Goal: Task Accomplishment & Management: Use online tool/utility

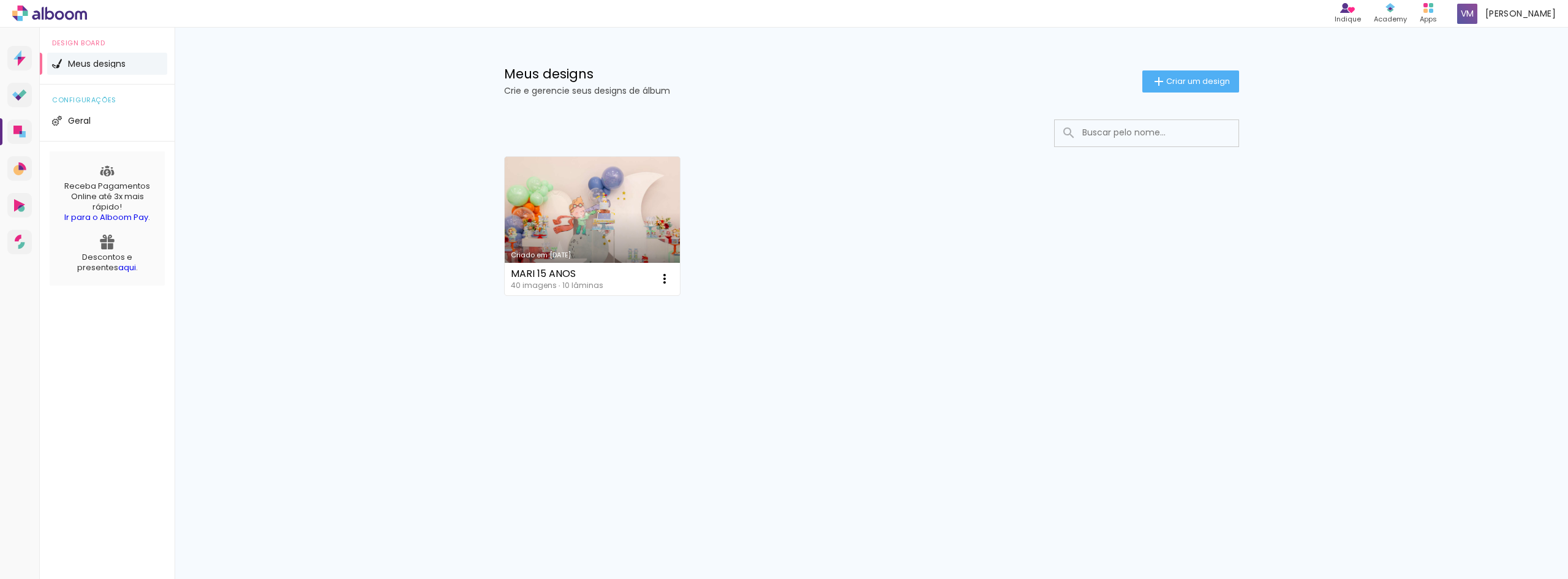
click at [641, 211] on link "Criado em [DATE]" at bounding box center [592, 226] width 175 height 138
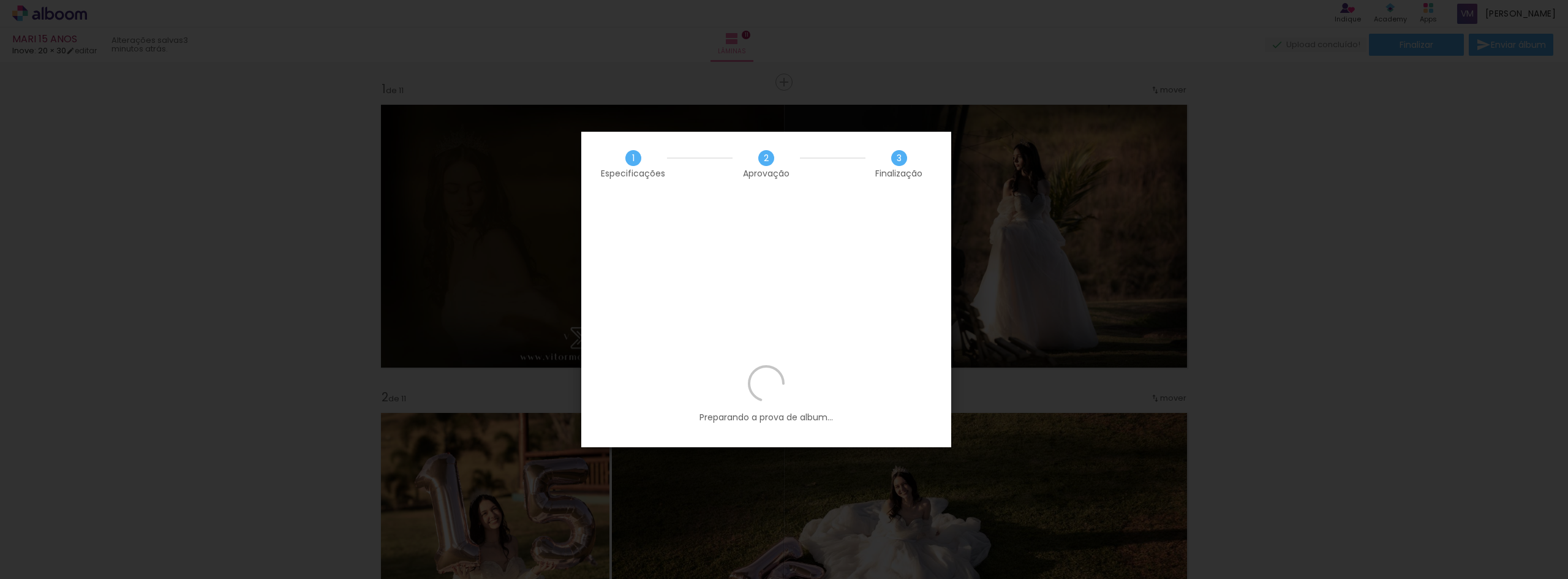
scroll to position [0, 1417]
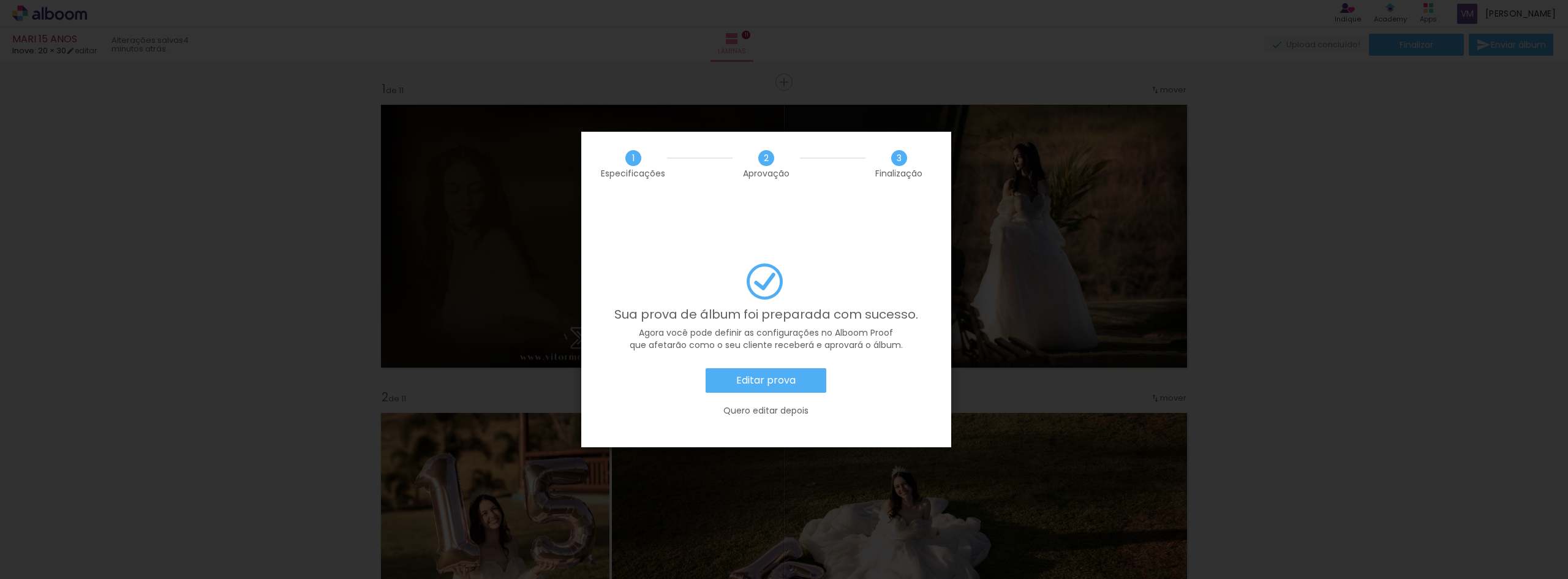
click at [805, 369] on paper-button "Editar prova" at bounding box center [765, 381] width 121 height 24
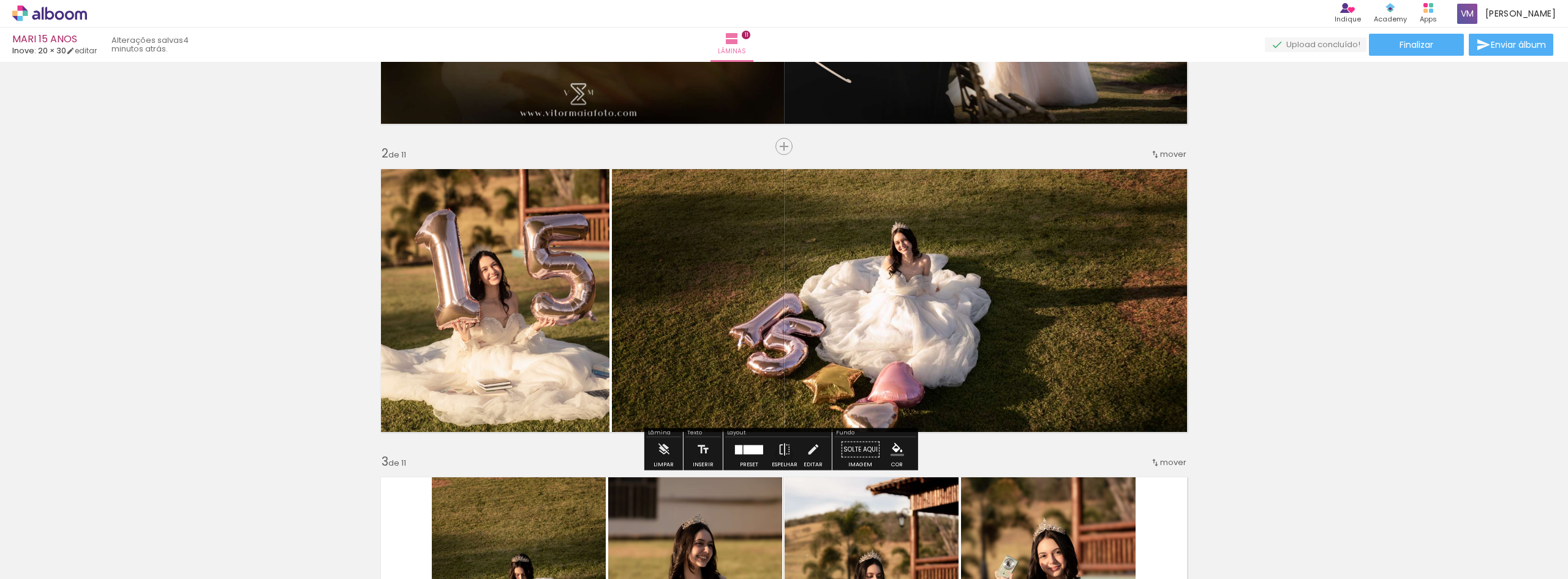
scroll to position [245, 0]
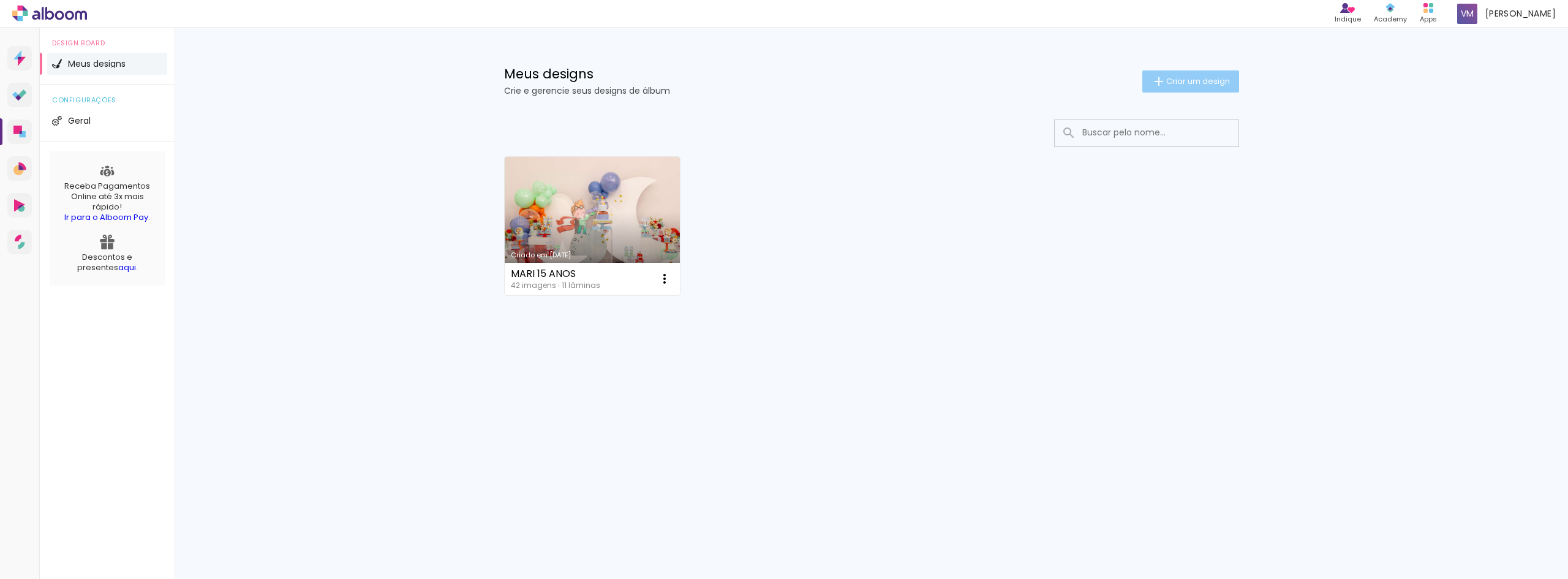
click at [1175, 85] on span "Criar um design" at bounding box center [1198, 81] width 64 height 8
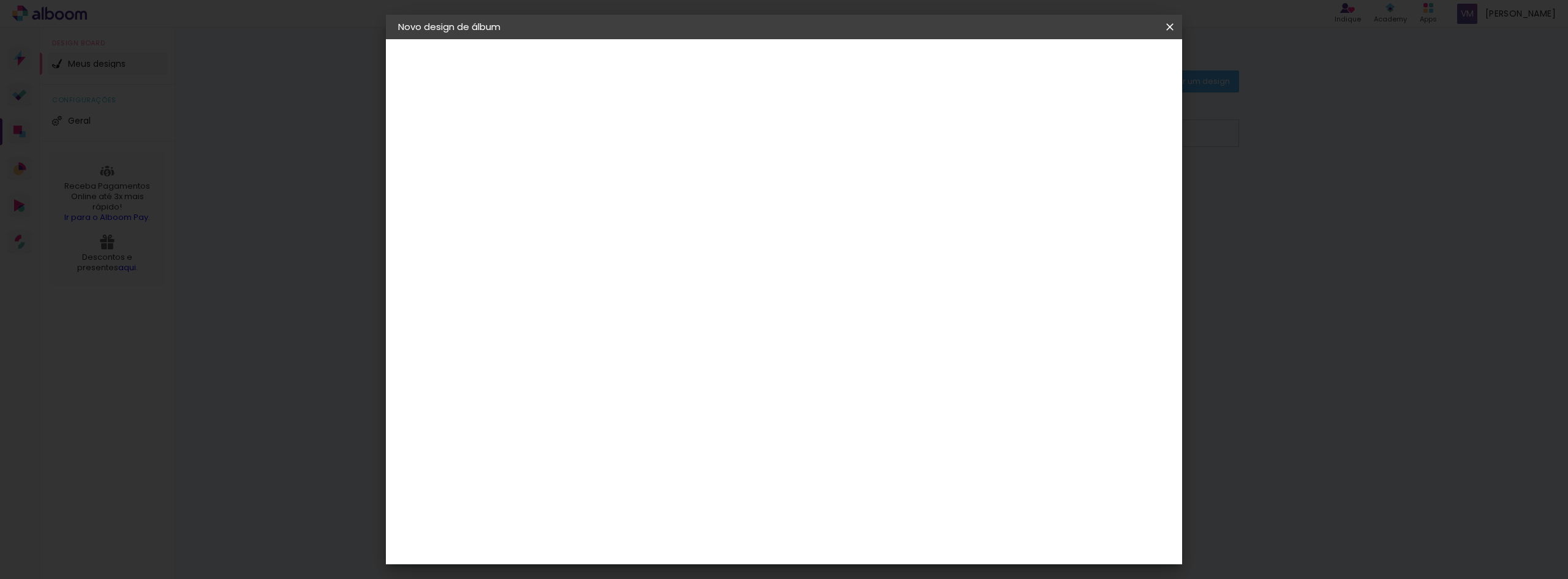
click at [598, 166] on input at bounding box center [598, 164] width 0 height 19
type input "MARI XV"
type paper-input "MARI XV"
click at [0, 0] on slot "Avançar" at bounding box center [0, 0] width 0 height 0
click at [692, 230] on input at bounding box center [629, 233] width 124 height 15
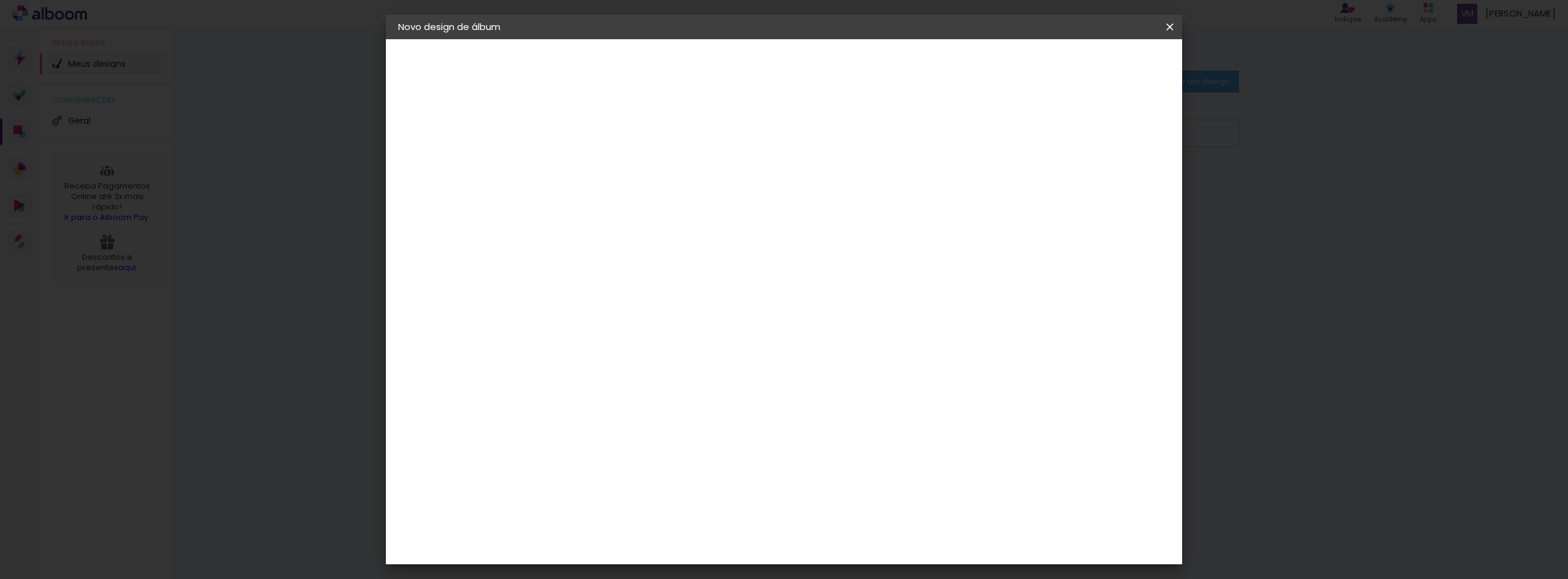
type input "I9"
type paper-input "I9"
click at [813, 144] on div "Fornecedor Escolha um fornecedor ou avance com o tamanho livre. Voltar Avançar" at bounding box center [679, 91] width 268 height 104
drag, startPoint x: 722, startPoint y: 239, endPoint x: 551, endPoint y: 220, distance: 172.1
click at [551, 144] on div "Fornecedor Escolha um fornecedor ou avance com o tamanho livre. Voltar Avançar" at bounding box center [679, 91] width 268 height 104
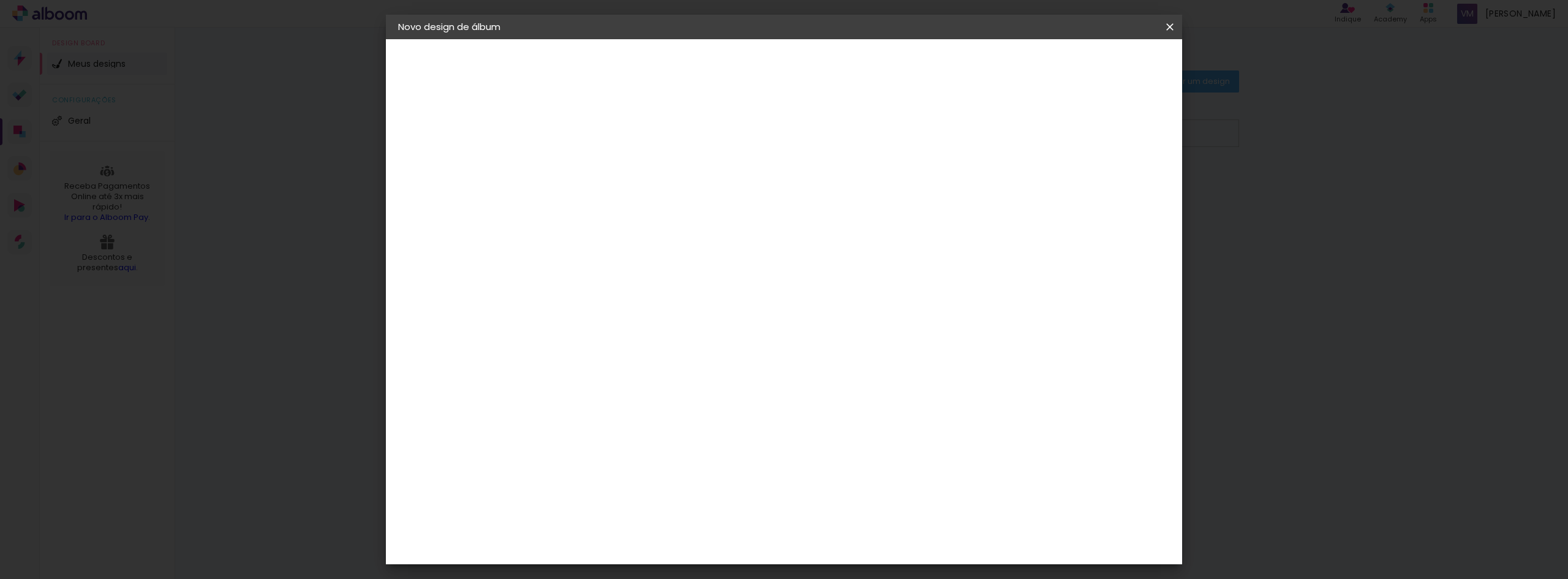
type input "INO"
type paper-input "INO"
click at [629, 271] on paper-item "Inove" at bounding box center [617, 277] width 108 height 27
click at [795, 195] on paper-item "Tamanho Livre" at bounding box center [740, 185] width 109 height 27
click at [671, 287] on paper-item "Inove" at bounding box center [617, 277] width 108 height 27
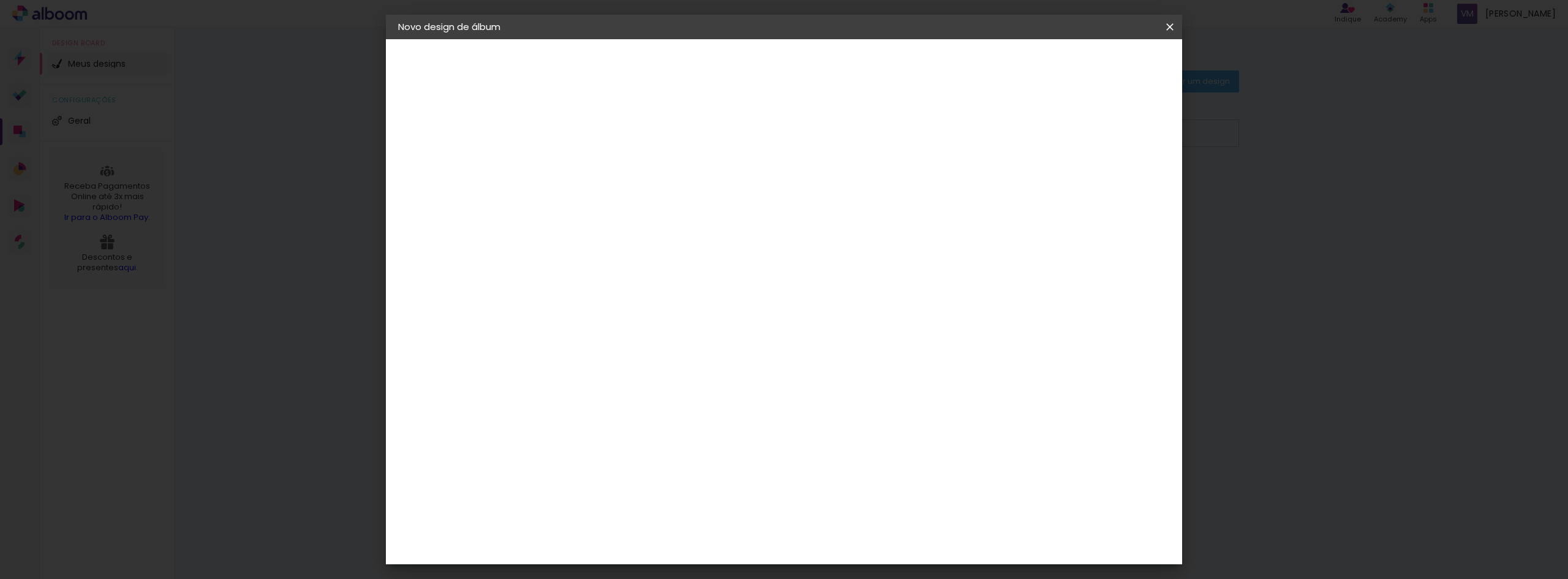
click at [795, 188] on paper-item "Tamanho Livre" at bounding box center [740, 185] width 109 height 27
click at [671, 266] on paper-item "Inove" at bounding box center [617, 277] width 108 height 27
click at [0, 0] on slot "Avançar" at bounding box center [0, 0] width 0 height 0
click at [727, 261] on span "20 × 30 cm" at bounding box center [704, 268] width 46 height 25
click at [0, 0] on slot "Avançar" at bounding box center [0, 0] width 0 height 0
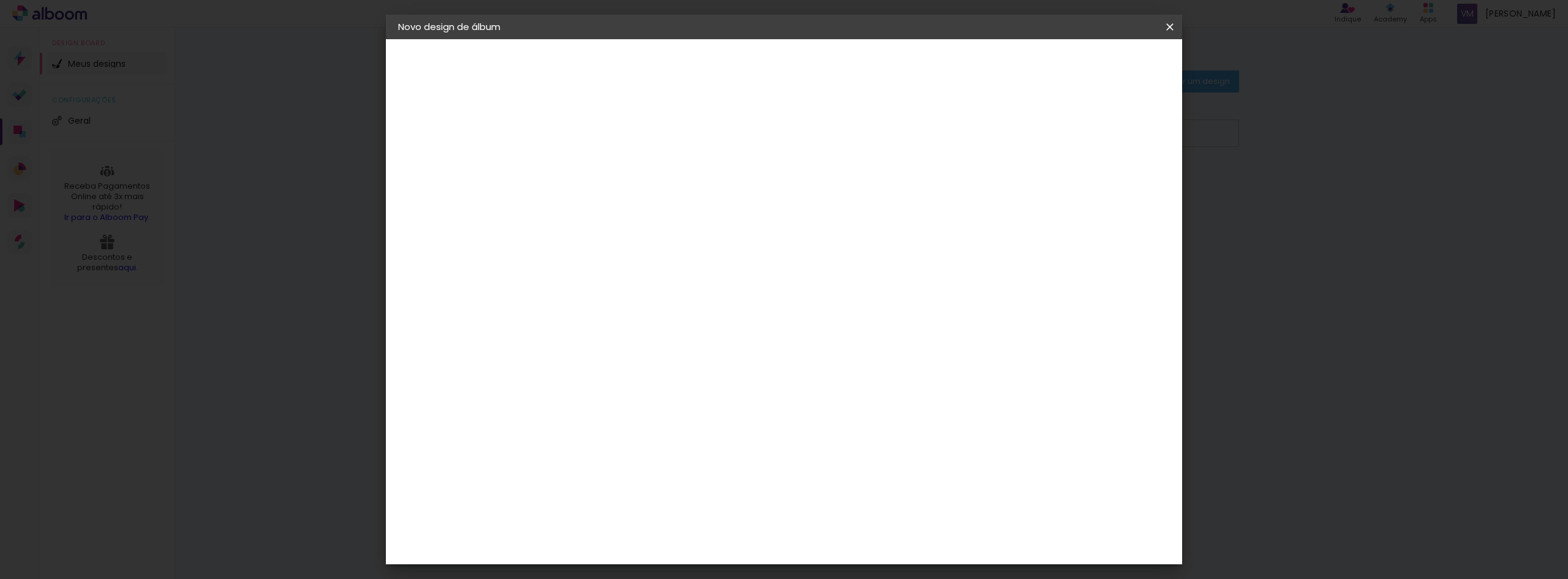
click at [617, 134] on div "mm" at bounding box center [620, 131] width 20 height 10
click at [617, 114] on div "mm Mostrar sangria 30 cm Largura da página 20.3 cm Altura 60 cm Largura da lâmi…" at bounding box center [834, 91] width 579 height 104
click at [618, 112] on div "mm Mostrar sangria 30 cm Largura da página 20.3 cm Altura 60 cm Largura da lâmi…" at bounding box center [834, 91] width 579 height 104
type input "1"
type paper-input "1"
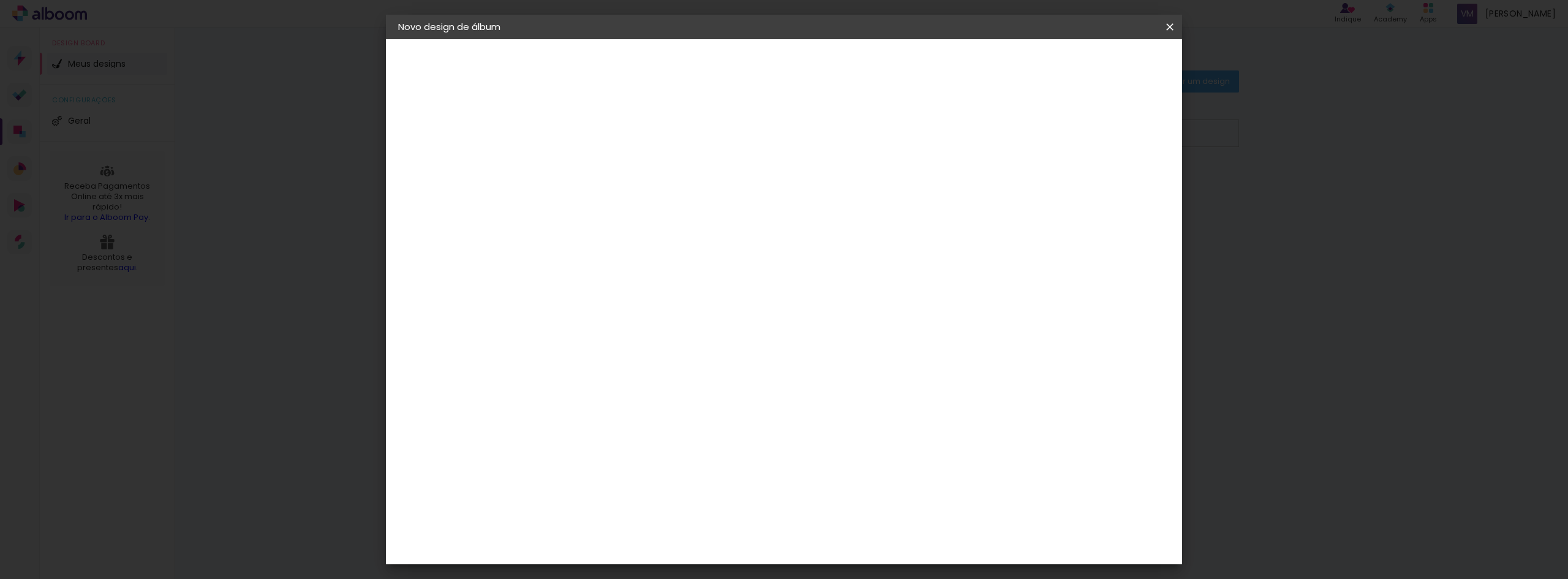
click at [601, 134] on input "1" at bounding box center [589, 132] width 43 height 15
type input "0"
type paper-input "0"
click at [601, 134] on input "0" at bounding box center [589, 132] width 43 height 15
type input "1"
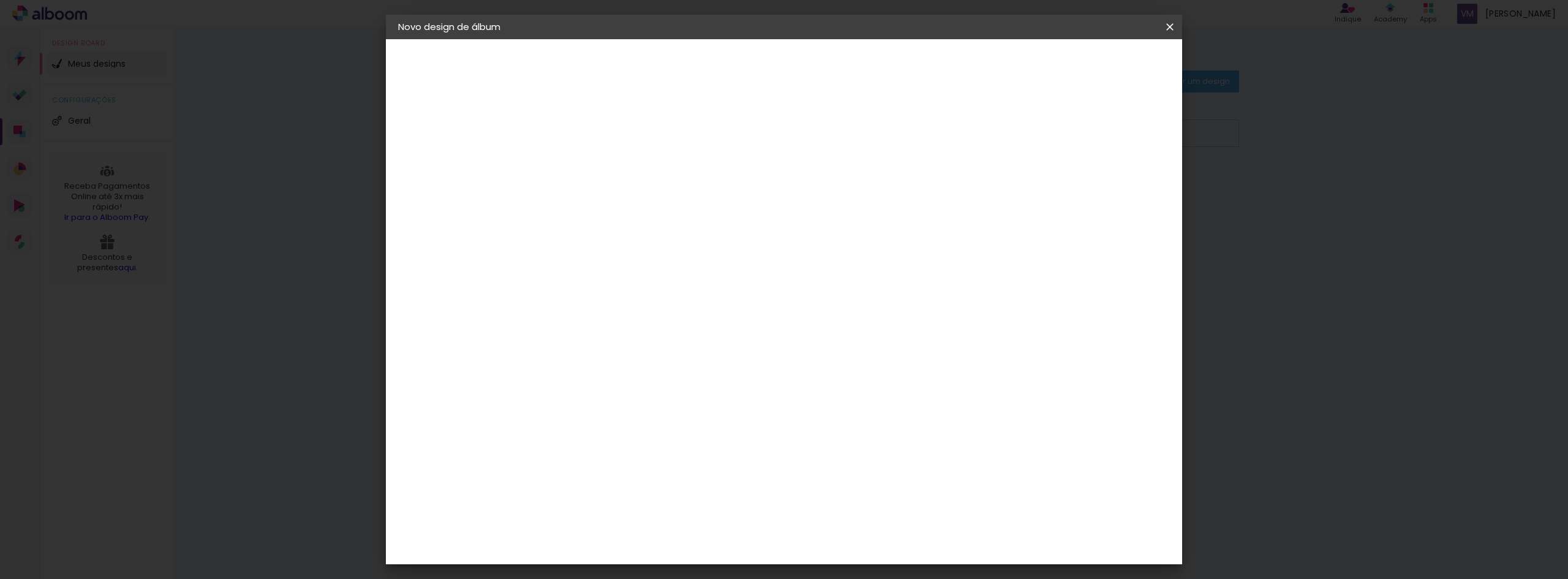
type paper-input "1"
click at [603, 128] on input "1" at bounding box center [589, 132] width 43 height 15
click at [1093, 69] on span "Iniciar design" at bounding box center [1065, 65] width 55 height 8
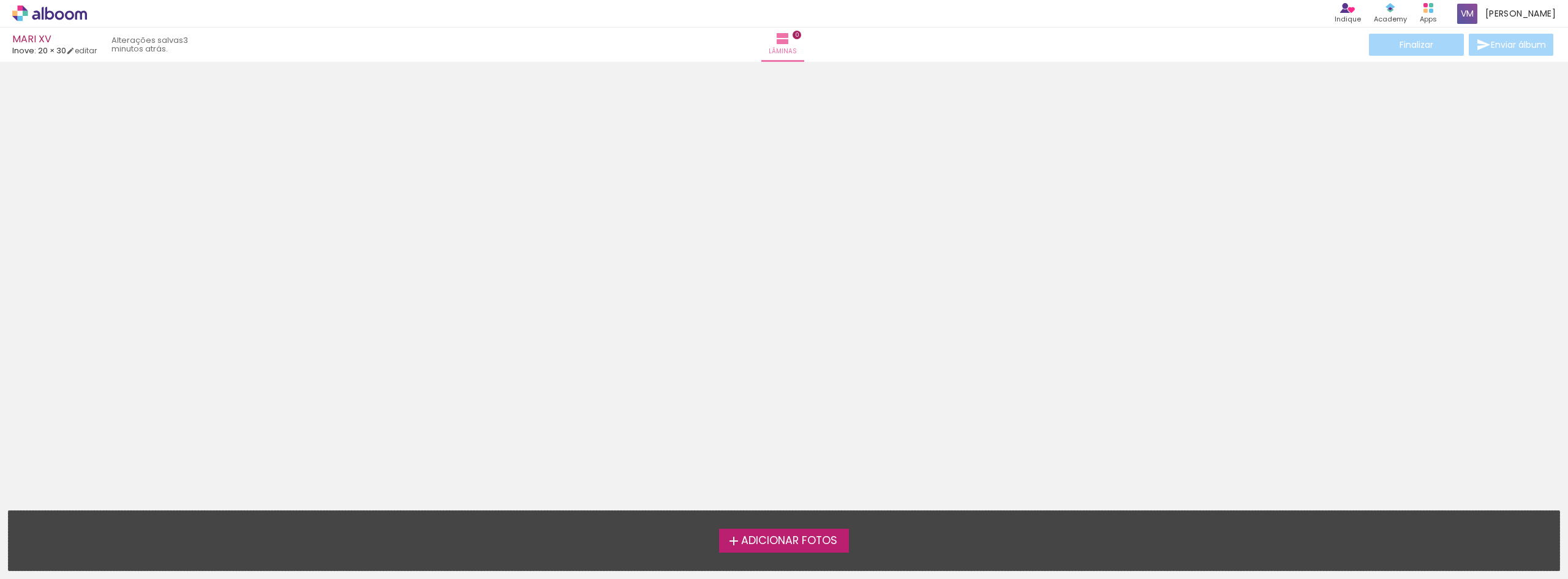
click at [787, 536] on span "Adicionar Fotos" at bounding box center [789, 541] width 96 height 11
click at [0, 0] on input "file" at bounding box center [0, 0] width 0 height 0
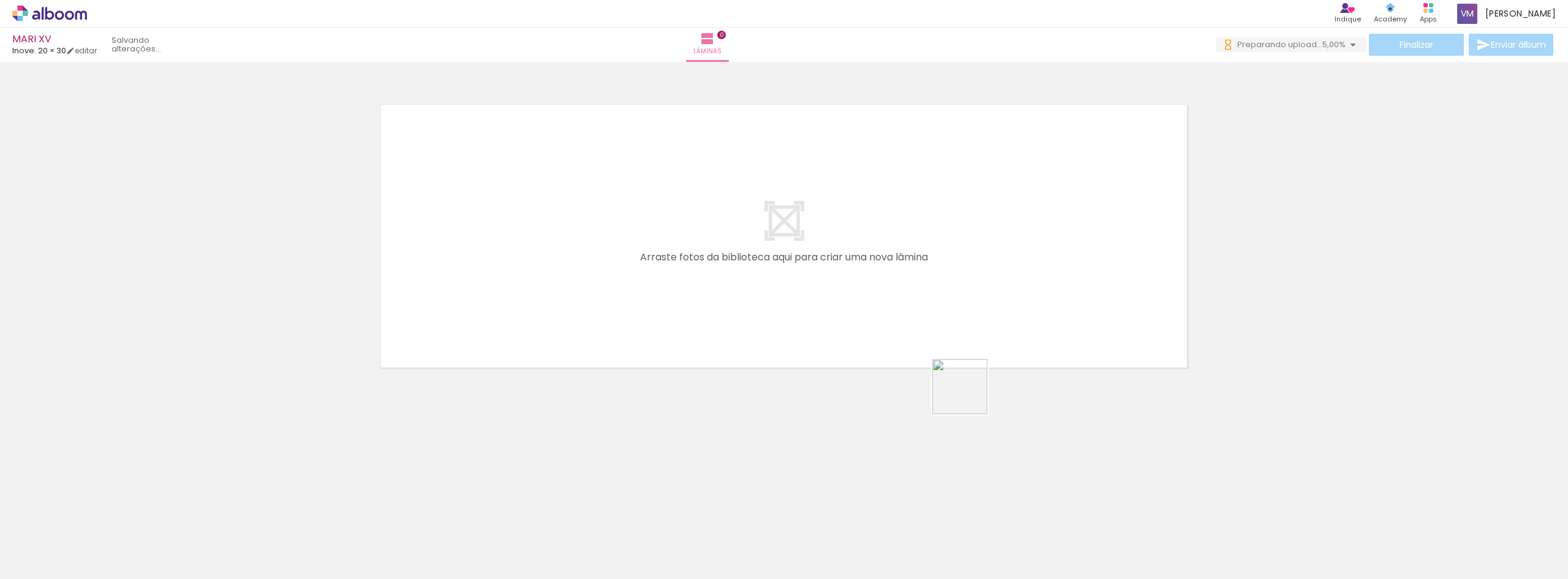
drag, startPoint x: 1058, startPoint y: 554, endPoint x: 949, endPoint y: 344, distance: 236.6
click at [949, 344] on quentale-workspace at bounding box center [784, 290] width 1568 height 579
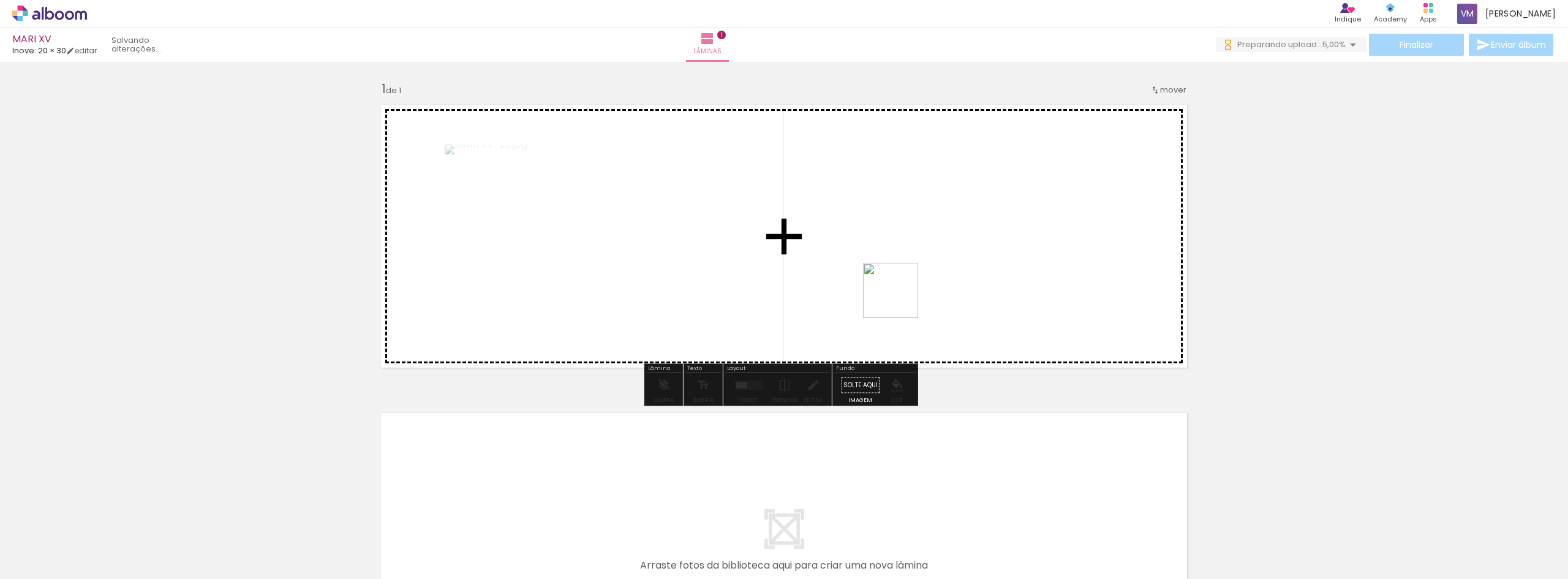
drag, startPoint x: 1377, startPoint y: 553, endPoint x: 896, endPoint y: 296, distance: 545.4
click at [896, 296] on quentale-workspace at bounding box center [784, 290] width 1568 height 579
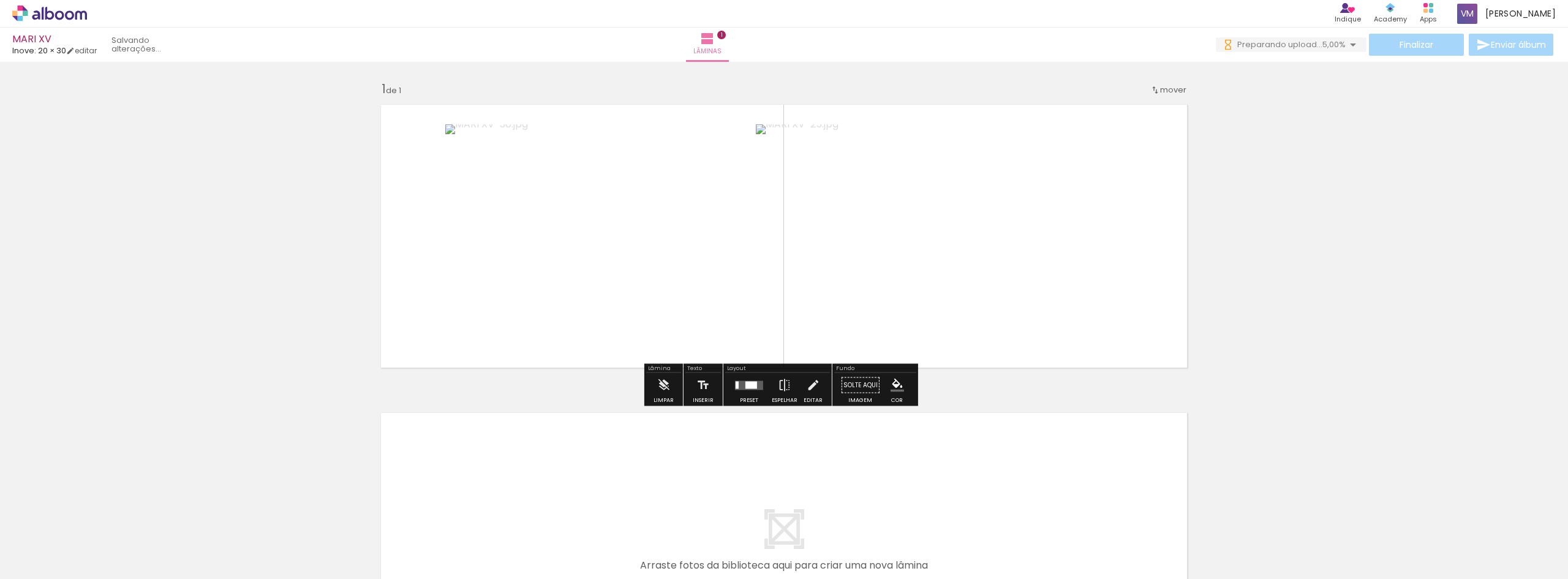
click at [749, 386] on div at bounding box center [751, 385] width 11 height 8
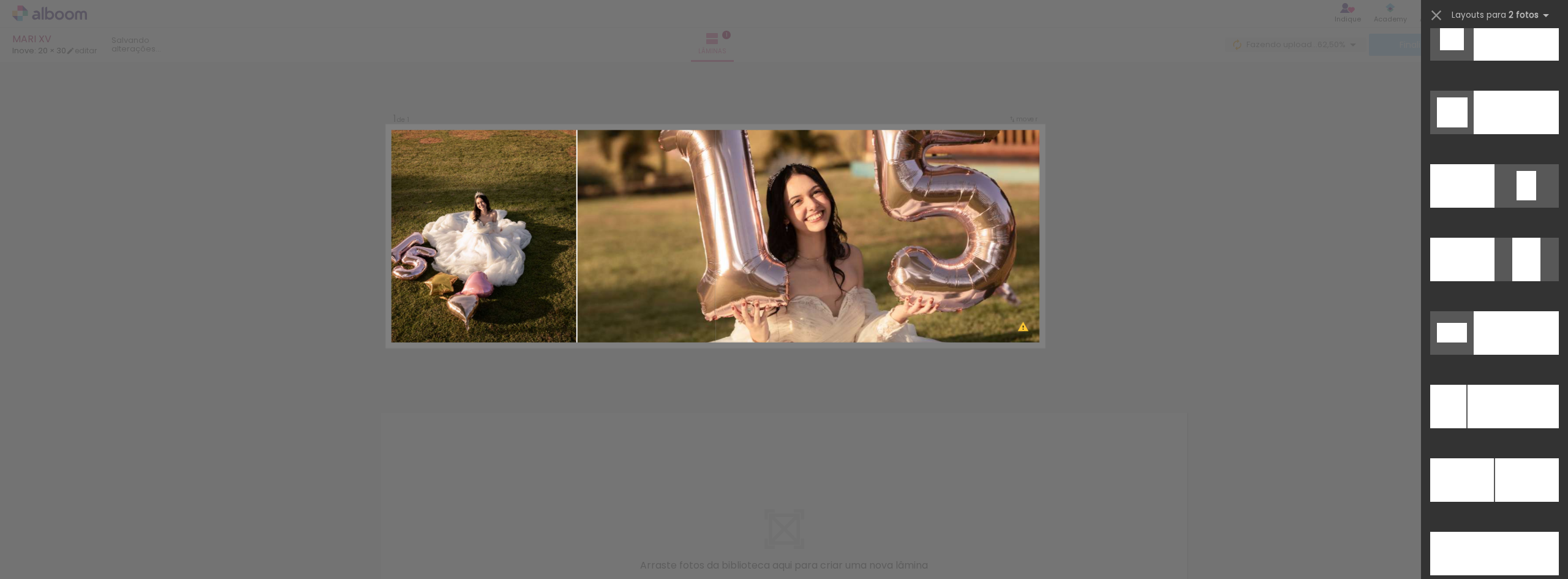
scroll to position [5393, 0]
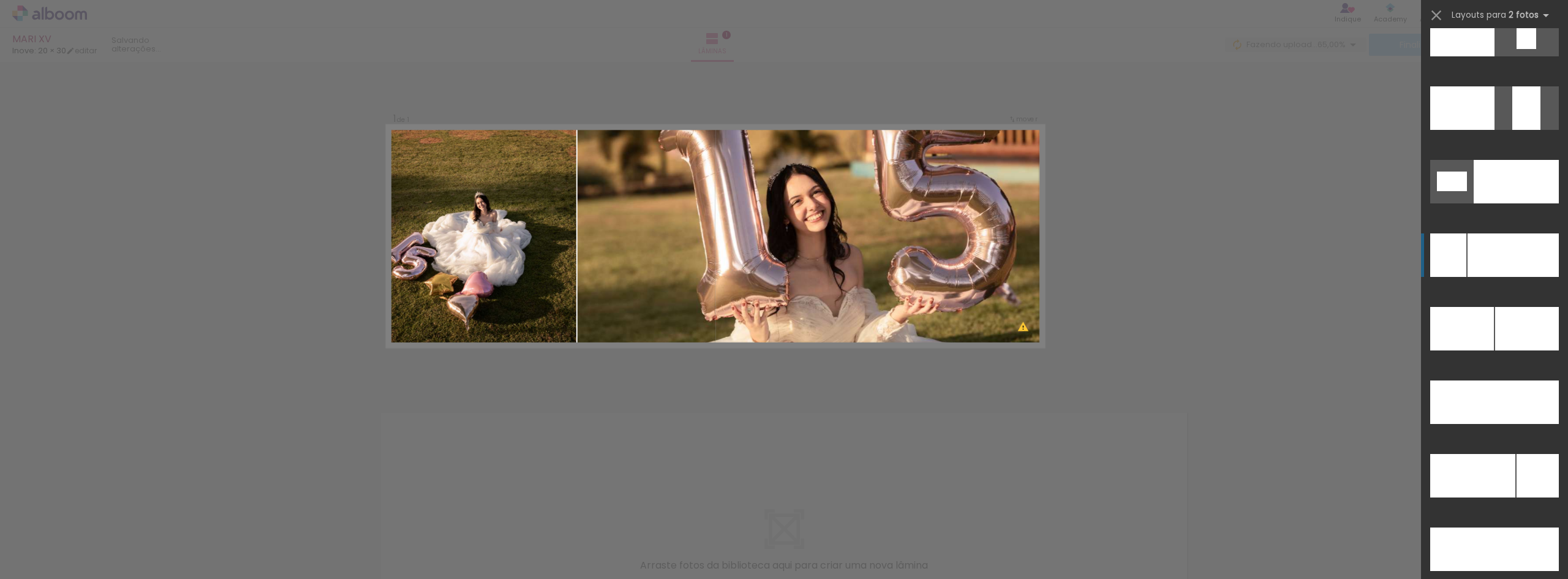
click at [1498, 255] on div at bounding box center [1513, 255] width 91 height 43
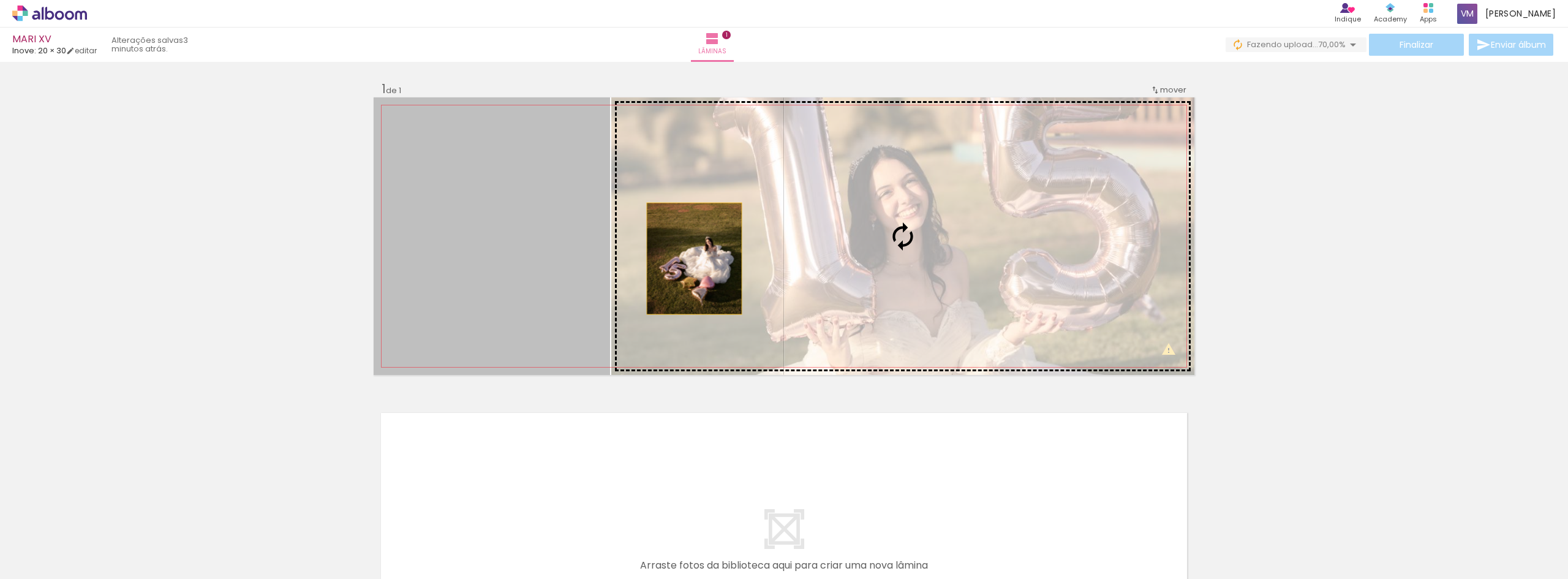
drag, startPoint x: 556, startPoint y: 261, endPoint x: 894, endPoint y: 268, distance: 338.1
click at [0, 0] on slot at bounding box center [0, 0] width 0 height 0
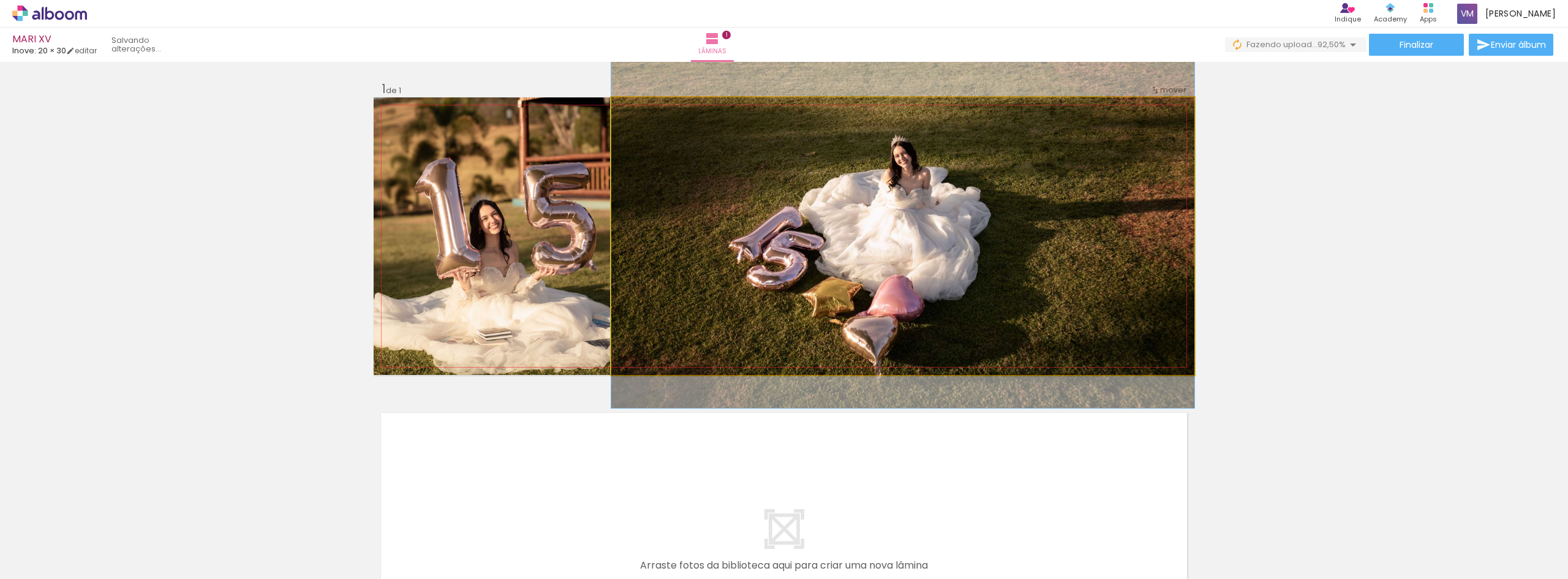
drag, startPoint x: 920, startPoint y: 283, endPoint x: 923, endPoint y: 264, distance: 19.2
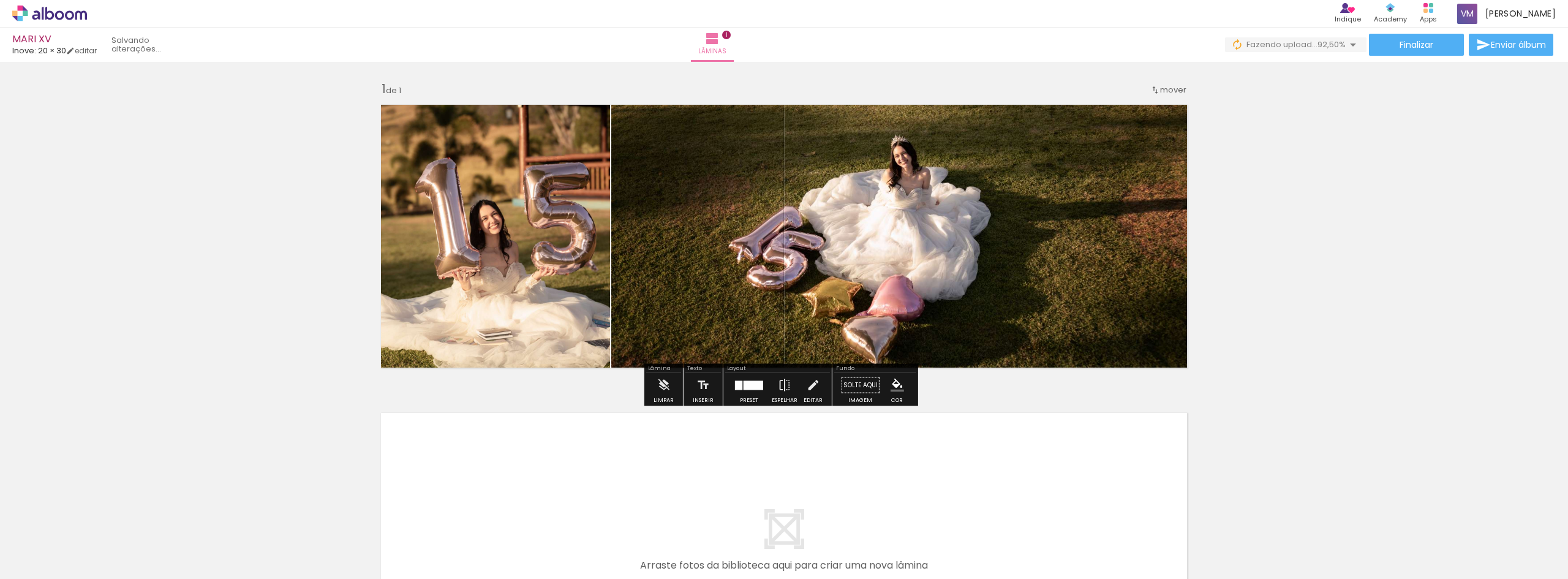
click at [1355, 259] on div "Inserir lâmina 1 de 1" at bounding box center [784, 375] width 1568 height 617
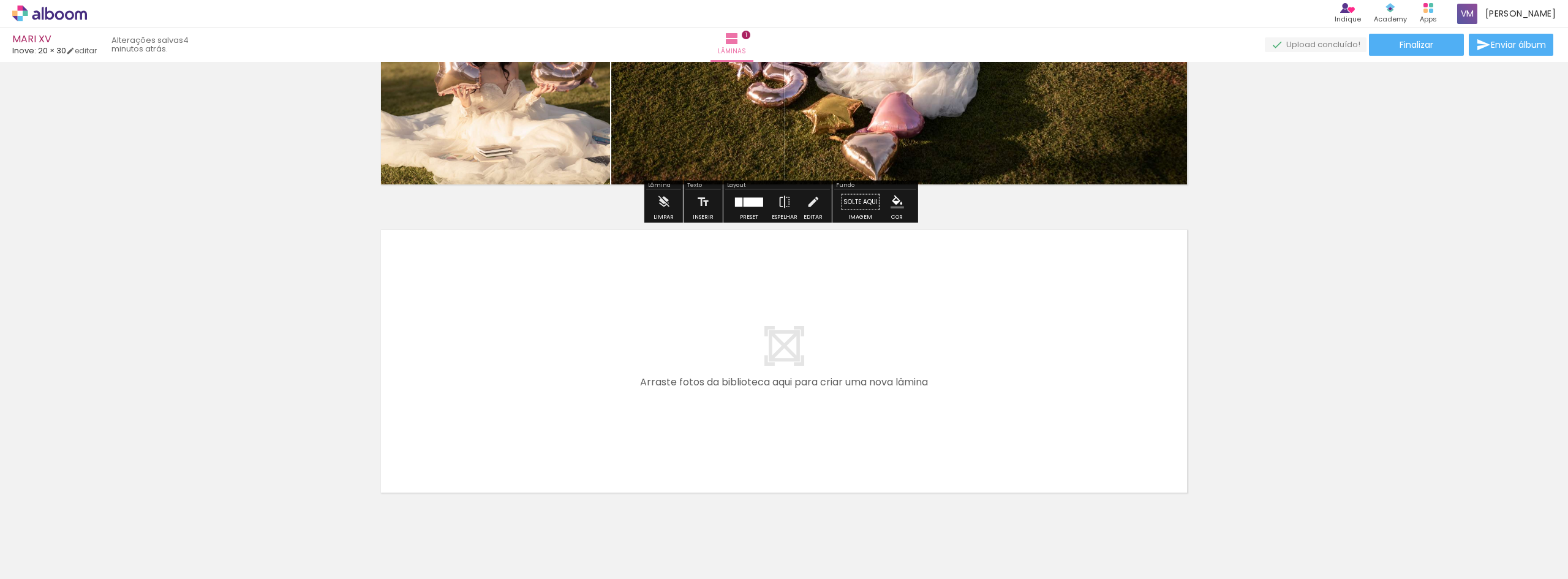
scroll to position [184, 0]
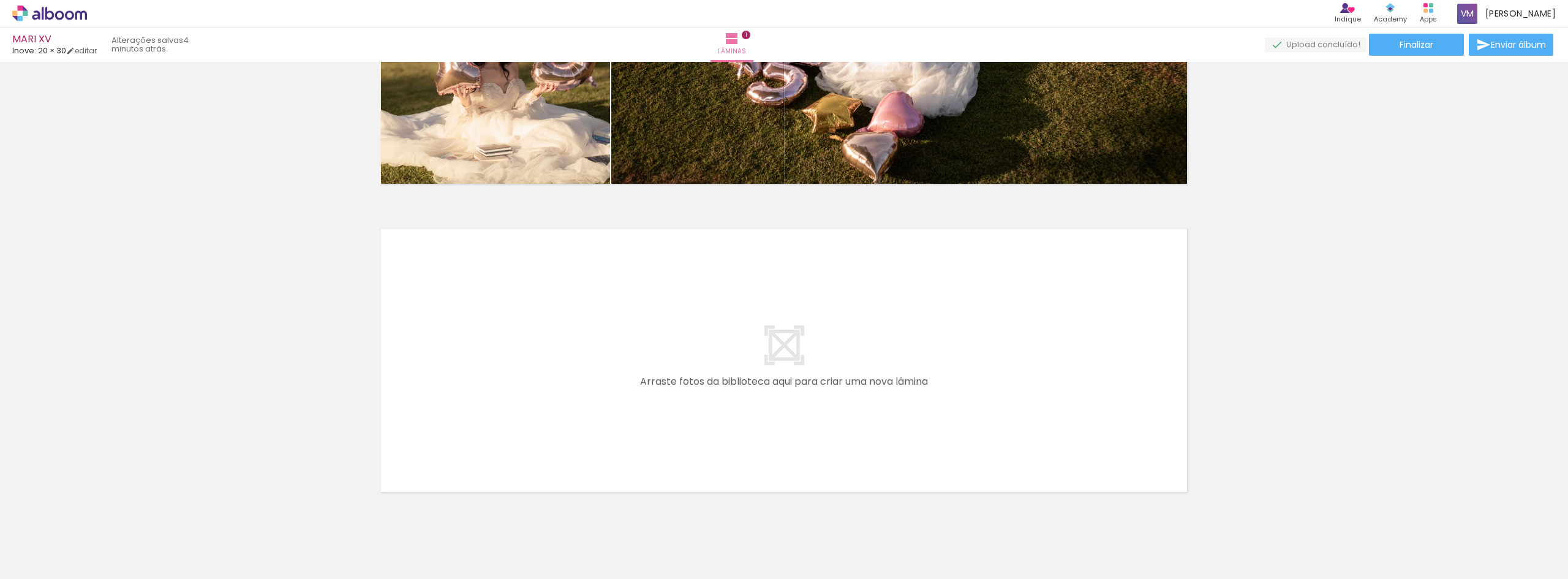
click at [828, 365] on quentale-layouter at bounding box center [784, 360] width 821 height 277
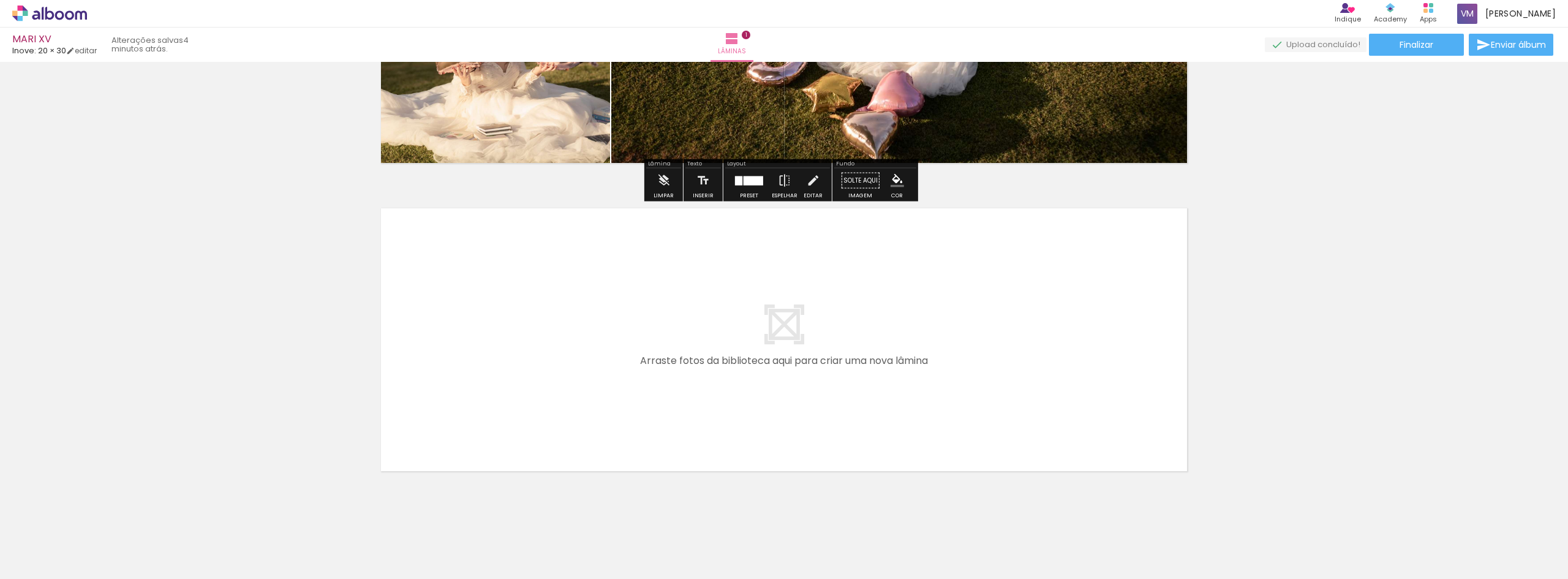
scroll to position [223, 0]
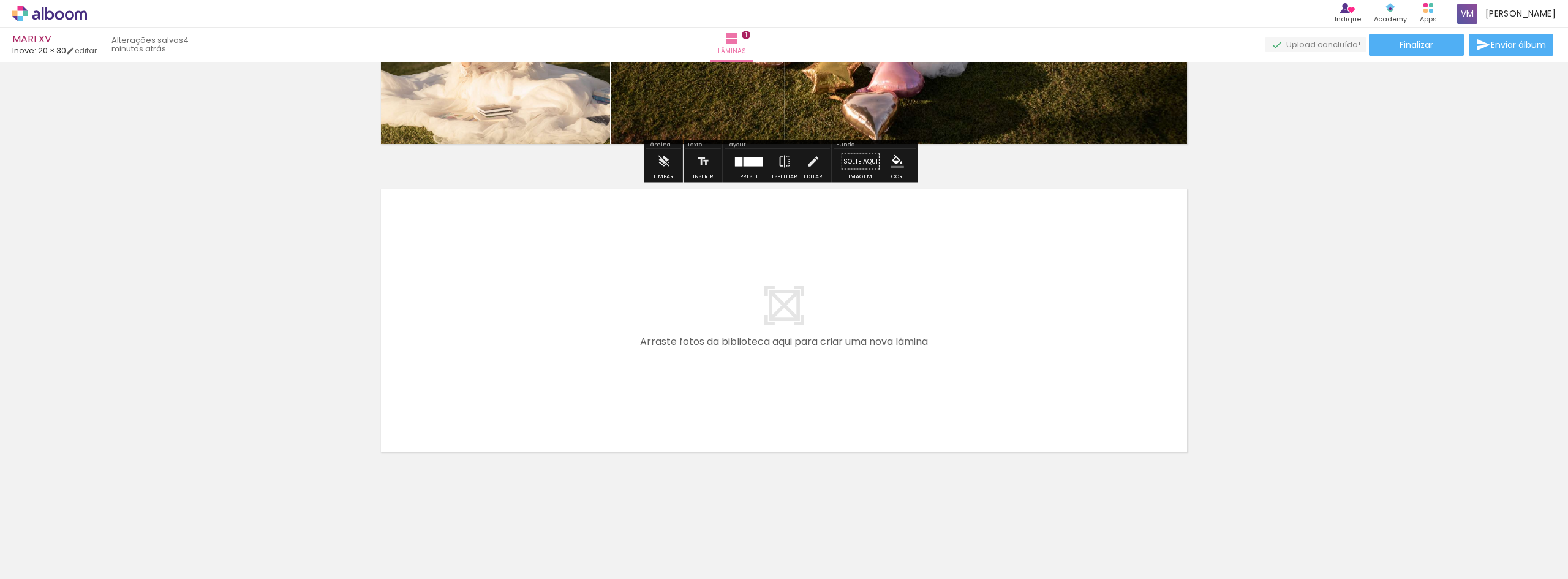
click at [817, 308] on quentale-layouter at bounding box center [784, 321] width 821 height 277
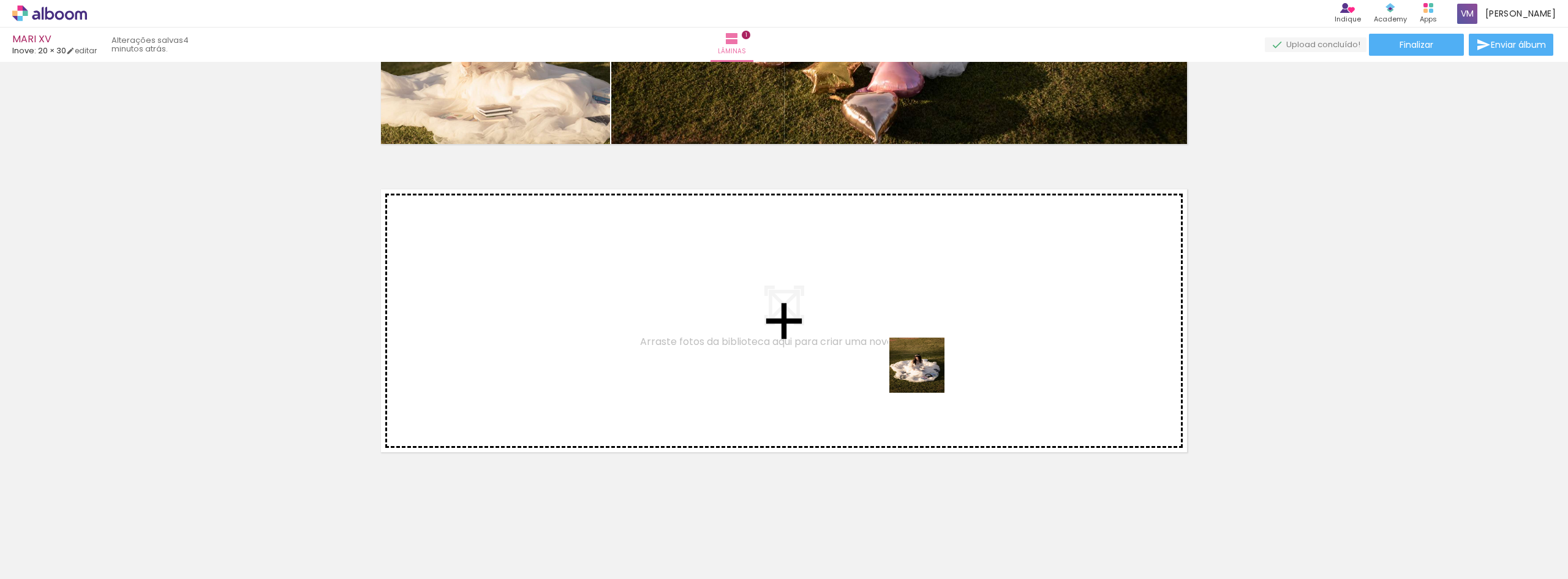
drag, startPoint x: 1116, startPoint y: 556, endPoint x: 902, endPoint y: 361, distance: 289.5
click at [902, 361] on quentale-workspace at bounding box center [784, 290] width 1568 height 579
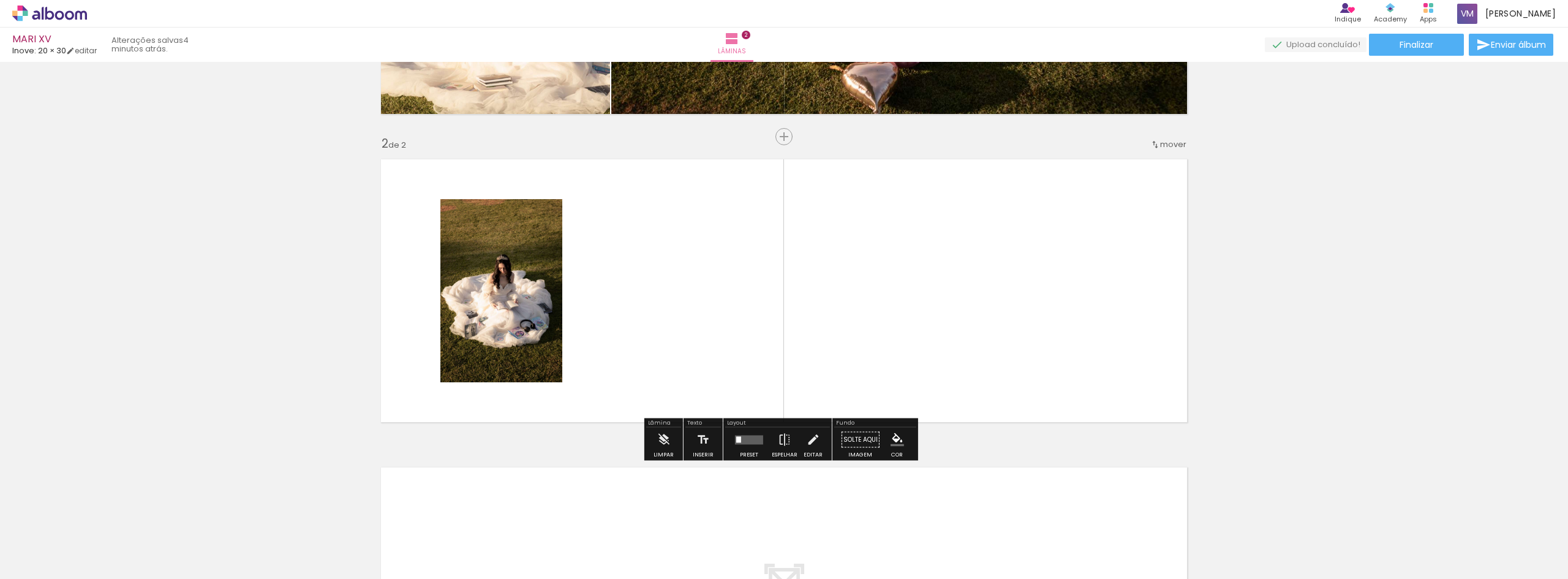
scroll to position [262, 0]
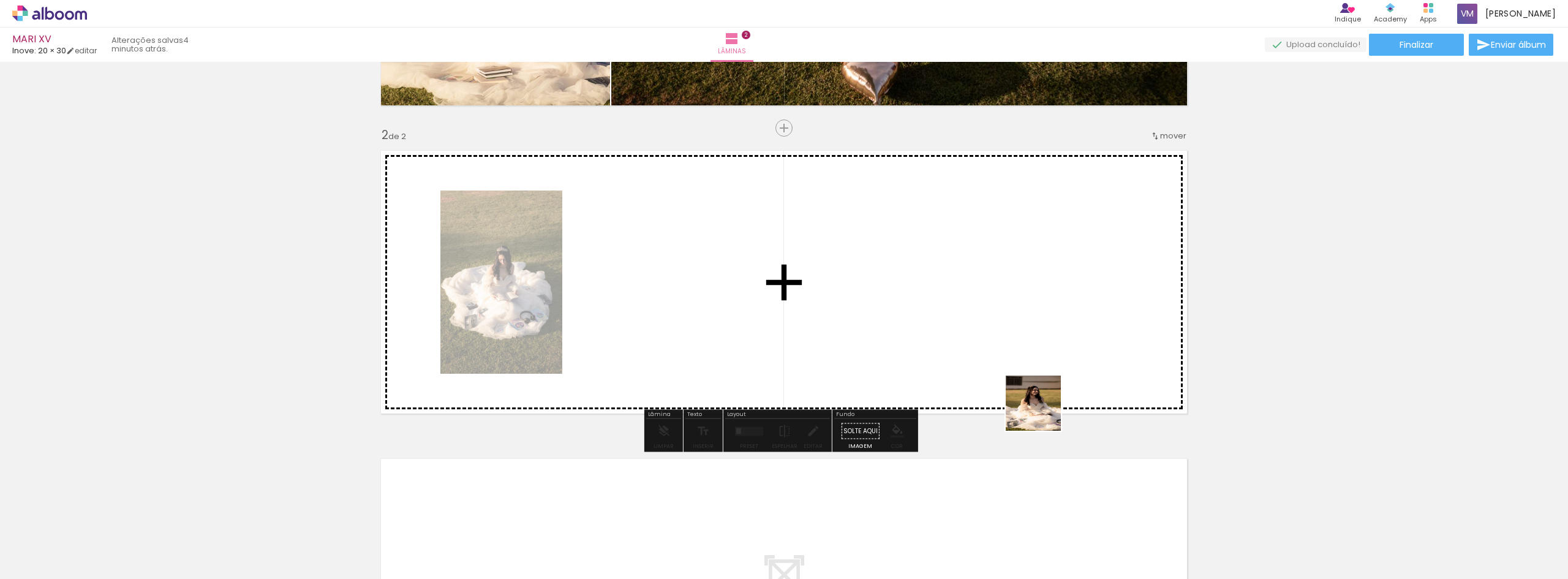
drag, startPoint x: 1182, startPoint y: 544, endPoint x: 879, endPoint y: 343, distance: 363.6
click at [879, 343] on quentale-workspace at bounding box center [784, 290] width 1568 height 579
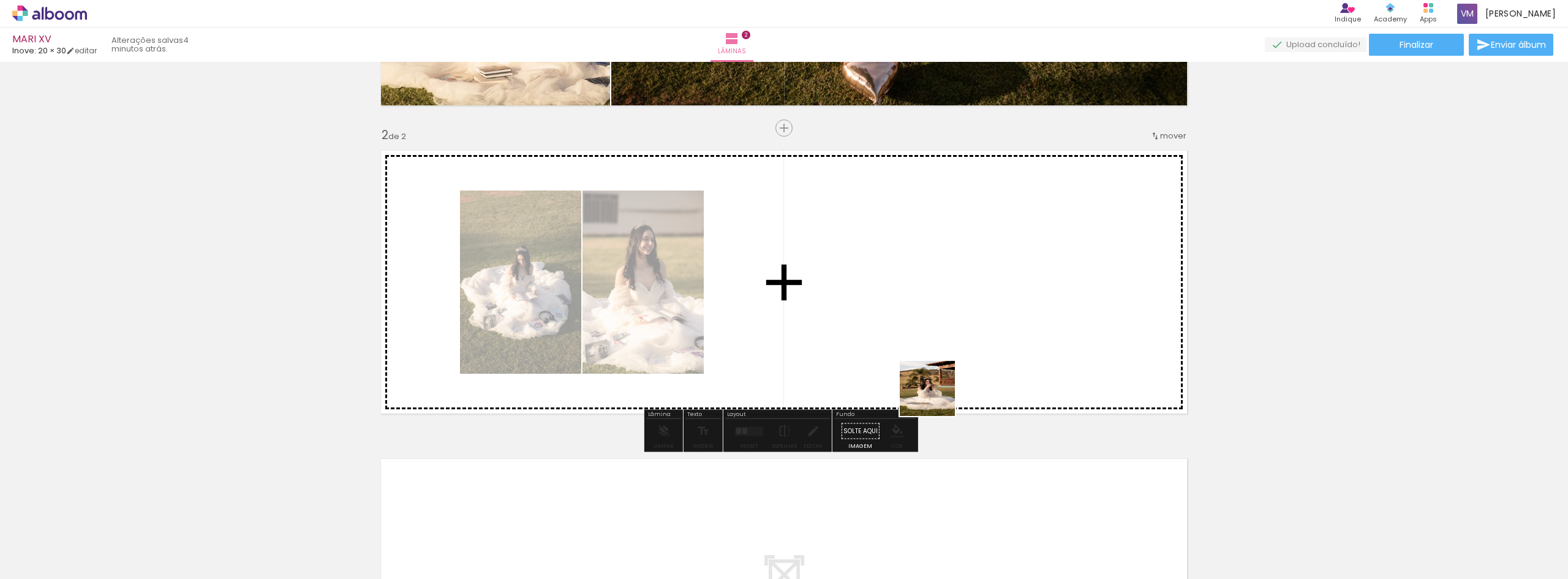
drag, startPoint x: 1245, startPoint y: 549, endPoint x: 910, endPoint y: 380, distance: 375.2
click at [910, 380] on quentale-workspace at bounding box center [784, 290] width 1568 height 579
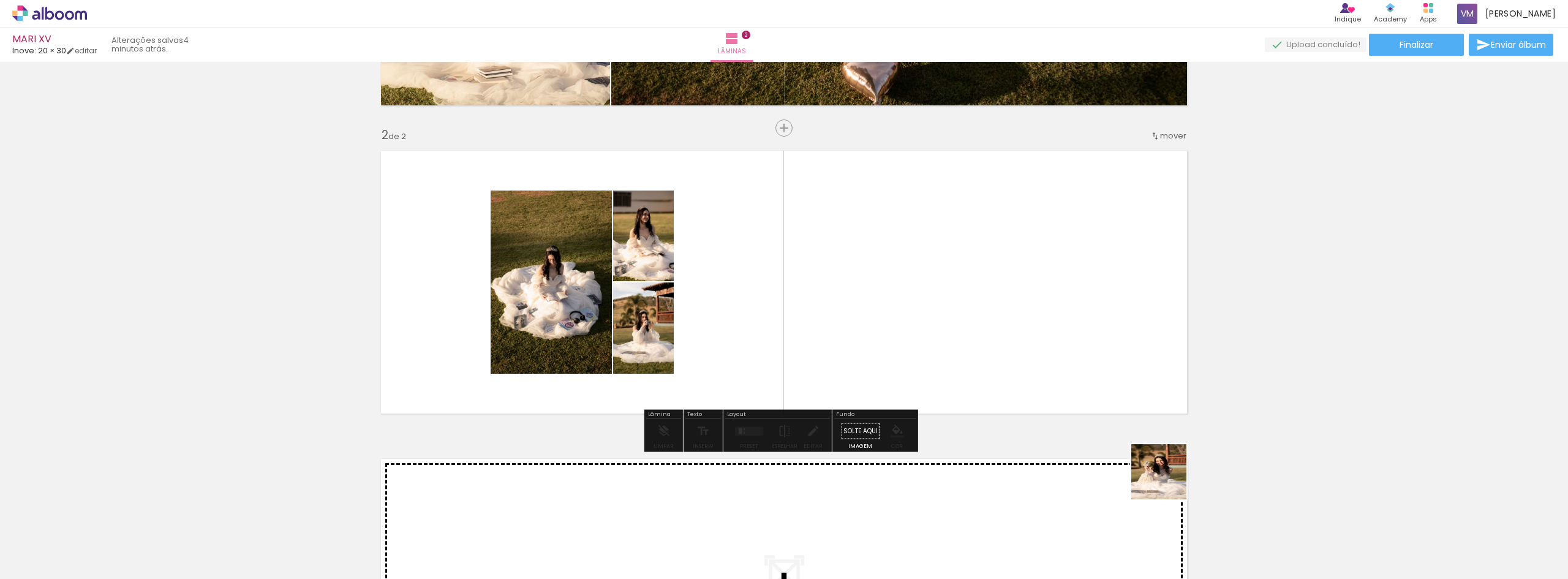
drag, startPoint x: 1318, startPoint y: 543, endPoint x: 898, endPoint y: 346, distance: 463.9
click at [898, 346] on quentale-workspace at bounding box center [784, 290] width 1568 height 579
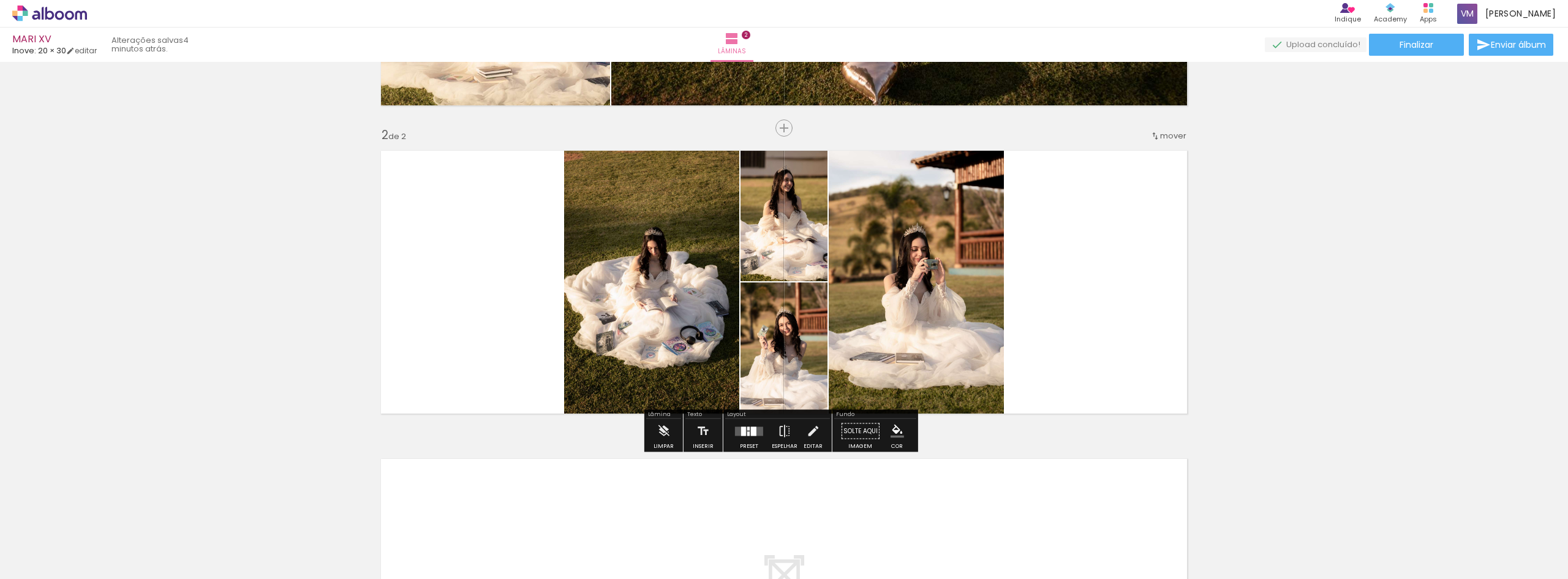
click at [756, 432] on quentale-layouter at bounding box center [749, 431] width 28 height 9
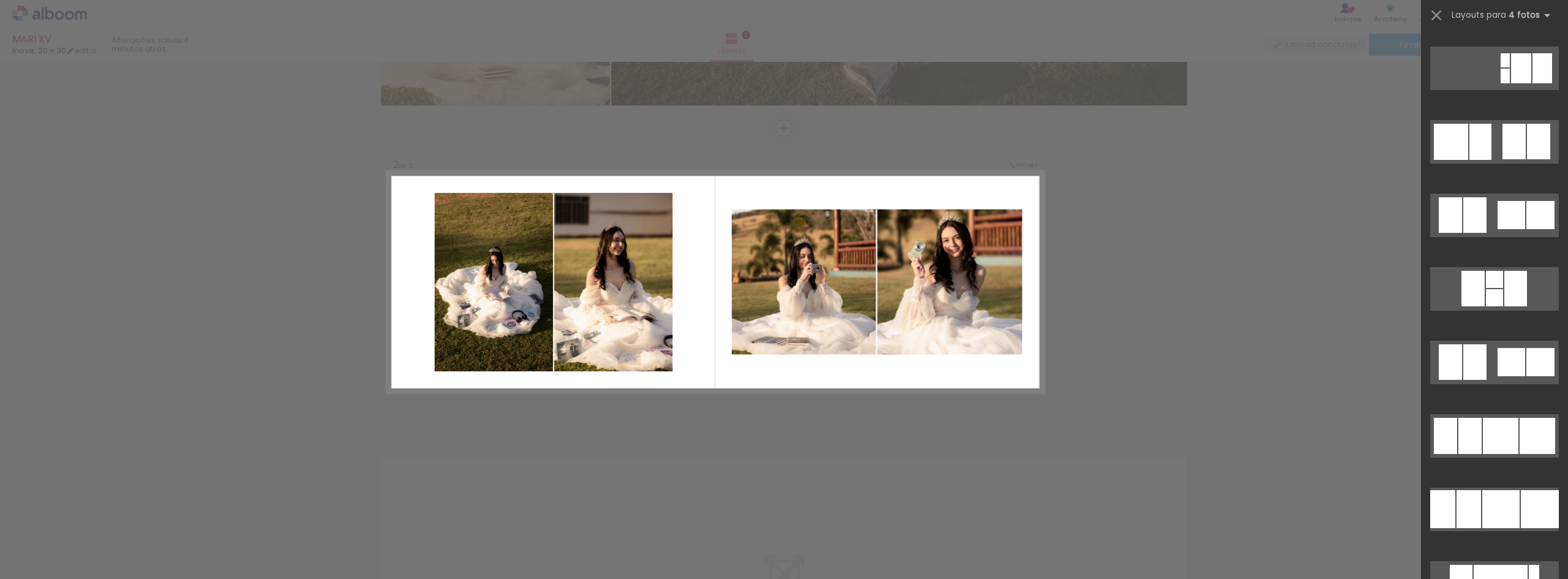
scroll to position [3248, 0]
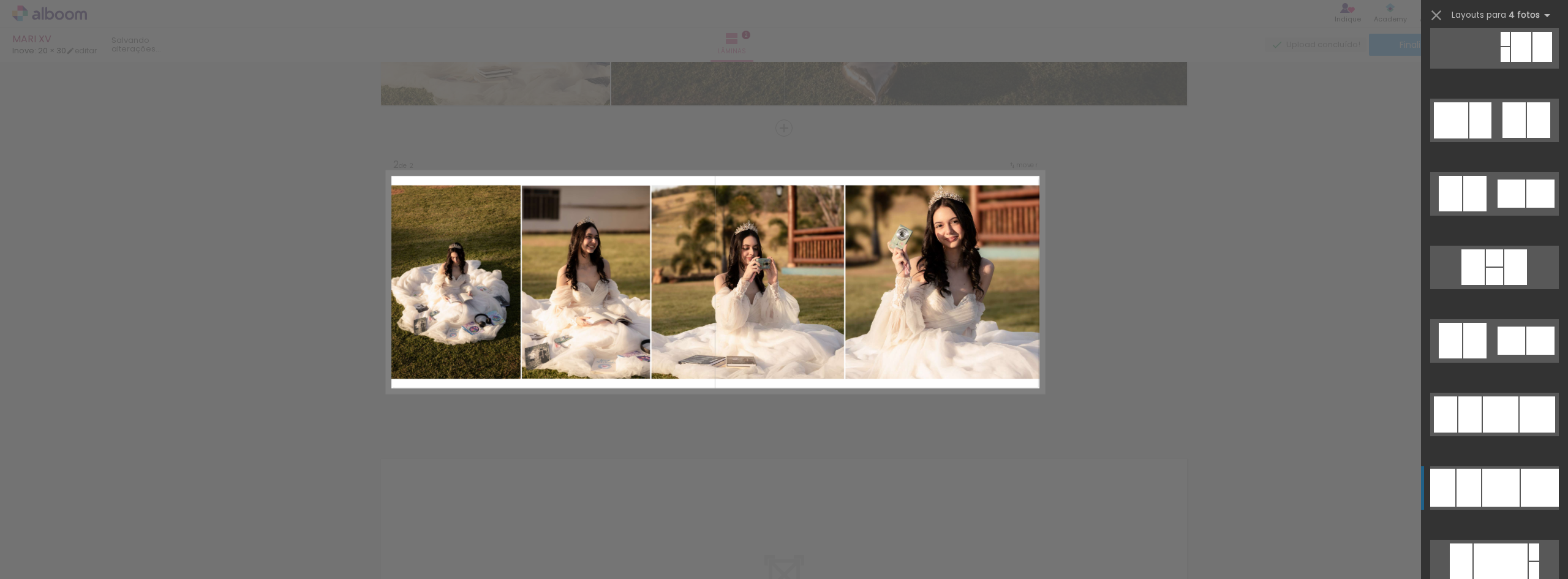
click at [1540, 483] on div at bounding box center [1540, 488] width 38 height 38
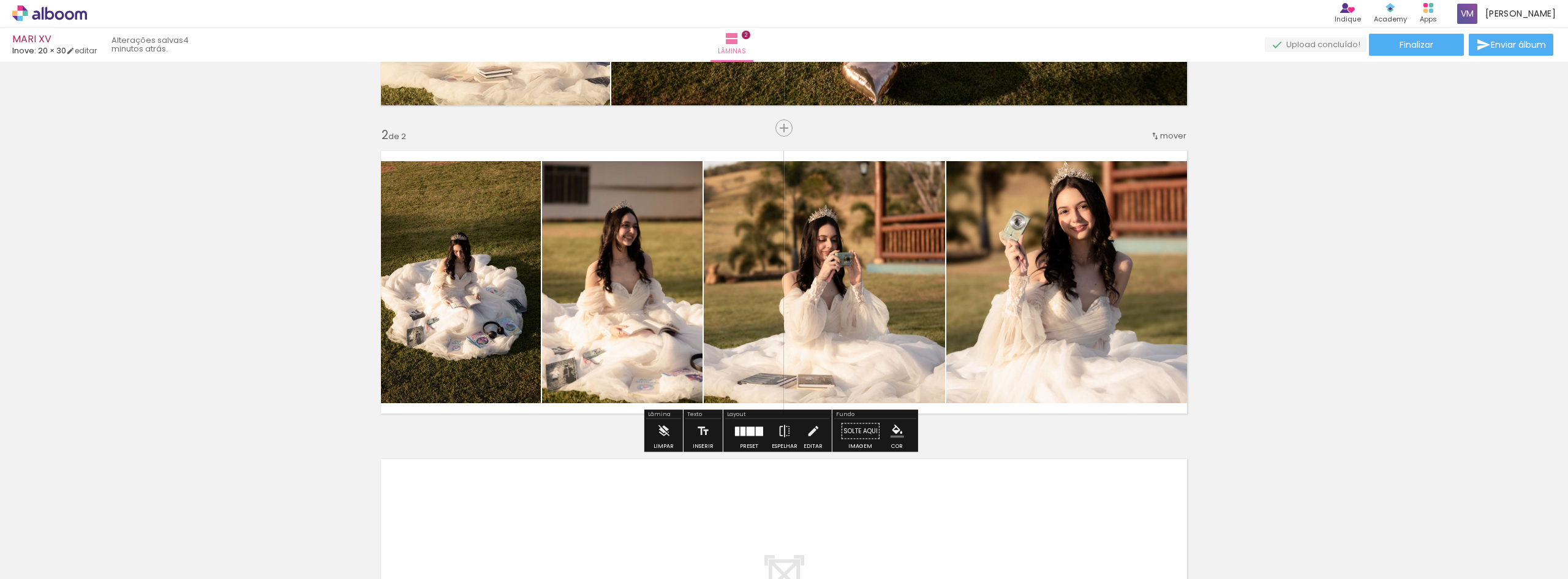
click at [756, 431] on div at bounding box center [759, 431] width 8 height 9
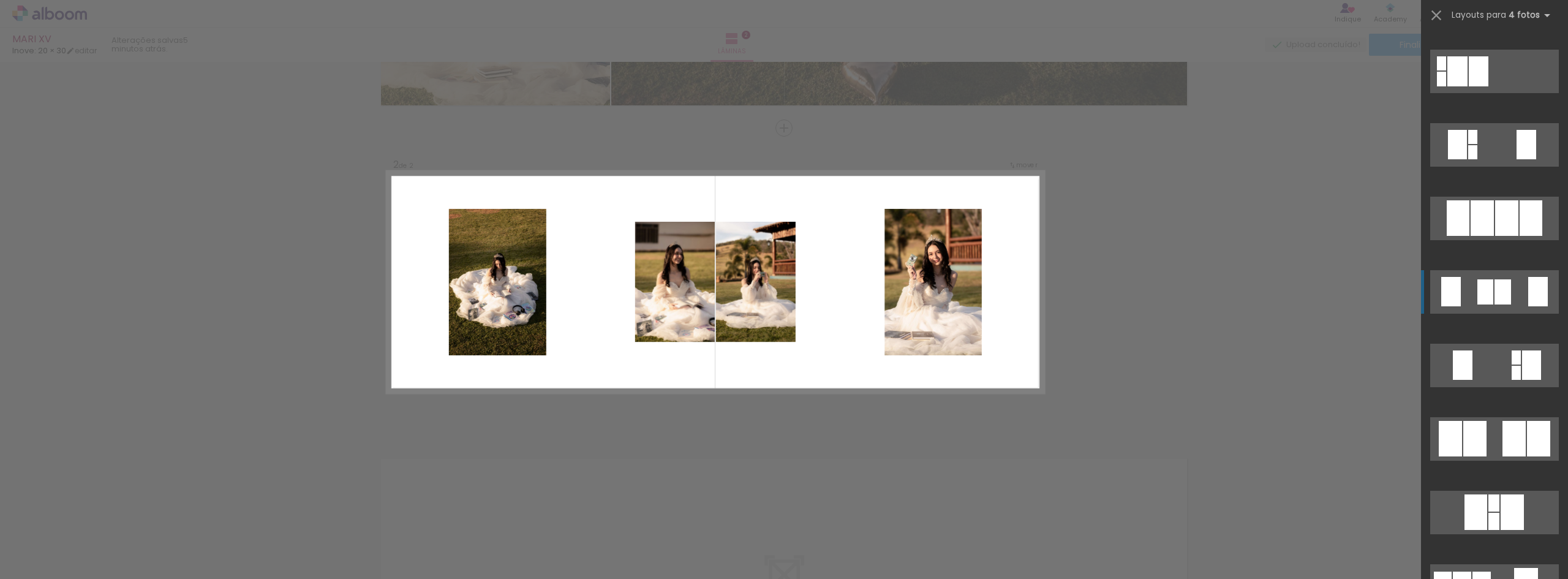
scroll to position [552, 0]
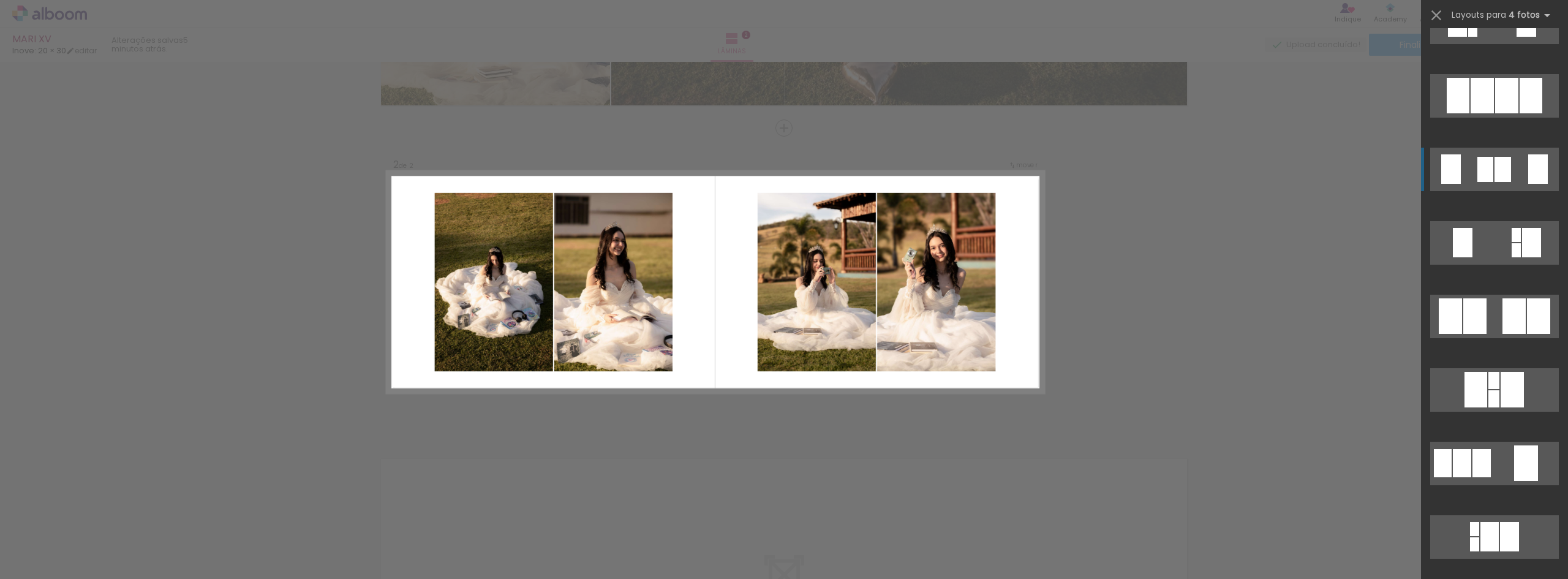
click at [1497, 305] on quentale-layouter at bounding box center [1494, 316] width 128 height 43
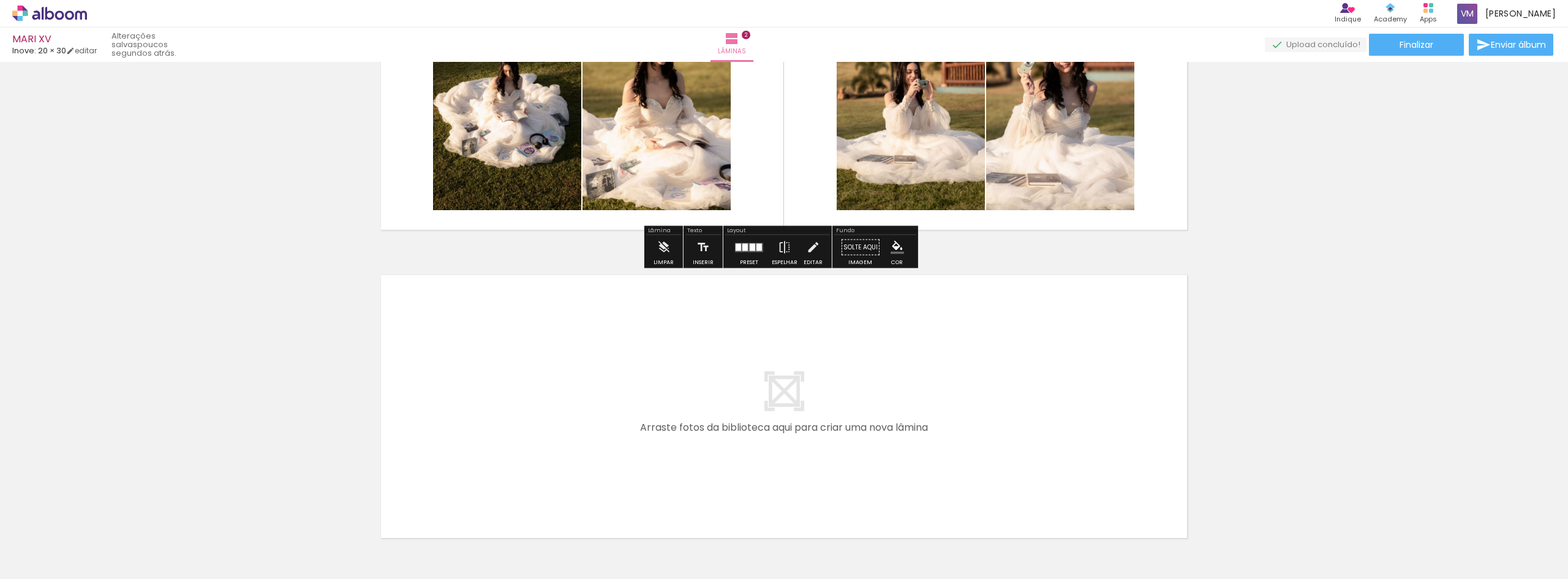
scroll to position [532, 0]
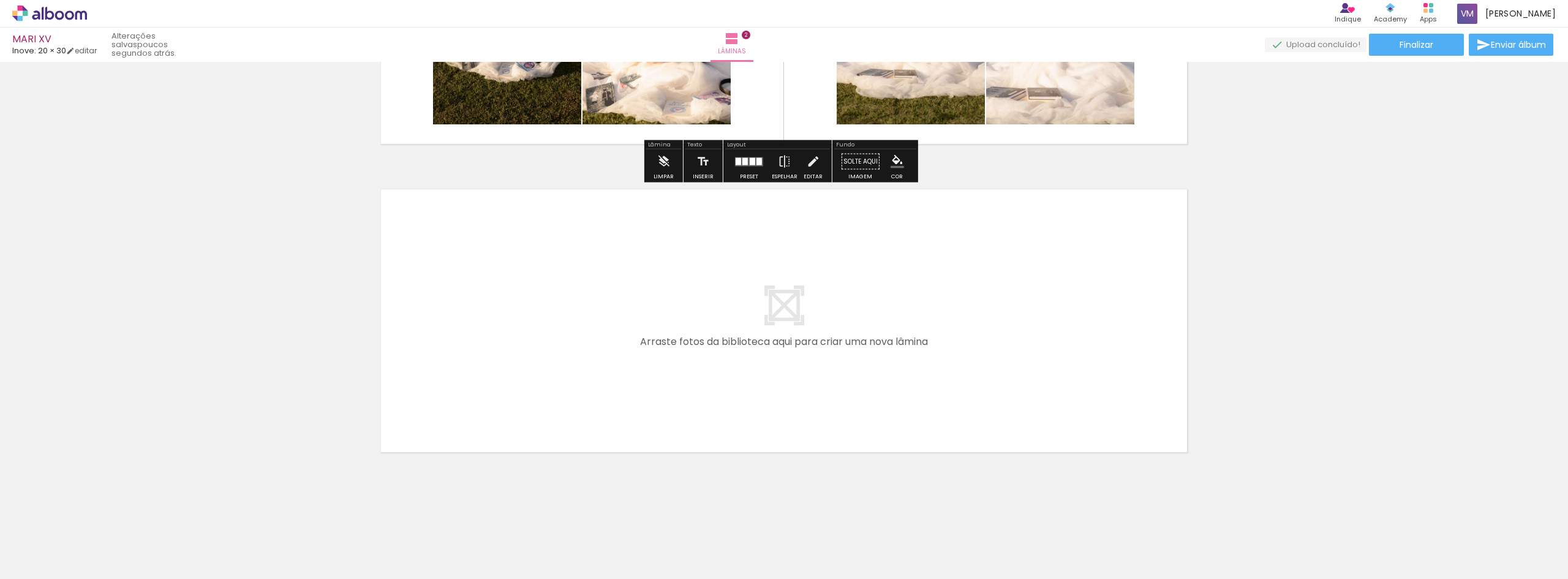
click at [866, 296] on quentale-layouter at bounding box center [784, 321] width 821 height 277
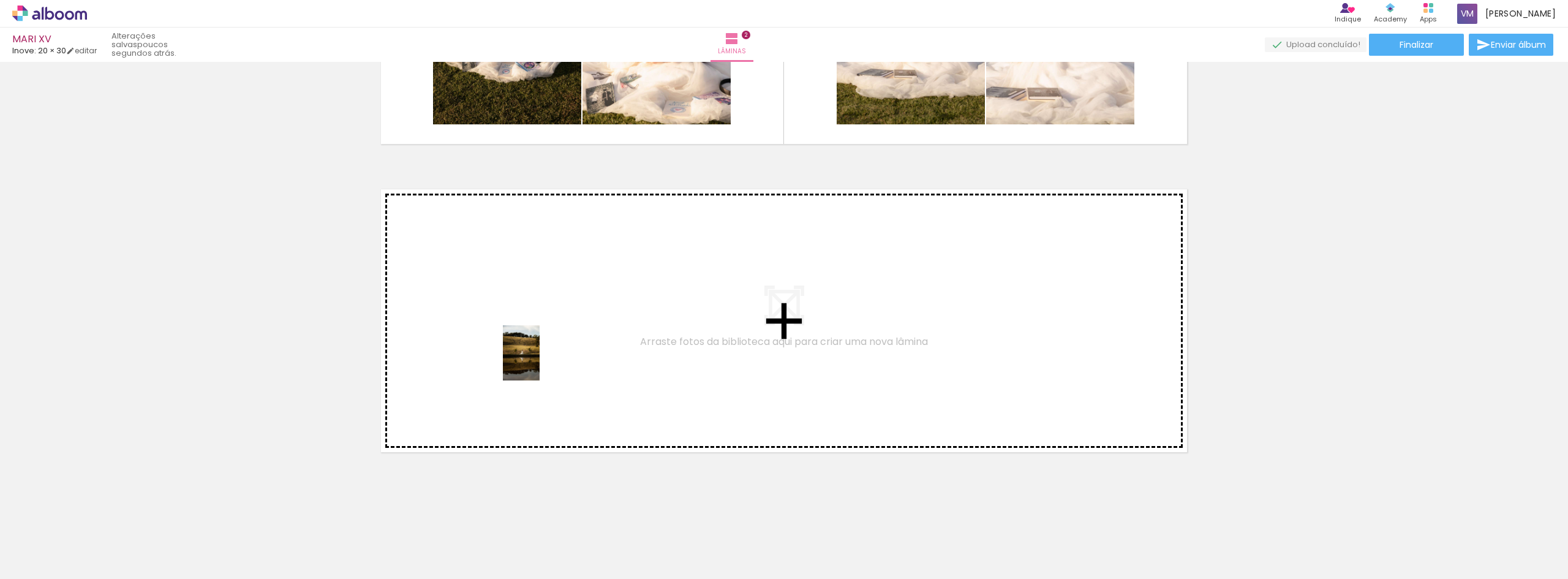
drag, startPoint x: 622, startPoint y: 552, endPoint x: 540, endPoint y: 362, distance: 206.9
click at [540, 362] on quentale-workspace at bounding box center [784, 290] width 1568 height 579
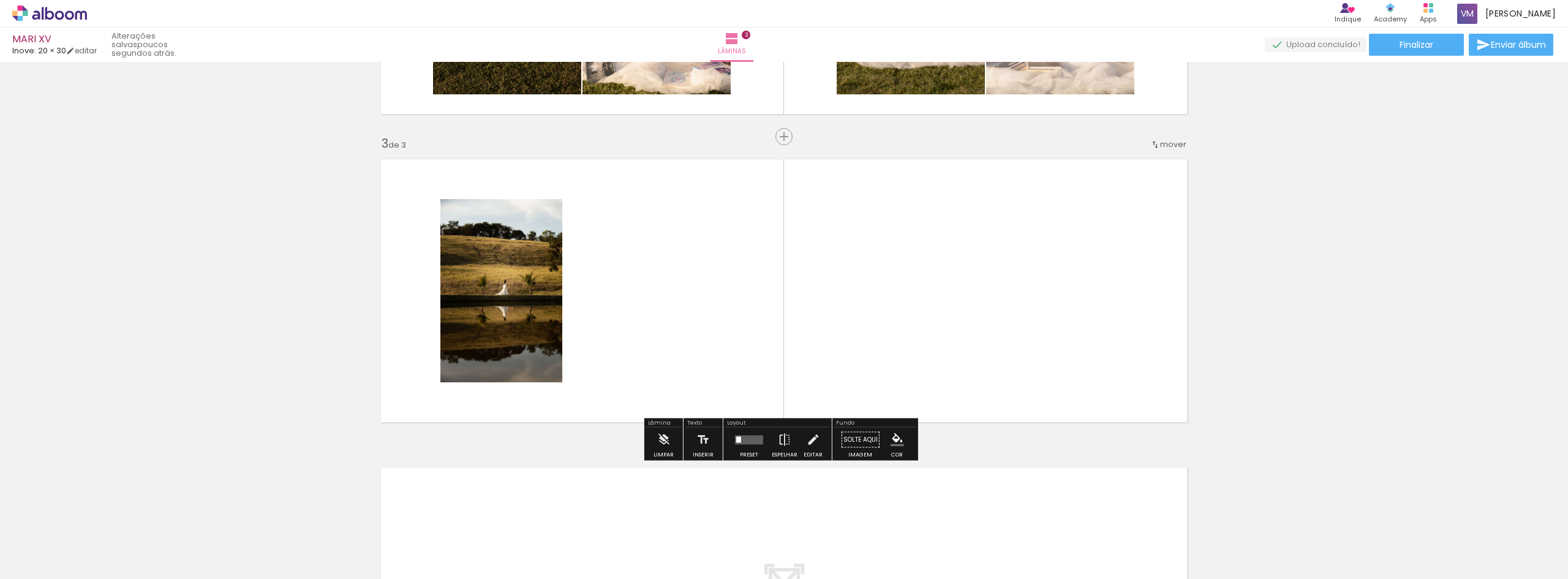
scroll to position [571, 0]
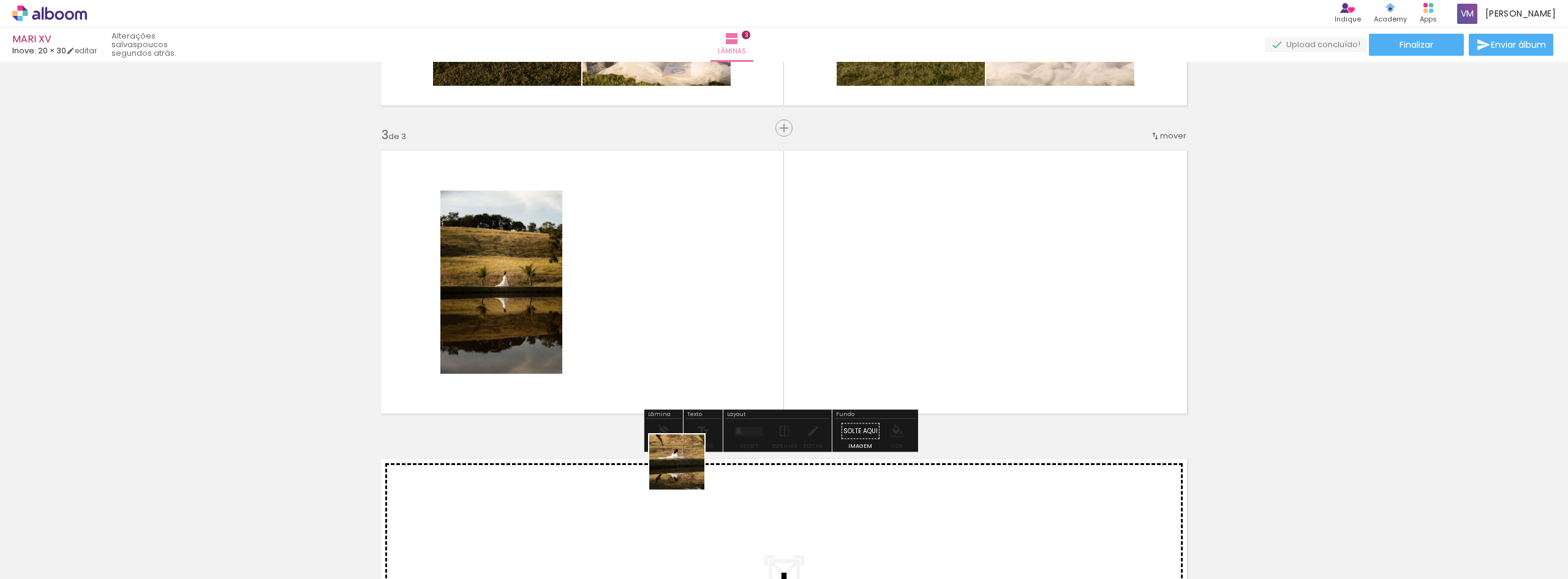
drag, startPoint x: 686, startPoint y: 471, endPoint x: 626, endPoint y: 274, distance: 205.9
click at [626, 274] on quentale-workspace at bounding box center [784, 290] width 1568 height 579
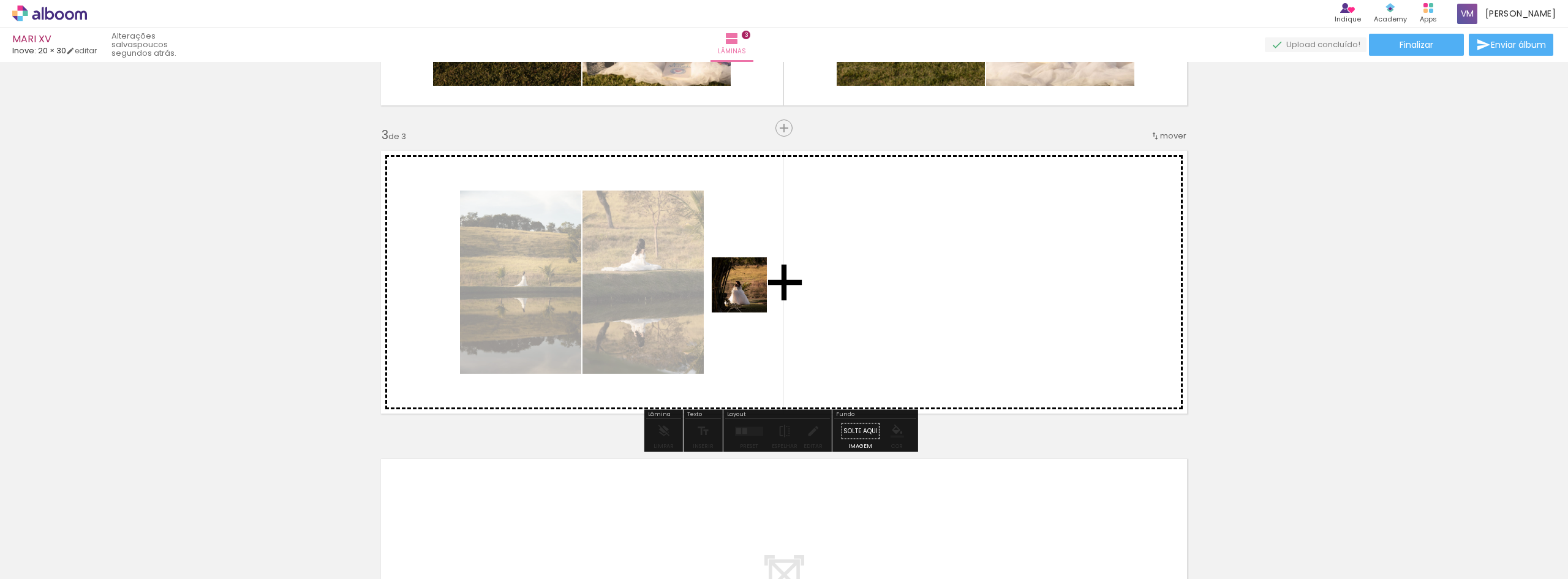
drag, startPoint x: 774, startPoint y: 545, endPoint x: 749, endPoint y: 294, distance: 252.2
click at [749, 294] on quentale-workspace at bounding box center [784, 290] width 1568 height 579
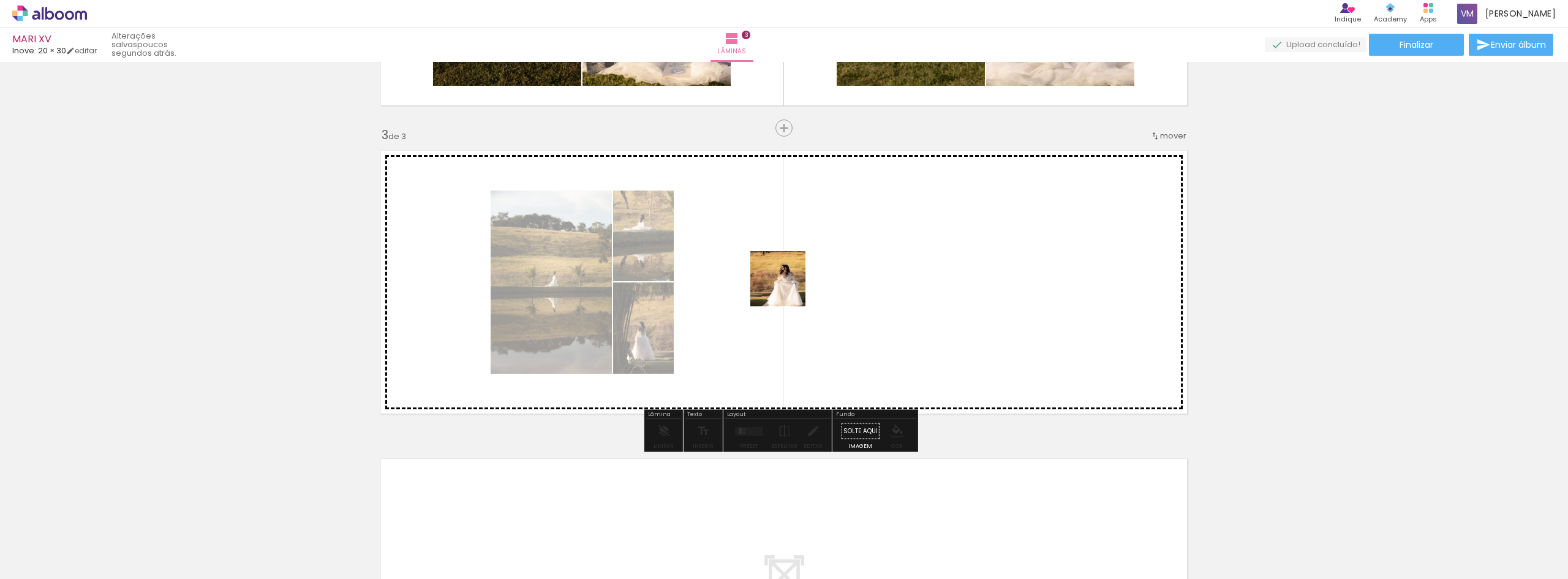
drag, startPoint x: 844, startPoint y: 533, endPoint x: 781, endPoint y: 280, distance: 260.7
click at [781, 280] on quentale-workspace at bounding box center [784, 290] width 1568 height 579
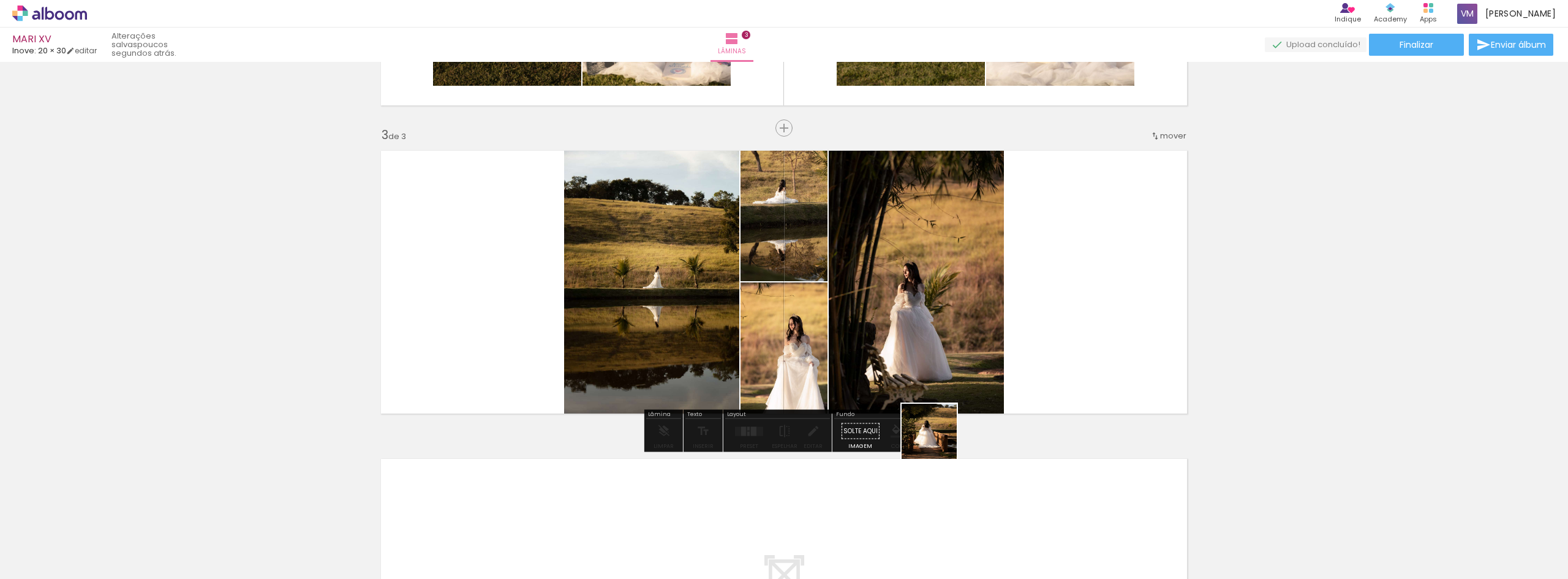
drag, startPoint x: 907, startPoint y: 553, endPoint x: 967, endPoint y: 318, distance: 242.5
click at [967, 318] on quentale-workspace at bounding box center [784, 290] width 1568 height 579
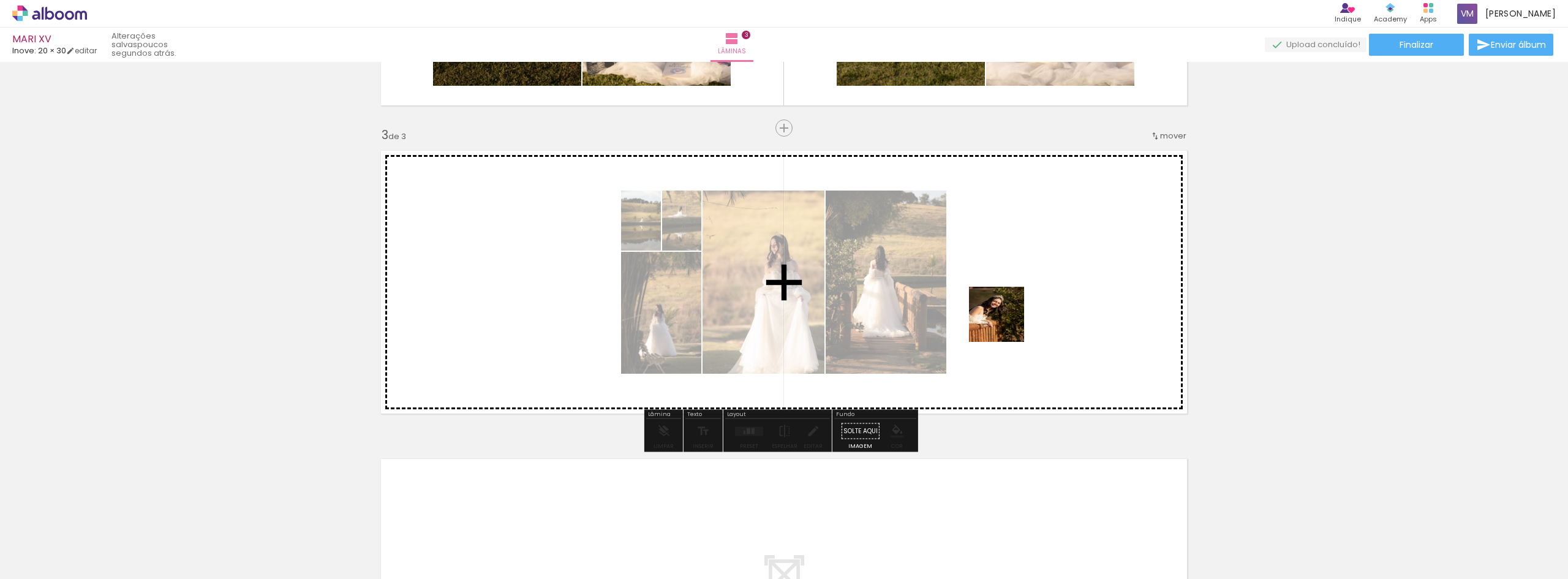
drag, startPoint x: 981, startPoint y: 549, endPoint x: 995, endPoint y: 299, distance: 250.4
click at [995, 299] on quentale-workspace at bounding box center [784, 290] width 1568 height 579
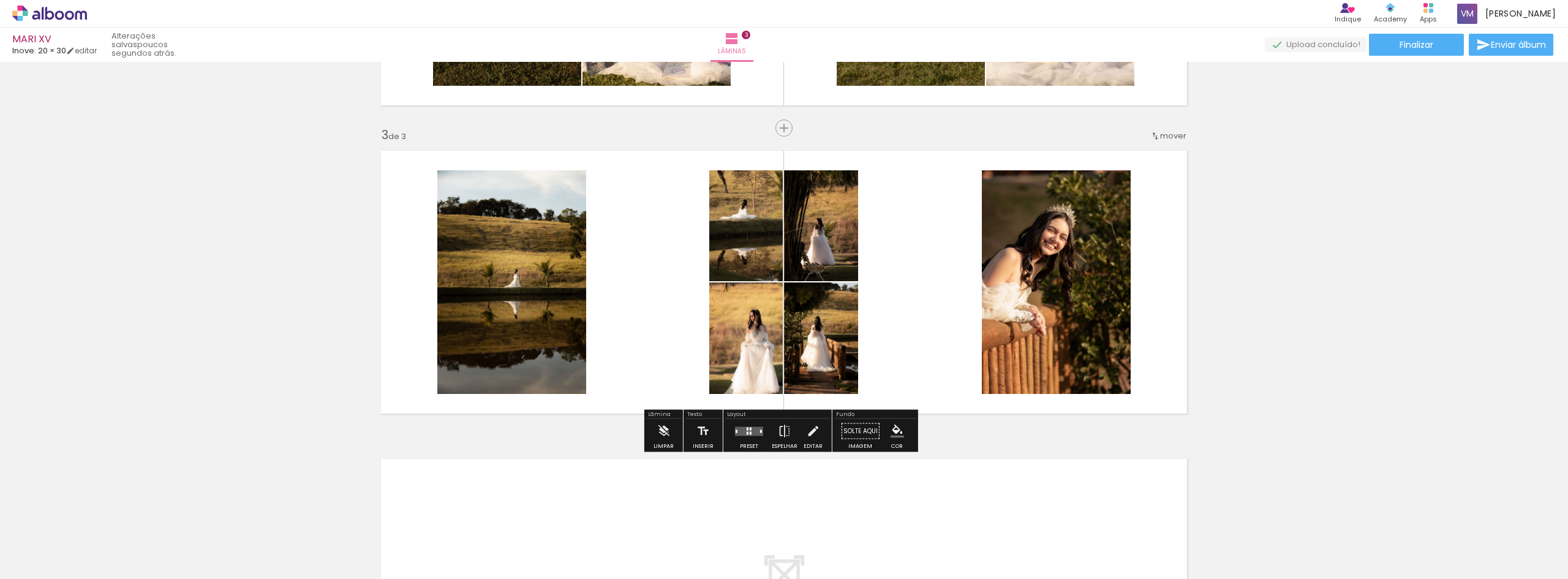
click at [735, 429] on quentale-layouter at bounding box center [749, 431] width 28 height 9
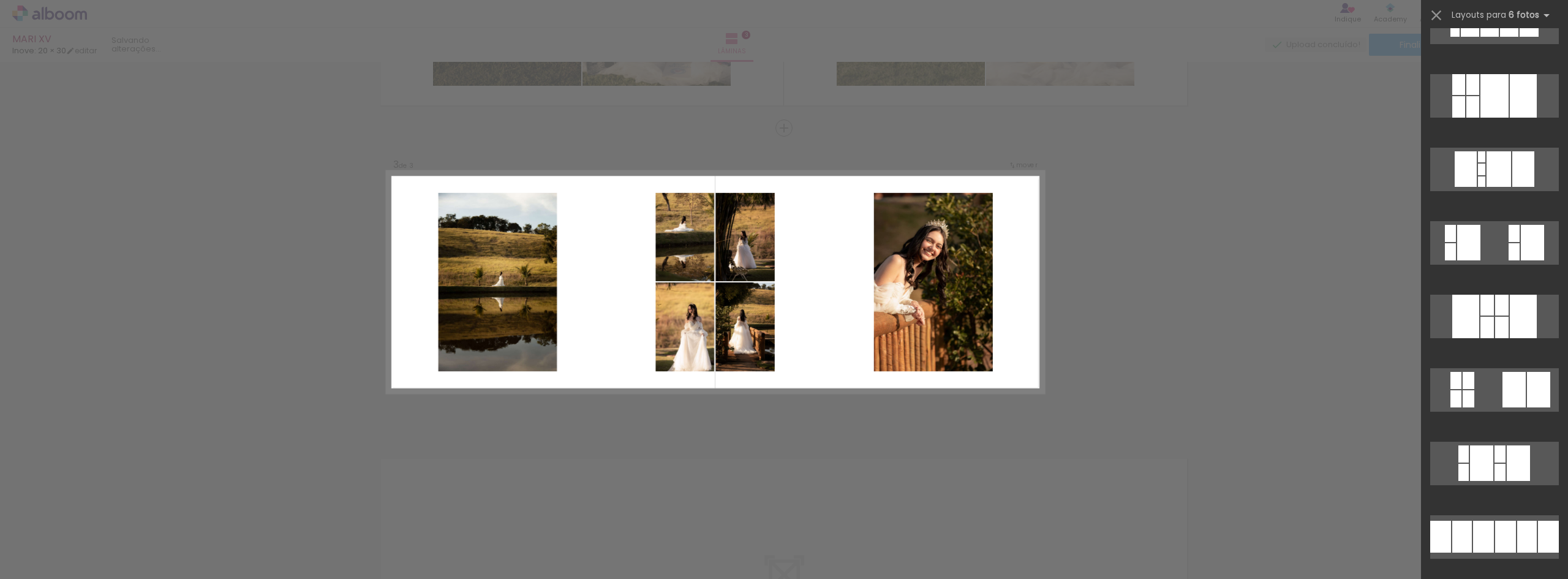
scroll to position [0, 0]
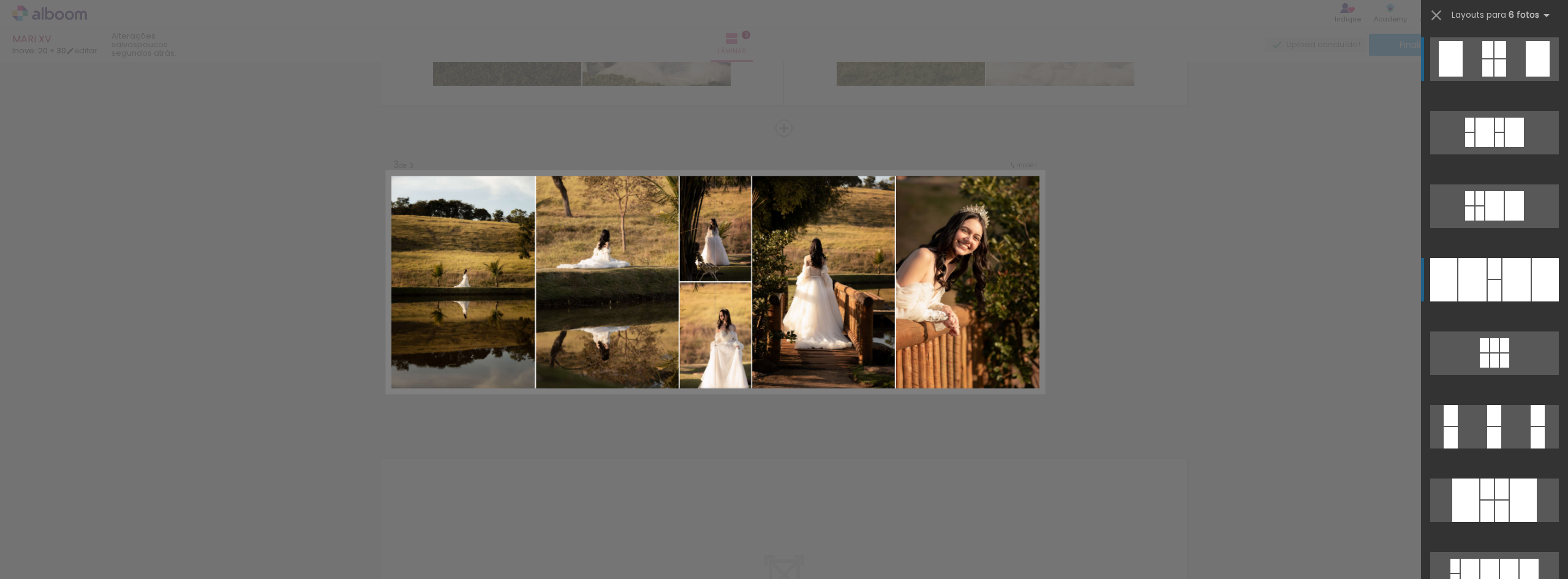
click at [1503, 272] on div at bounding box center [1516, 280] width 28 height 43
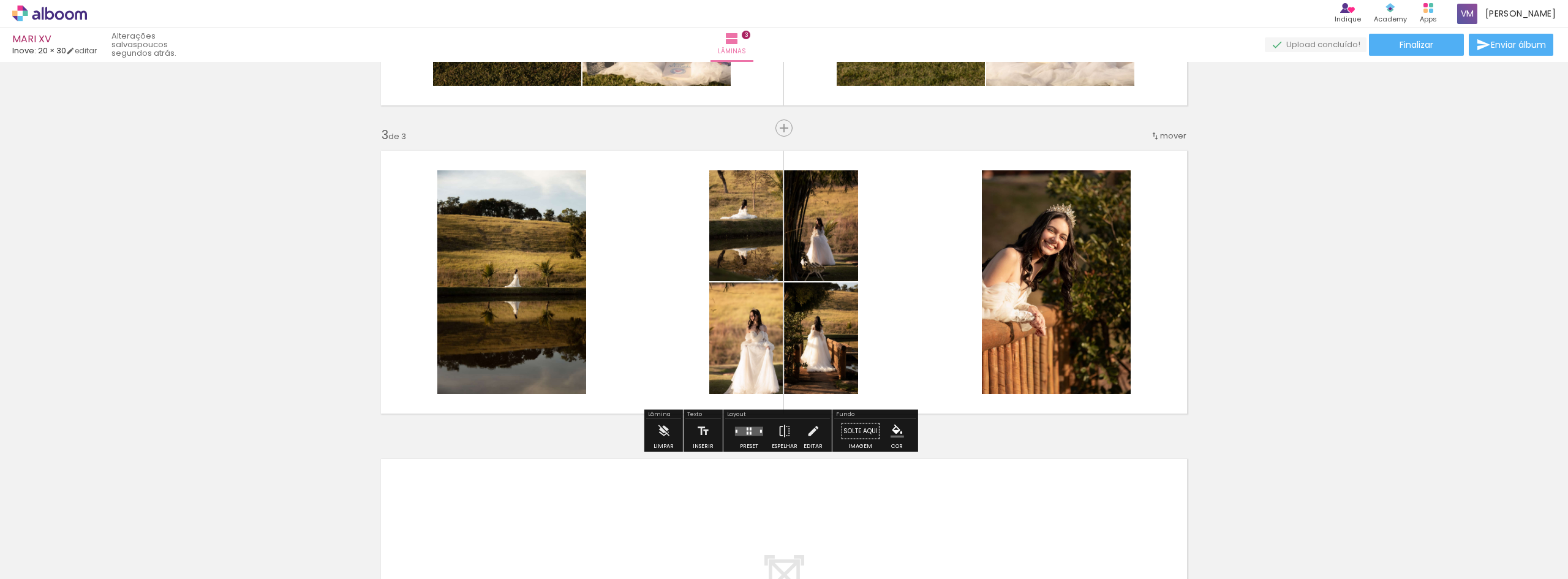
click at [753, 438] on div at bounding box center [749, 432] width 33 height 24
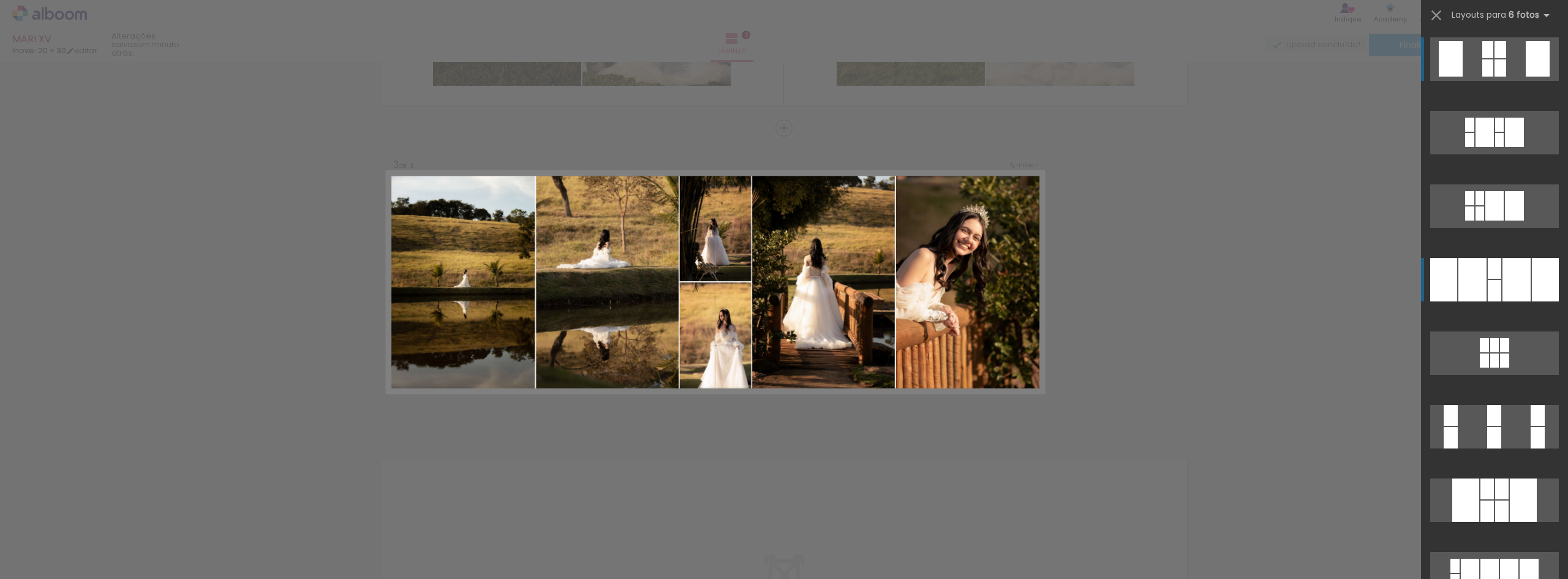
click at [1488, 297] on div at bounding box center [1494, 291] width 14 height 21
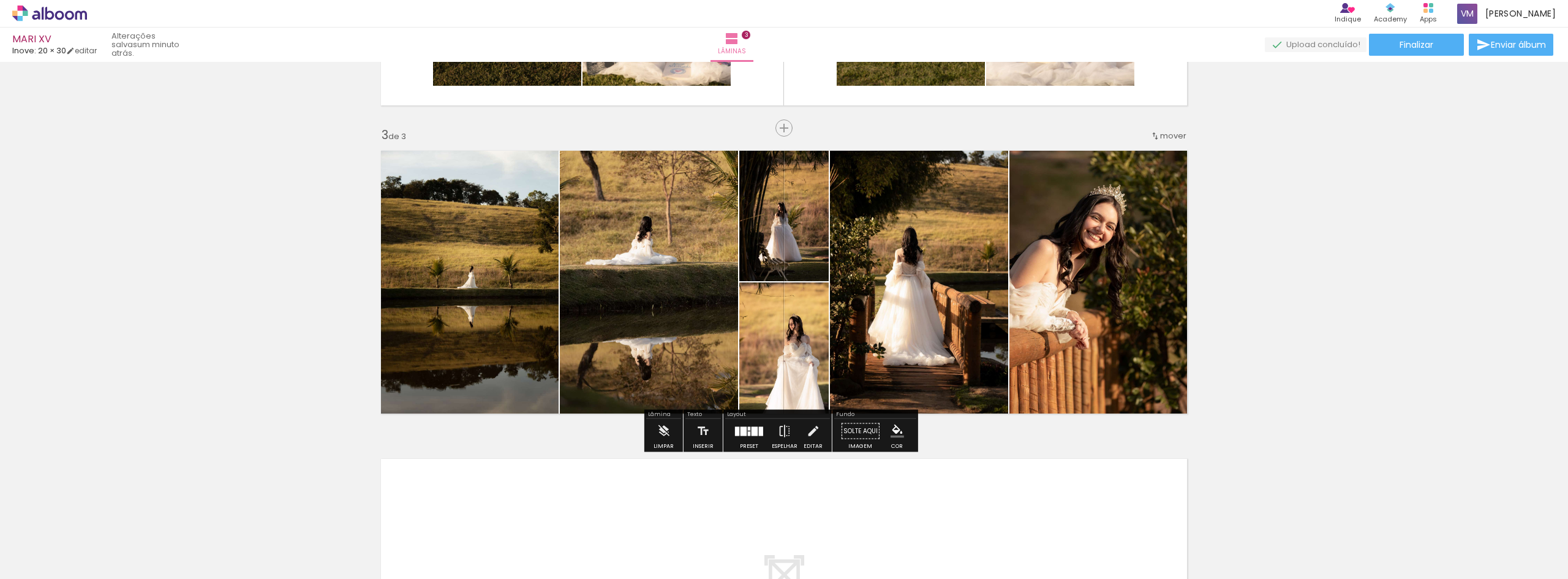
click at [1392, 243] on div "Inserir lâmina 1 de 3 Inserir lâmina 2 de 3 Inserir lâmina 3 de 3" at bounding box center [784, 112] width 1568 height 1234
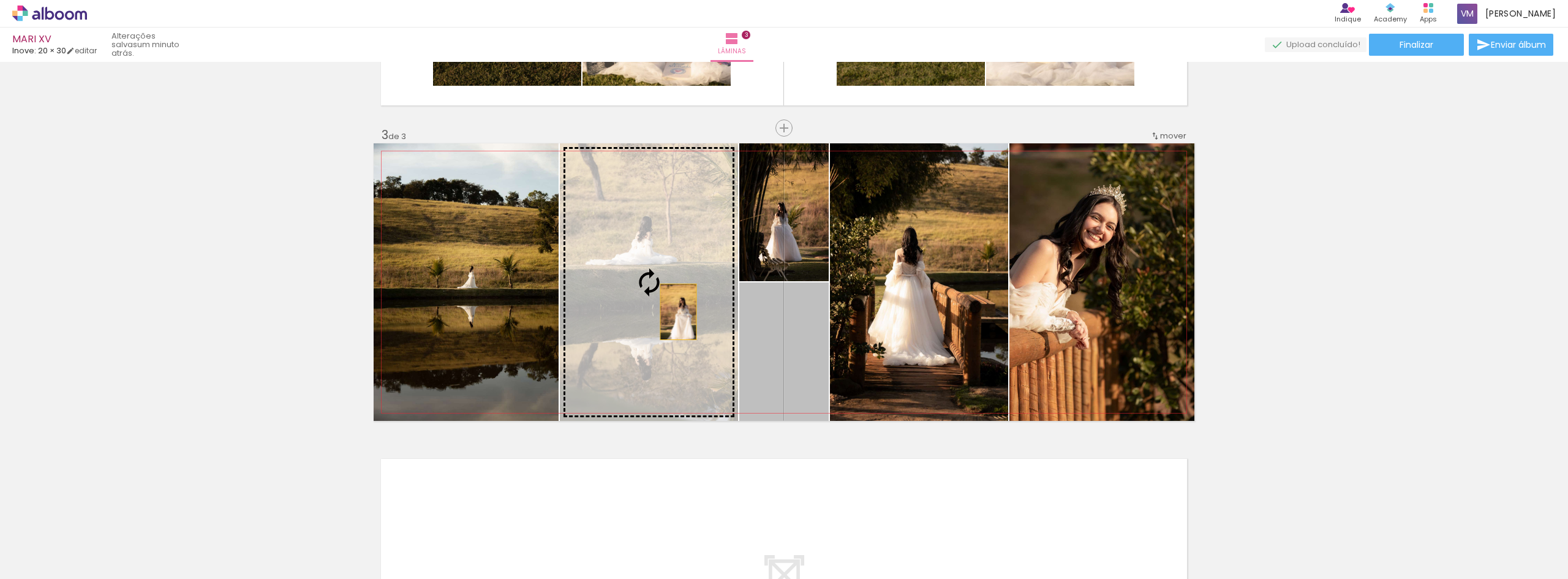
drag, startPoint x: 803, startPoint y: 363, endPoint x: 647, endPoint y: 299, distance: 168.6
click at [0, 0] on slot at bounding box center [0, 0] width 0 height 0
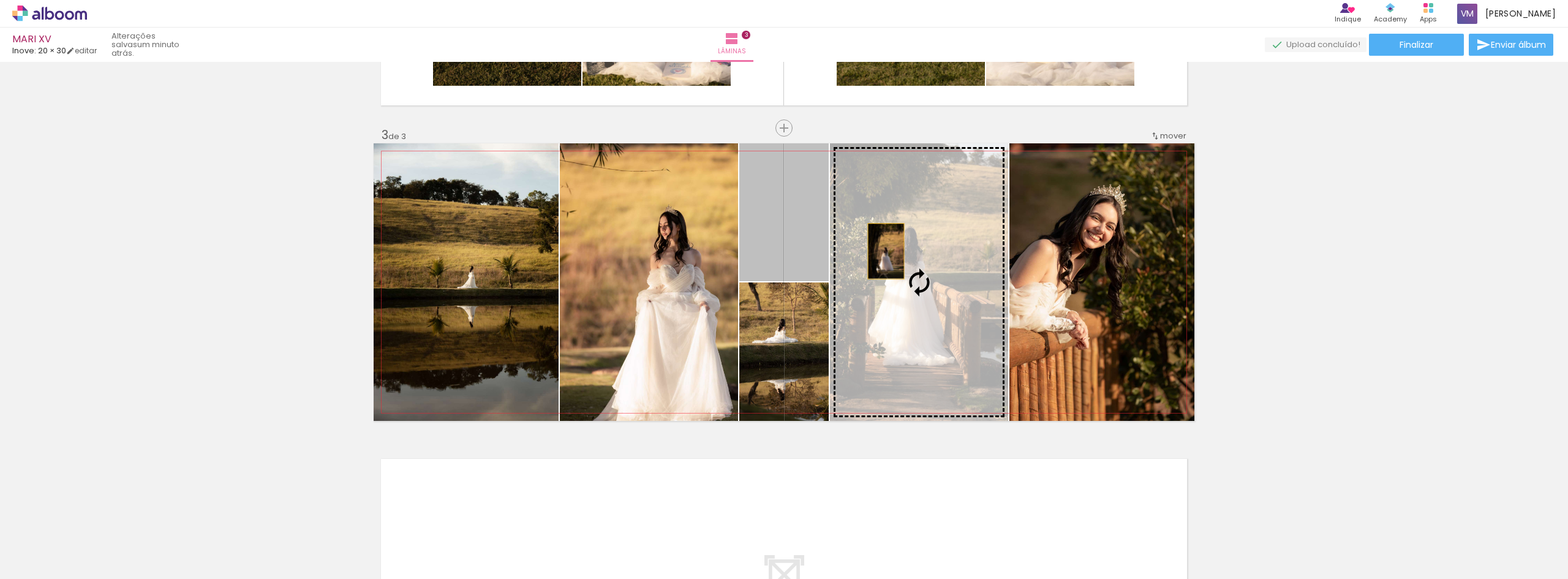
drag, startPoint x: 784, startPoint y: 233, endPoint x: 932, endPoint y: 261, distance: 150.6
click at [0, 0] on slot at bounding box center [0, 0] width 0 height 0
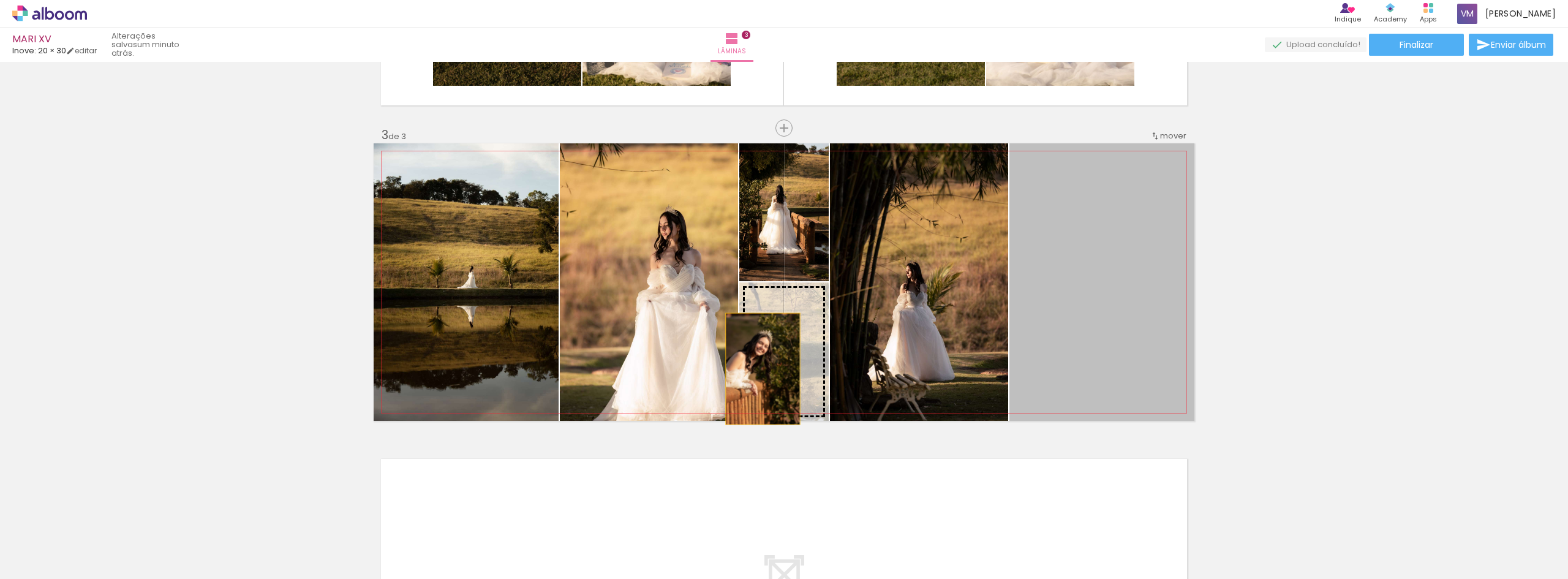
drag, startPoint x: 1127, startPoint y: 271, endPoint x: 777, endPoint y: 362, distance: 361.6
click at [0, 0] on slot at bounding box center [0, 0] width 0 height 0
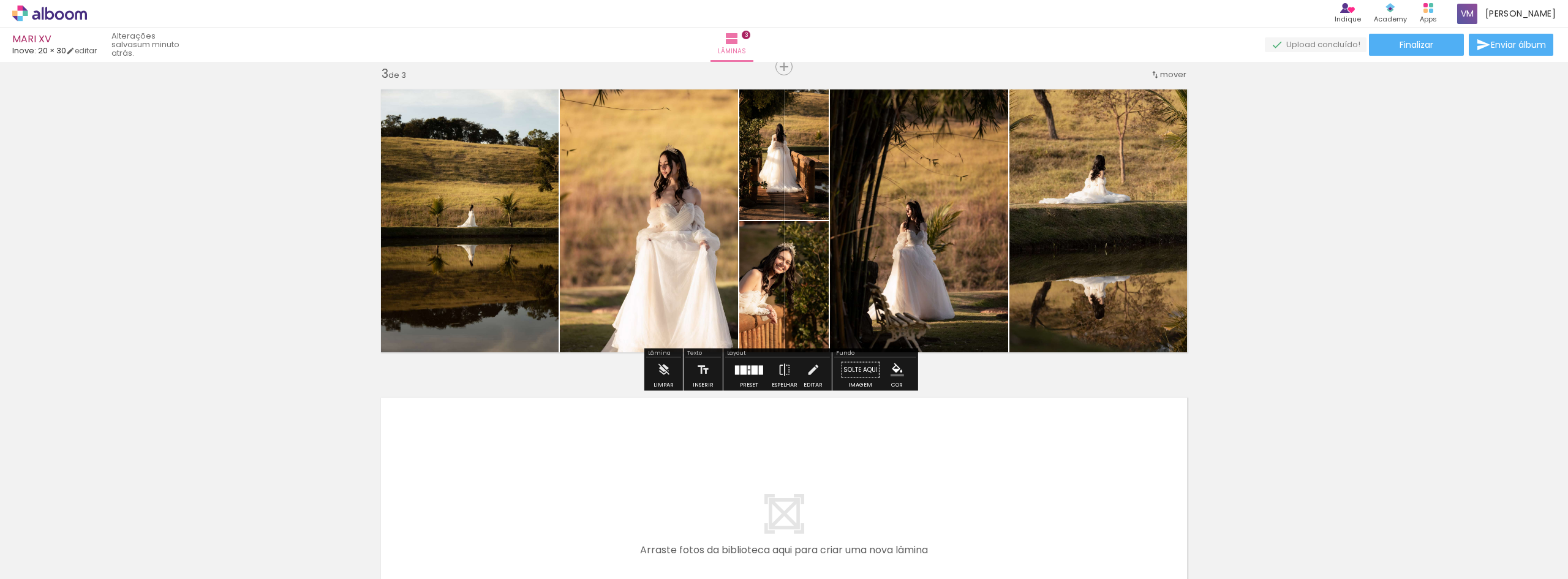
scroll to position [571, 0]
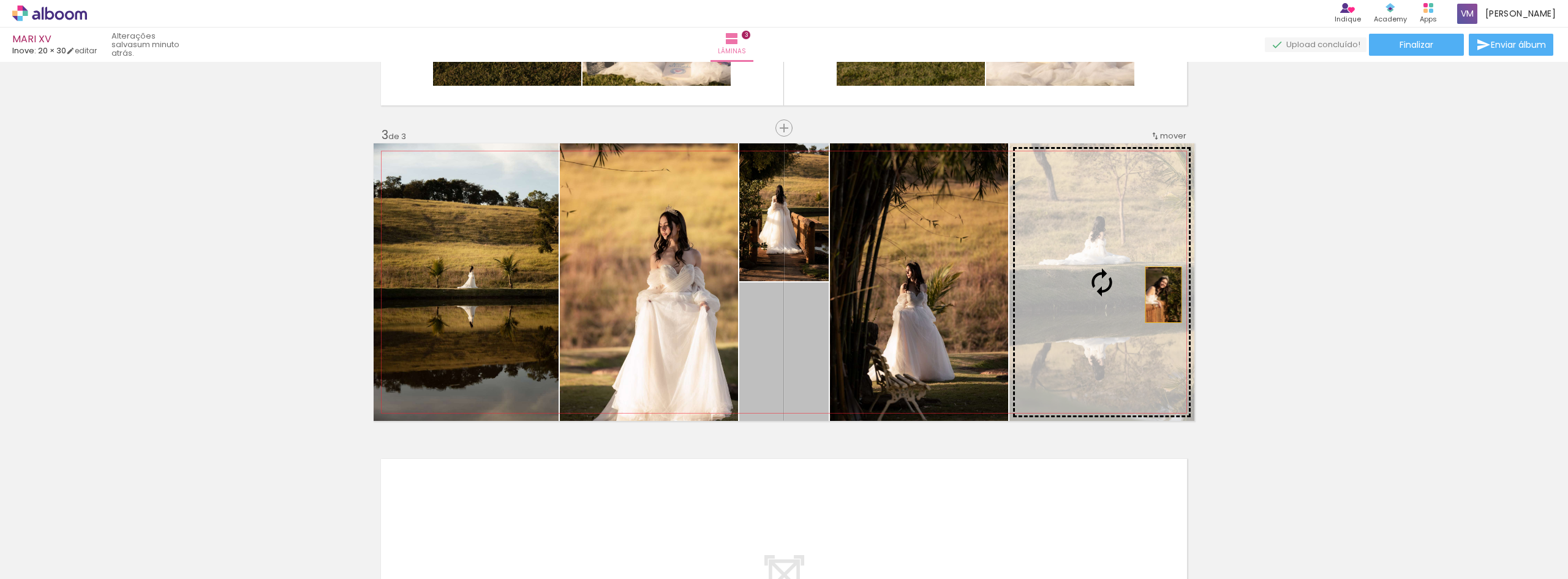
drag, startPoint x: 803, startPoint y: 331, endPoint x: 1158, endPoint y: 295, distance: 356.8
click at [0, 0] on slot at bounding box center [0, 0] width 0 height 0
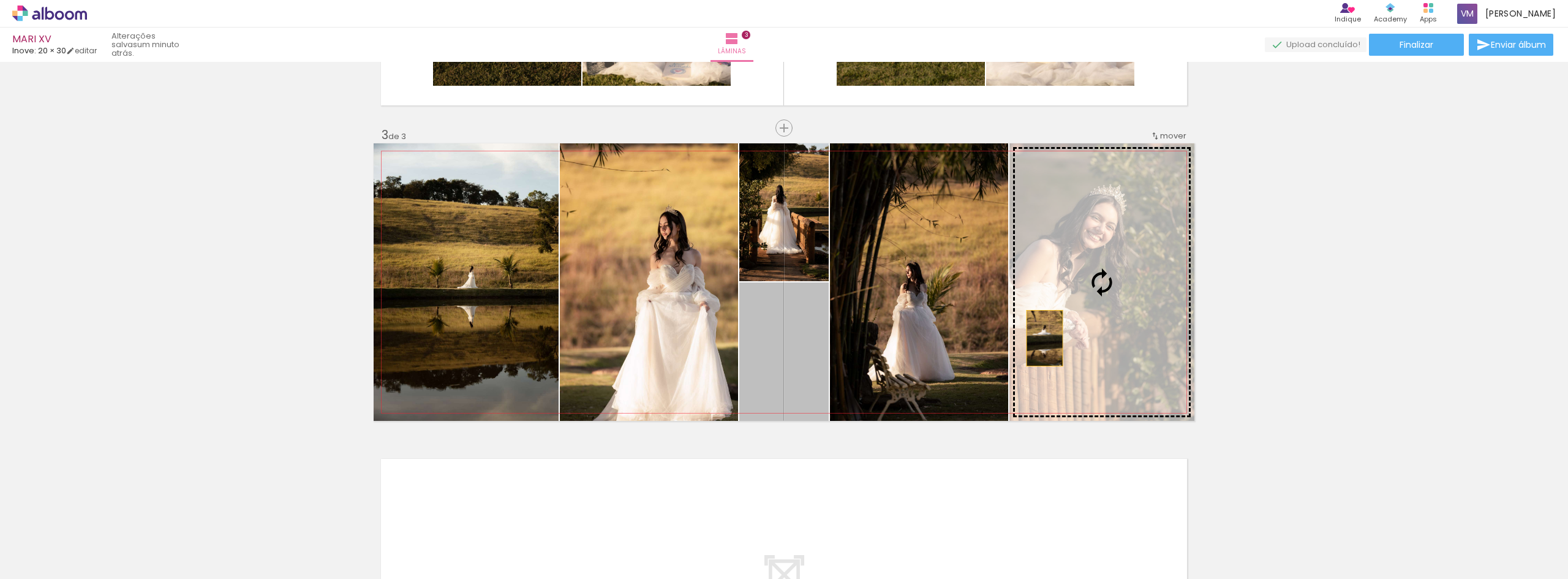
drag, startPoint x: 787, startPoint y: 387, endPoint x: 1104, endPoint y: 321, distance: 323.8
click at [0, 0] on slot at bounding box center [0, 0] width 0 height 0
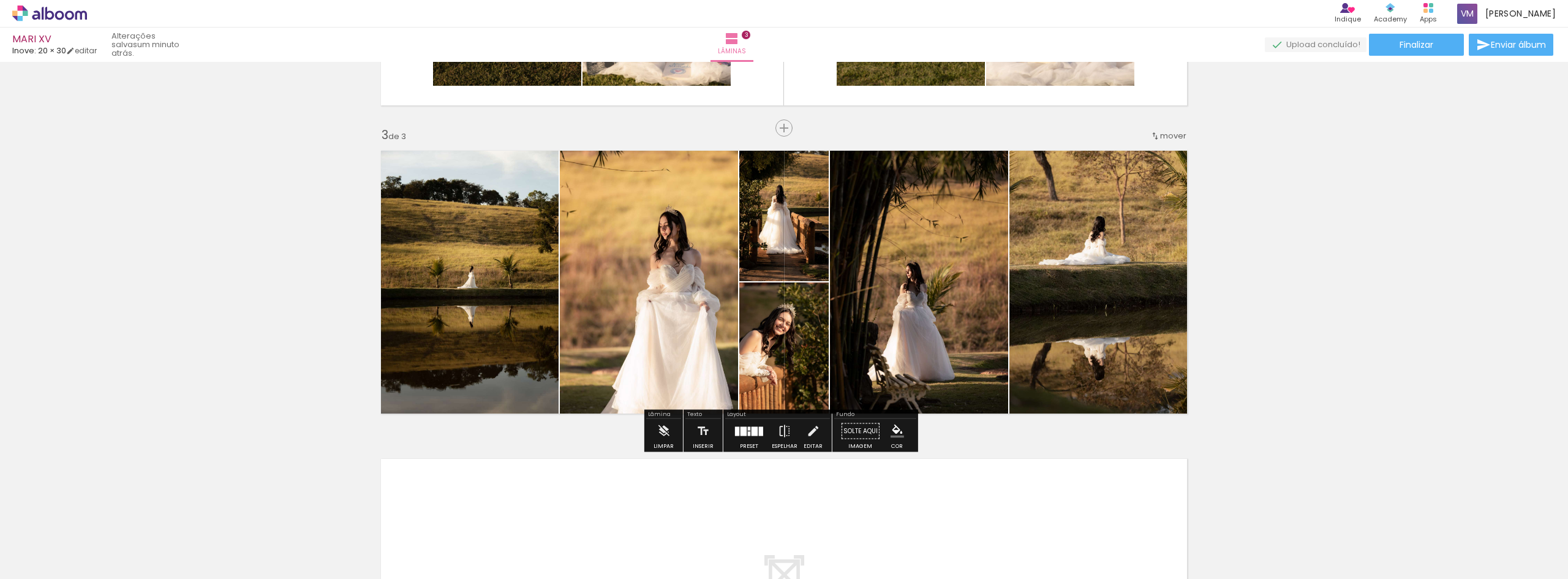
click at [1368, 324] on div "Inserir lâmina 1 de 3 Inserir lâmina 2 de 3 Inserir lâmina 3 de 3" at bounding box center [784, 112] width 1568 height 1234
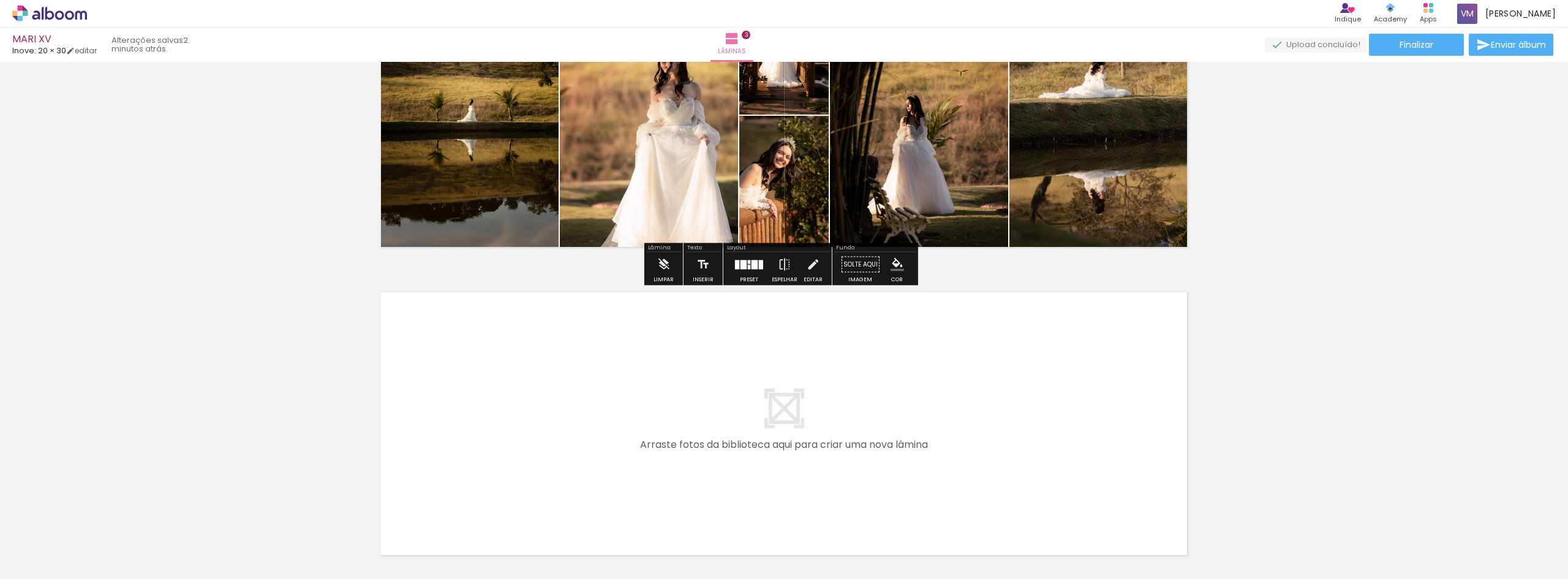
scroll to position [632, 0]
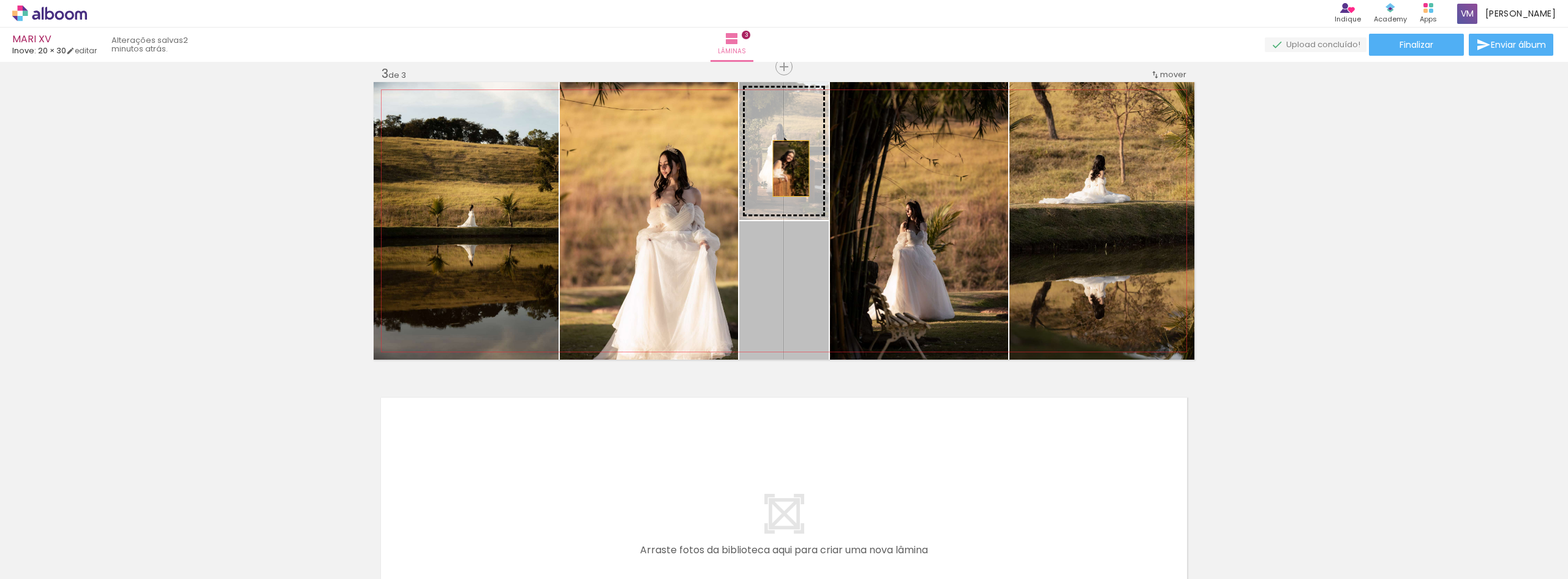
drag, startPoint x: 793, startPoint y: 305, endPoint x: 787, endPoint y: 169, distance: 136.1
click at [0, 0] on slot at bounding box center [0, 0] width 0 height 0
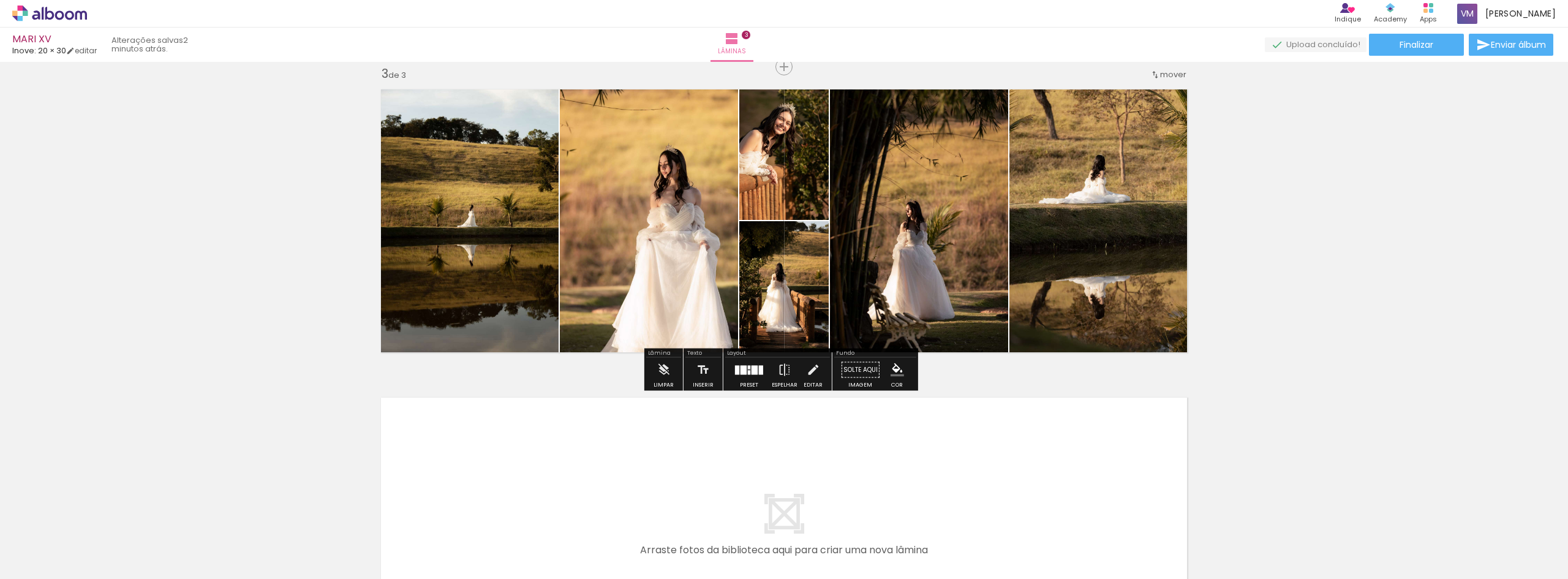
click at [1297, 290] on div "Inserir lâmina 1 de 3 Inserir lâmina 2 de 3 Inserir lâmina 3 de 3" at bounding box center [784, 52] width 1568 height 1234
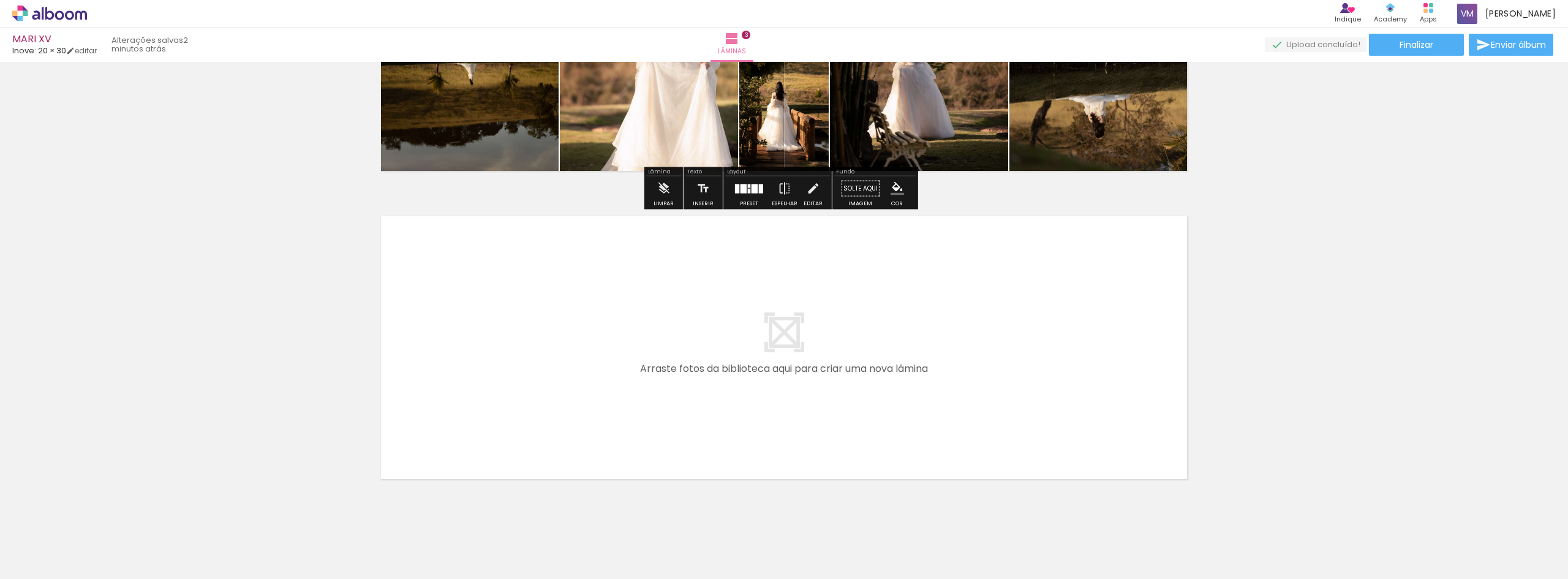
scroll to position [816, 0]
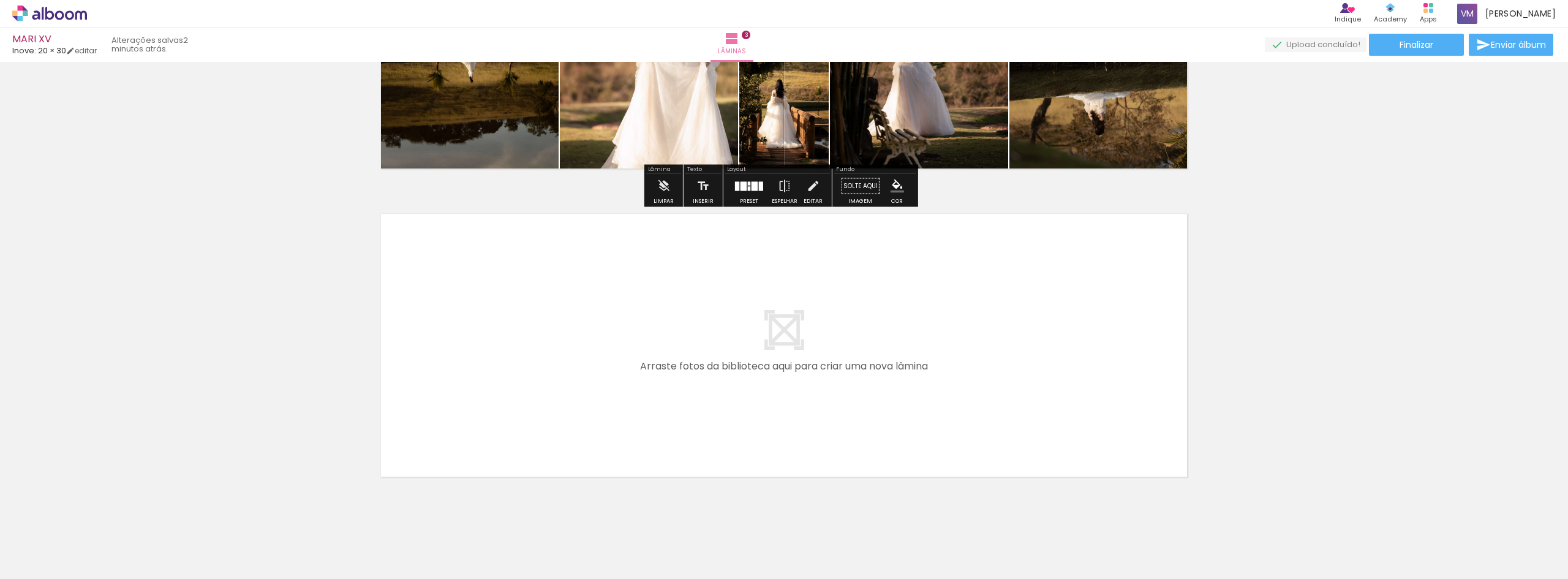
click at [493, 308] on quentale-layouter at bounding box center [784, 345] width 821 height 277
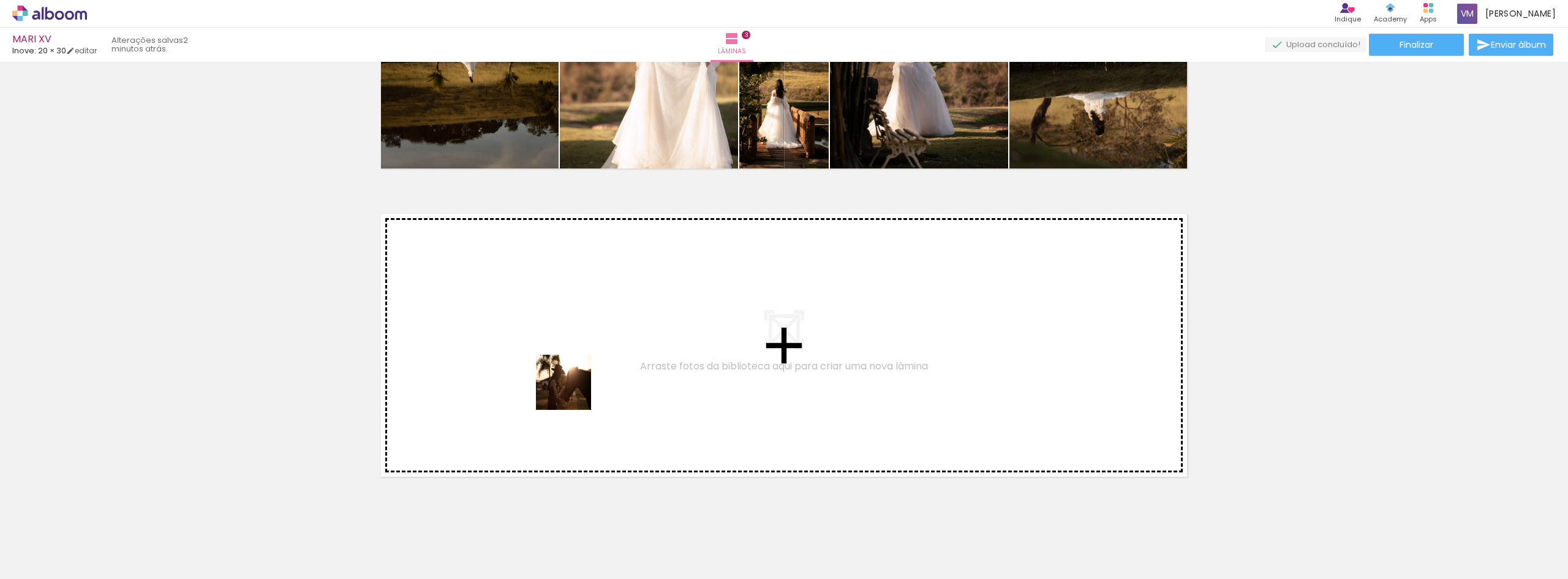
drag, startPoint x: 972, startPoint y: 541, endPoint x: 573, endPoint y: 391, distance: 426.3
click at [573, 391] on quentale-workspace at bounding box center [784, 290] width 1568 height 579
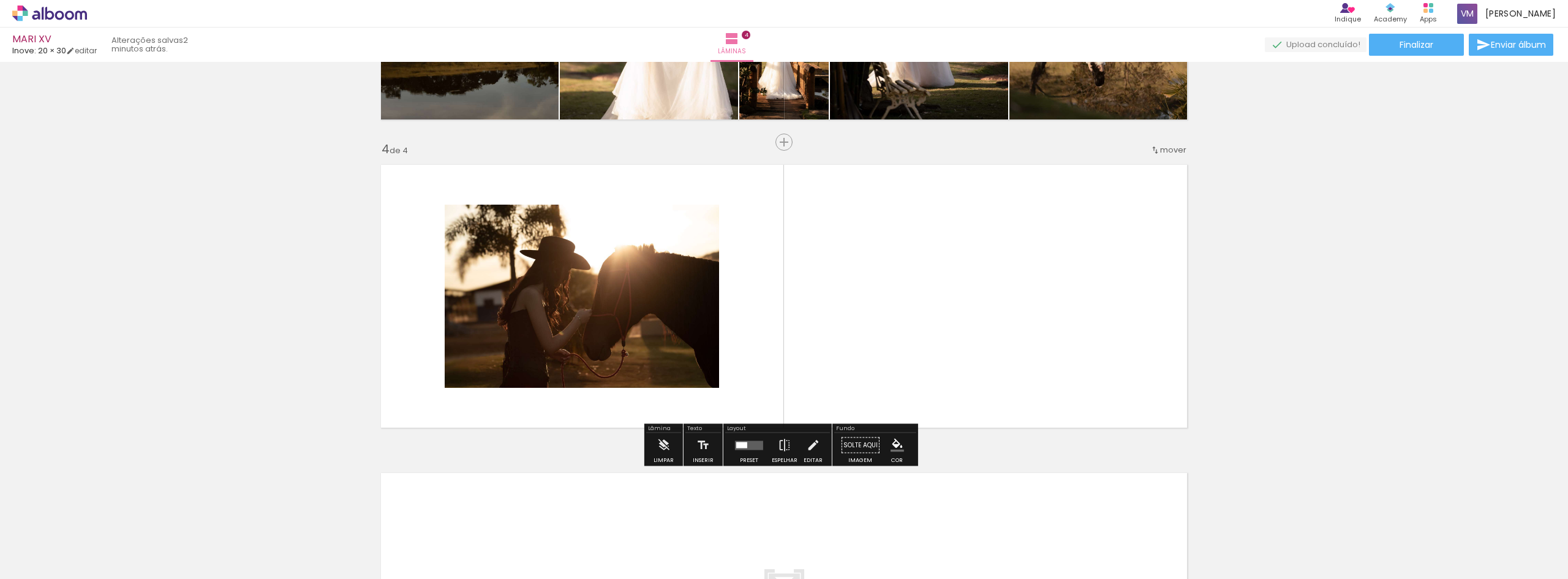
scroll to position [879, 0]
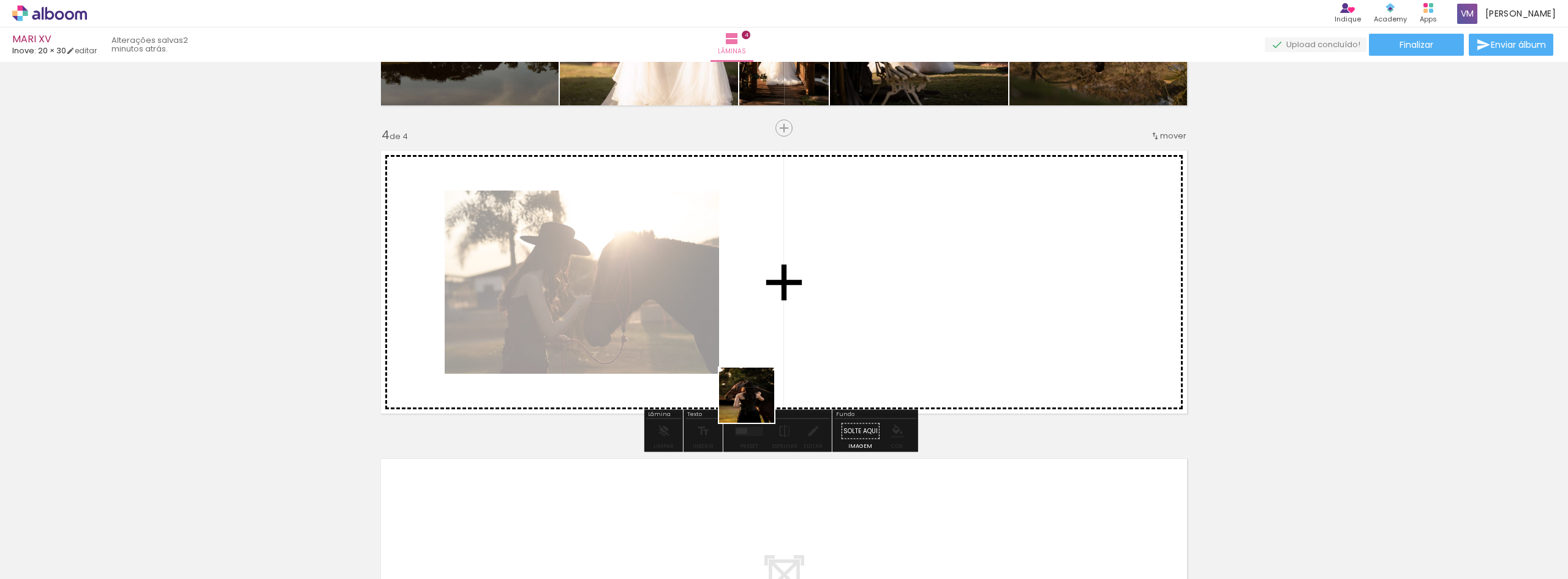
drag, startPoint x: 1021, startPoint y: 555, endPoint x: 734, endPoint y: 366, distance: 343.6
click at [734, 366] on quentale-workspace at bounding box center [784, 290] width 1568 height 579
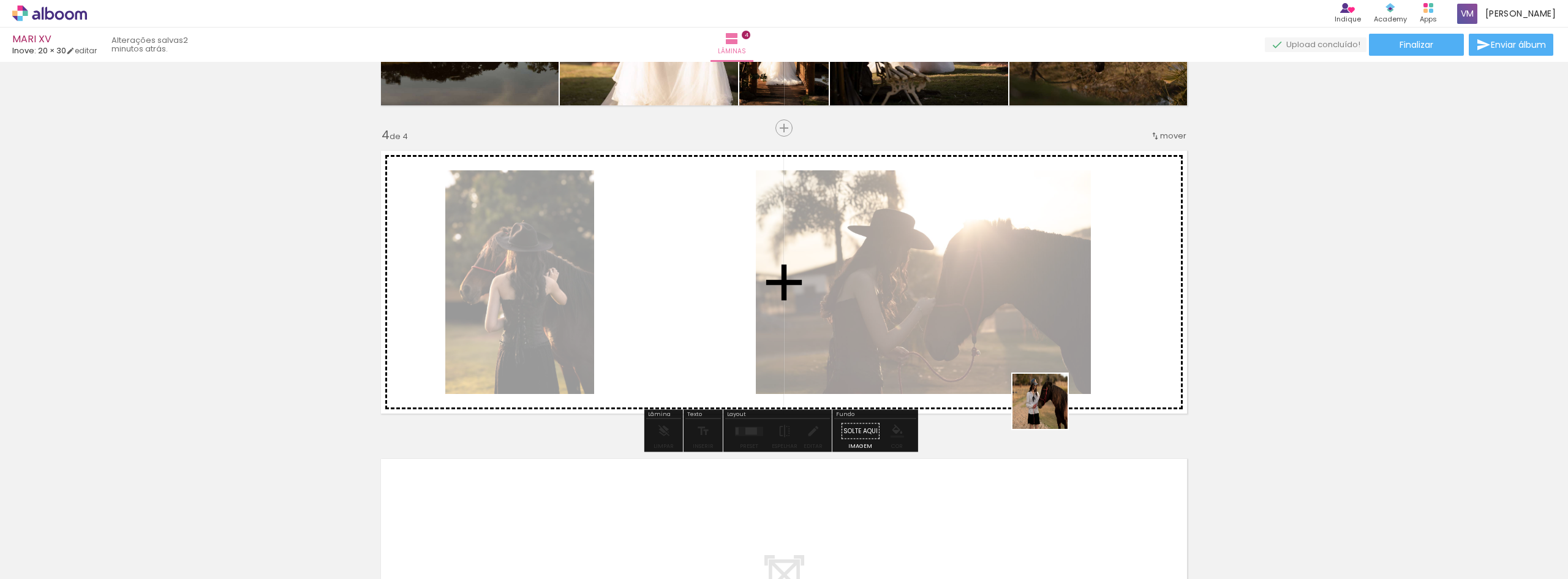
drag, startPoint x: 1113, startPoint y: 555, endPoint x: 1036, endPoint y: 354, distance: 215.2
click at [1036, 354] on quentale-workspace at bounding box center [784, 290] width 1568 height 579
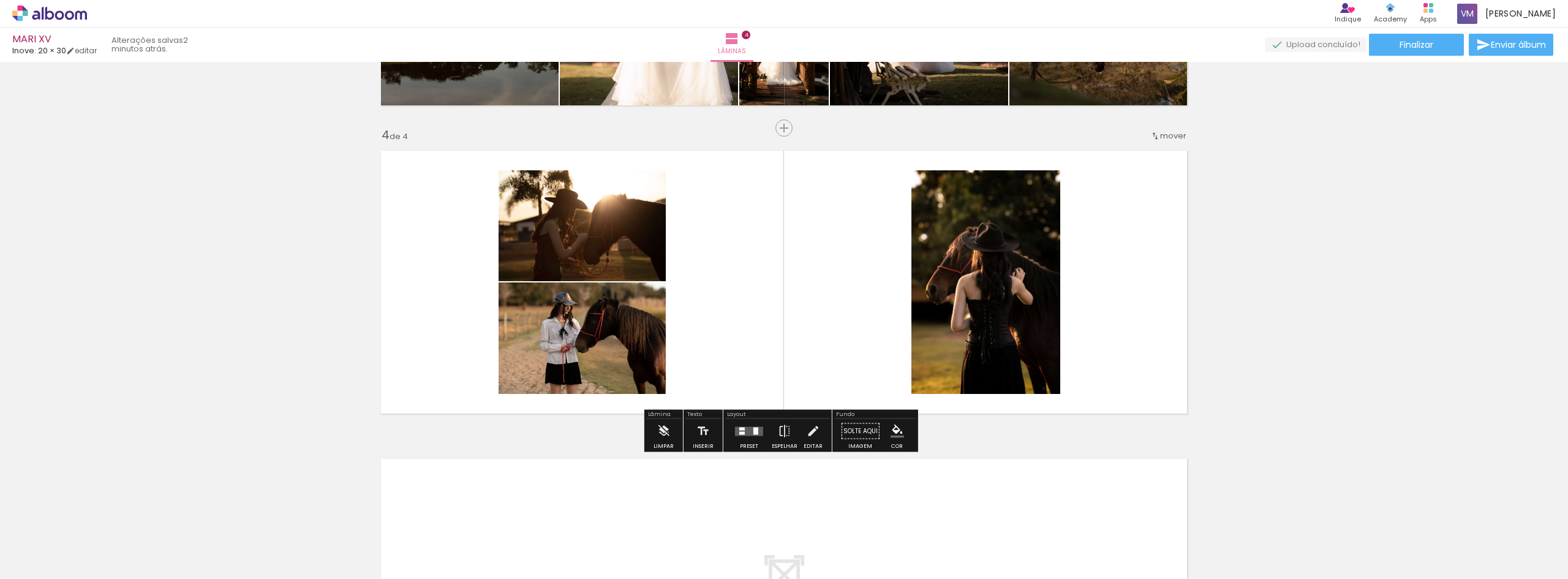
scroll to position [0, 1280]
drag, startPoint x: 1463, startPoint y: 546, endPoint x: 1123, endPoint y: 353, distance: 391.0
click at [1123, 353] on quentale-workspace at bounding box center [784, 290] width 1568 height 579
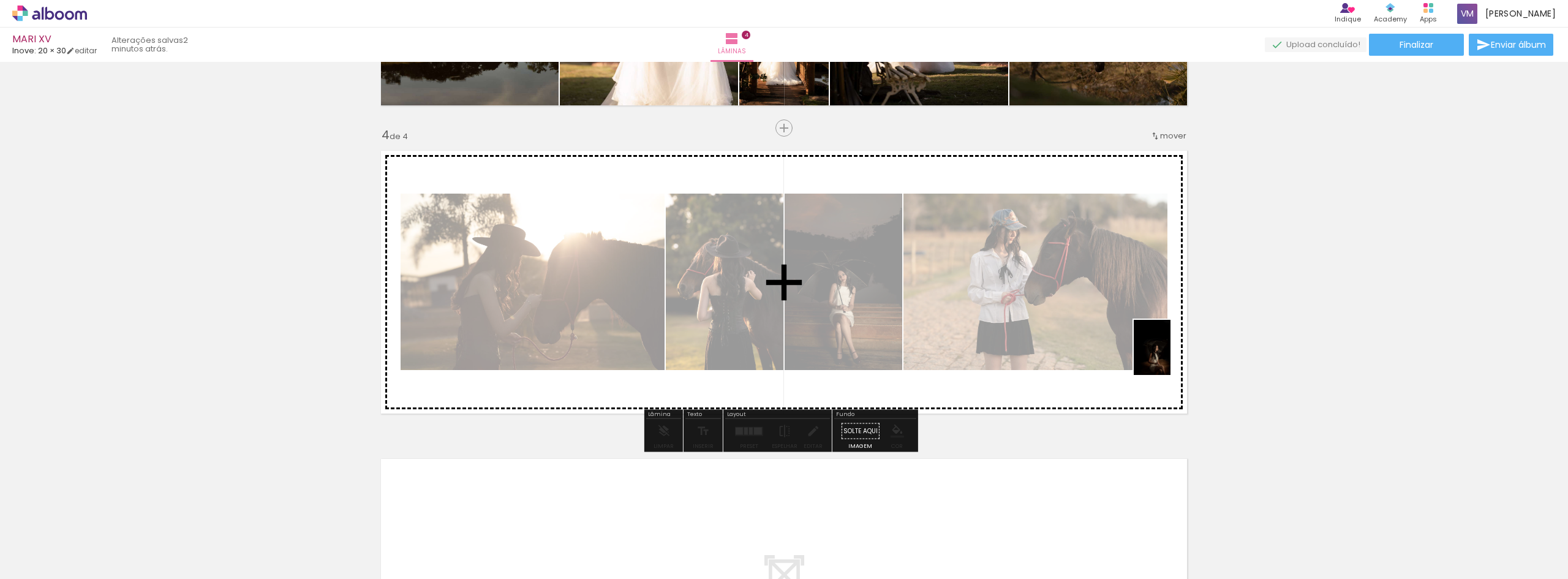
drag, startPoint x: 1513, startPoint y: 546, endPoint x: 1141, endPoint y: 350, distance: 420.5
click at [1141, 350] on quentale-workspace at bounding box center [784, 290] width 1568 height 579
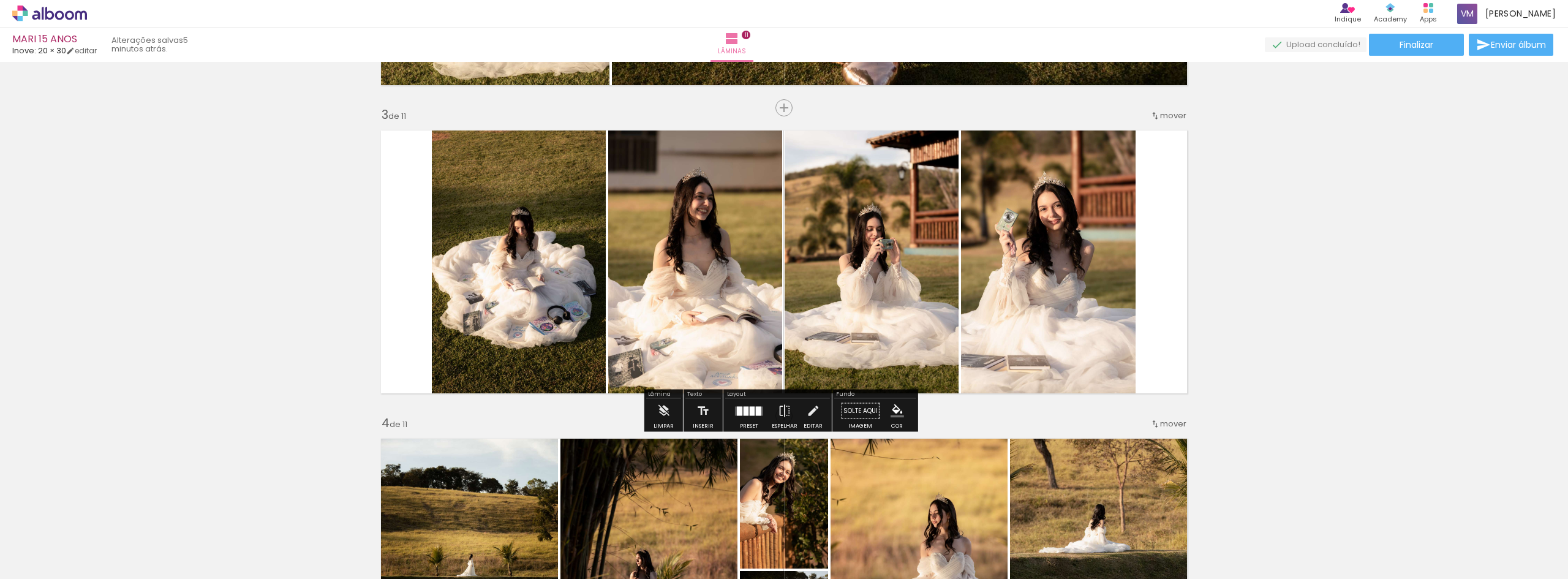
scroll to position [613, 0]
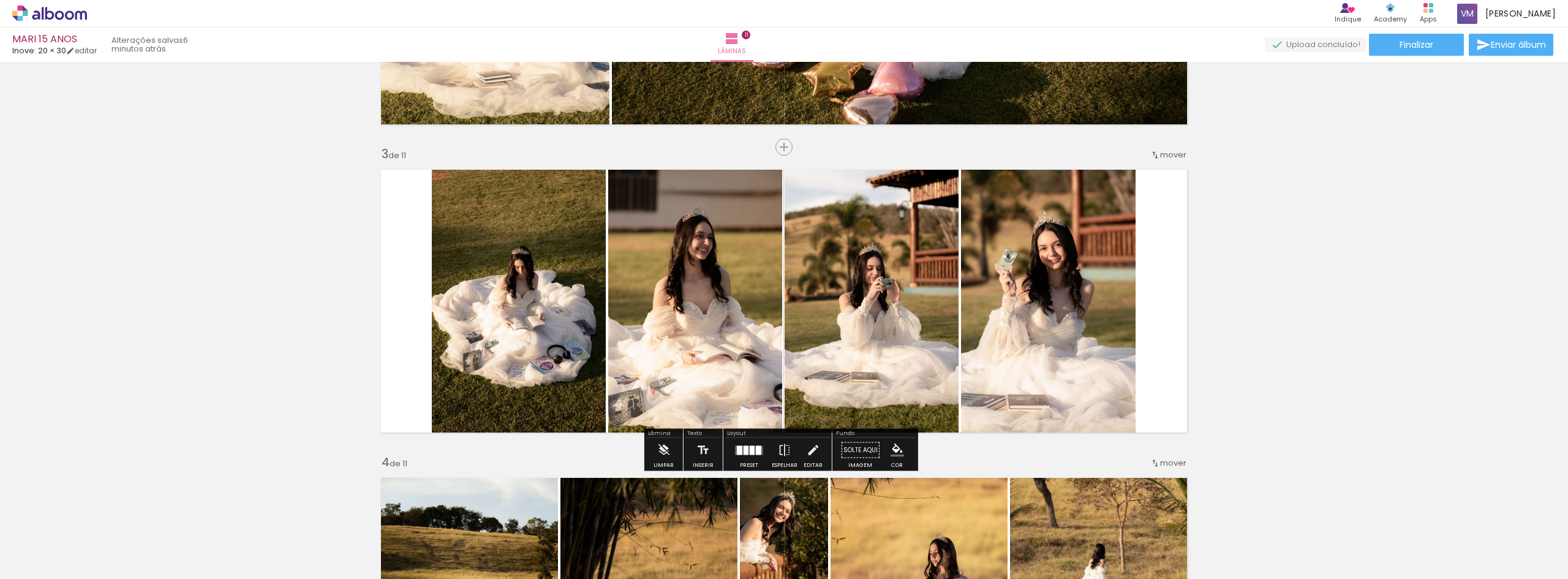
scroll to position [0, 1417]
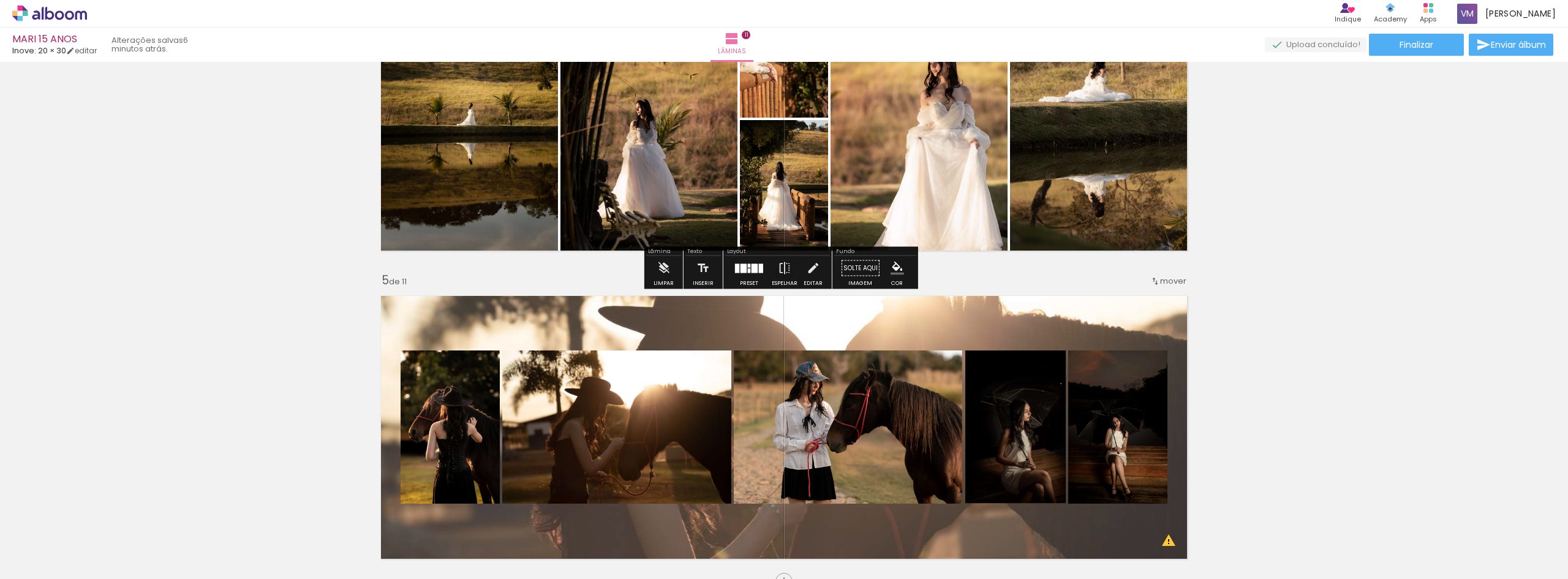
scroll to position [919, 0]
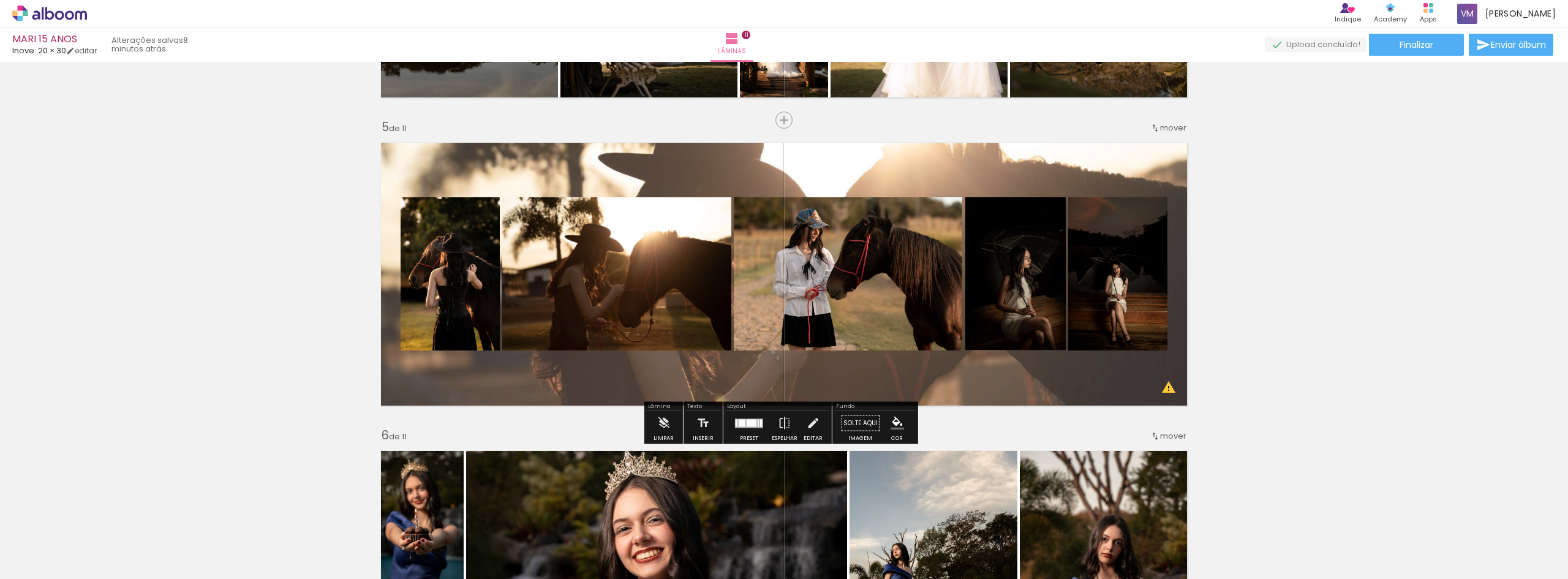
scroll to position [1226, 0]
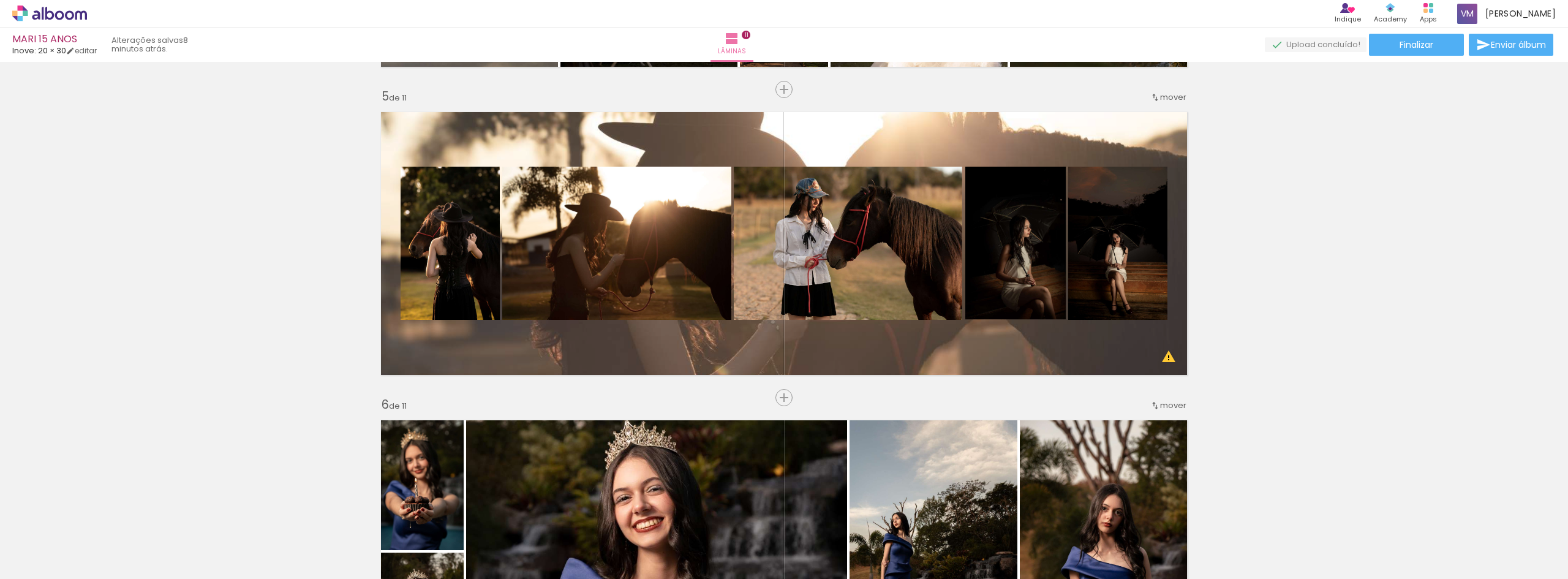
scroll to position [0, 1417]
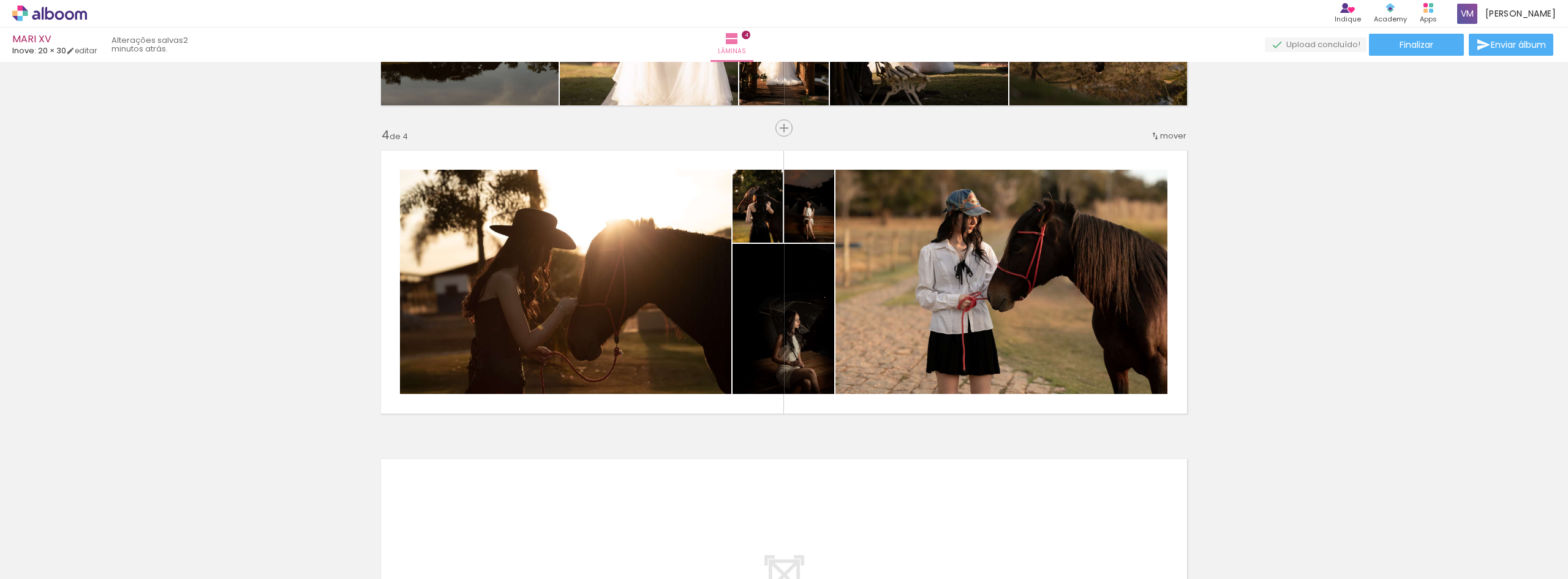
scroll to position [0, 1280]
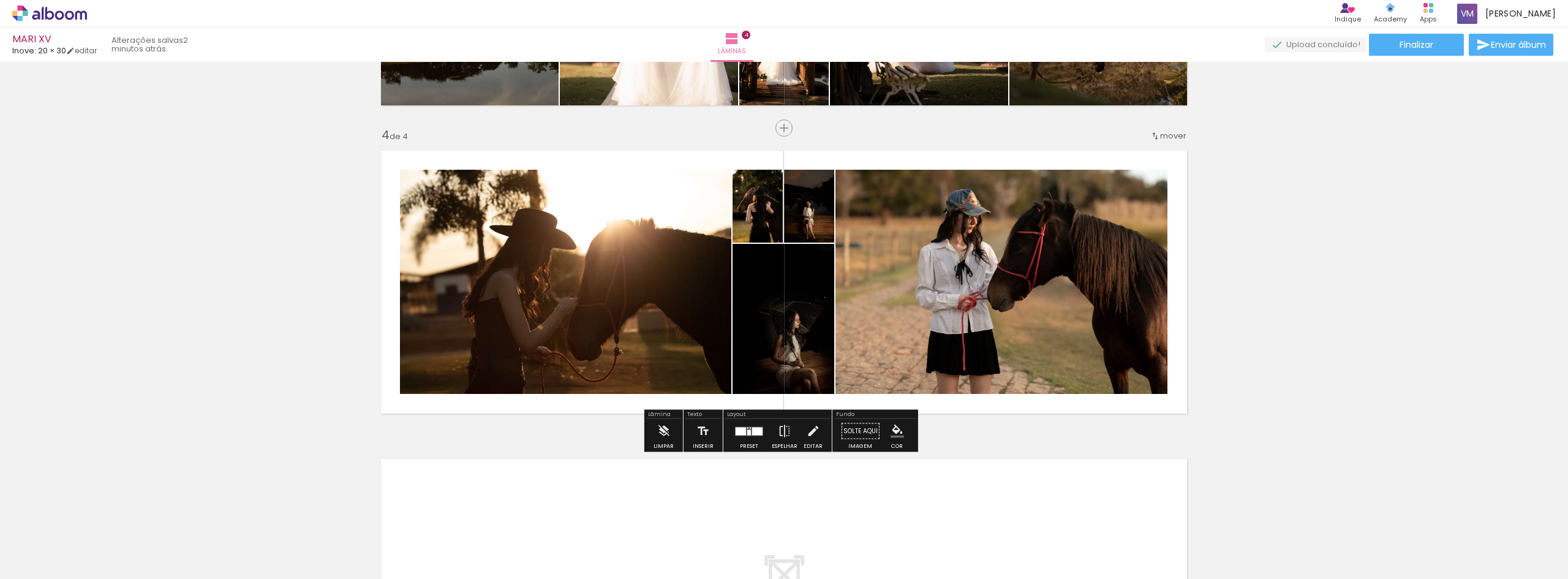
click at [756, 432] on div at bounding box center [757, 431] width 11 height 8
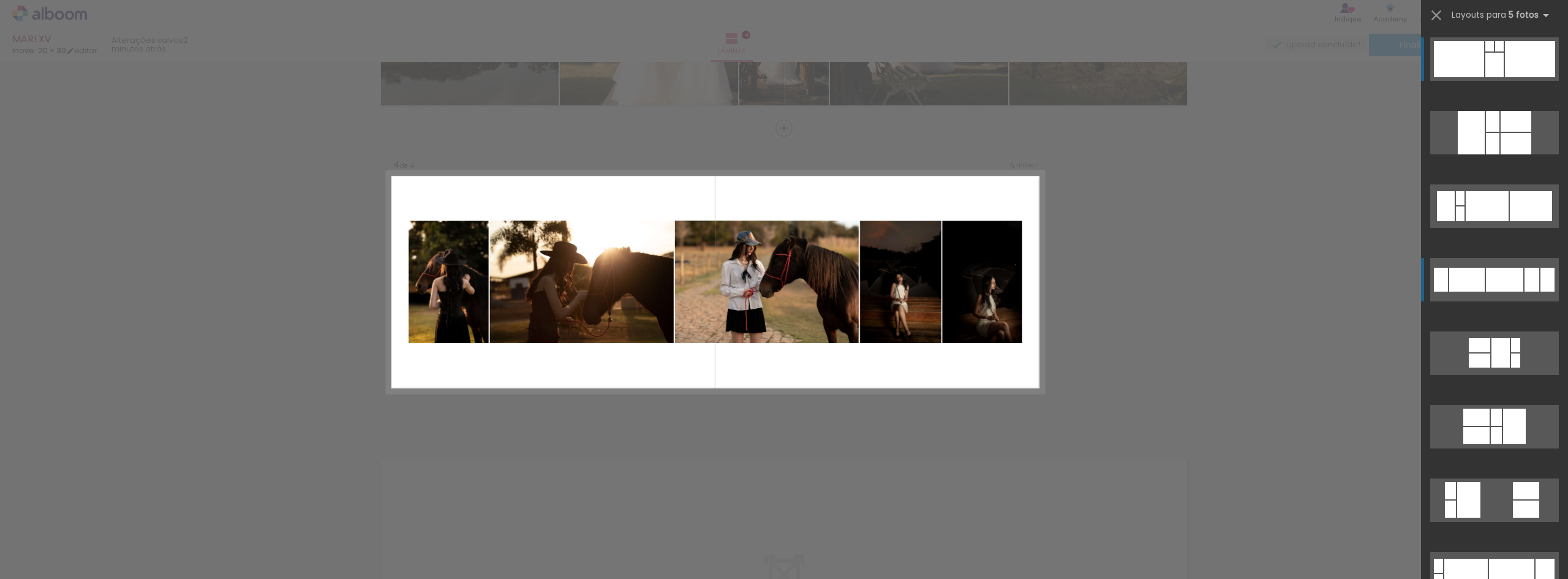
click at [1511, 286] on div at bounding box center [1504, 279] width 37 height 24
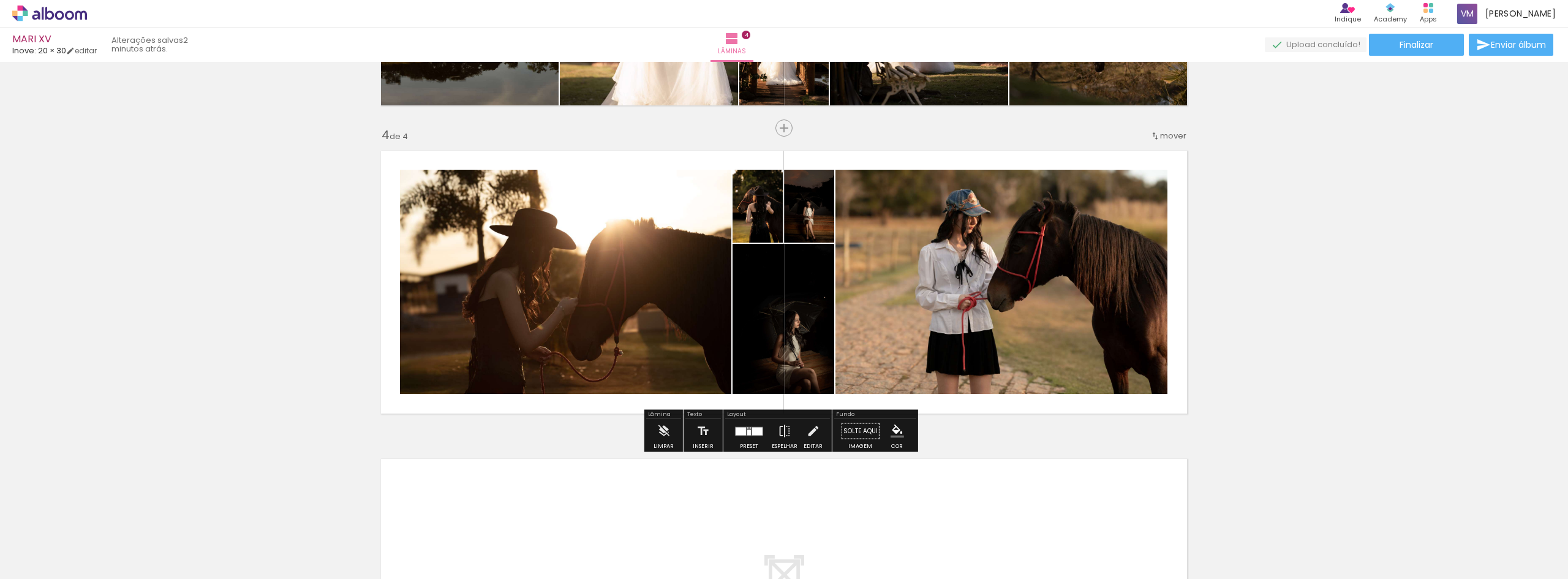
click at [752, 432] on div at bounding box center [757, 431] width 11 height 8
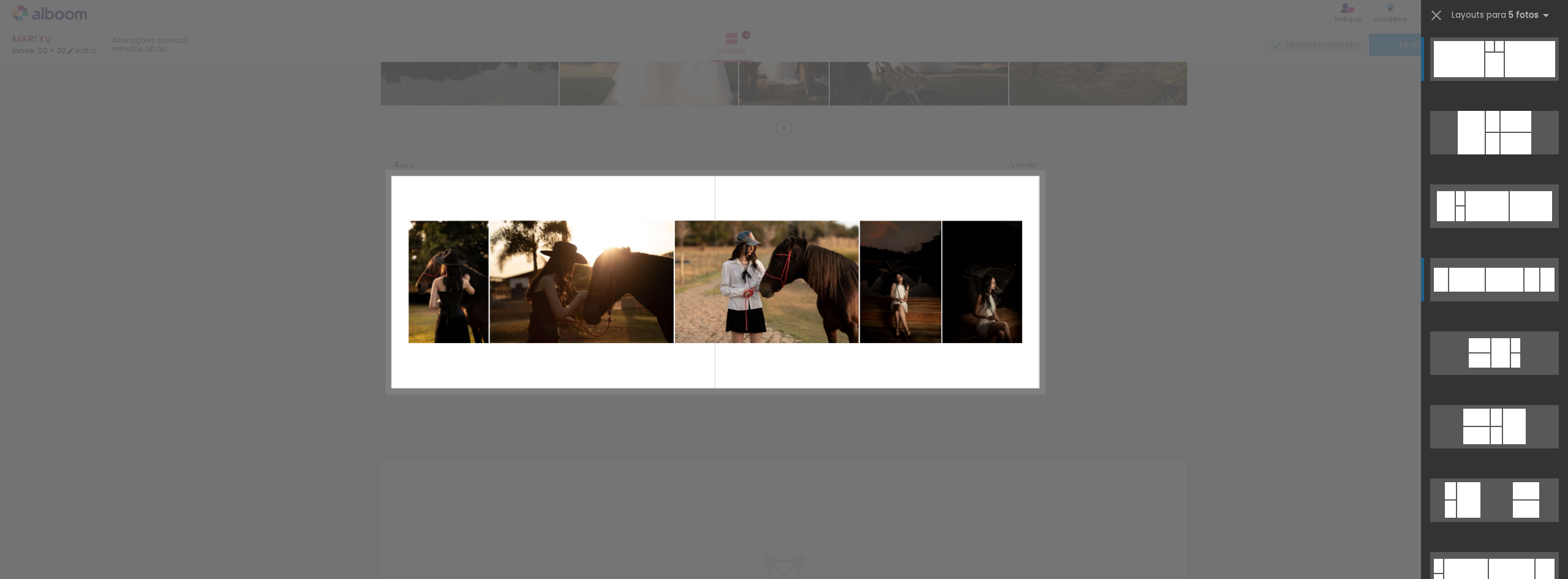
click at [1494, 283] on div at bounding box center [1504, 279] width 37 height 24
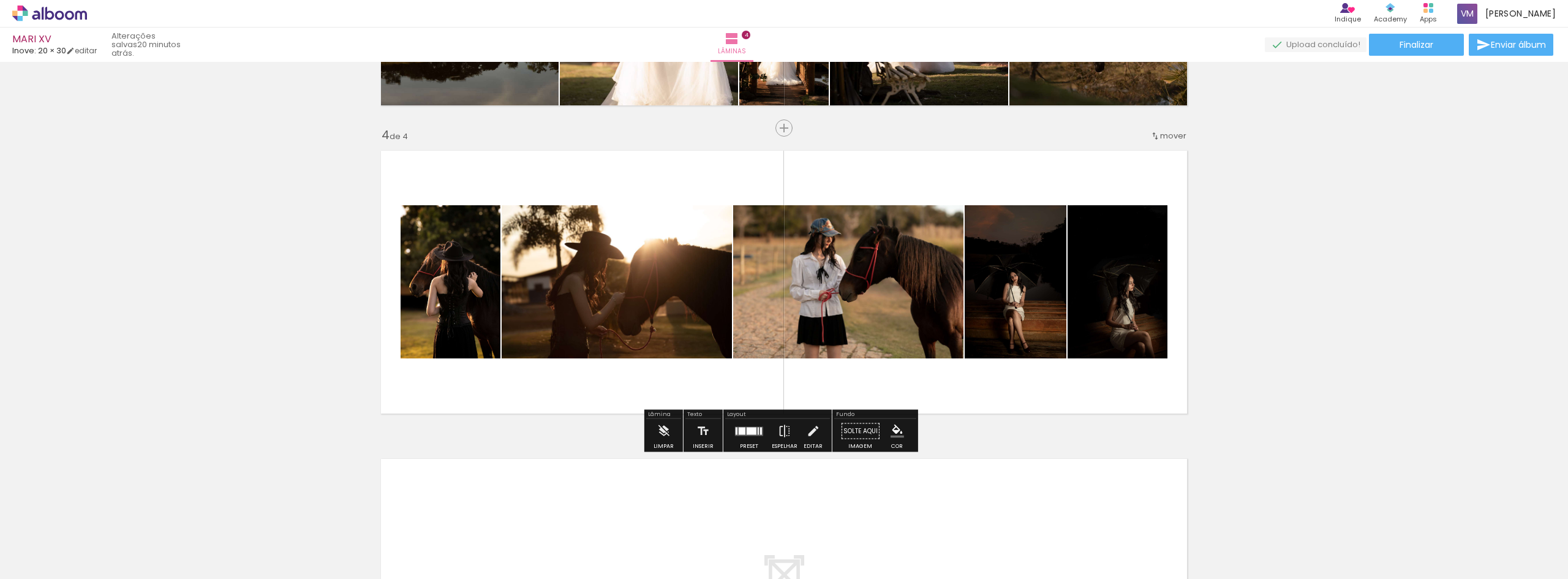
click at [793, 372] on quentale-layouter at bounding box center [784, 282] width 821 height 277
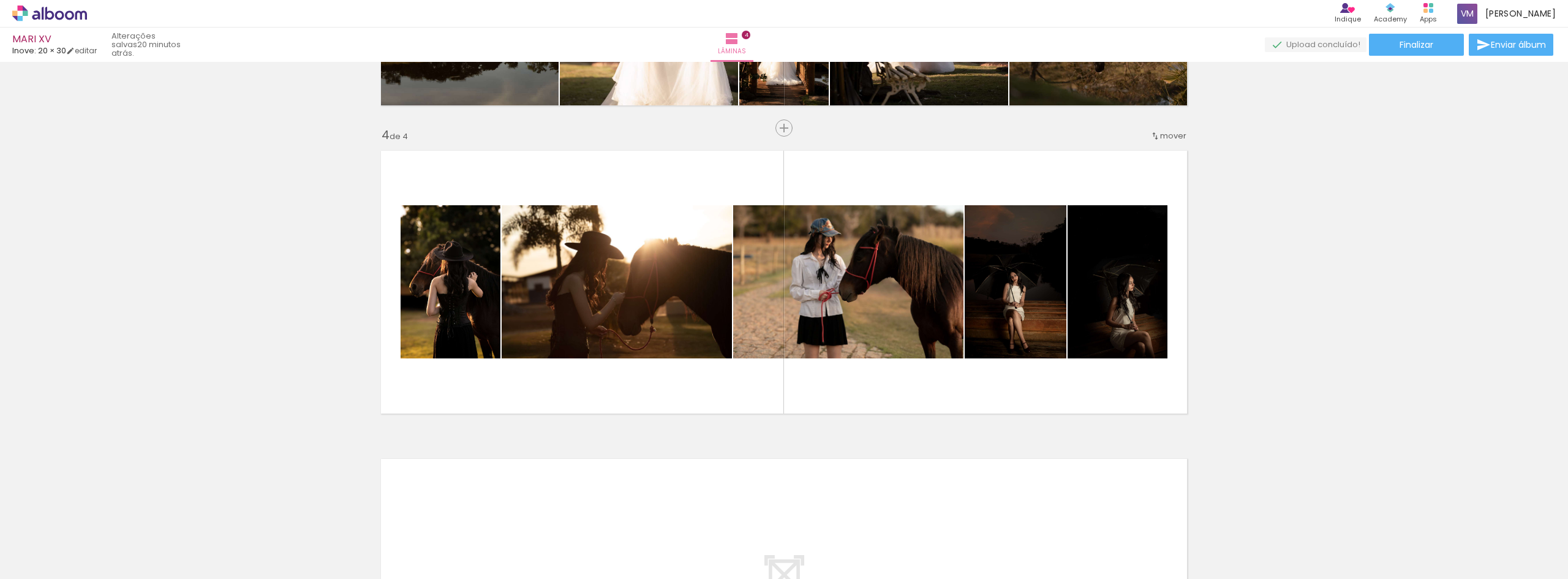
click at [898, 551] on div at bounding box center [901, 538] width 61 height 40
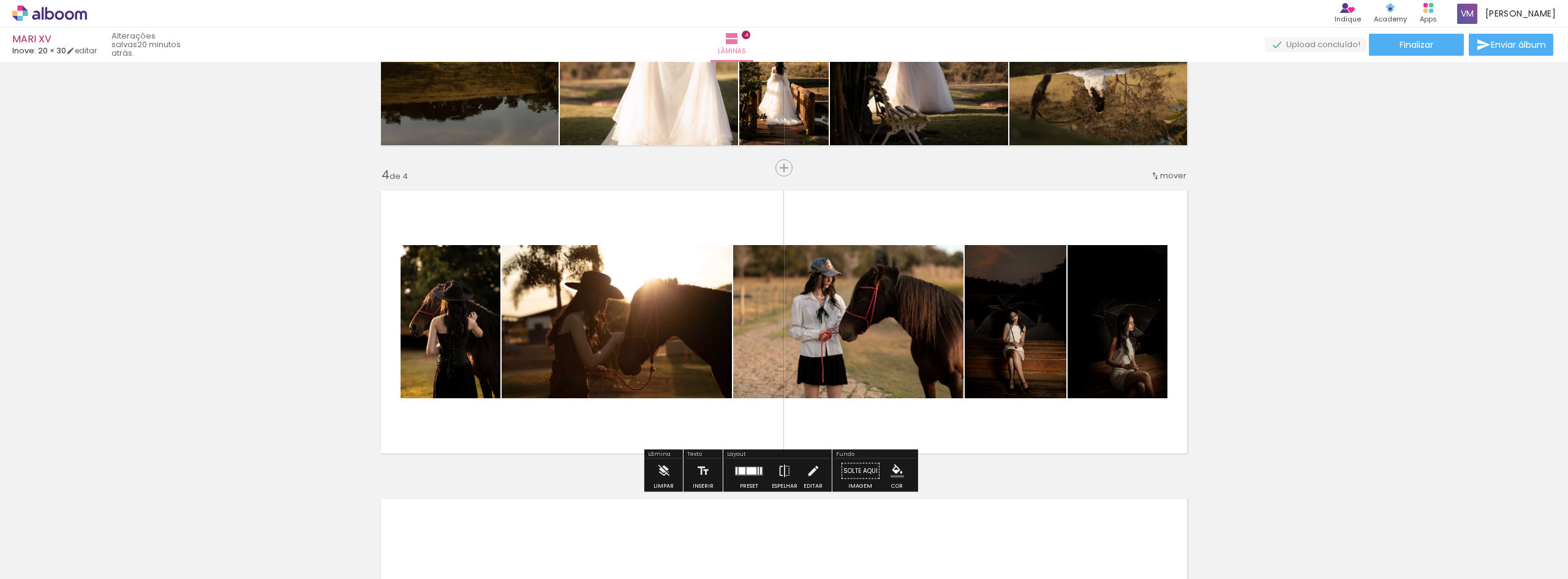
scroll to position [818, 0]
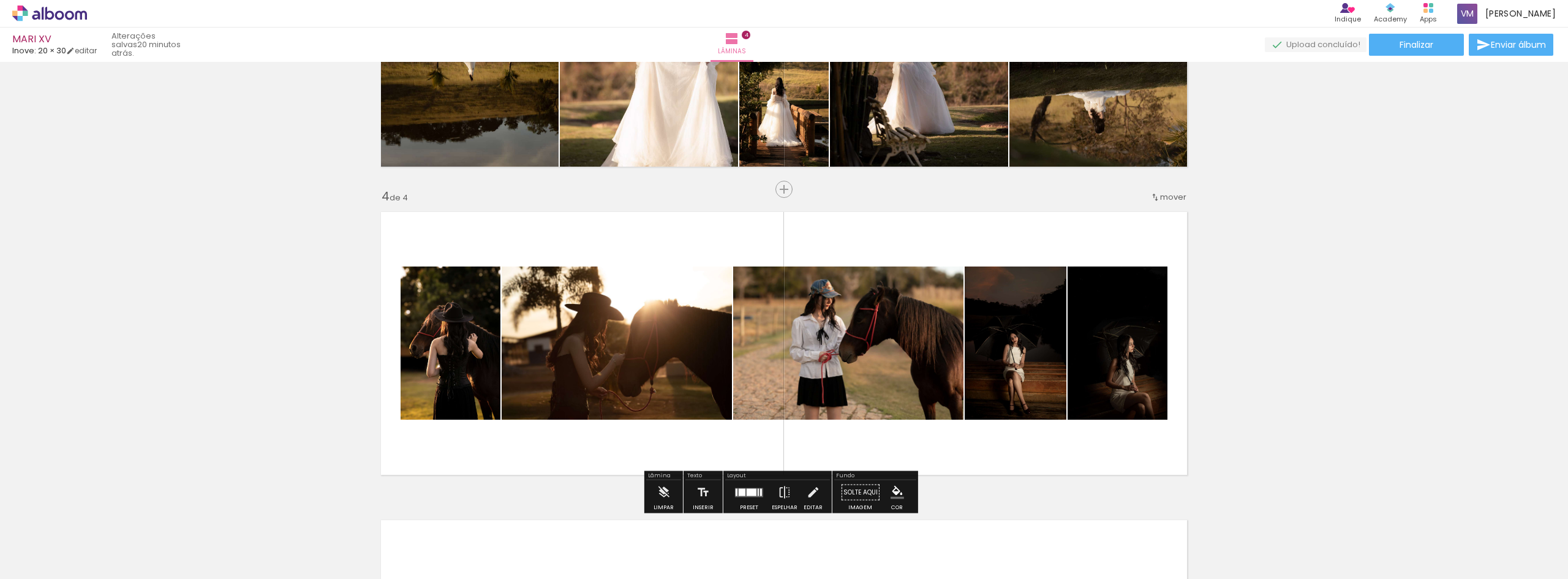
click at [973, 533] on div at bounding box center [968, 538] width 40 height 61
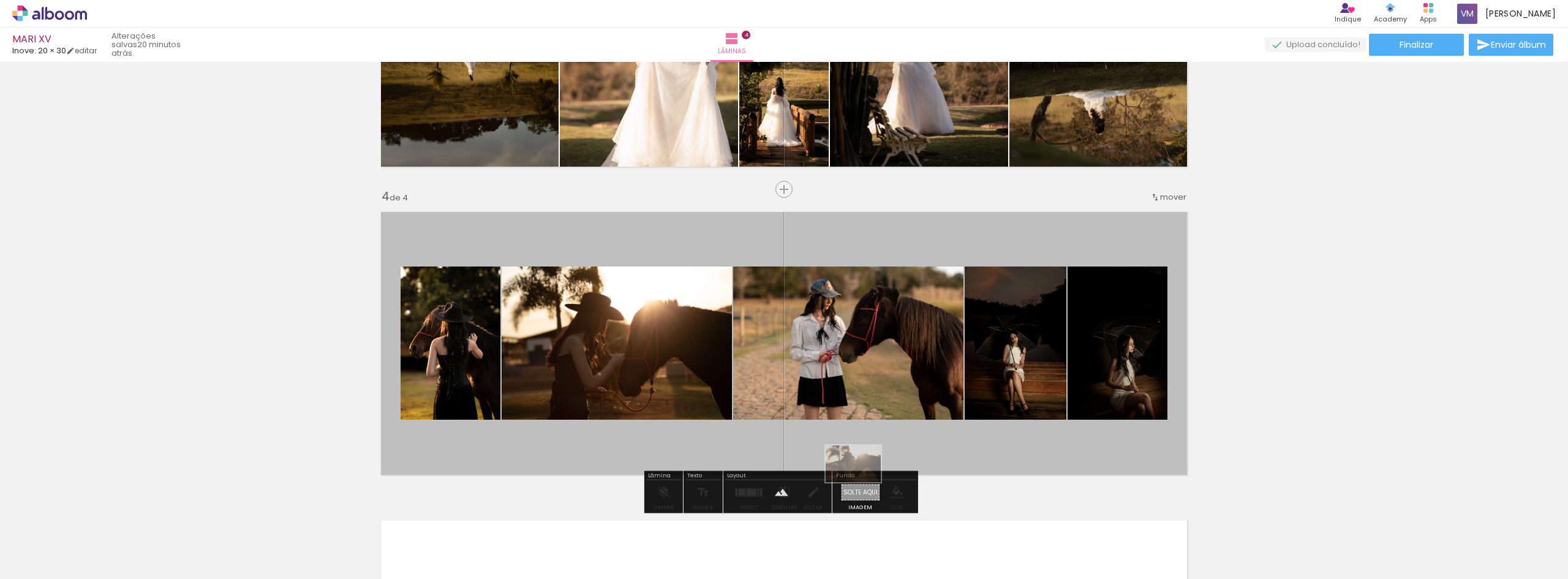
drag, startPoint x: 917, startPoint y: 541, endPoint x: 863, endPoint y: 482, distance: 80.0
click at [863, 482] on quentale-workspace at bounding box center [784, 290] width 1568 height 579
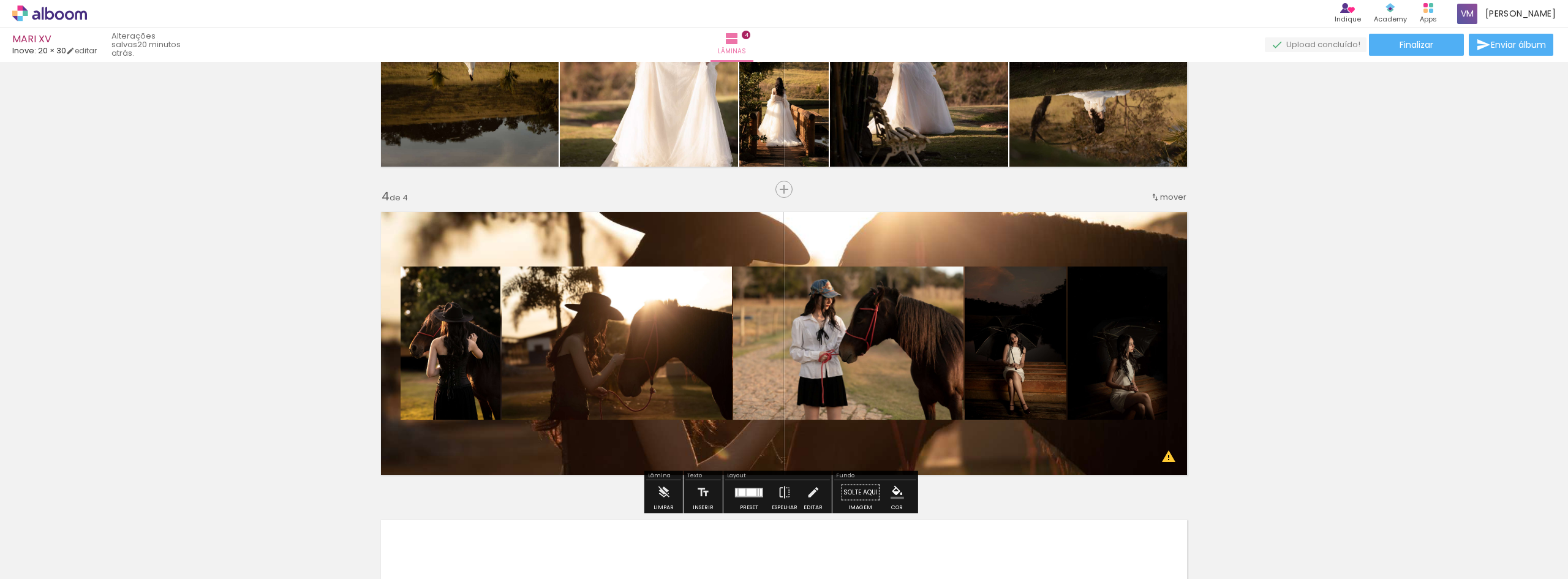
click at [784, 236] on quentale-layouter at bounding box center [784, 343] width 821 height 277
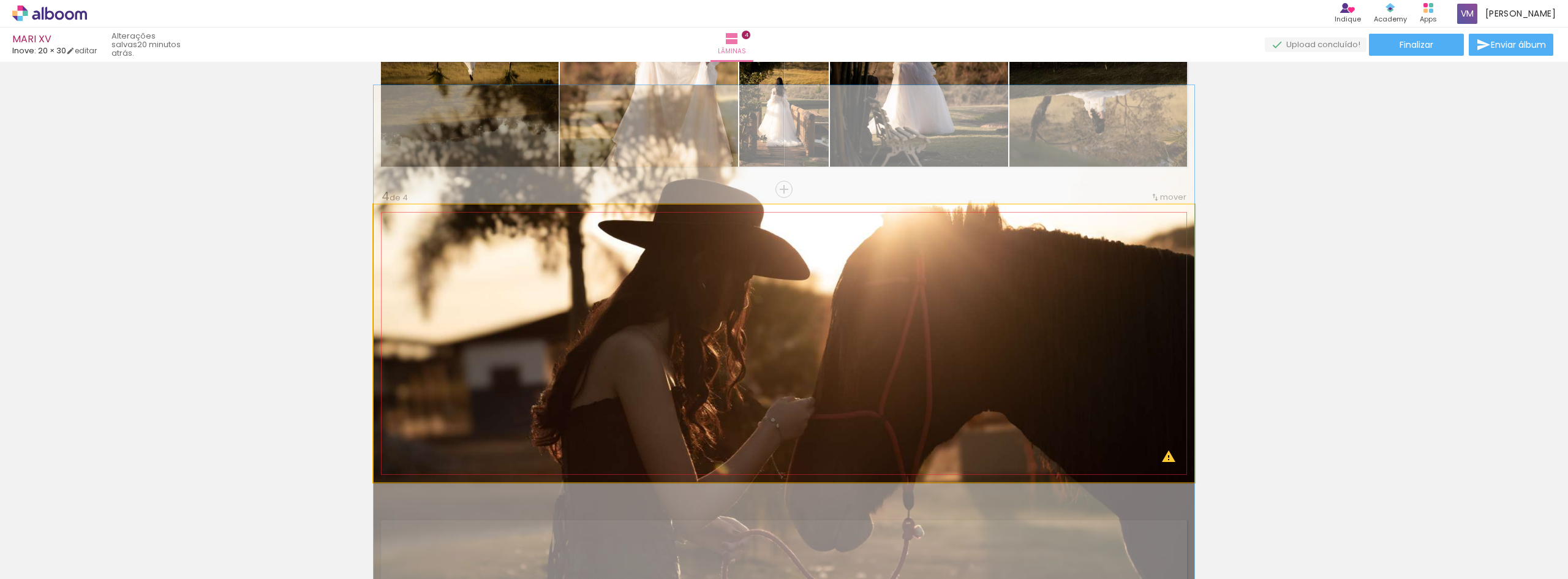
drag, startPoint x: 812, startPoint y: 229, endPoint x: 812, endPoint y: 245, distance: 16.0
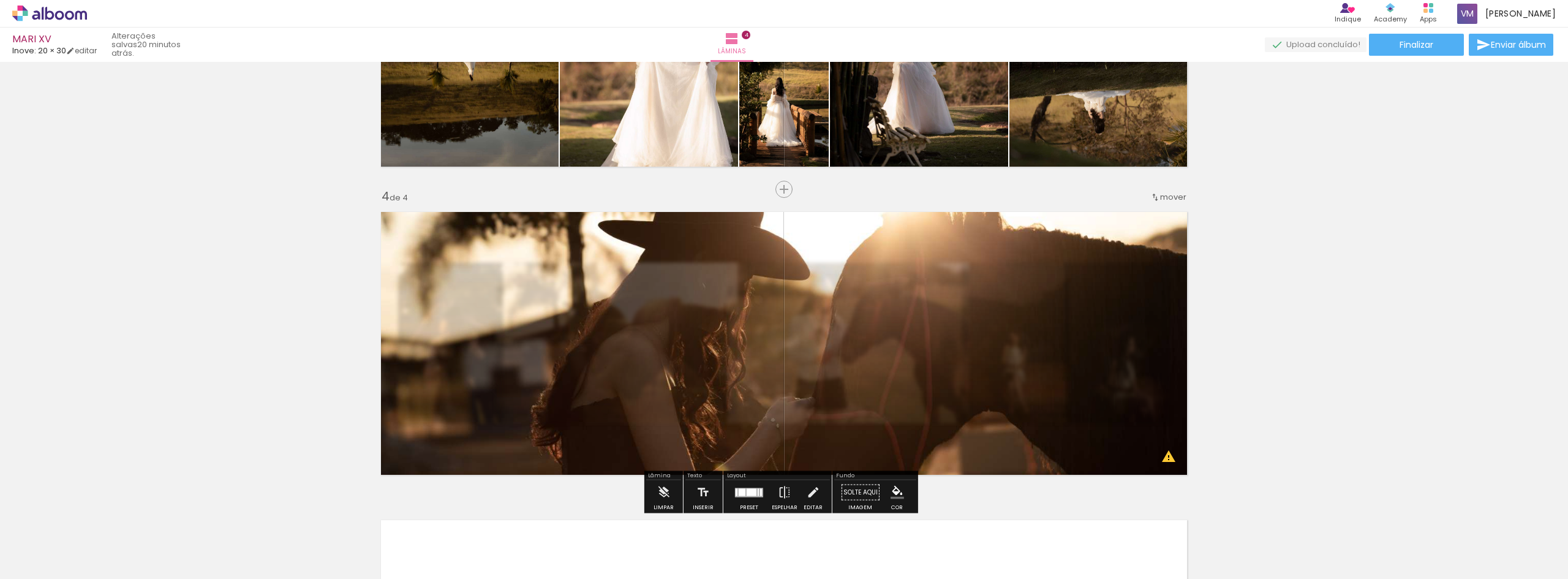
click at [1323, 269] on div "Inserir lâmina 1 de 4 Inserir lâmina 2 de 4 Inserir lâmina 3 de 4 Inserir lâmin…" at bounding box center [784, 19] width 1568 height 1542
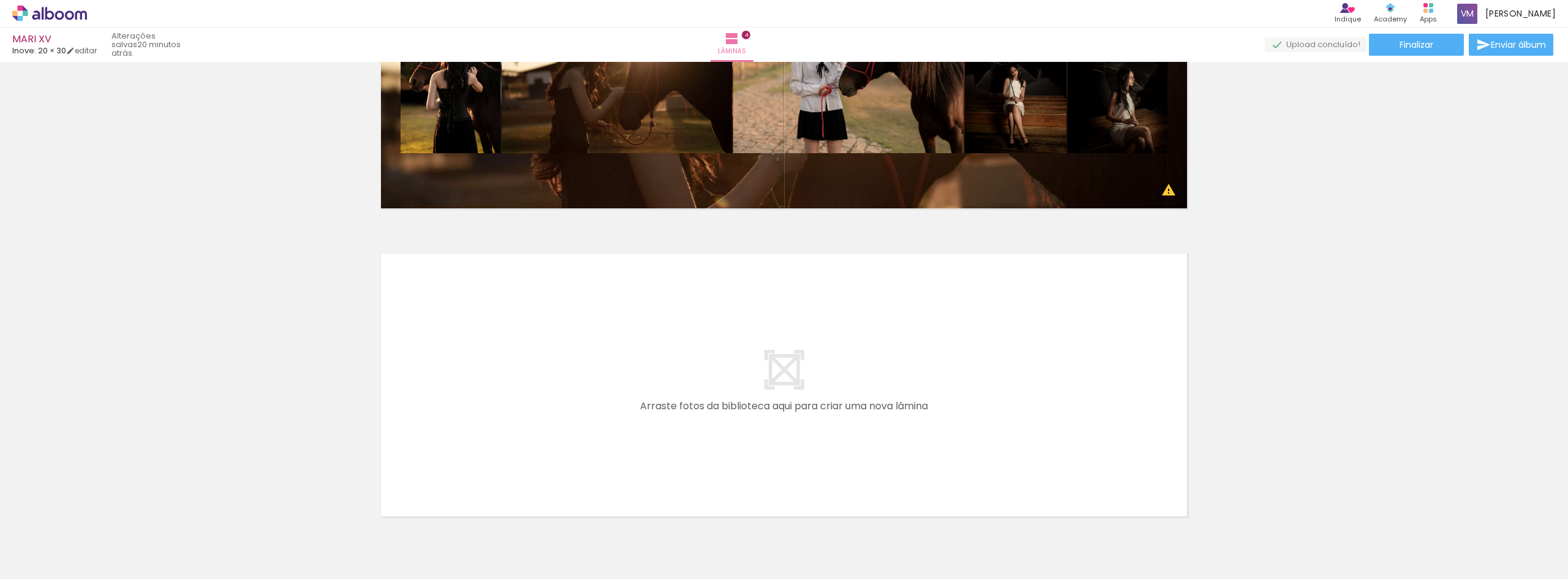
scroll to position [965, 0]
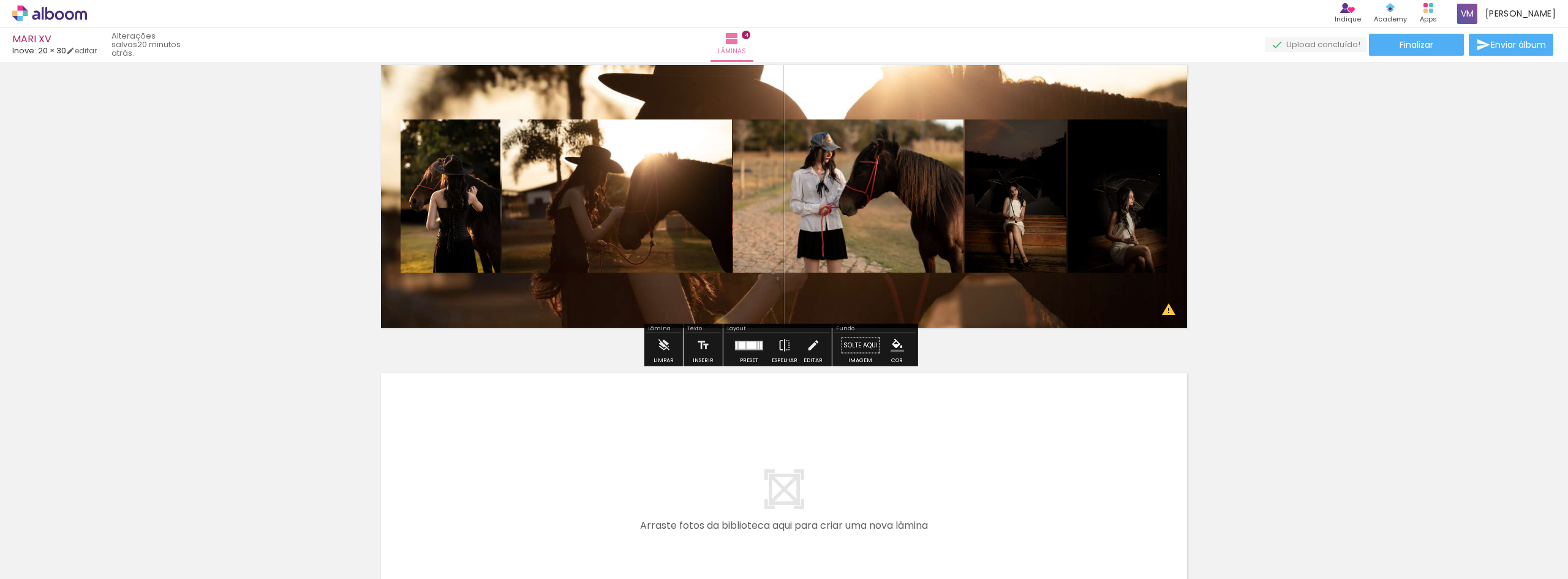
click at [1164, 315] on quentale-layouter at bounding box center [784, 196] width 821 height 277
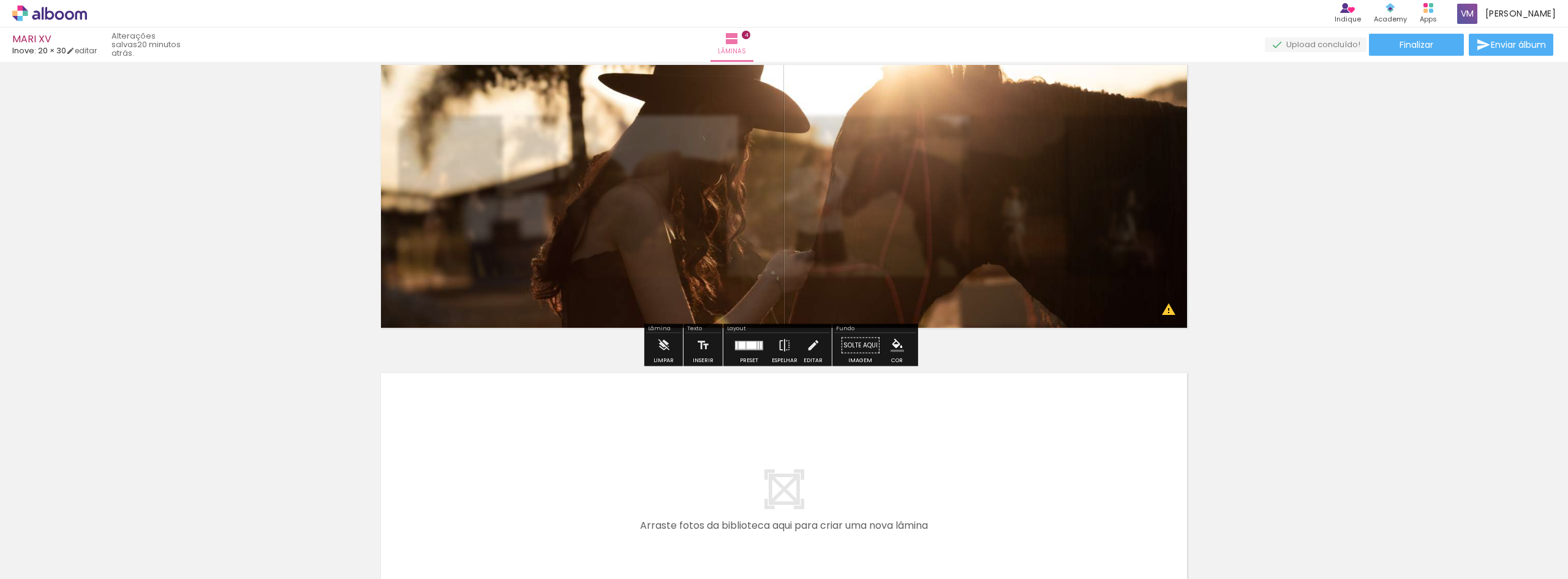
click at [1164, 315] on quentale-photo at bounding box center [784, 196] width 821 height 277
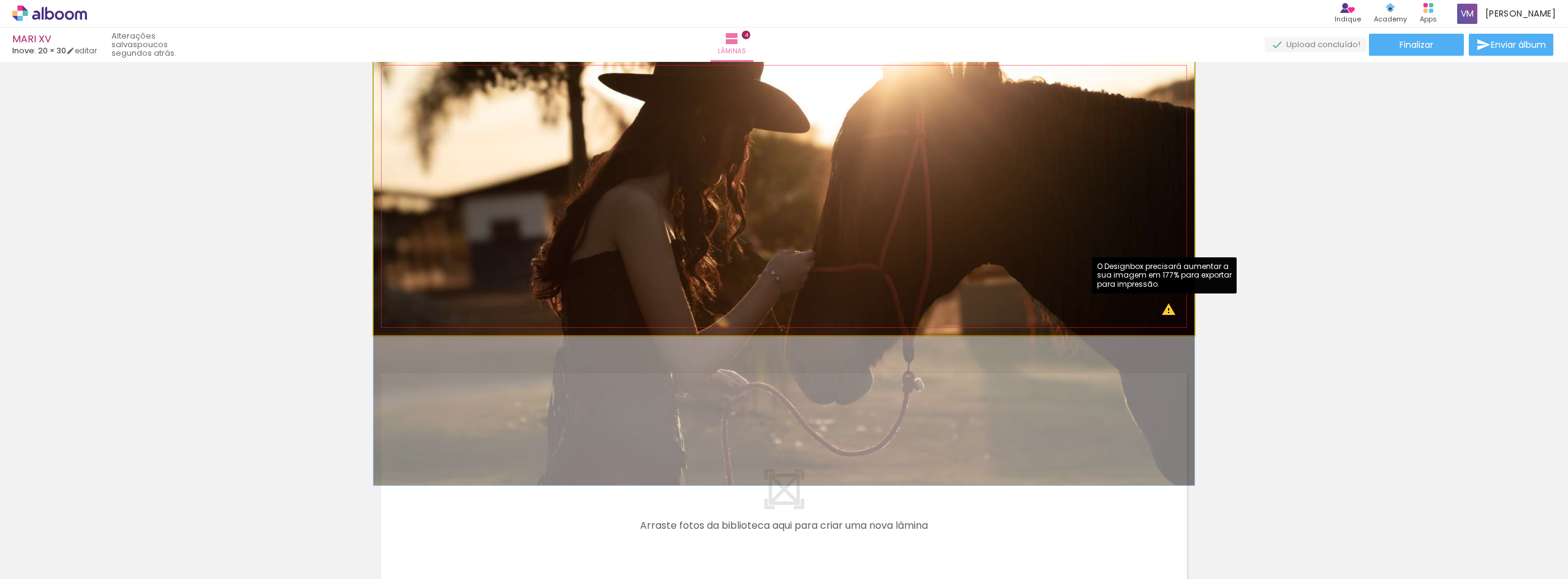
click at [1164, 315] on quentale-photo at bounding box center [784, 196] width 821 height 277
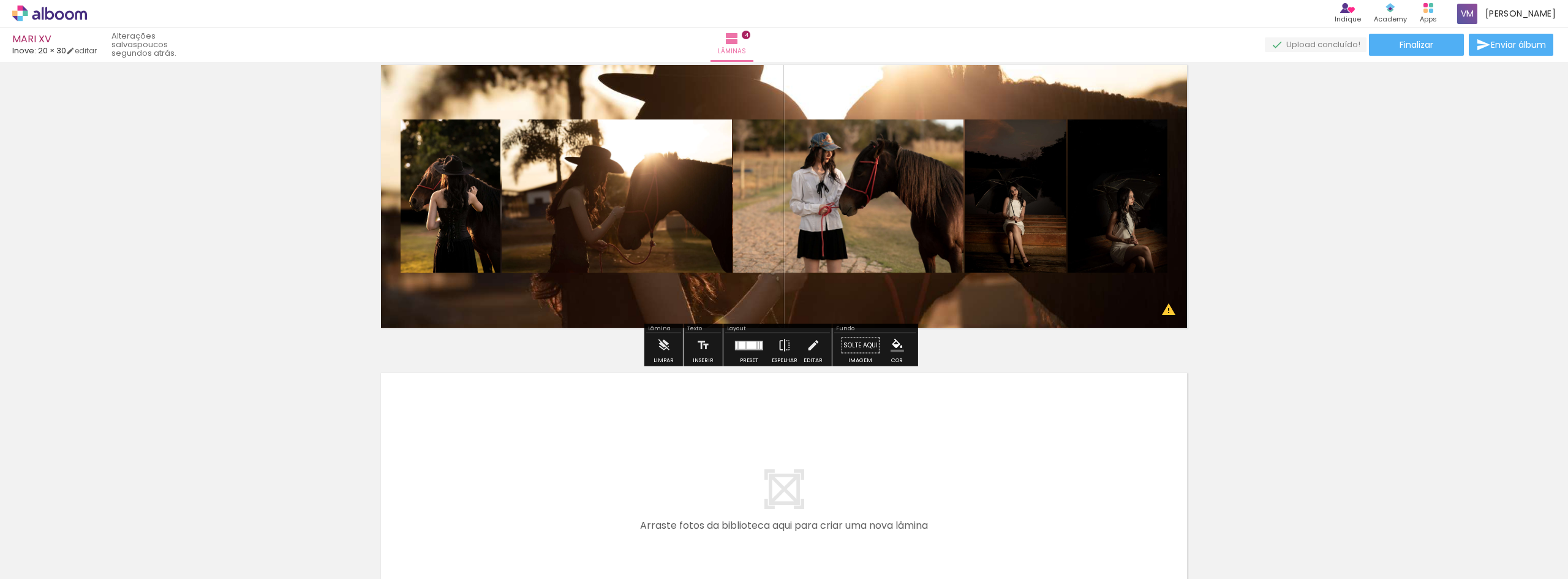
scroll to position [1149, 0]
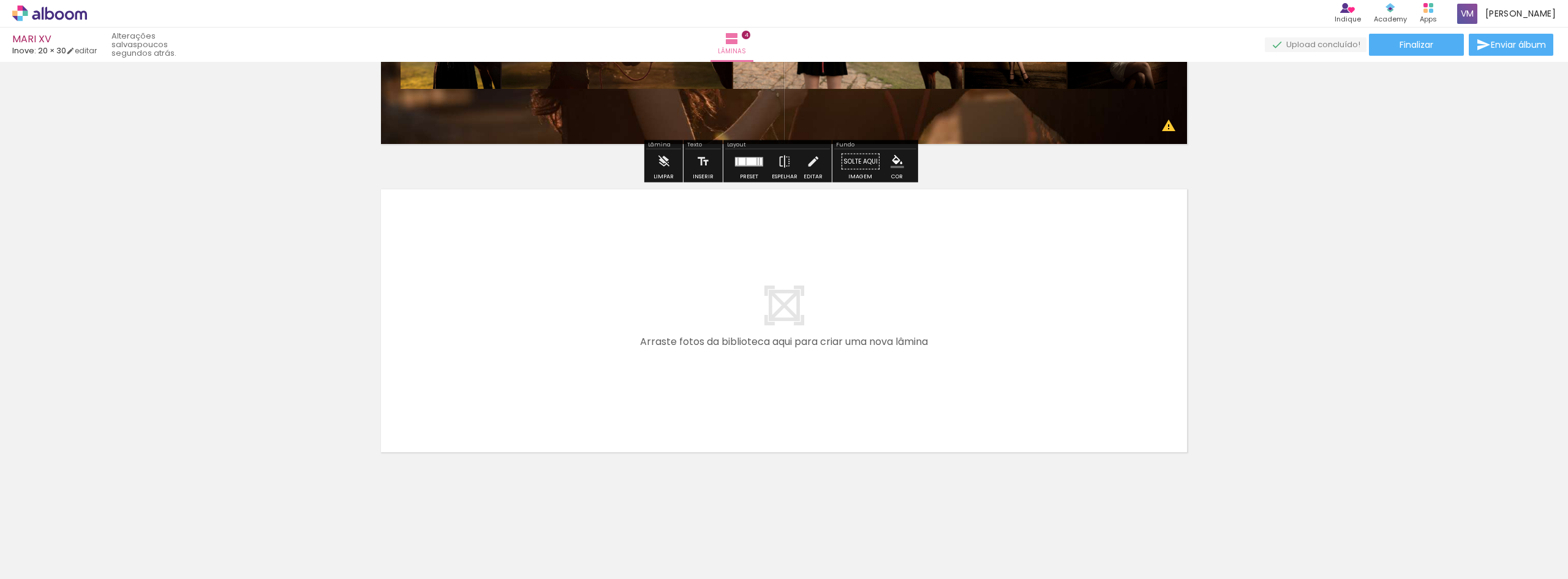
drag, startPoint x: 1112, startPoint y: 549, endPoint x: 843, endPoint y: 301, distance: 365.9
click at [843, 301] on quentale-workspace at bounding box center [784, 290] width 1568 height 579
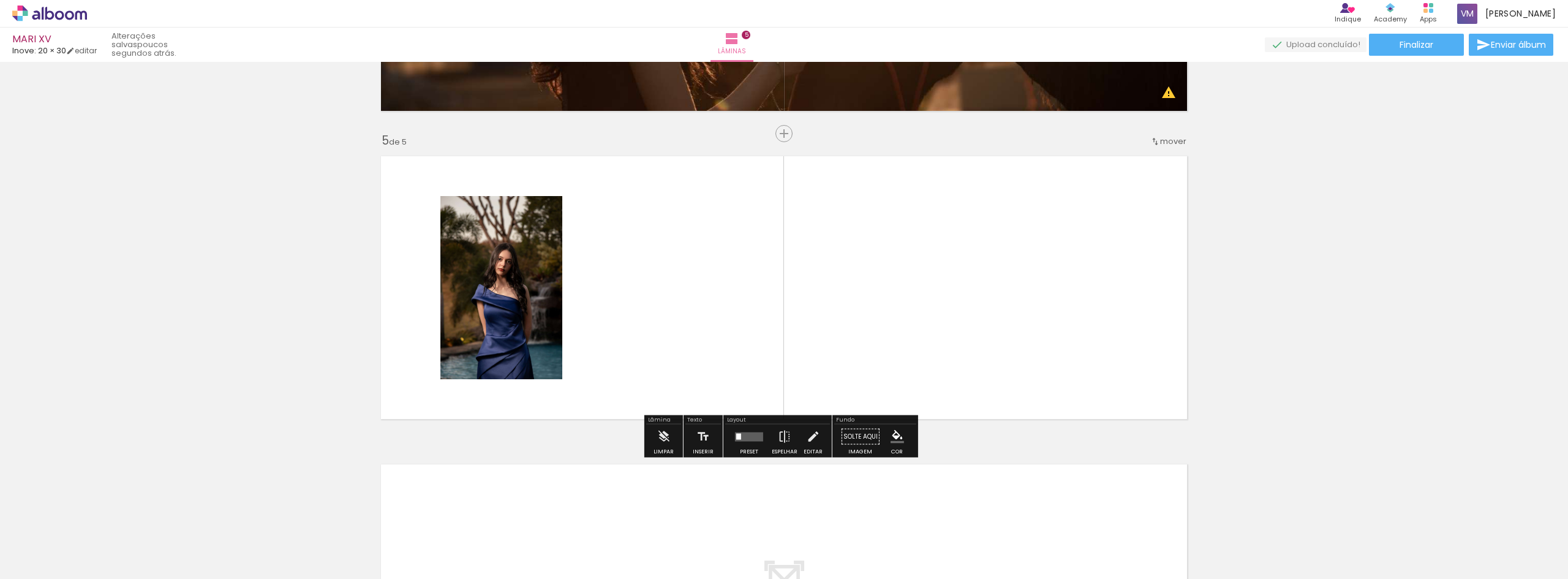
scroll to position [1187, 0]
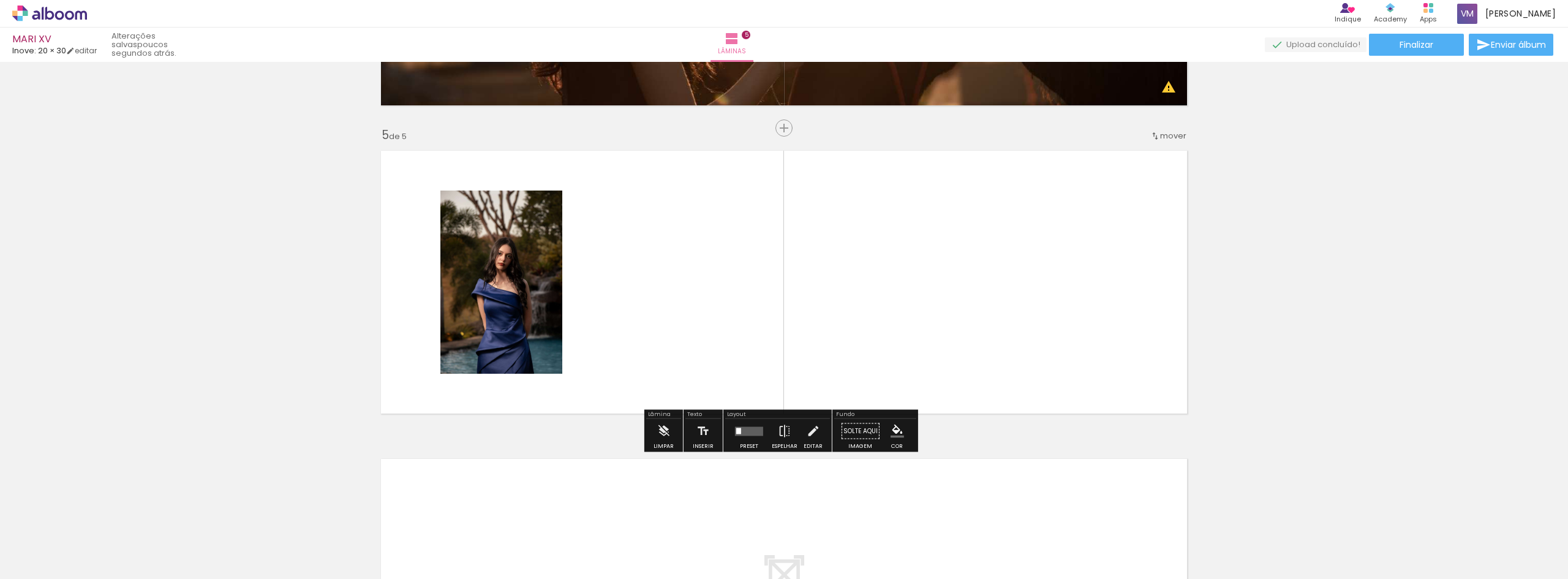
drag, startPoint x: 1113, startPoint y: 546, endPoint x: 861, endPoint y: 272, distance: 372.3
click at [863, 273] on quentale-workspace at bounding box center [784, 290] width 1568 height 579
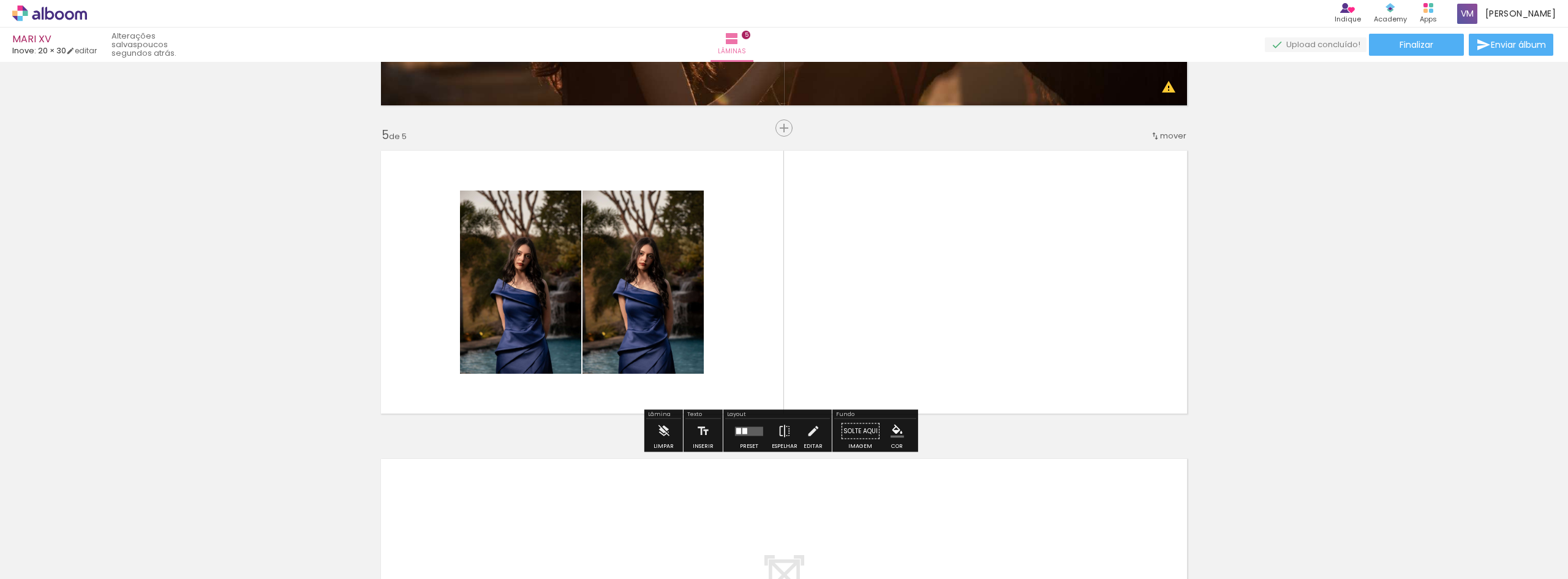
drag, startPoint x: 1185, startPoint y: 542, endPoint x: 993, endPoint y: 365, distance: 261.1
click at [1005, 375] on quentale-workspace at bounding box center [784, 290] width 1568 height 579
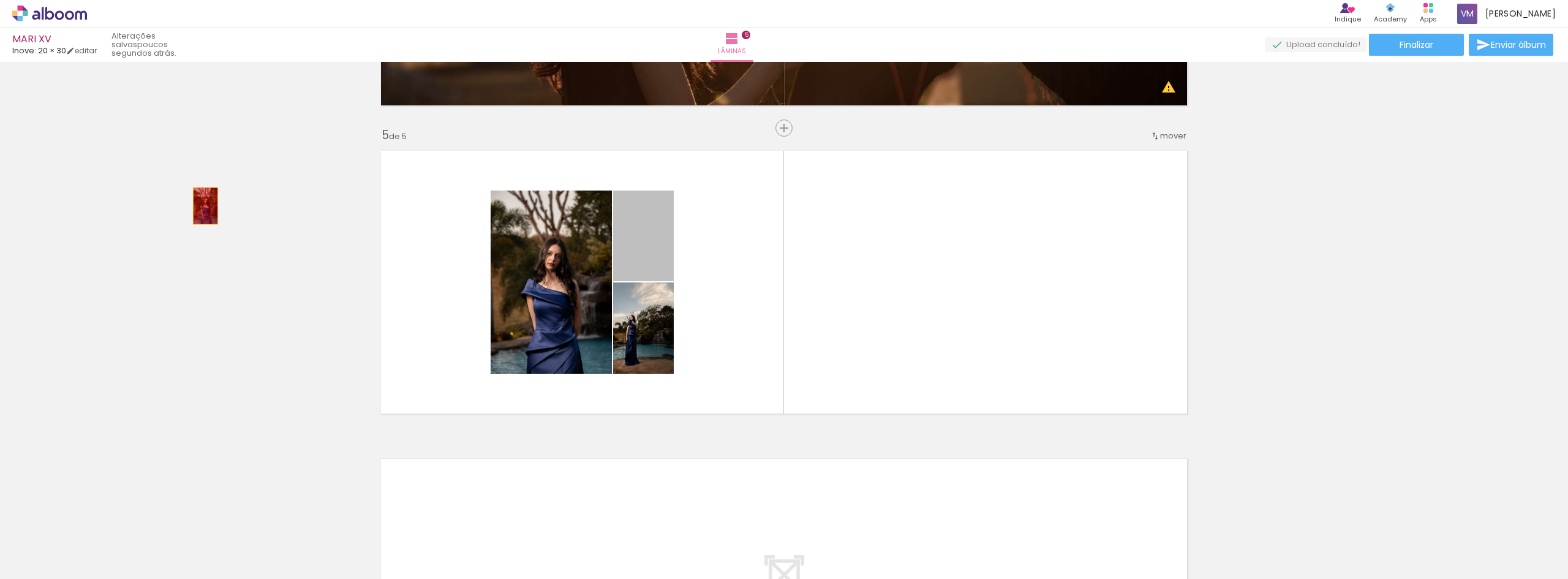
drag, startPoint x: 641, startPoint y: 256, endPoint x: 201, endPoint y: 206, distance: 442.8
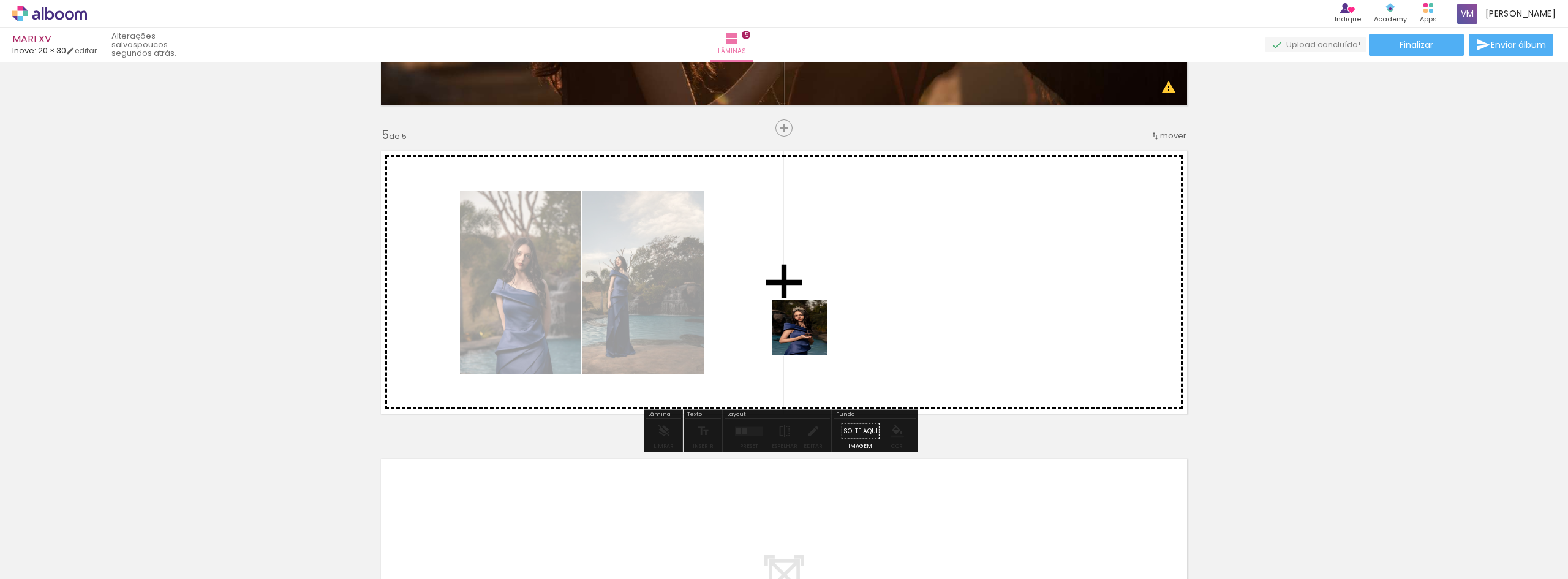
drag, startPoint x: 1241, startPoint y: 547, endPoint x: 800, endPoint y: 328, distance: 492.4
click at [803, 331] on quentale-workspace at bounding box center [784, 290] width 1568 height 579
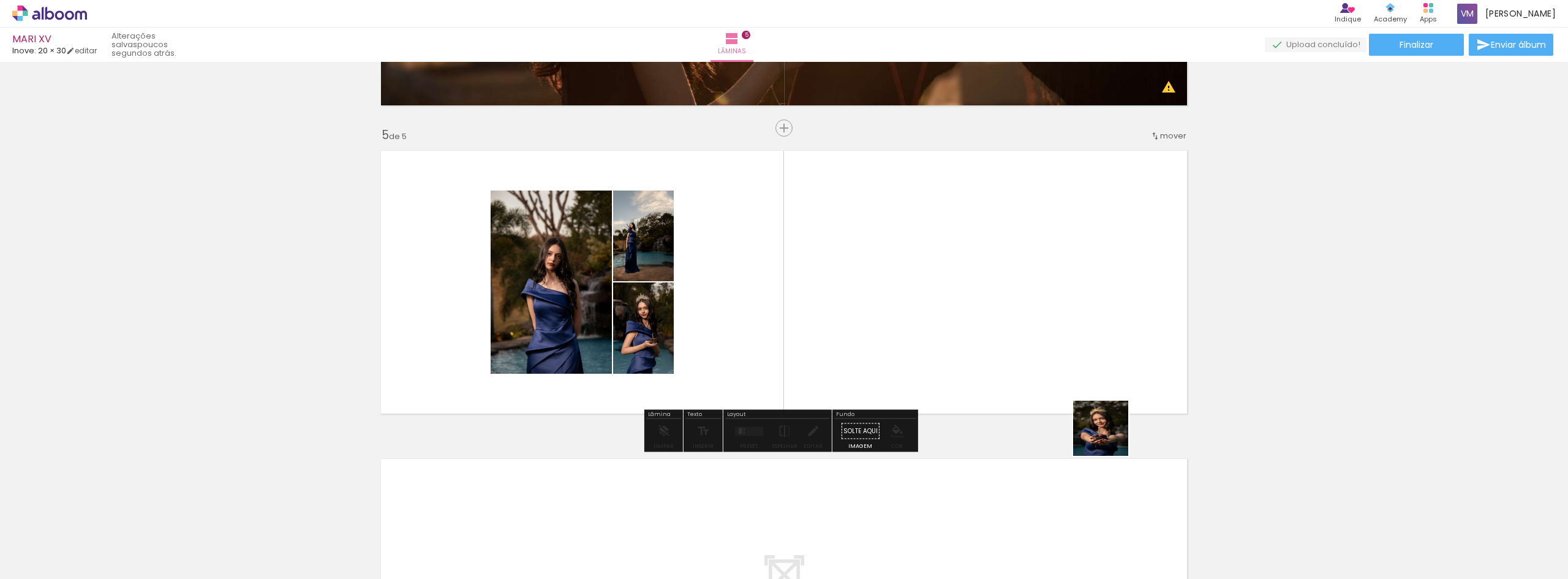
drag, startPoint x: 1323, startPoint y: 549, endPoint x: 919, endPoint y: 334, distance: 457.6
click at [919, 334] on quentale-workspace at bounding box center [784, 290] width 1568 height 579
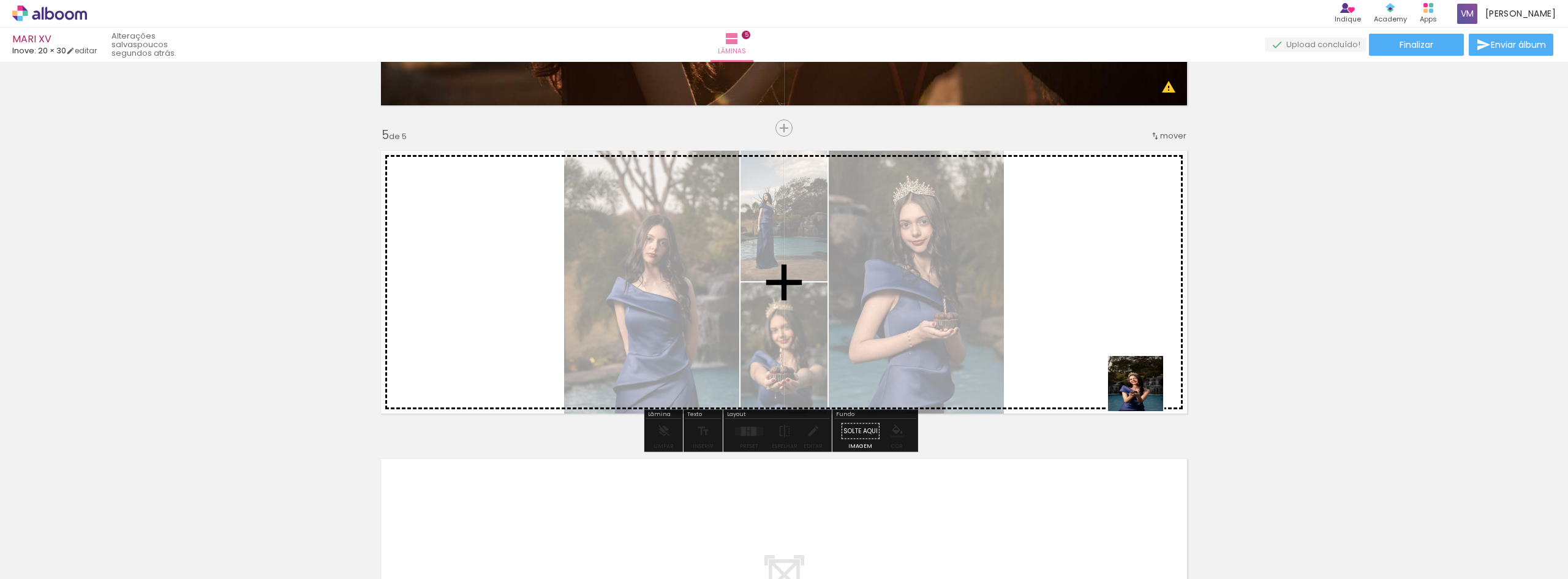
drag, startPoint x: 1386, startPoint y: 537, endPoint x: 980, endPoint y: 308, distance: 466.1
click at [980, 308] on quentale-workspace at bounding box center [784, 290] width 1568 height 579
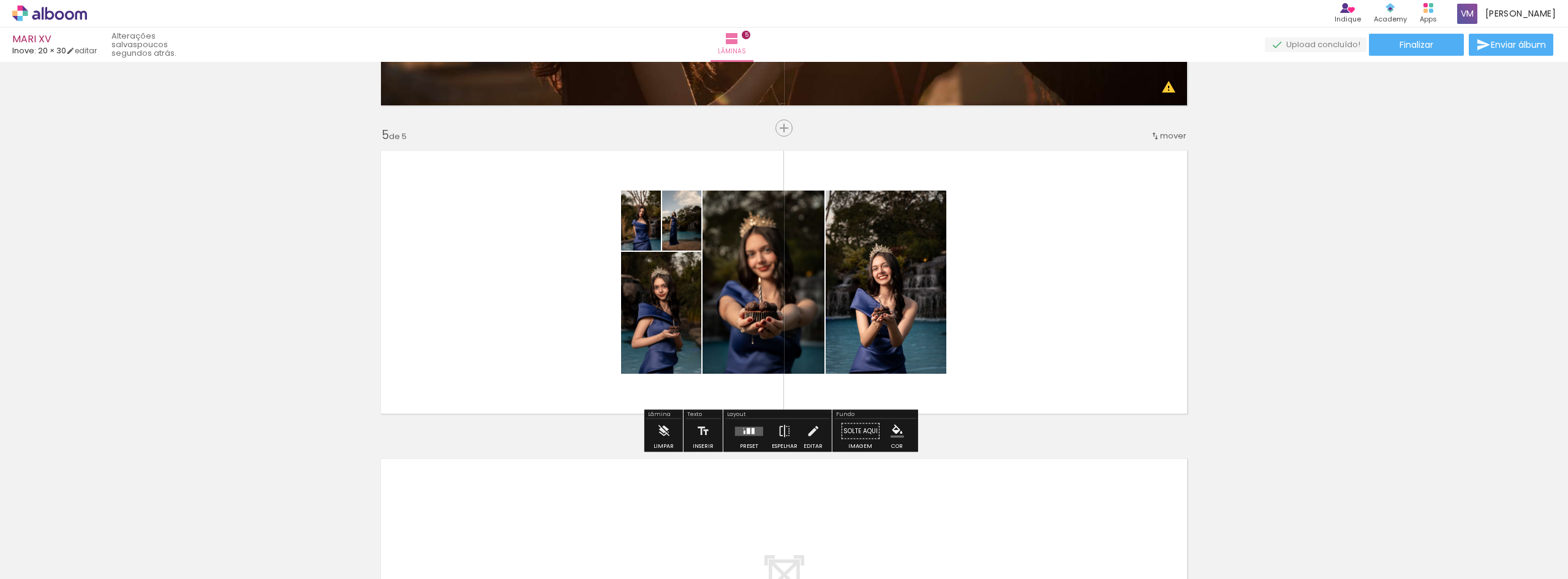
click at [754, 432] on quentale-layouter at bounding box center [749, 431] width 28 height 9
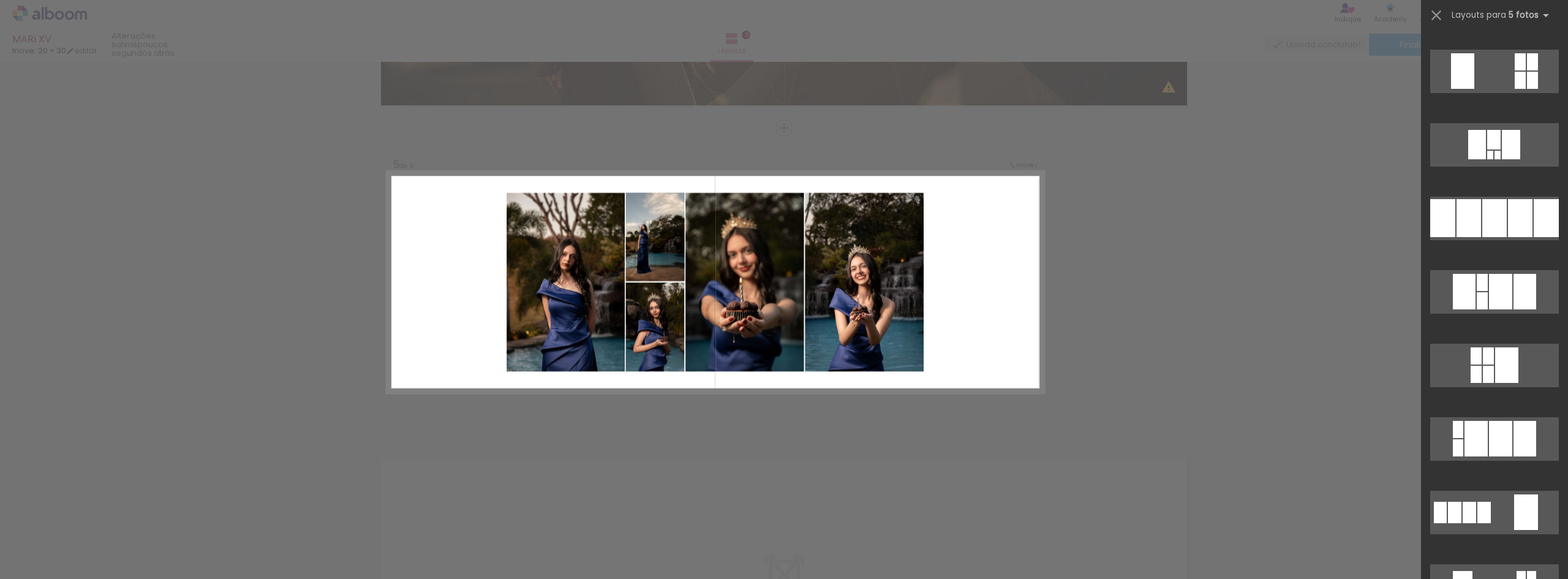
scroll to position [2898, 0]
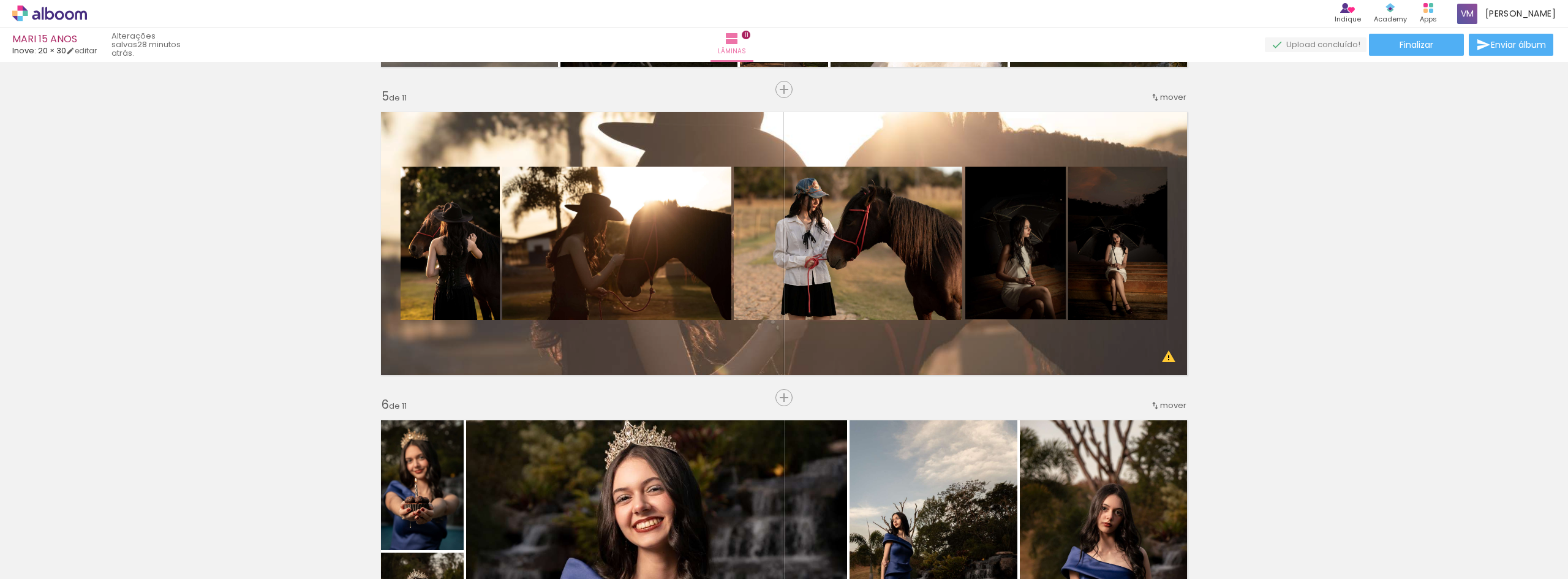
scroll to position [0, 1417]
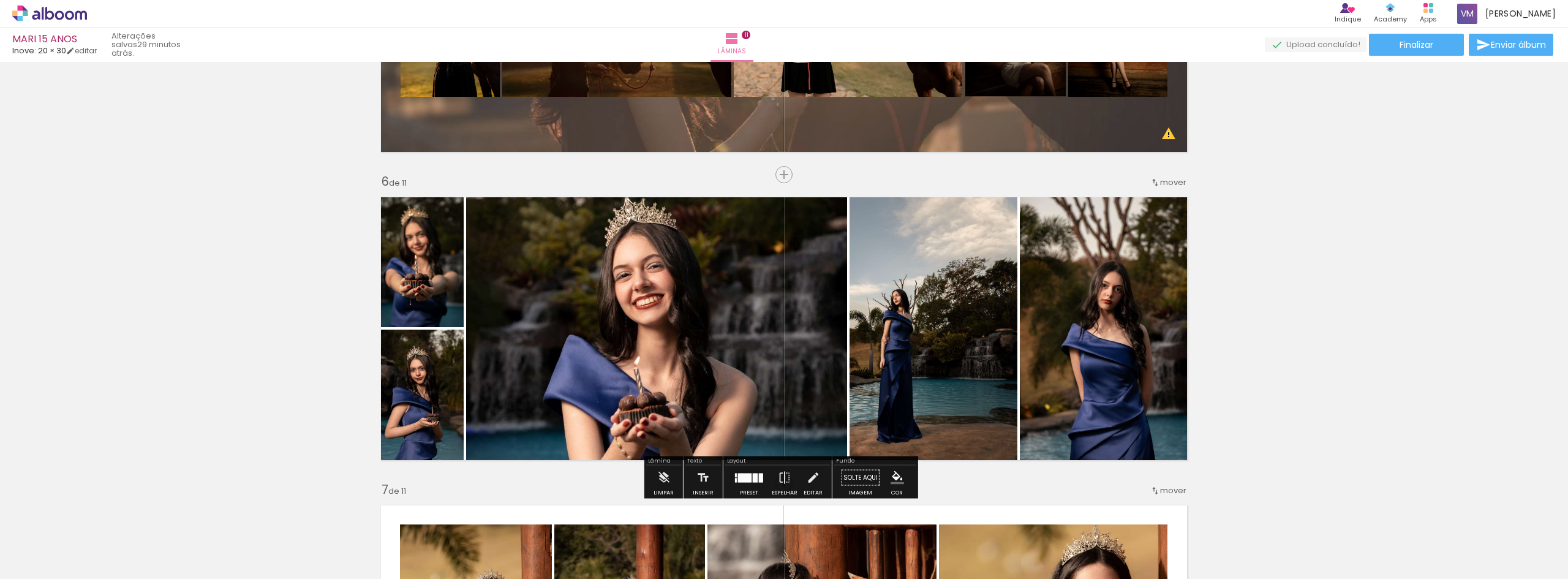
scroll to position [1471, 0]
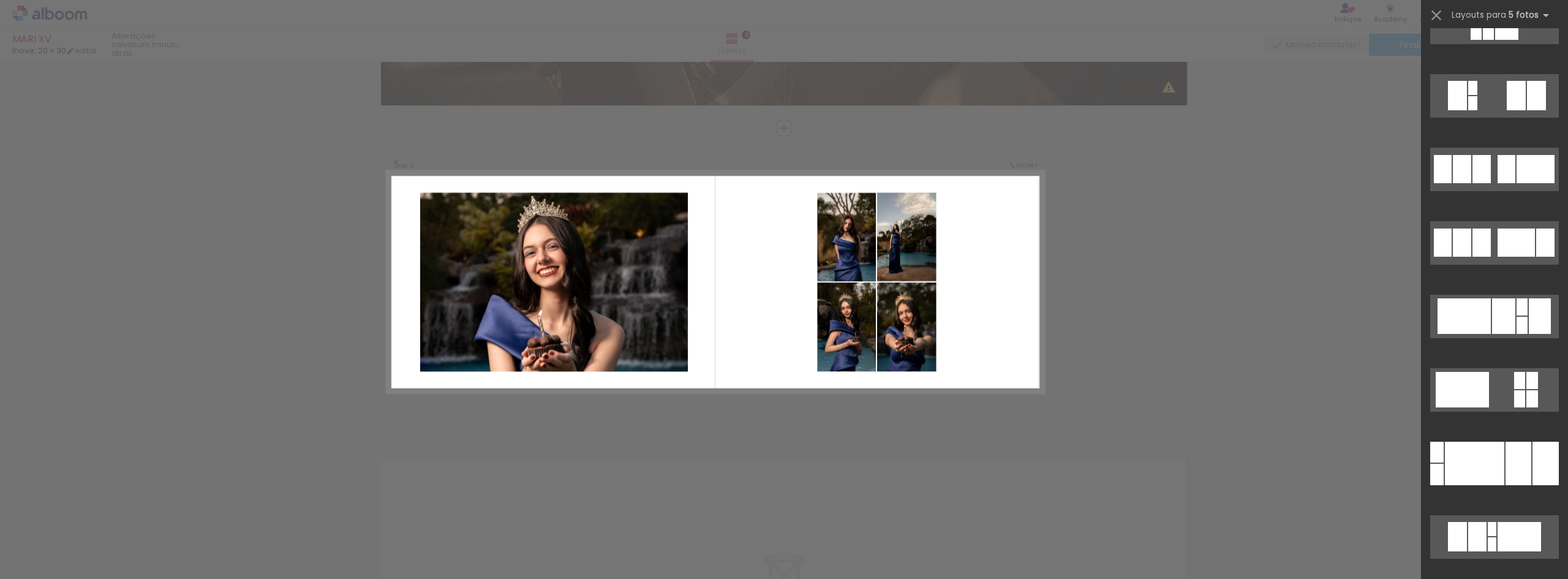
scroll to position [4352, 0]
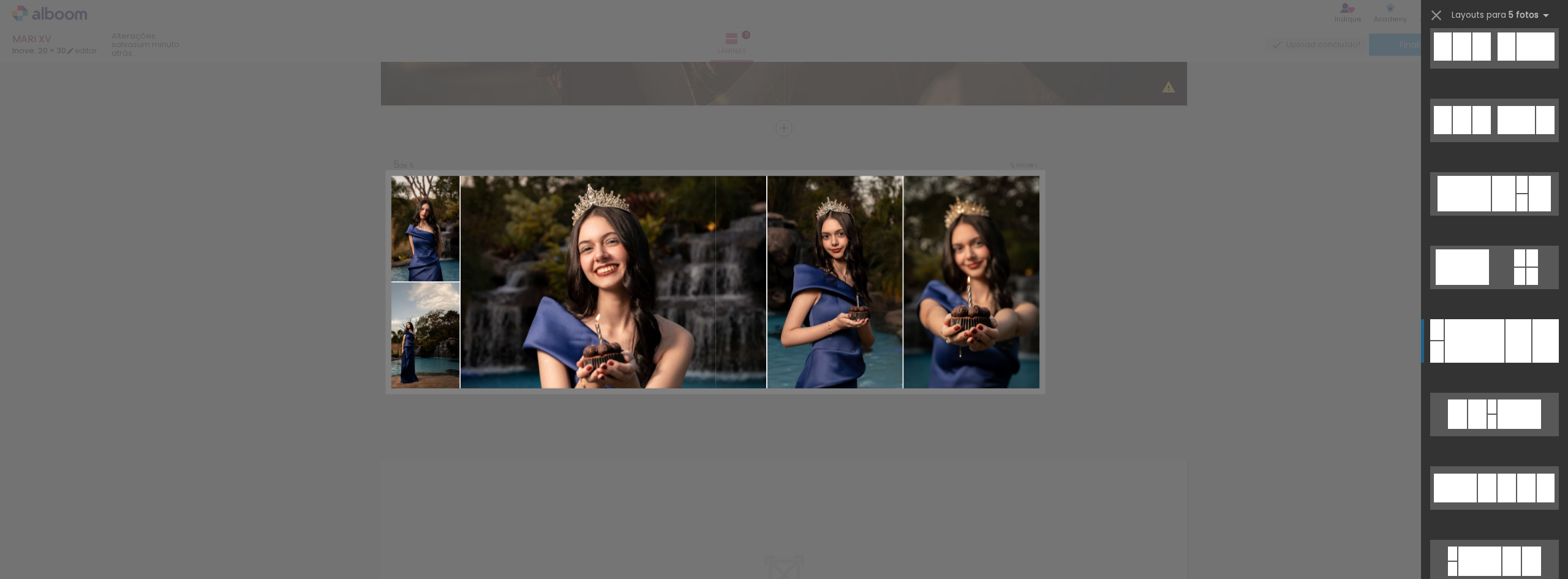
click at [1492, 348] on div at bounding box center [1475, 340] width 59 height 43
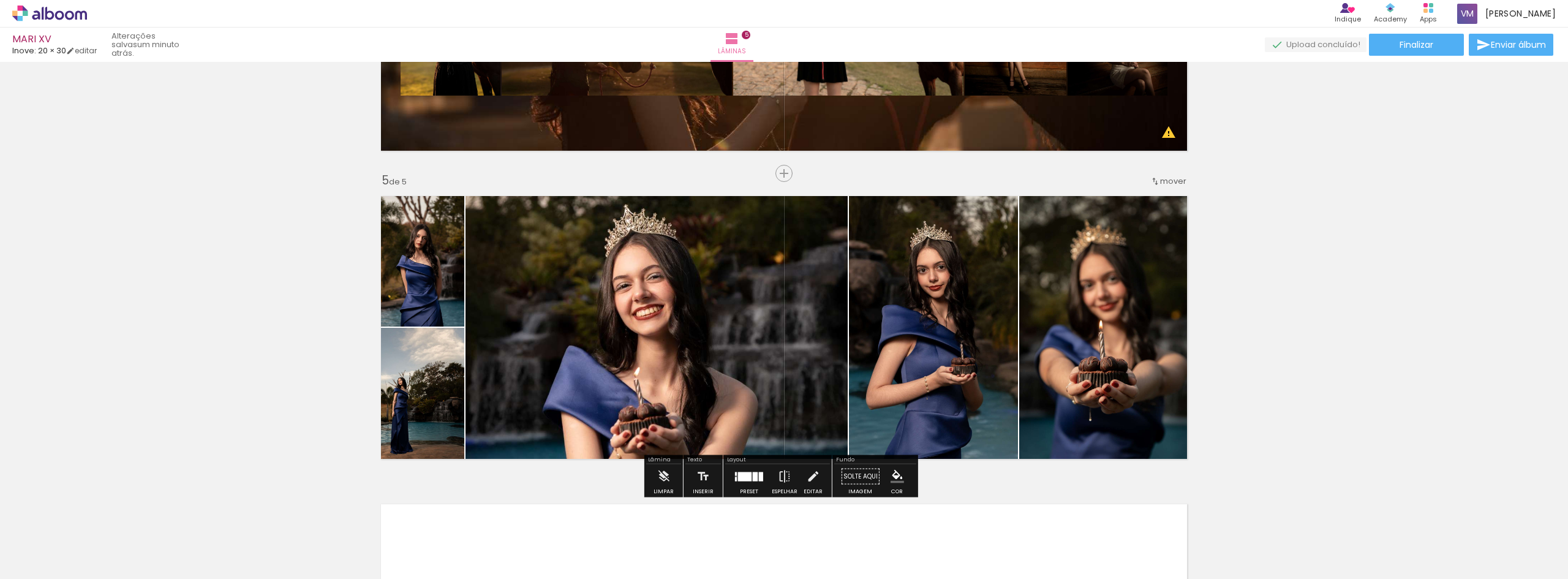
scroll to position [1187, 0]
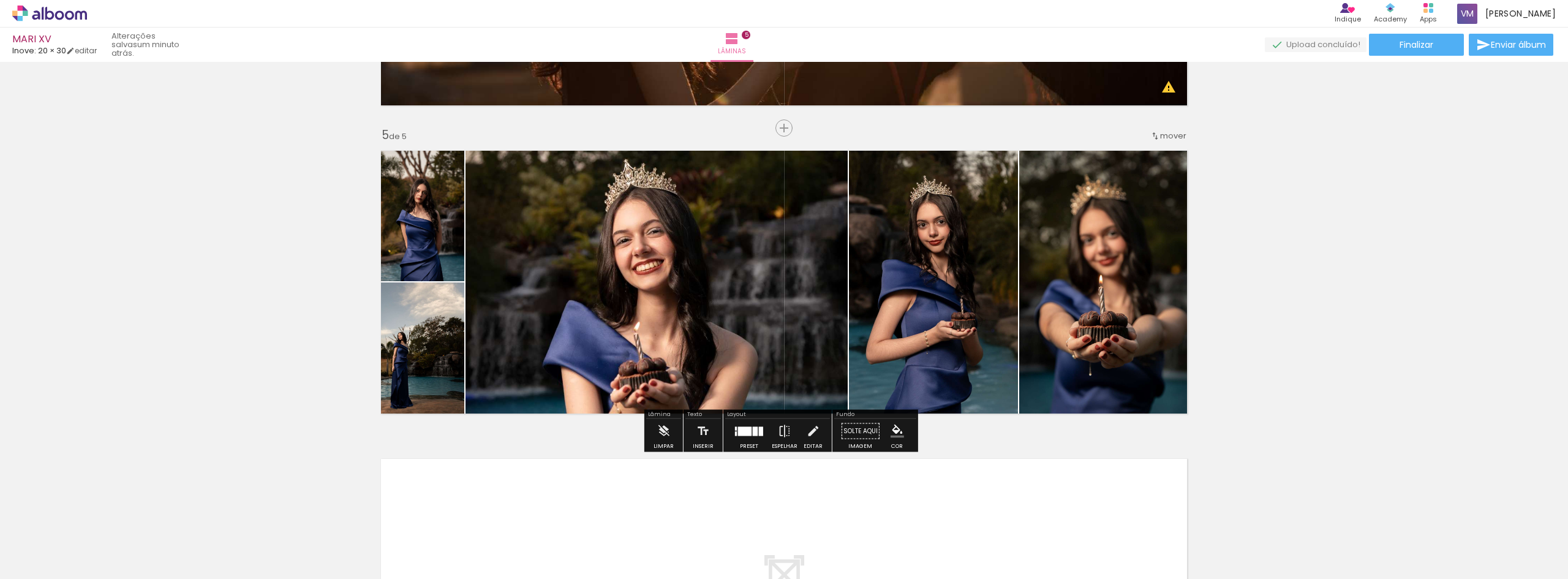
click at [735, 438] on div at bounding box center [749, 432] width 33 height 24
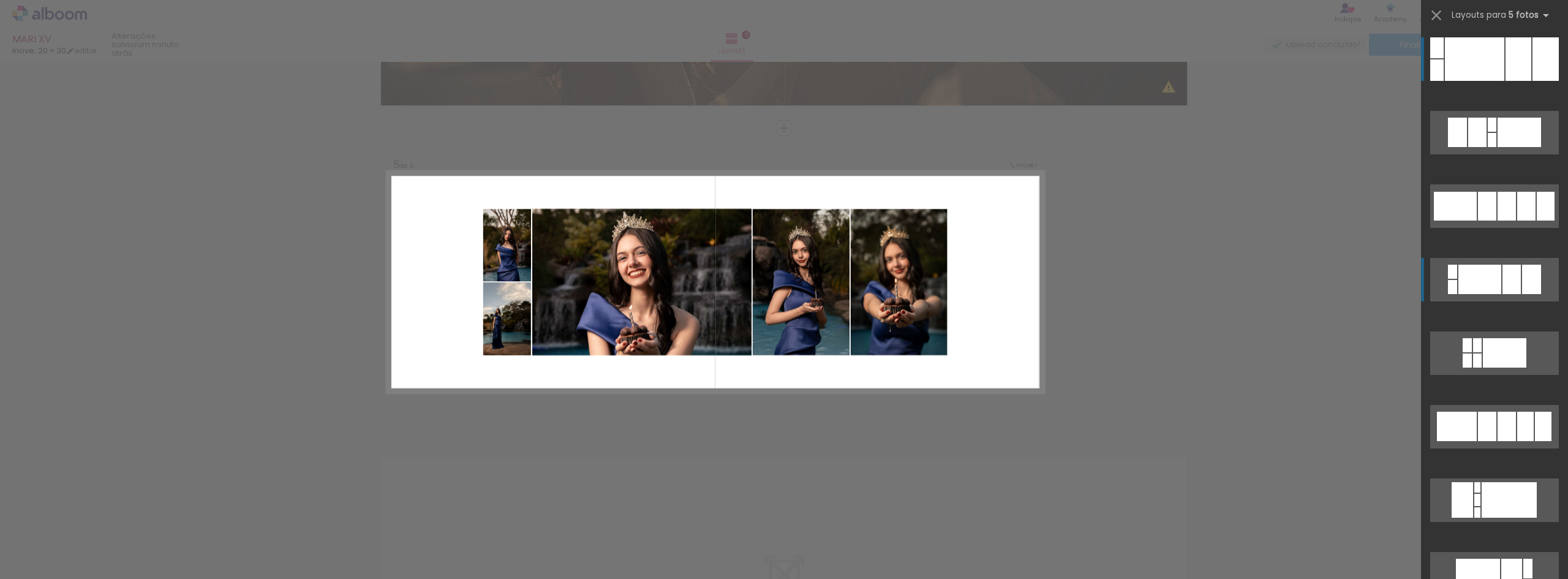
scroll to position [4756, 0]
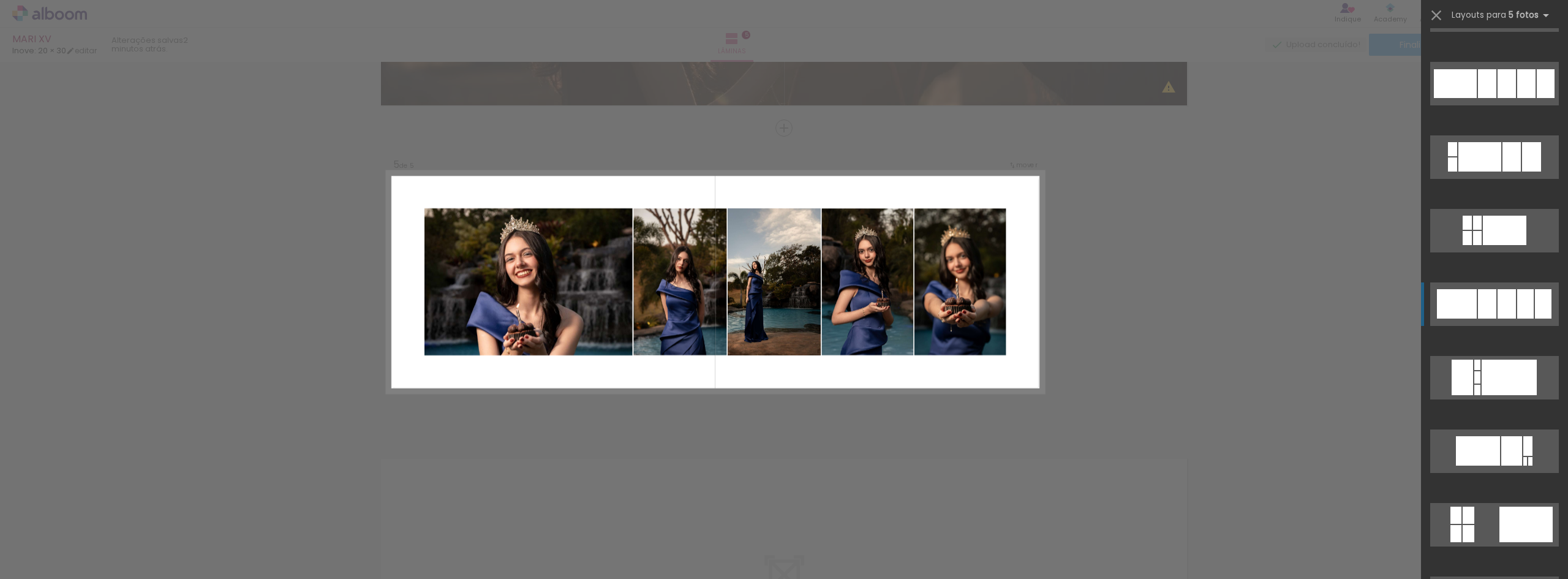
click at [1517, 308] on div at bounding box center [1525, 304] width 17 height 30
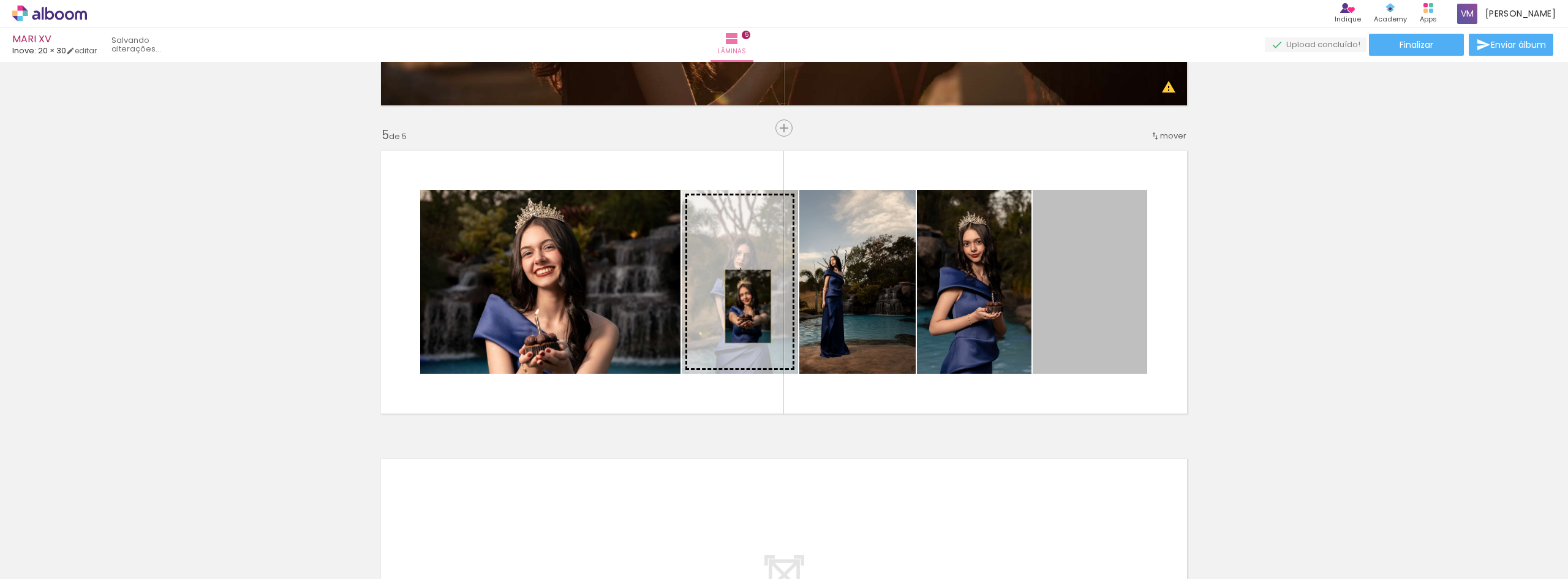
drag, startPoint x: 1107, startPoint y: 324, endPoint x: 743, endPoint y: 304, distance: 364.5
click at [0, 0] on slot at bounding box center [0, 0] width 0 height 0
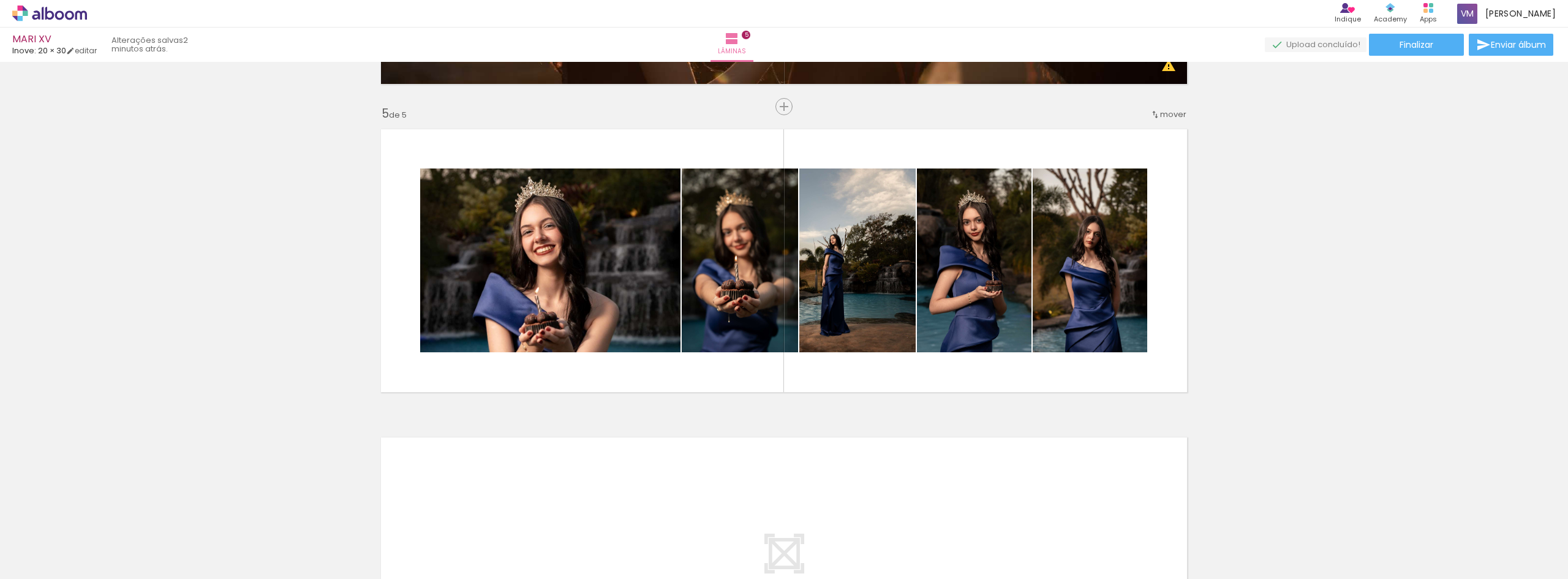
scroll to position [1187, 0]
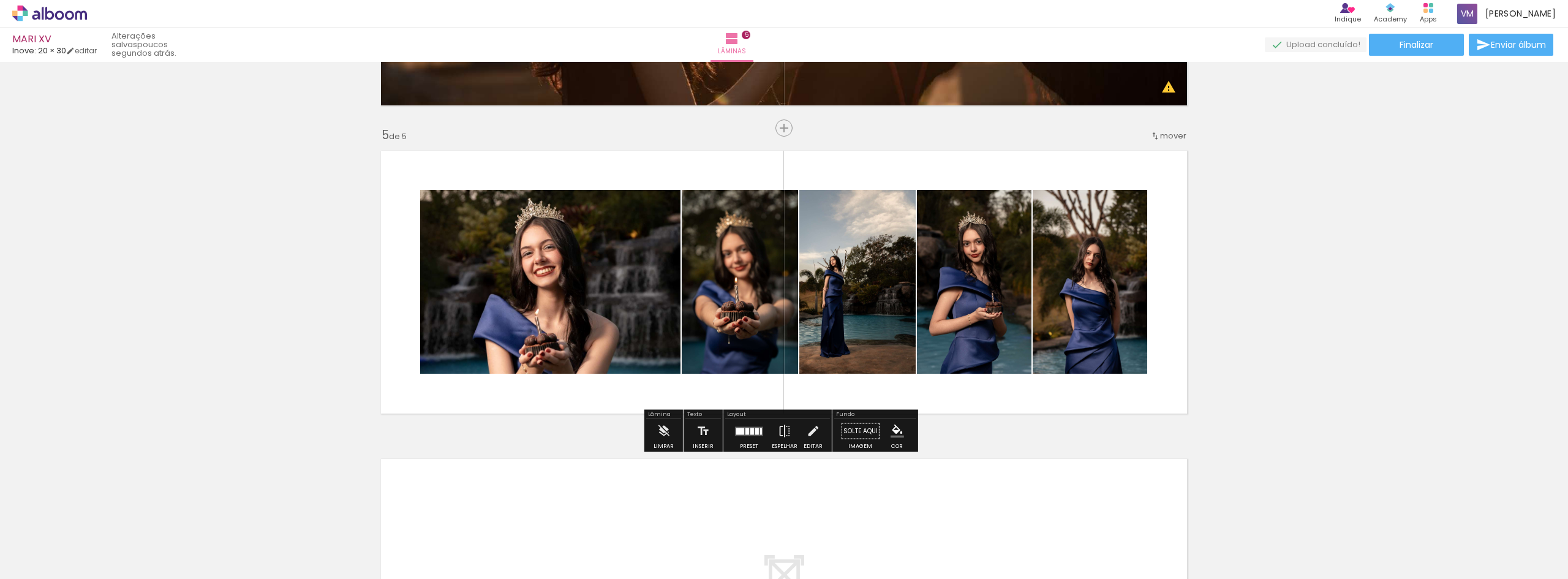
click at [745, 435] on quentale-layouter at bounding box center [749, 431] width 28 height 9
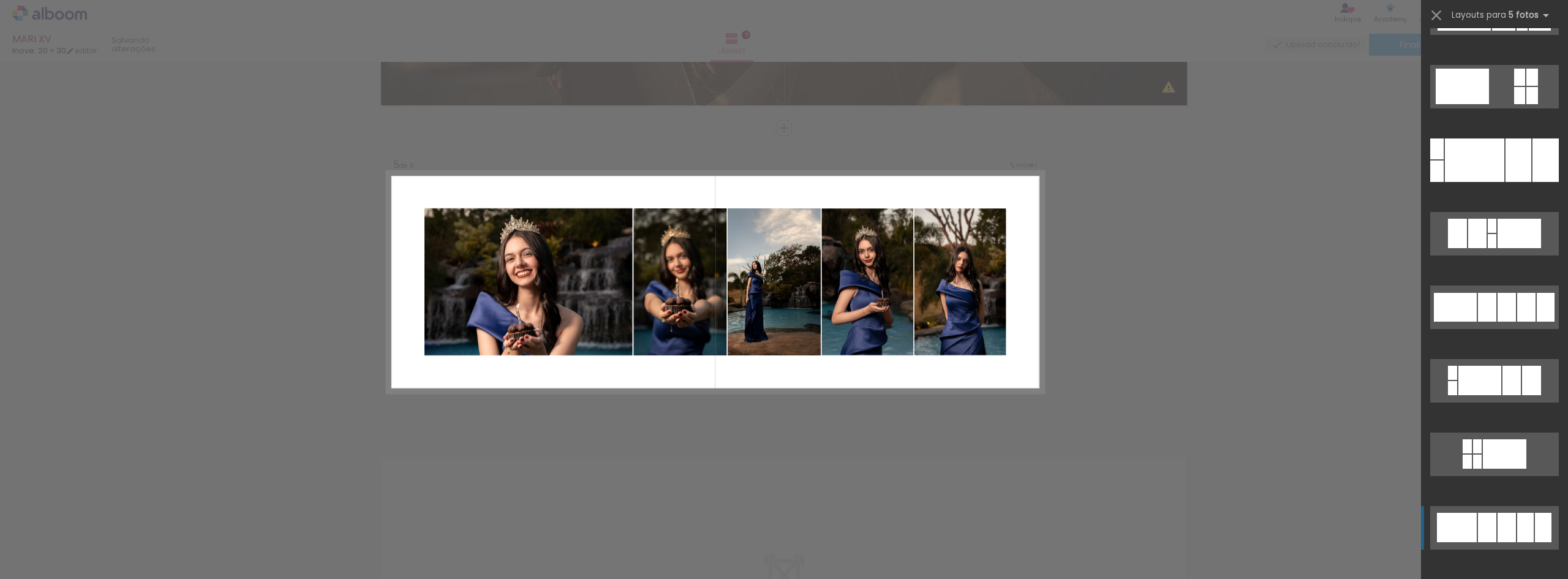
scroll to position [4511, 0]
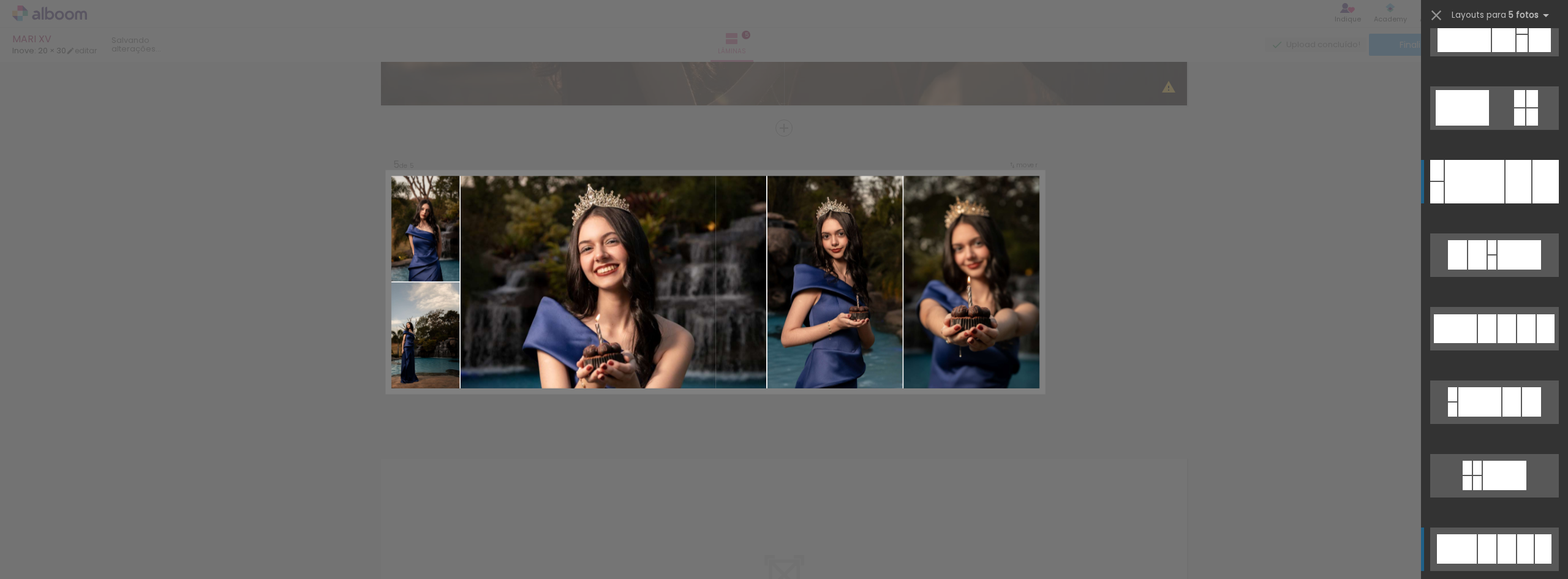
click at [1481, 189] on div at bounding box center [1475, 182] width 59 height 43
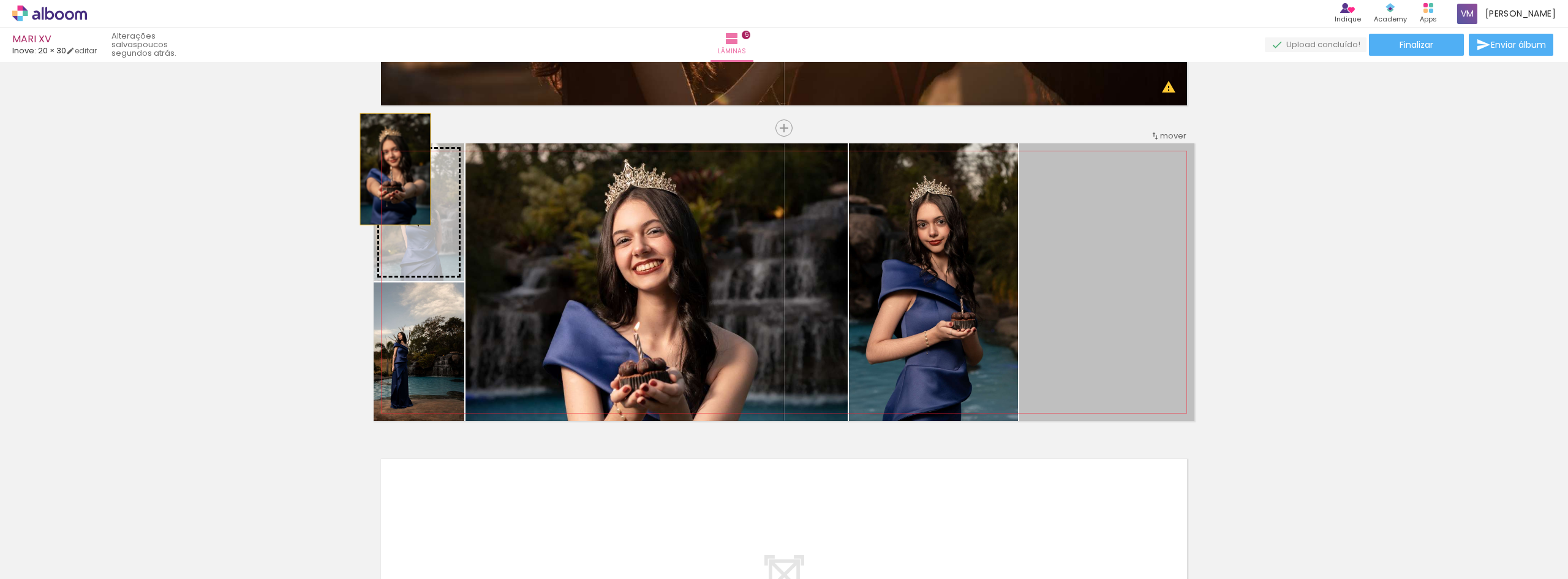
drag, startPoint x: 1089, startPoint y: 272, endPoint x: 418, endPoint y: 189, distance: 676.1
click at [0, 0] on slot at bounding box center [0, 0] width 0 height 0
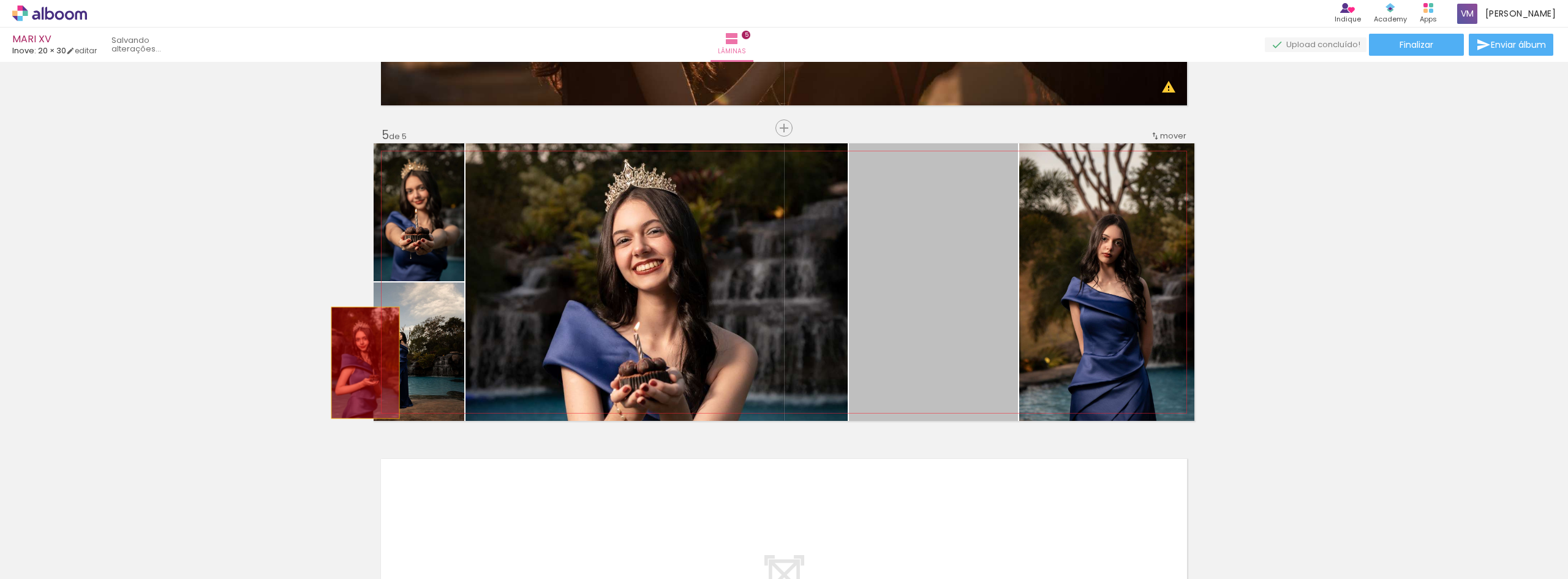
drag, startPoint x: 929, startPoint y: 264, endPoint x: 390, endPoint y: 360, distance: 547.5
click at [0, 0] on slot at bounding box center [0, 0] width 0 height 0
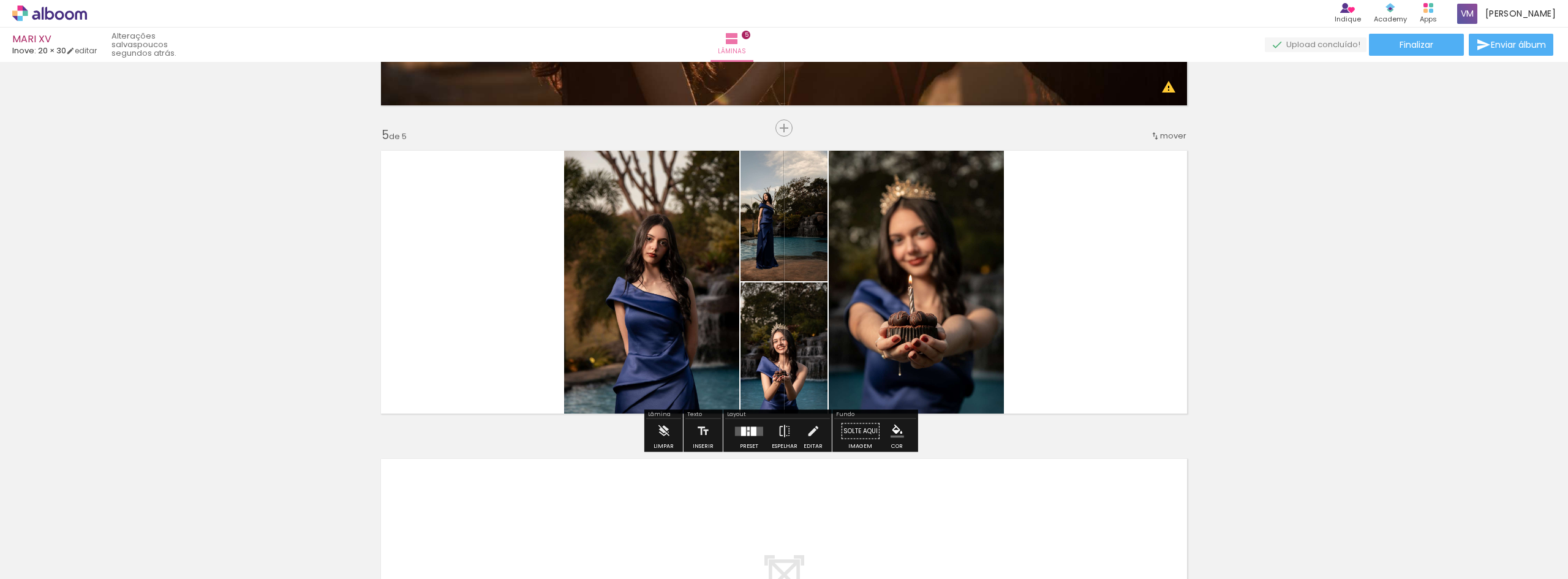
click at [741, 435] on div at bounding box center [743, 431] width 5 height 9
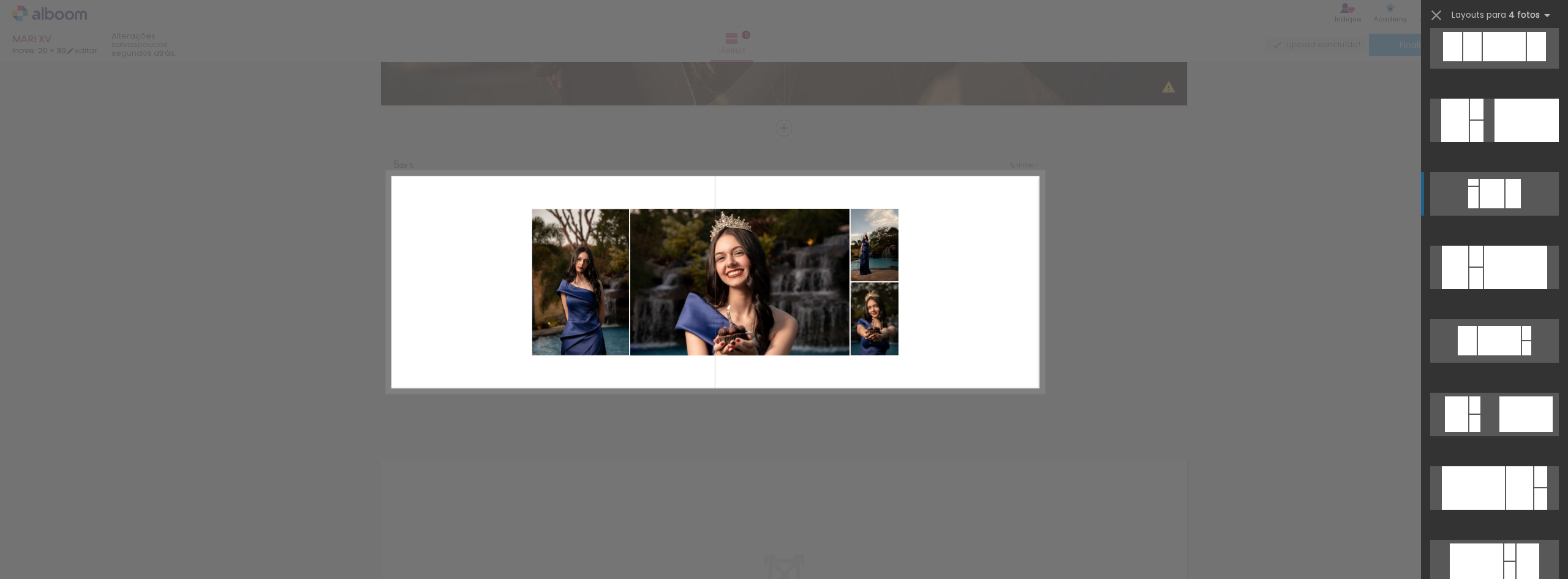
scroll to position [6067, 0]
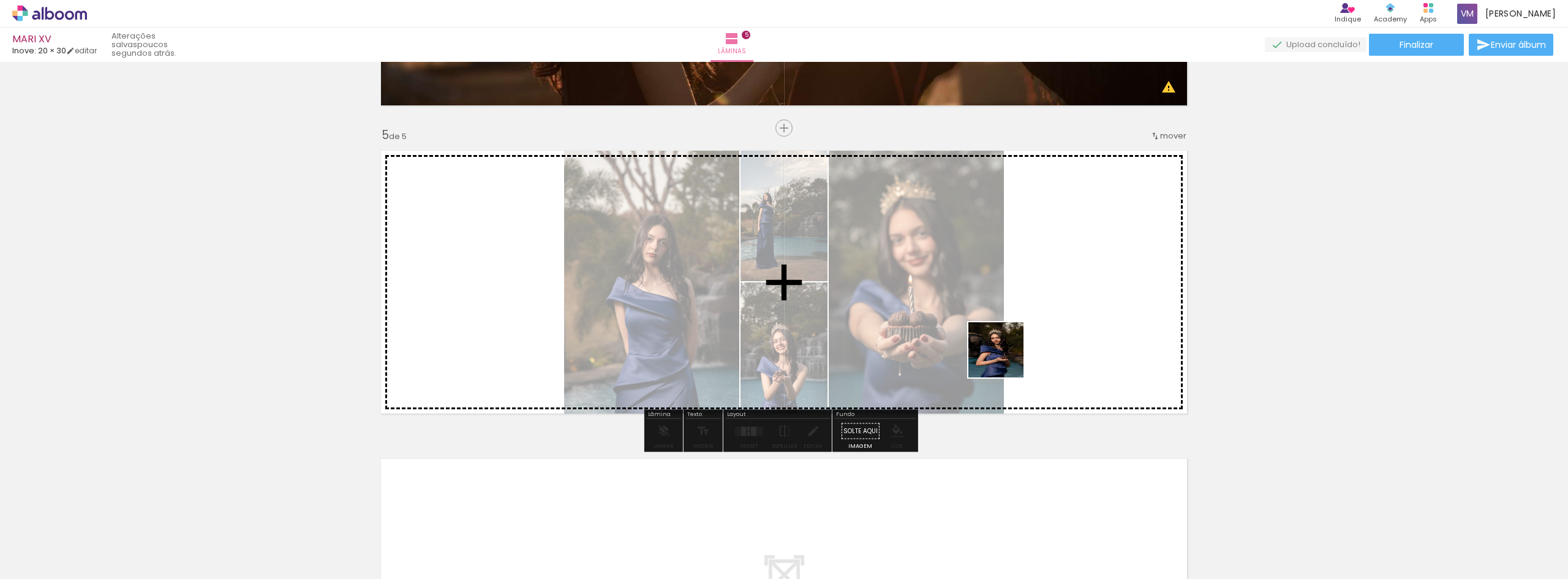
drag, startPoint x: 1246, startPoint y: 532, endPoint x: 1005, endPoint y: 359, distance: 296.7
click at [1005, 359] on quentale-workspace at bounding box center [784, 290] width 1568 height 579
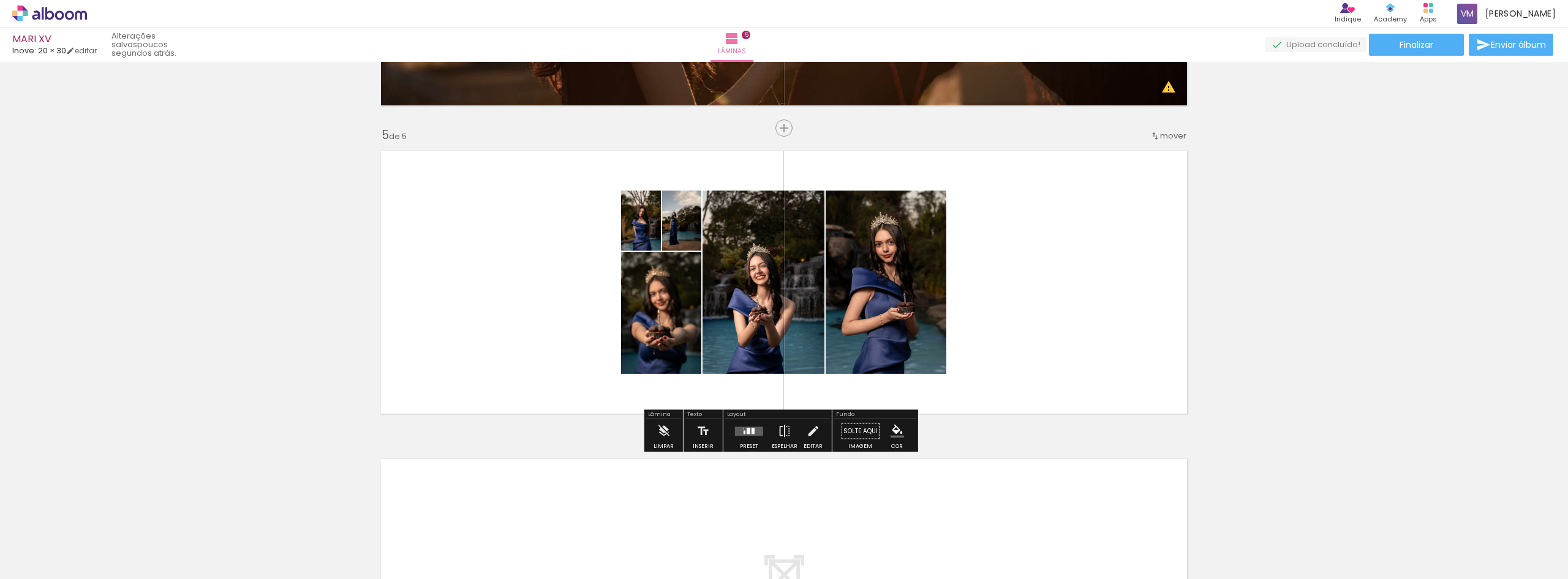
click at [756, 440] on div at bounding box center [749, 432] width 33 height 24
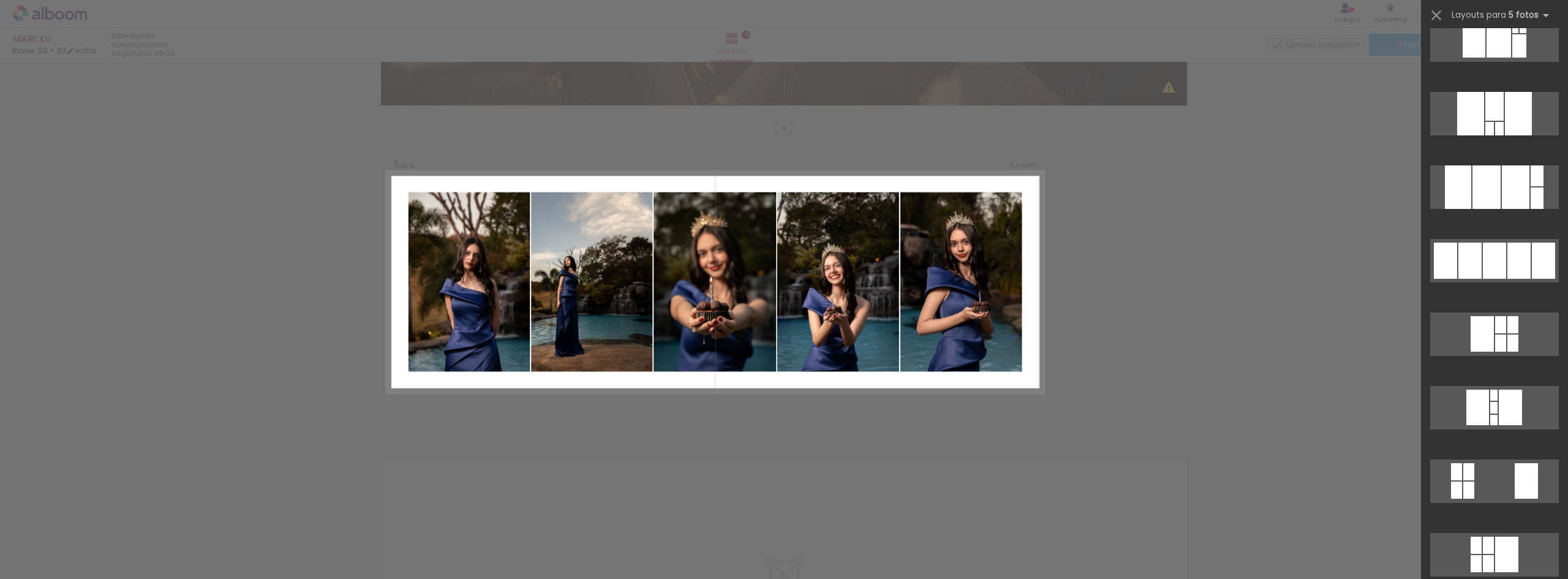
scroll to position [368, 0]
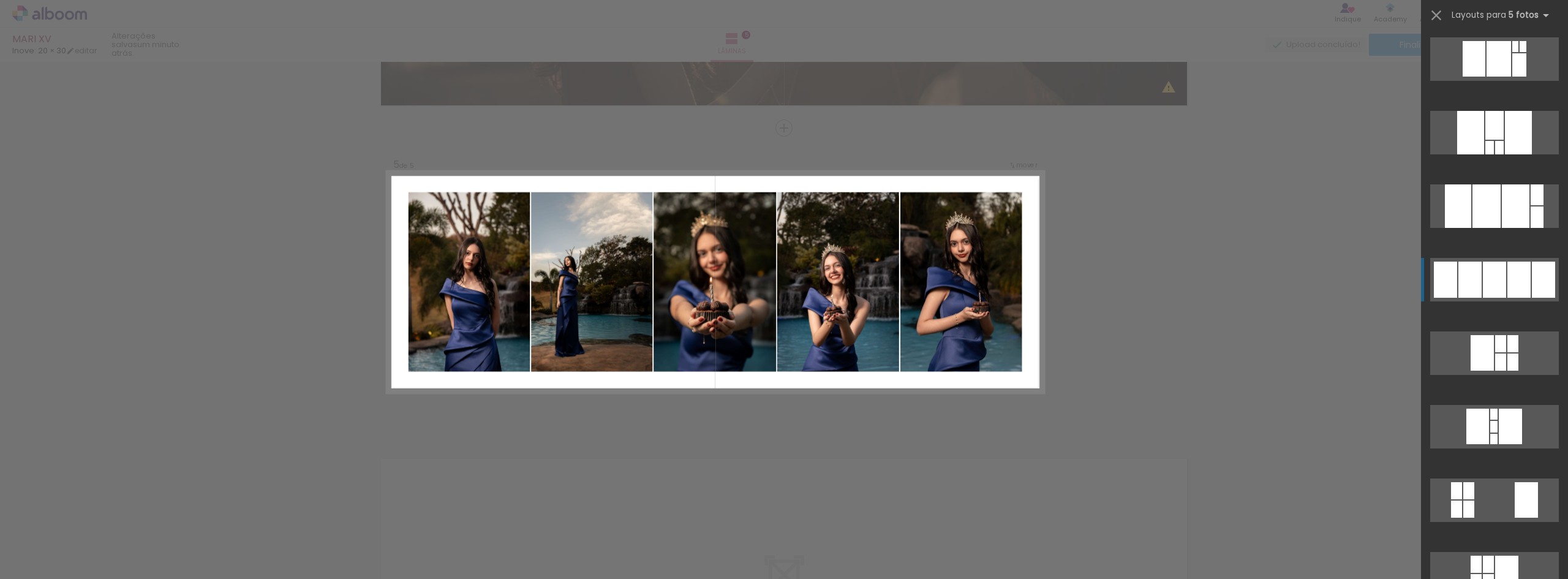
click at [1518, 278] on div at bounding box center [1519, 280] width 24 height 36
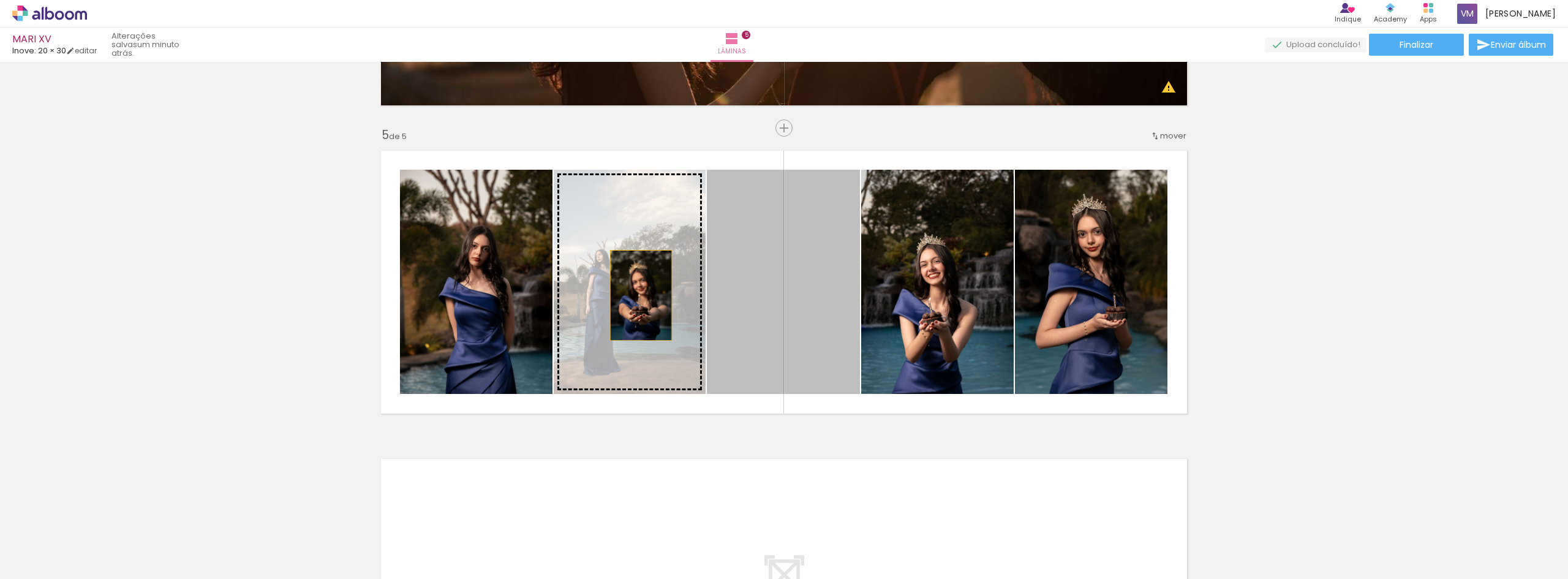
drag, startPoint x: 825, startPoint y: 302, endPoint x: 636, endPoint y: 296, distance: 189.1
click at [0, 0] on slot at bounding box center [0, 0] width 0 height 0
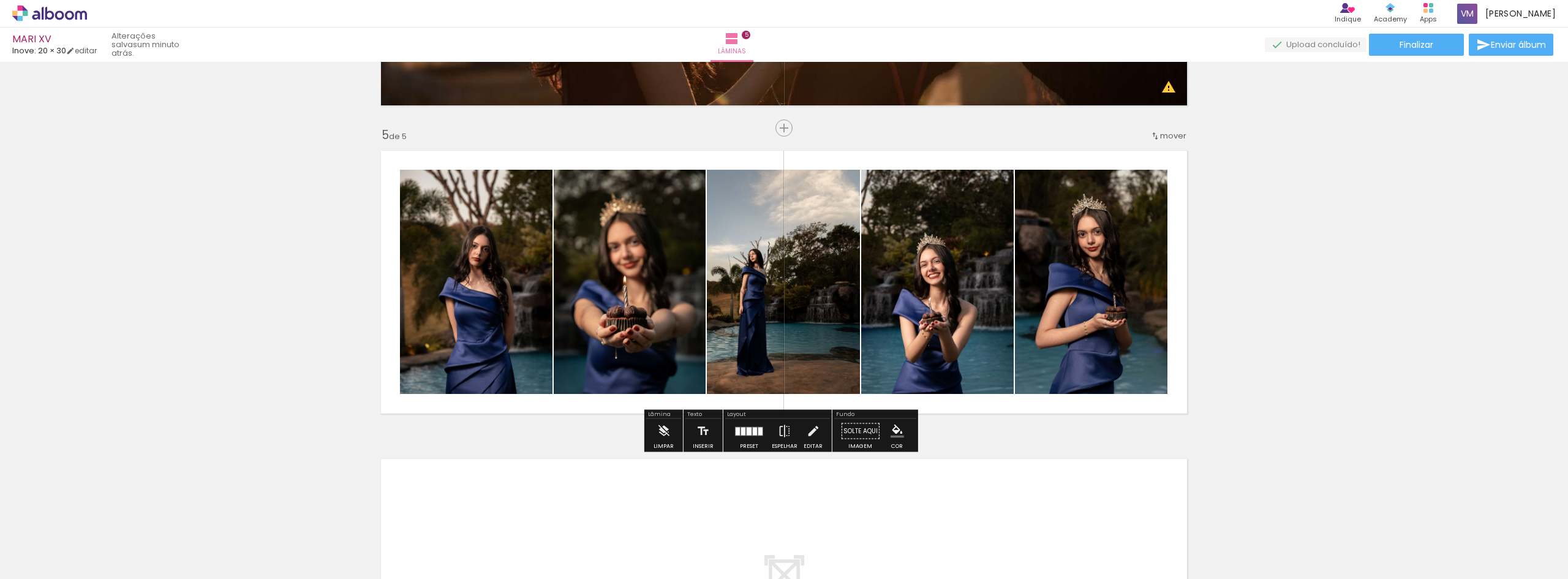
click at [756, 426] on div at bounding box center [749, 432] width 33 height 24
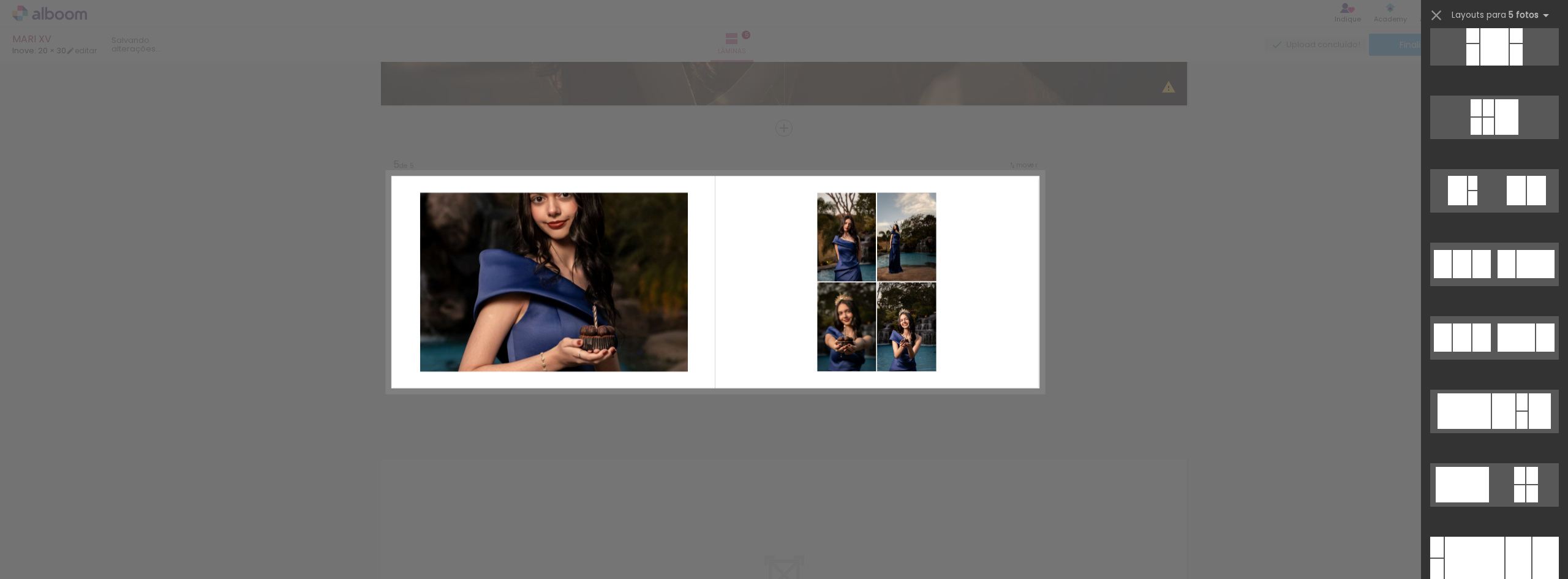
scroll to position [4143, 0]
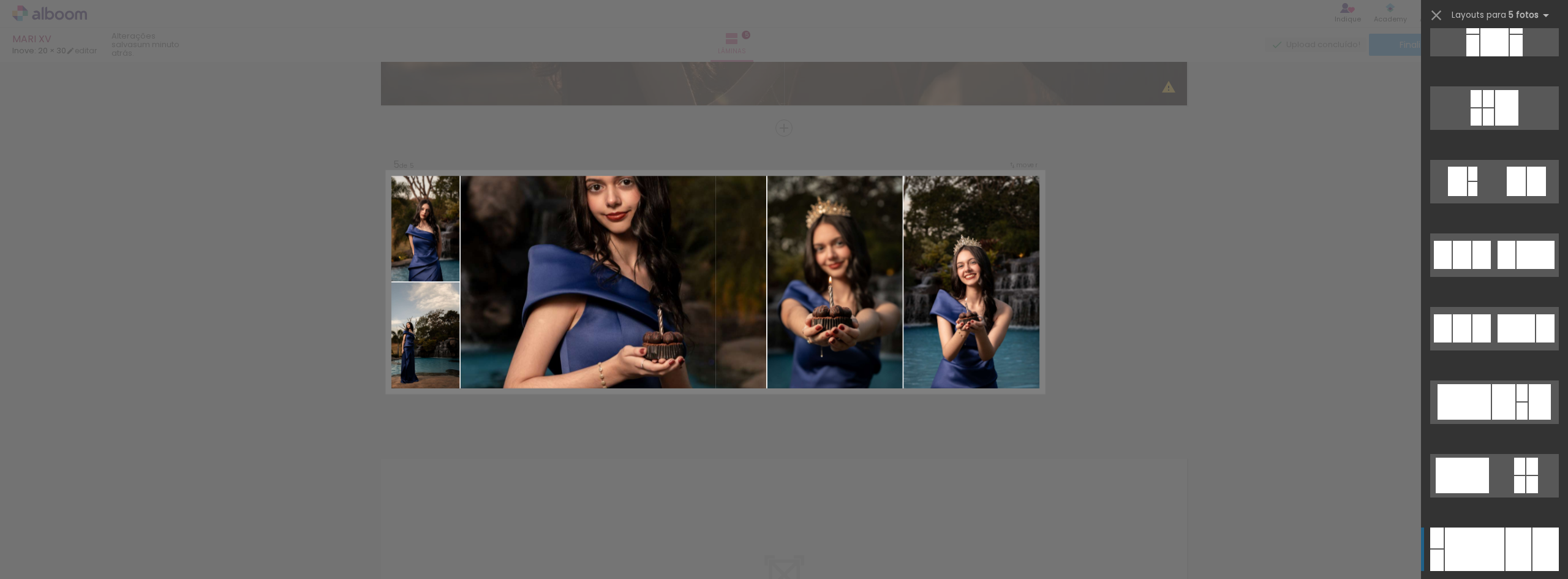
click at [1488, 559] on div at bounding box center [1475, 549] width 59 height 43
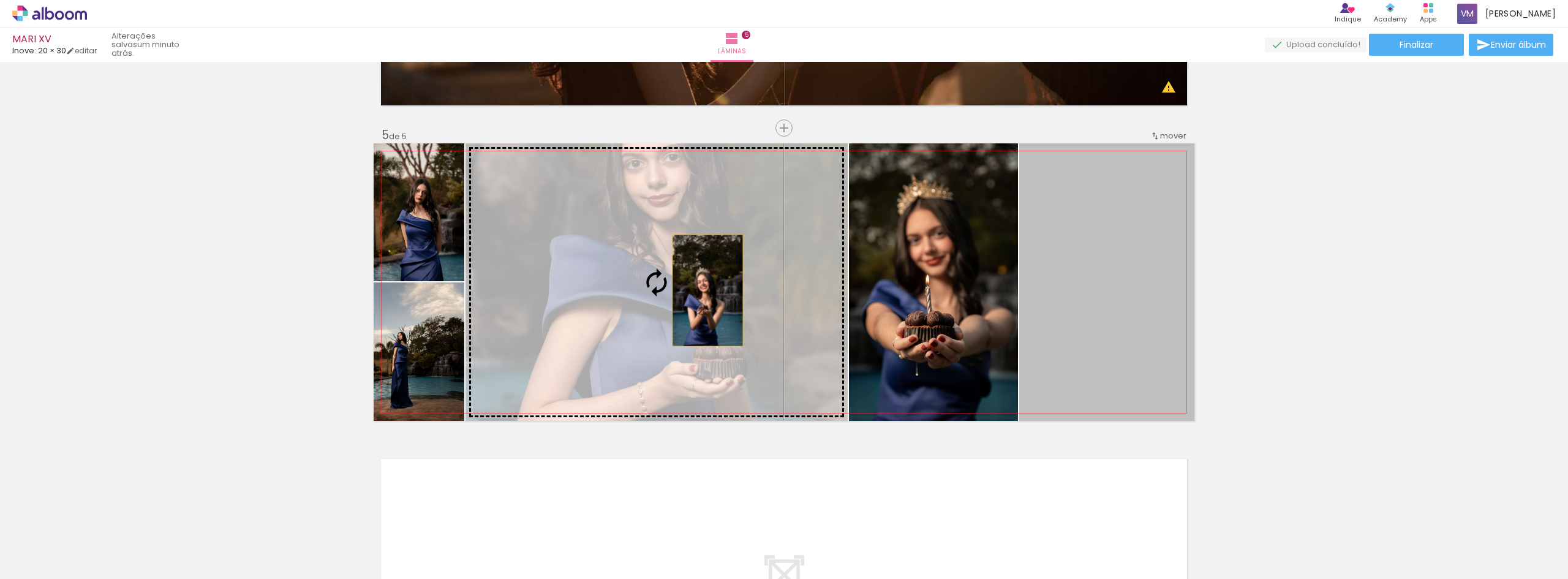
drag, startPoint x: 1103, startPoint y: 309, endPoint x: 699, endPoint y: 290, distance: 404.4
click at [0, 0] on slot at bounding box center [0, 0] width 0 height 0
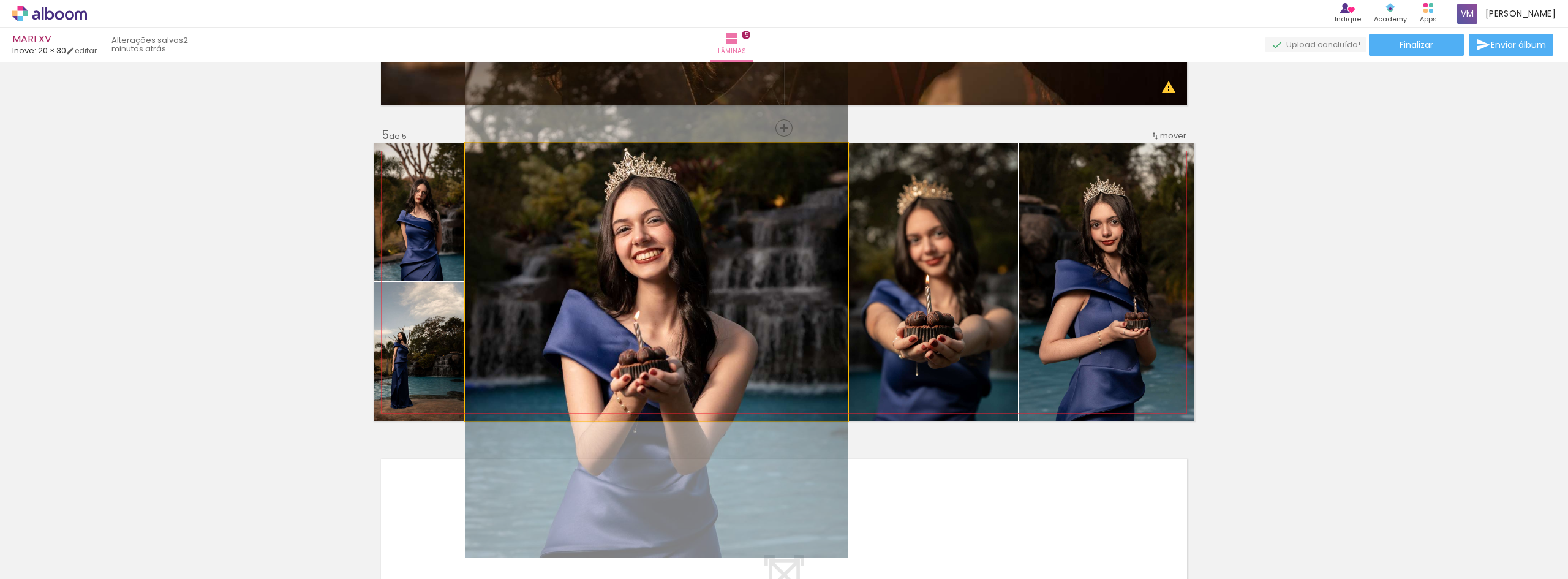
drag, startPoint x: 677, startPoint y: 346, endPoint x: 678, endPoint y: 335, distance: 11.0
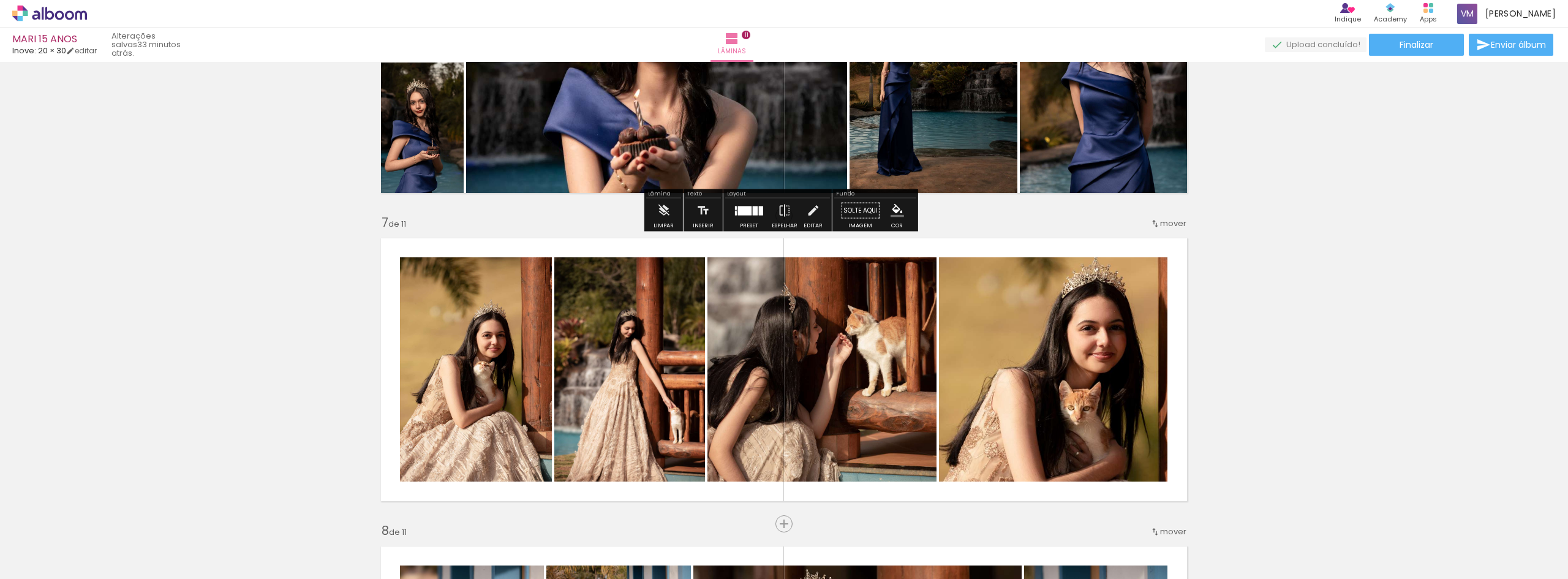
scroll to position [1839, 0]
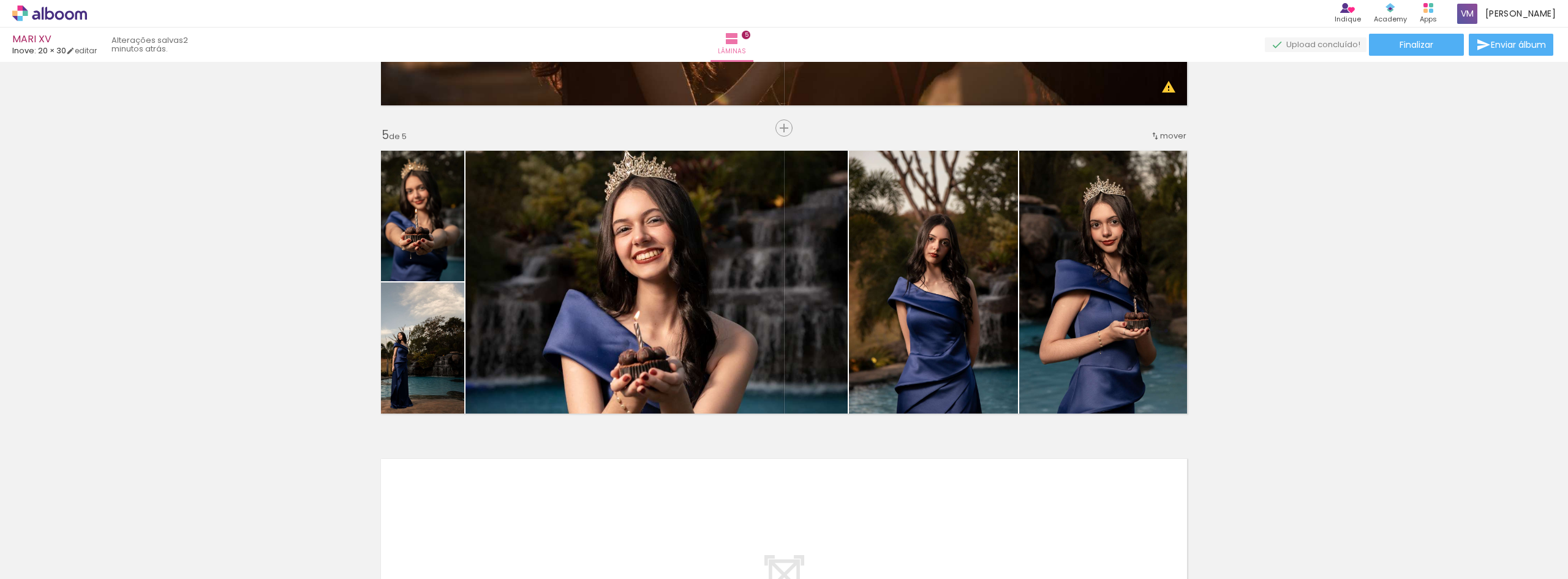
scroll to position [0, 1280]
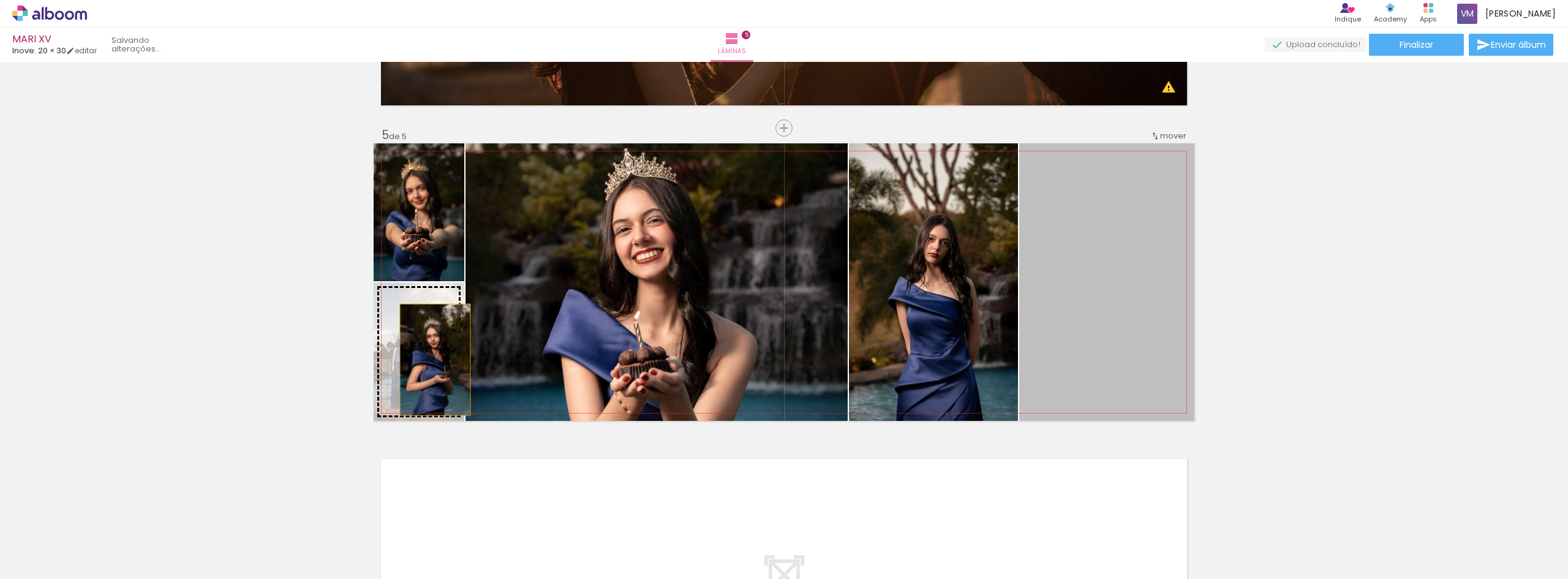
drag, startPoint x: 1099, startPoint y: 274, endPoint x: 429, endPoint y: 359, distance: 675.4
click at [0, 0] on slot at bounding box center [0, 0] width 0 height 0
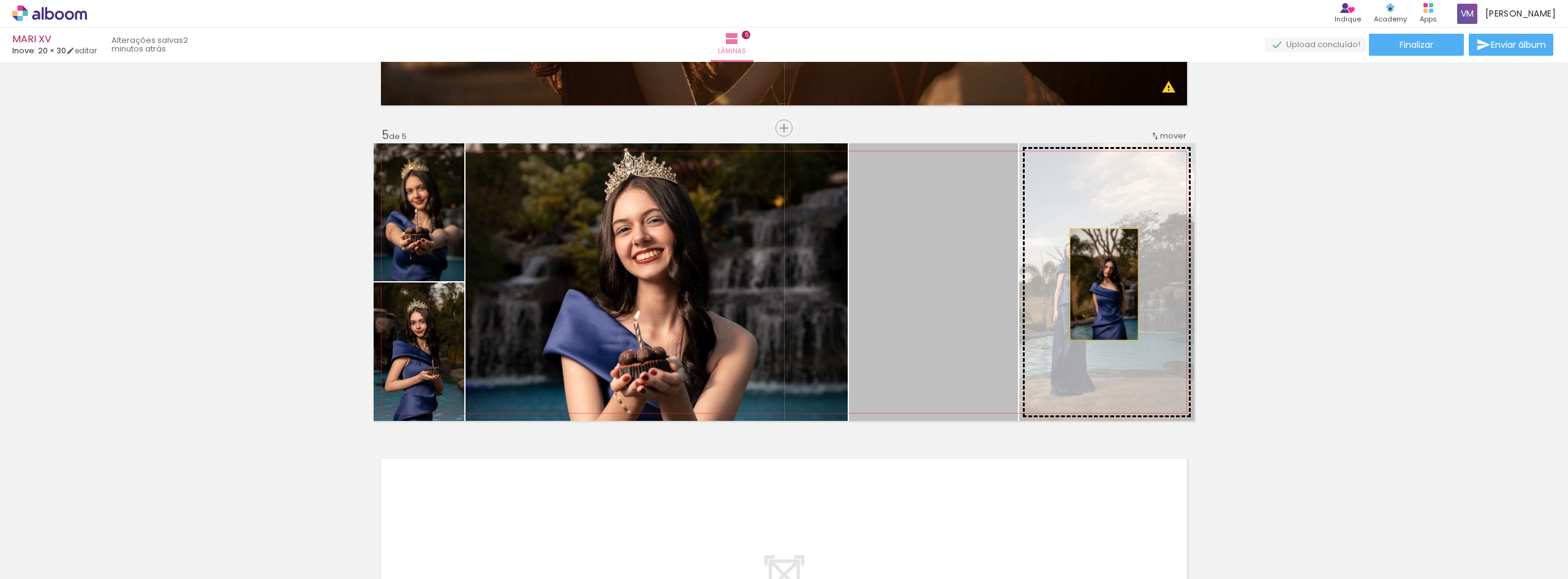
drag, startPoint x: 985, startPoint y: 278, endPoint x: 1137, endPoint y: 288, distance: 152.3
click at [0, 0] on slot at bounding box center [0, 0] width 0 height 0
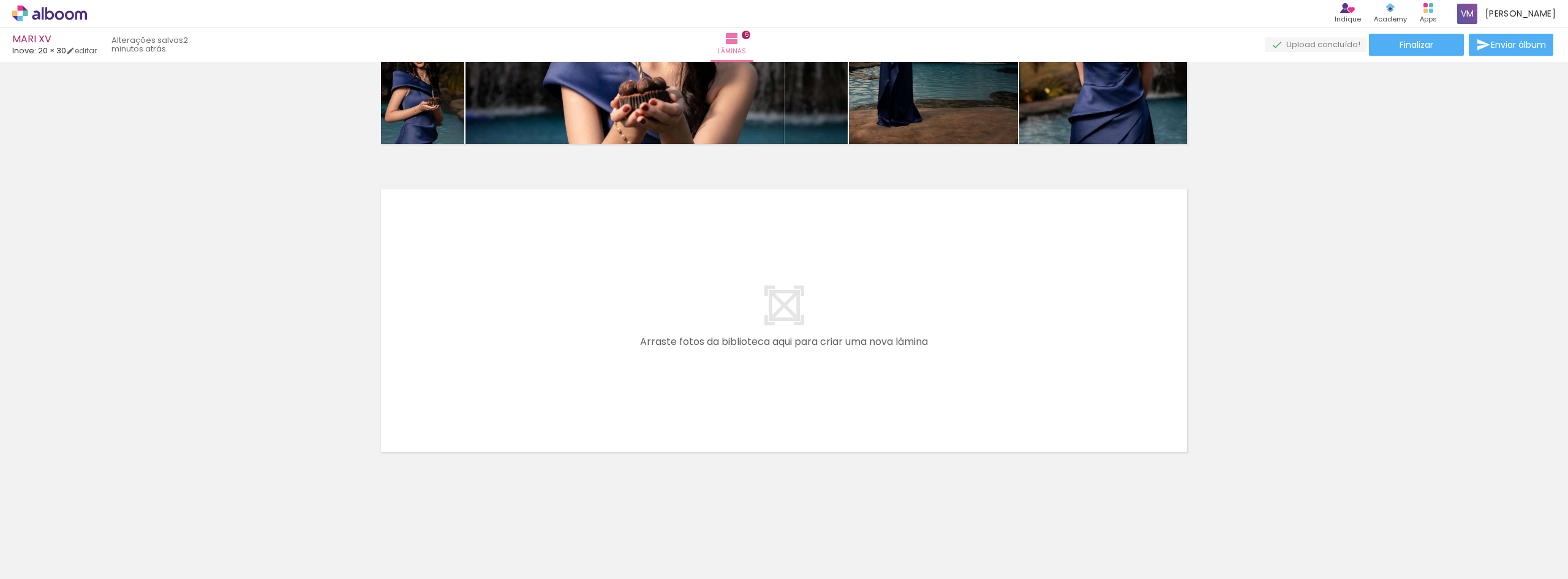
scroll to position [0, 427]
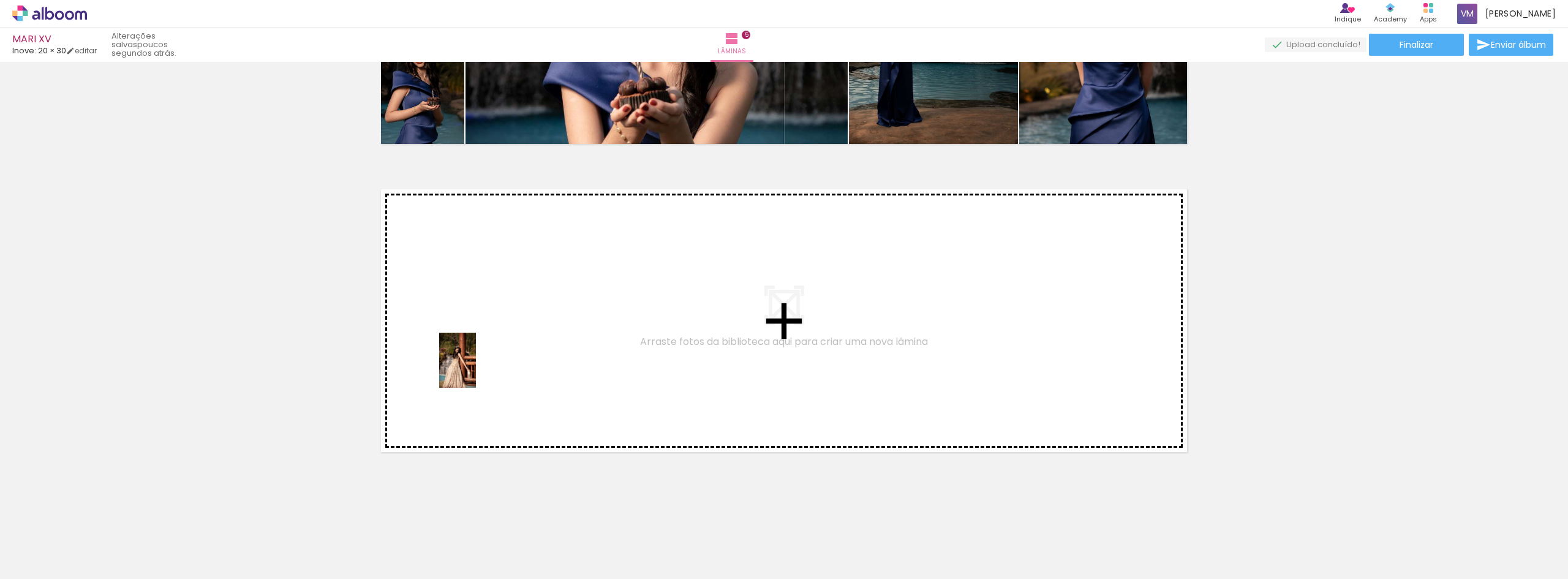
drag, startPoint x: 377, startPoint y: 552, endPoint x: 476, endPoint y: 369, distance: 208.1
click at [476, 369] on quentale-workspace at bounding box center [784, 290] width 1568 height 579
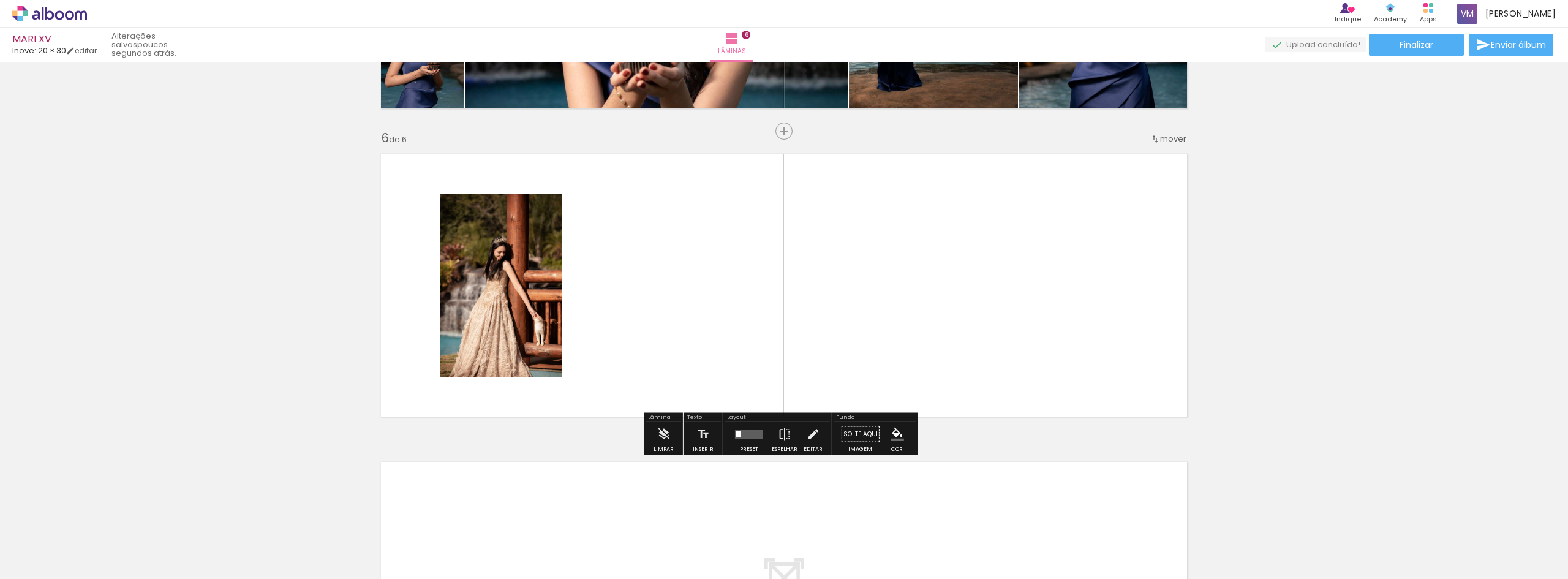
scroll to position [1495, 0]
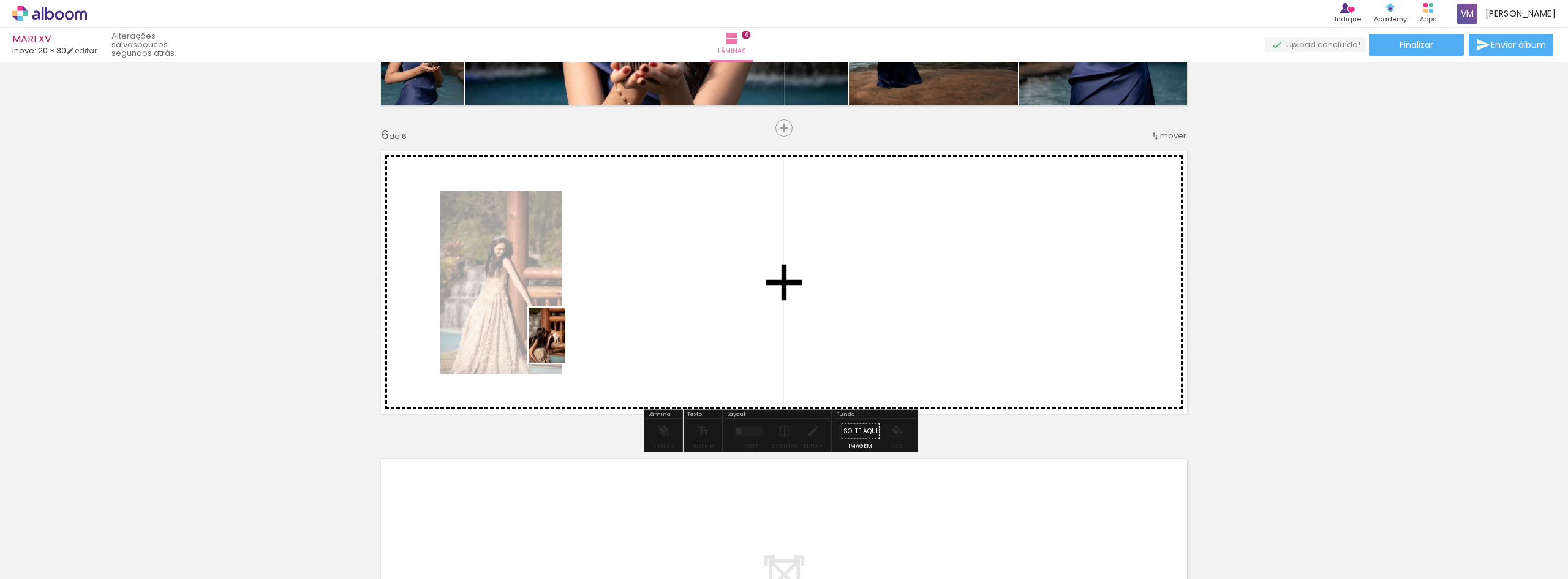
drag, startPoint x: 458, startPoint y: 546, endPoint x: 601, endPoint y: 312, distance: 274.2
click at [601, 312] on quentale-workspace at bounding box center [784, 290] width 1568 height 579
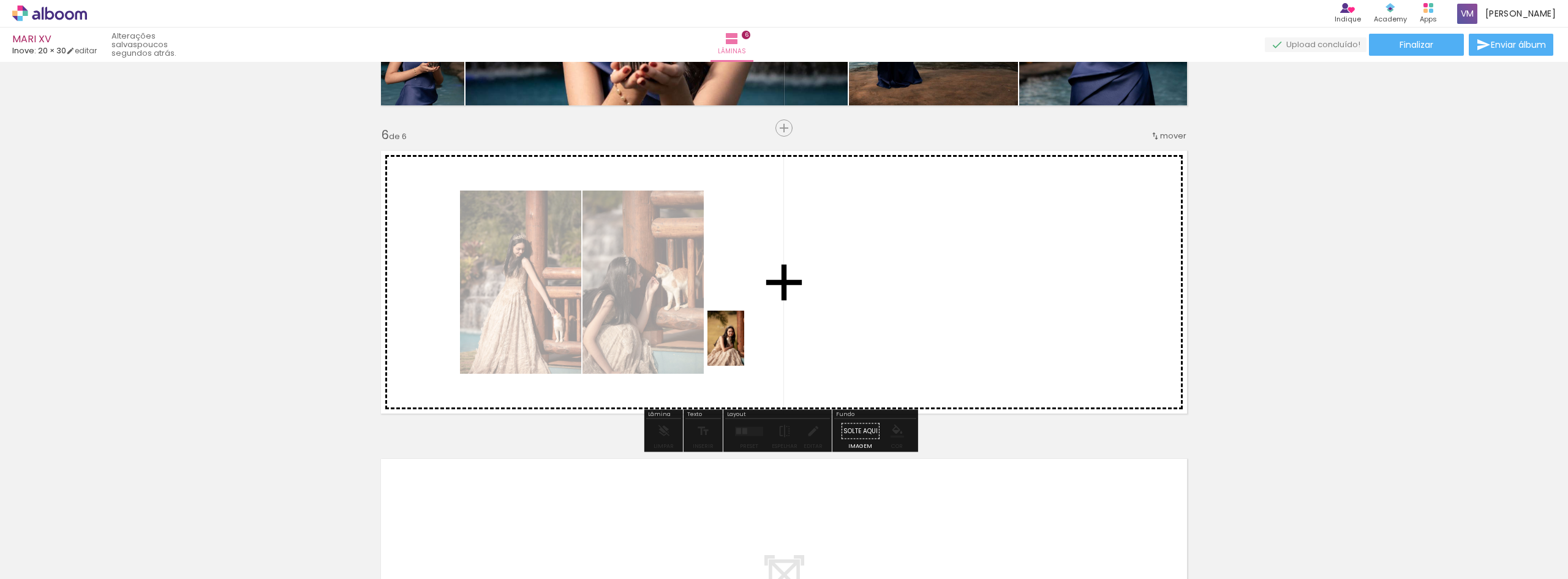
drag, startPoint x: 530, startPoint y: 557, endPoint x: 743, endPoint y: 335, distance: 307.7
click at [743, 337] on quentale-workspace at bounding box center [784, 290] width 1568 height 579
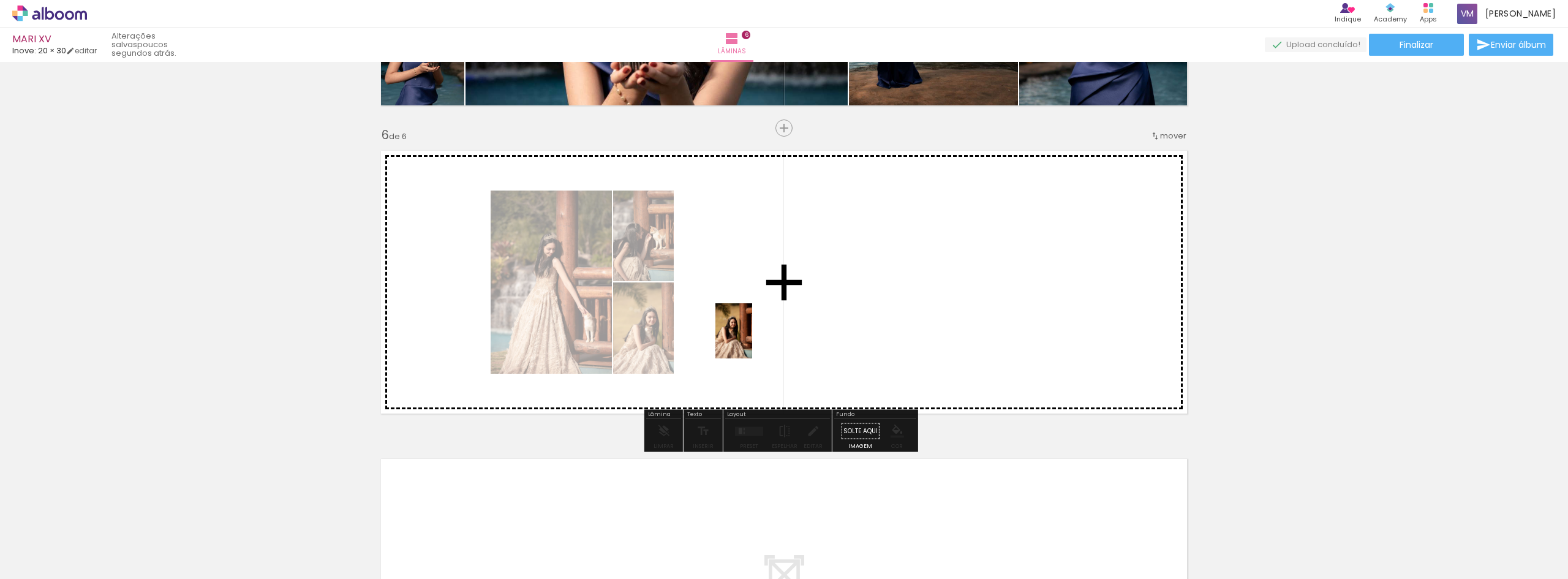
drag, startPoint x: 598, startPoint y: 557, endPoint x: 752, endPoint y: 334, distance: 271.0
click at [752, 334] on quentale-workspace at bounding box center [784, 290] width 1568 height 579
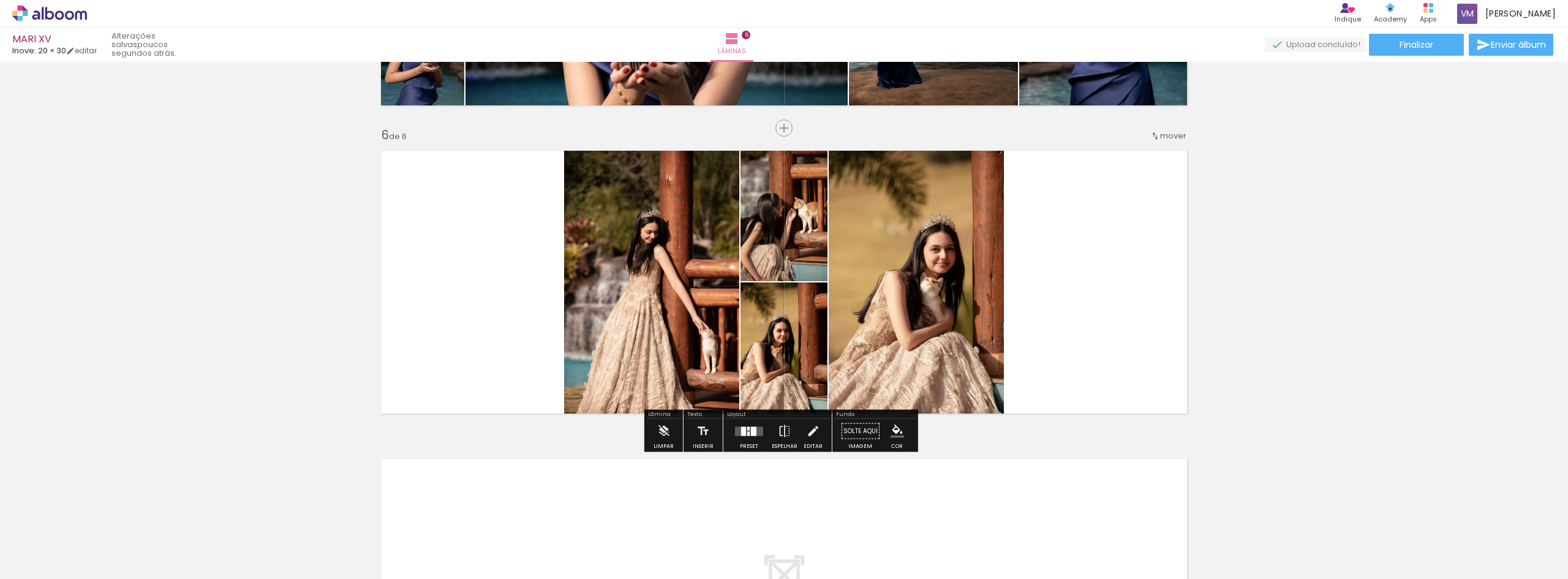
click at [743, 446] on div "Preset" at bounding box center [749, 446] width 18 height 5
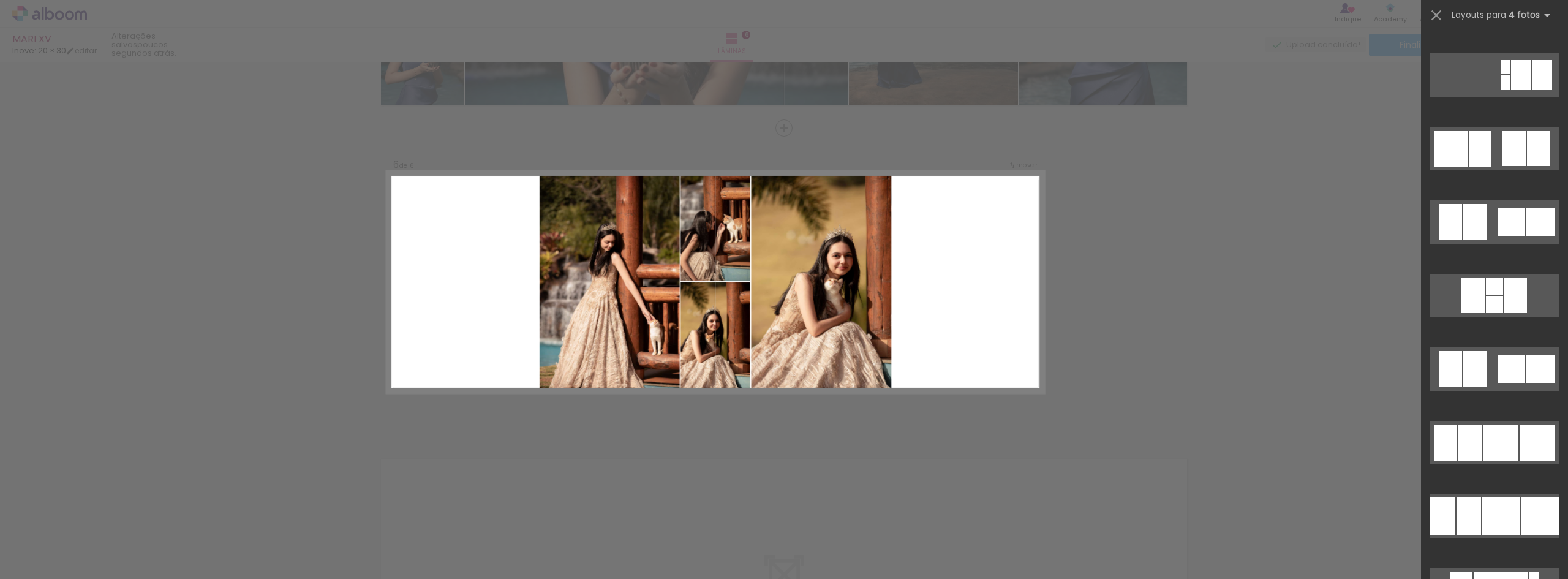
scroll to position [3371, 0]
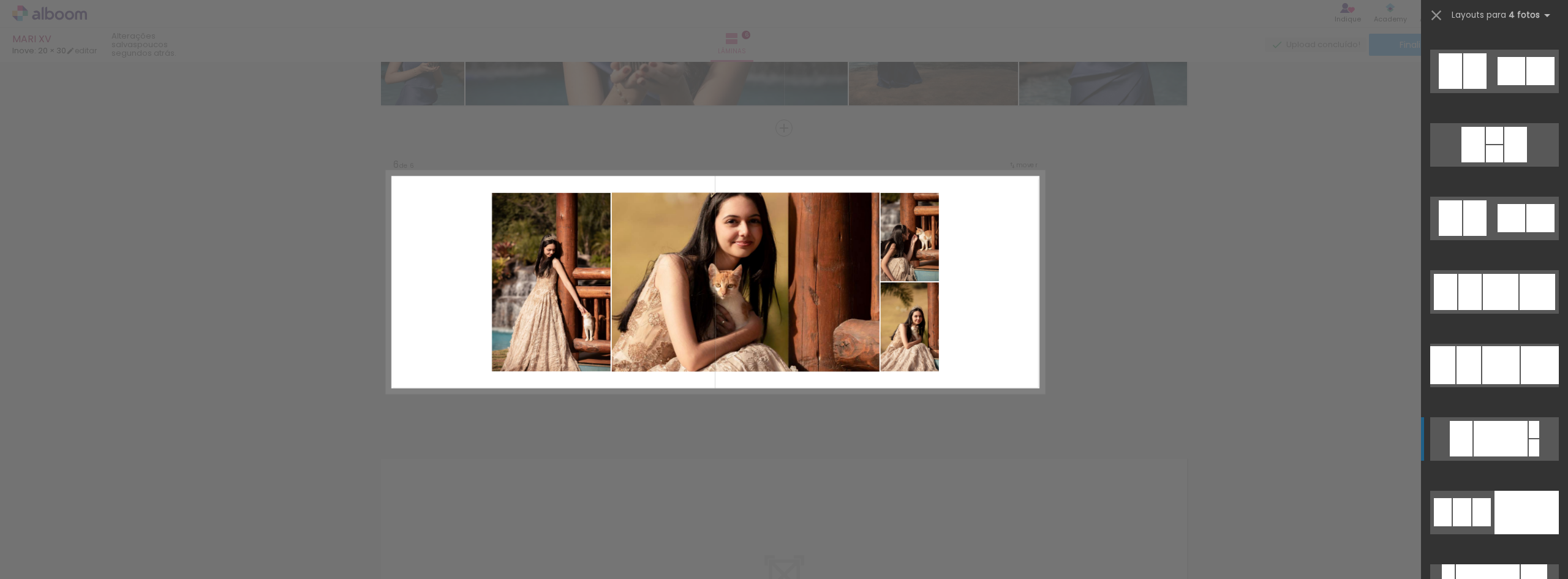
click at [1508, 443] on div at bounding box center [1500, 438] width 54 height 36
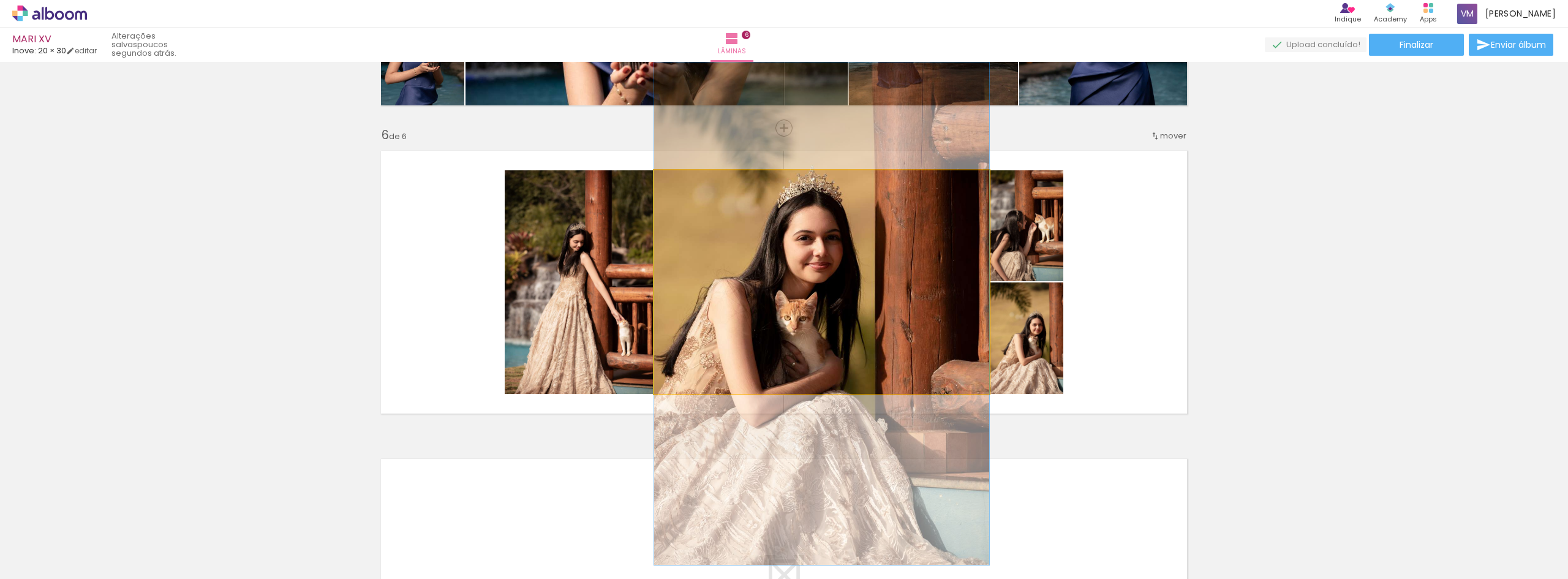
drag, startPoint x: 844, startPoint y: 279, endPoint x: 841, endPoint y: 311, distance: 32.1
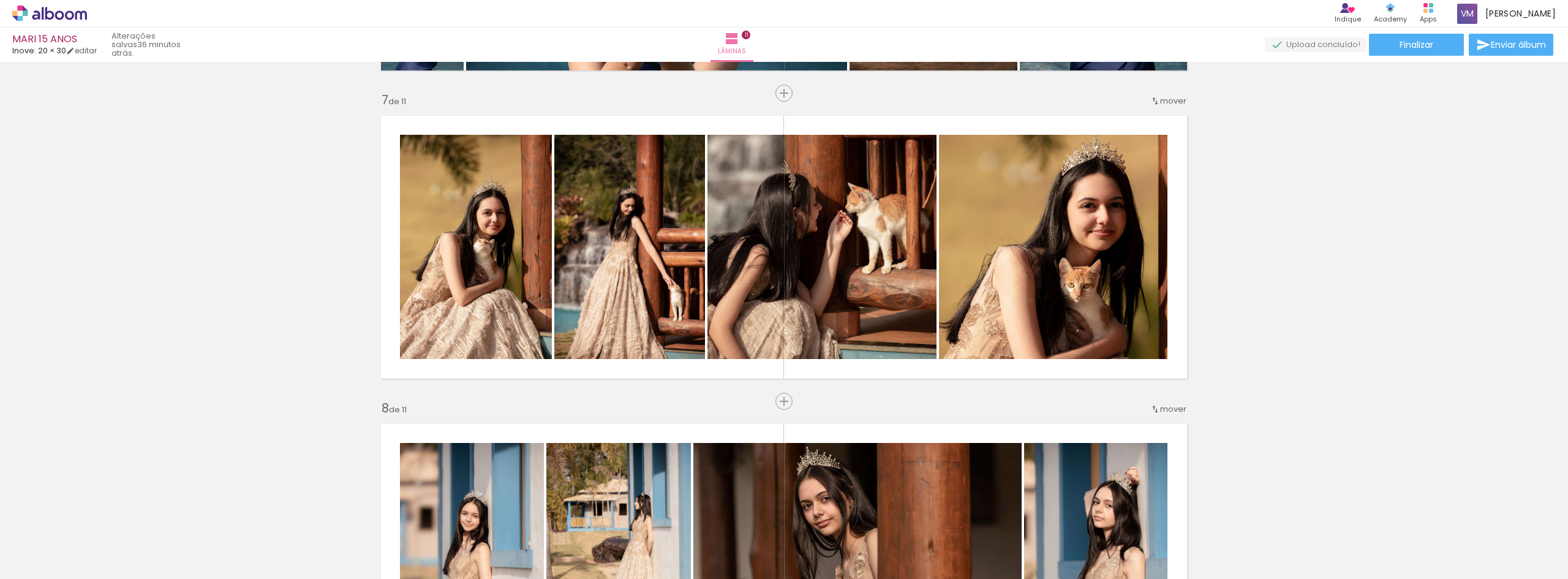
scroll to position [0, 1417]
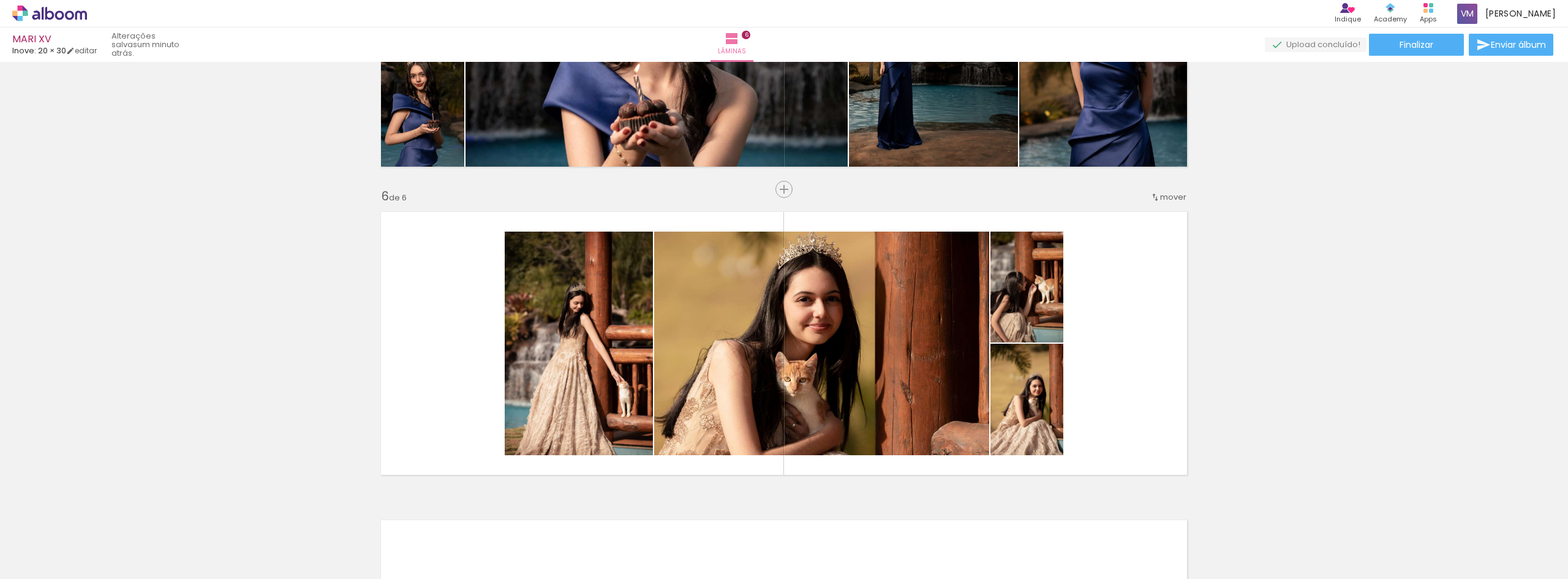
scroll to position [0, 427]
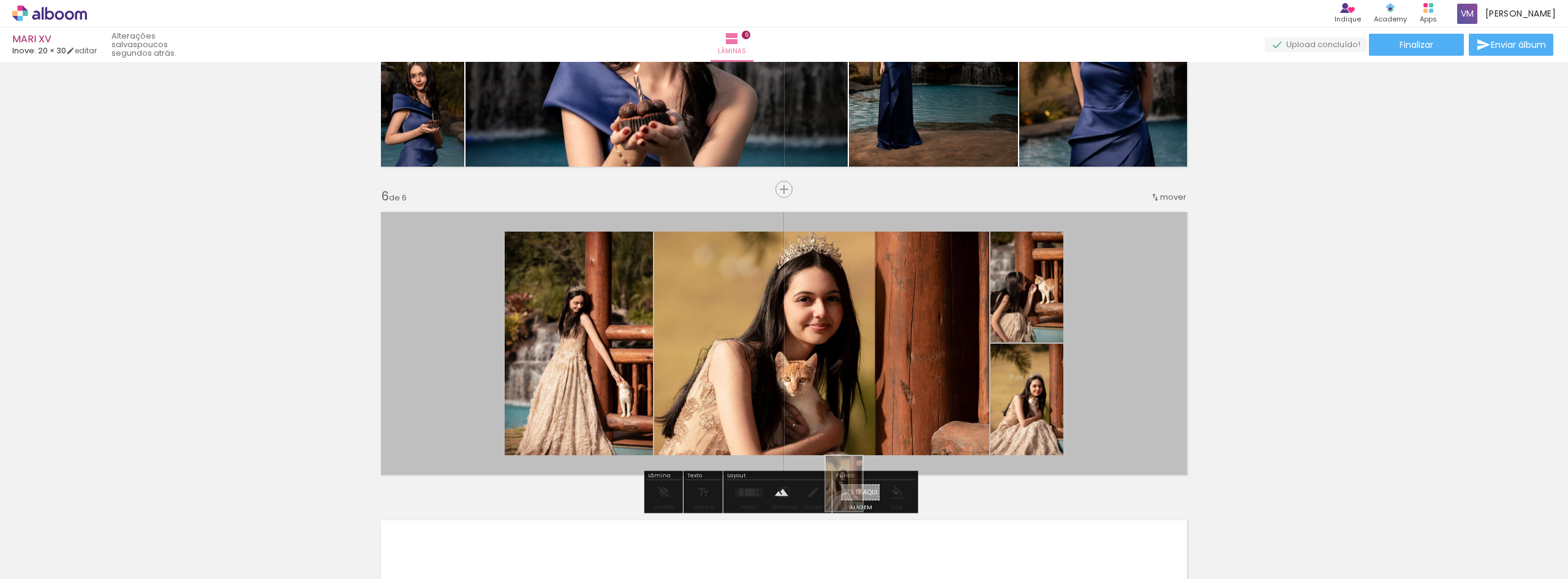
drag, startPoint x: 582, startPoint y: 554, endPoint x: 863, endPoint y: 493, distance: 287.5
click at [863, 493] on quentale-workspace at bounding box center [784, 290] width 1568 height 579
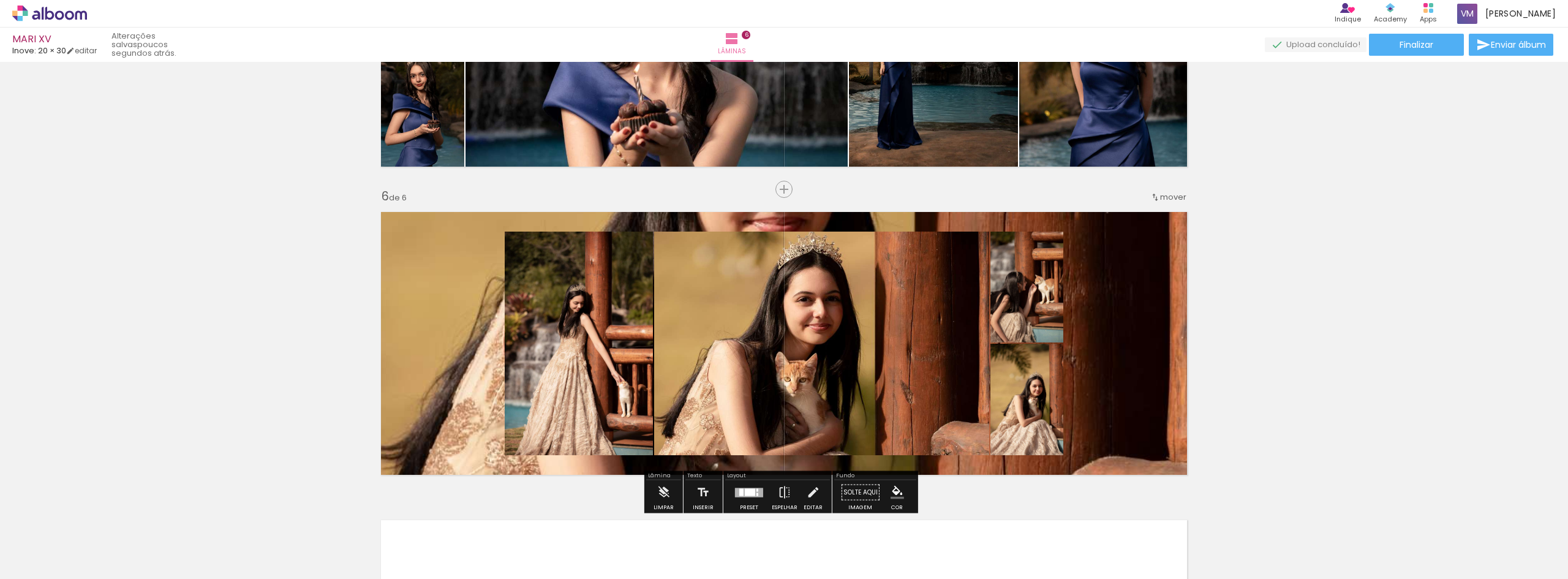
drag, startPoint x: 1145, startPoint y: 274, endPoint x: 1145, endPoint y: 319, distance: 45.0
click at [1145, 319] on quentale-layouter at bounding box center [784, 343] width 821 height 277
drag, startPoint x: 1145, startPoint y: 319, endPoint x: 1145, endPoint y: 277, distance: 42.0
click at [1145, 277] on quentale-layouter at bounding box center [784, 343] width 821 height 277
click at [1153, 373] on quentale-layouter at bounding box center [784, 343] width 821 height 277
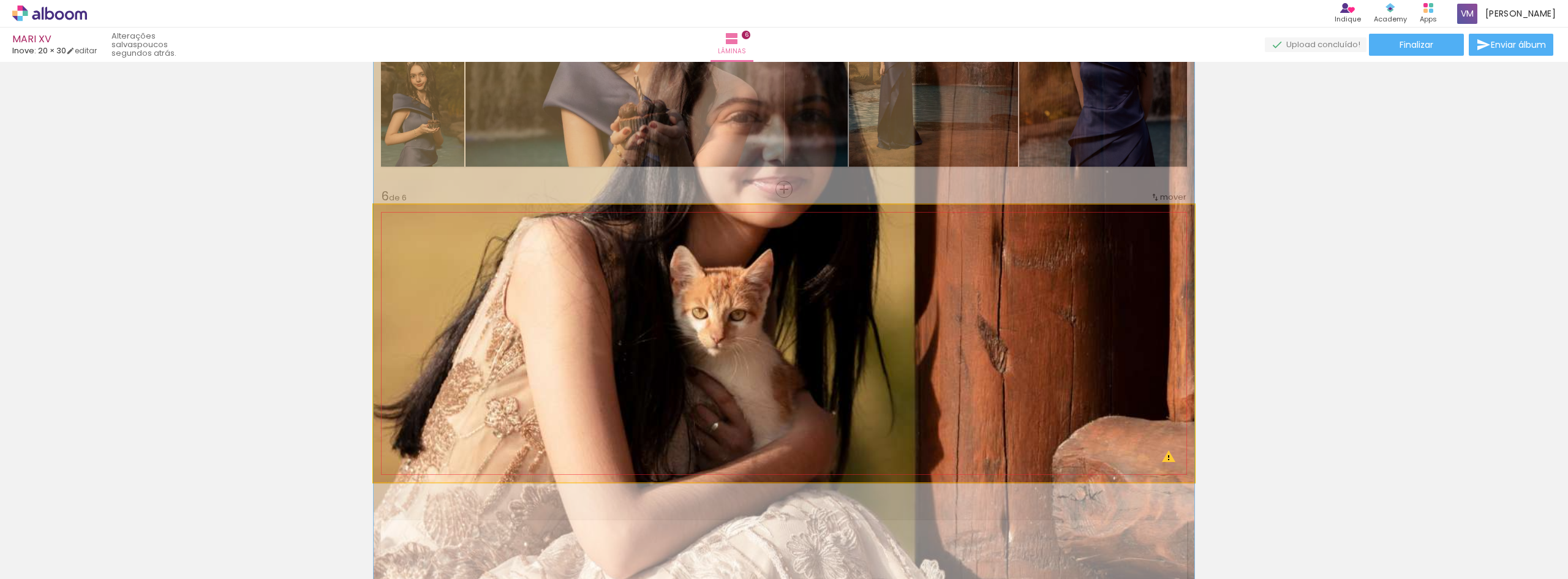
drag, startPoint x: 1106, startPoint y: 410, endPoint x: 1097, endPoint y: 369, distance: 42.0
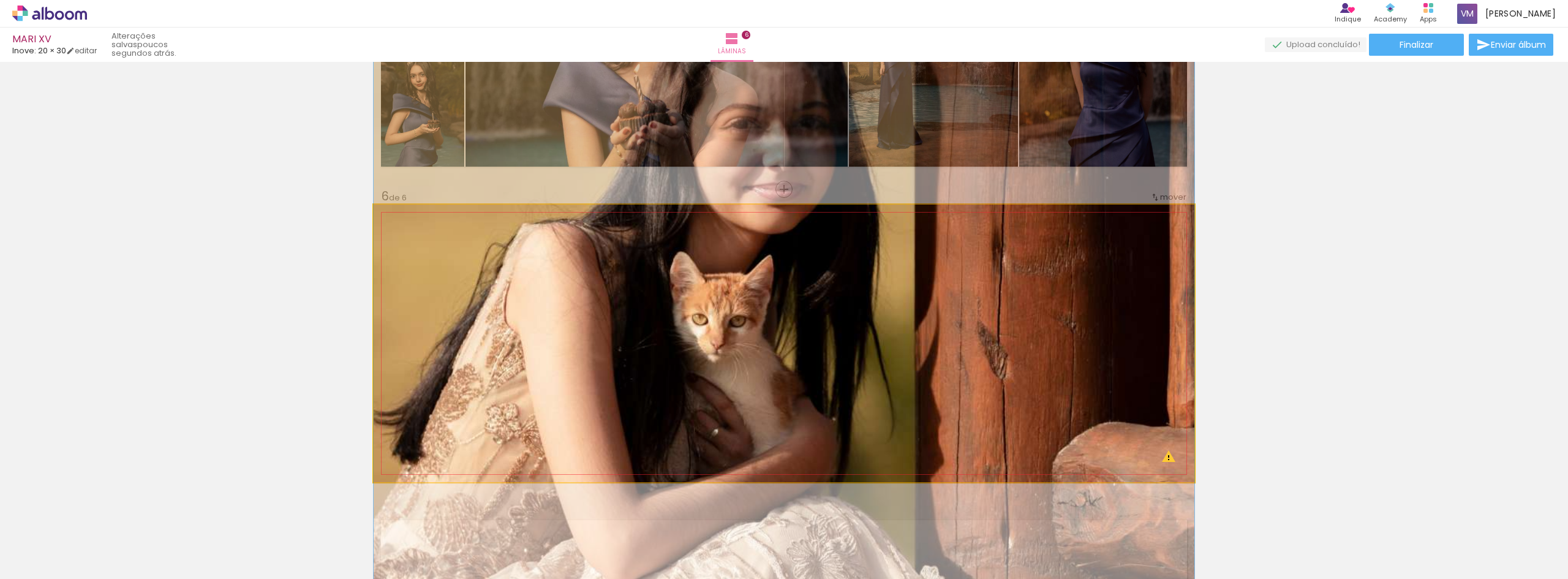
drag, startPoint x: 1090, startPoint y: 370, endPoint x: 1091, endPoint y: 376, distance: 6.1
click at [421, 242] on div at bounding box center [421, 236] width 20 height 20
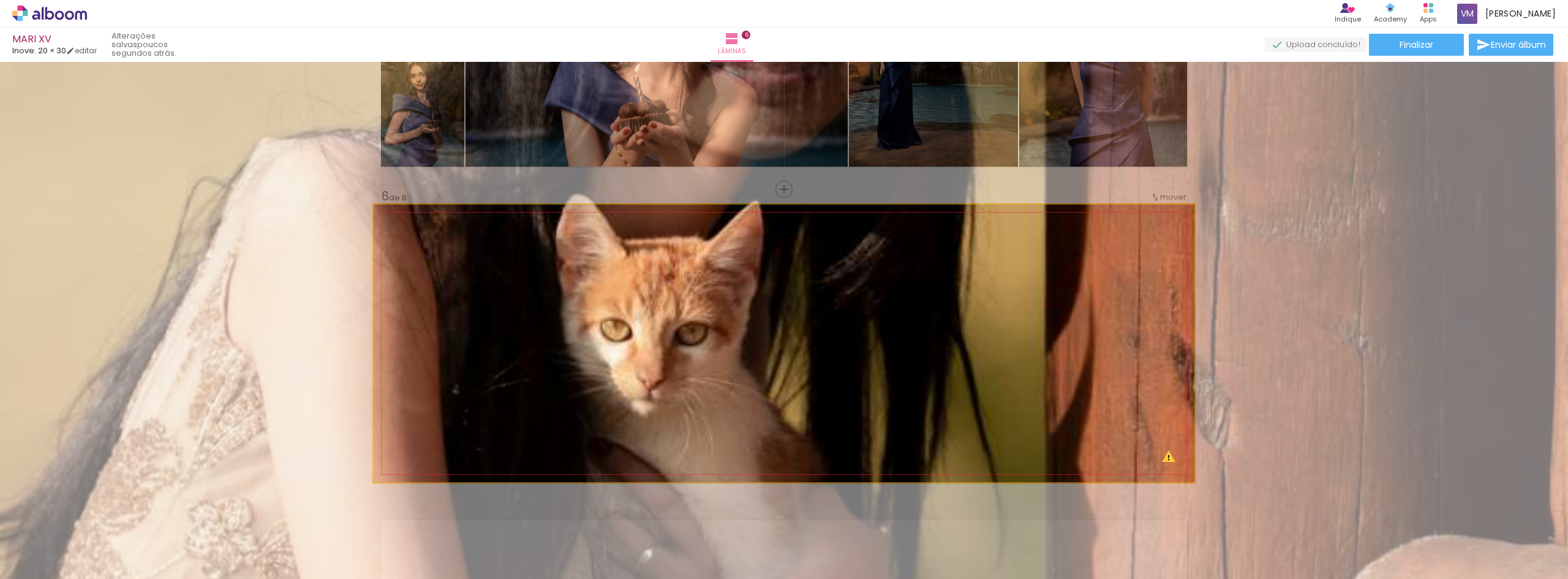
drag, startPoint x: 416, startPoint y: 239, endPoint x: 475, endPoint y: 246, distance: 59.4
type paper-slider "200"
click at [475, 246] on quentale-photo at bounding box center [784, 343] width 821 height 277
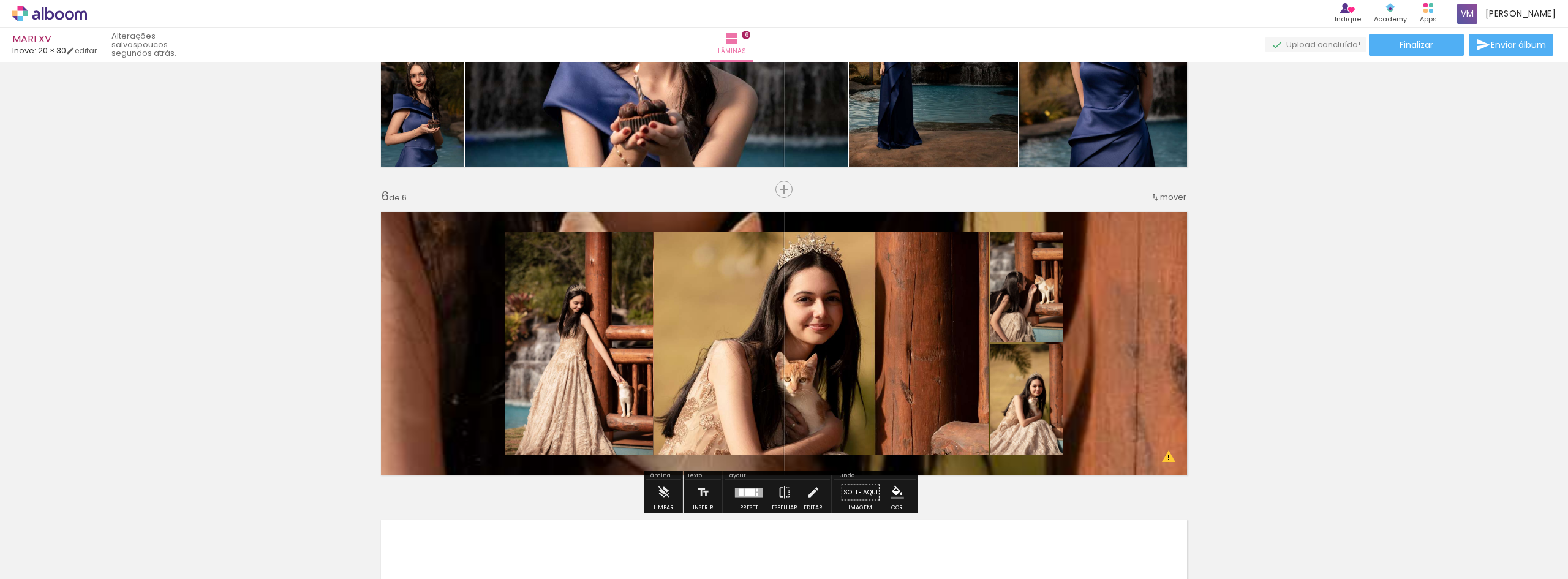
click at [1134, 357] on quentale-layouter at bounding box center [784, 343] width 821 height 277
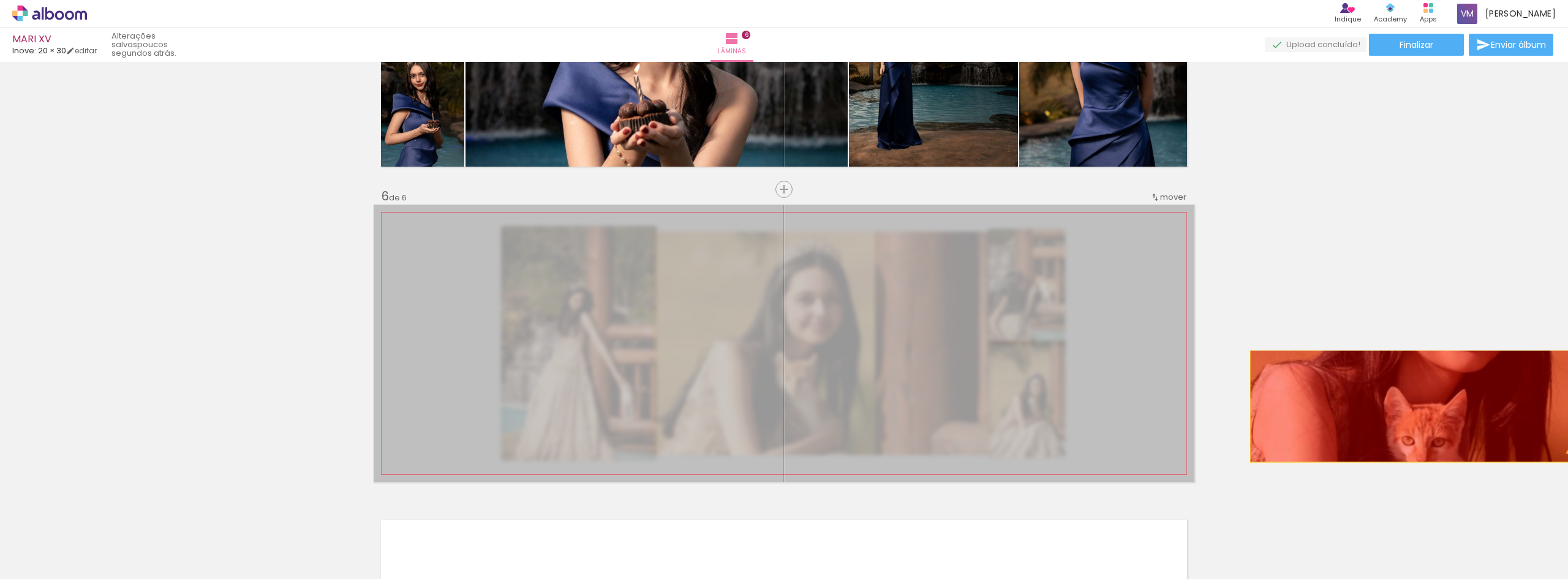
drag, startPoint x: 1044, startPoint y: 326, endPoint x: 1412, endPoint y: 406, distance: 376.6
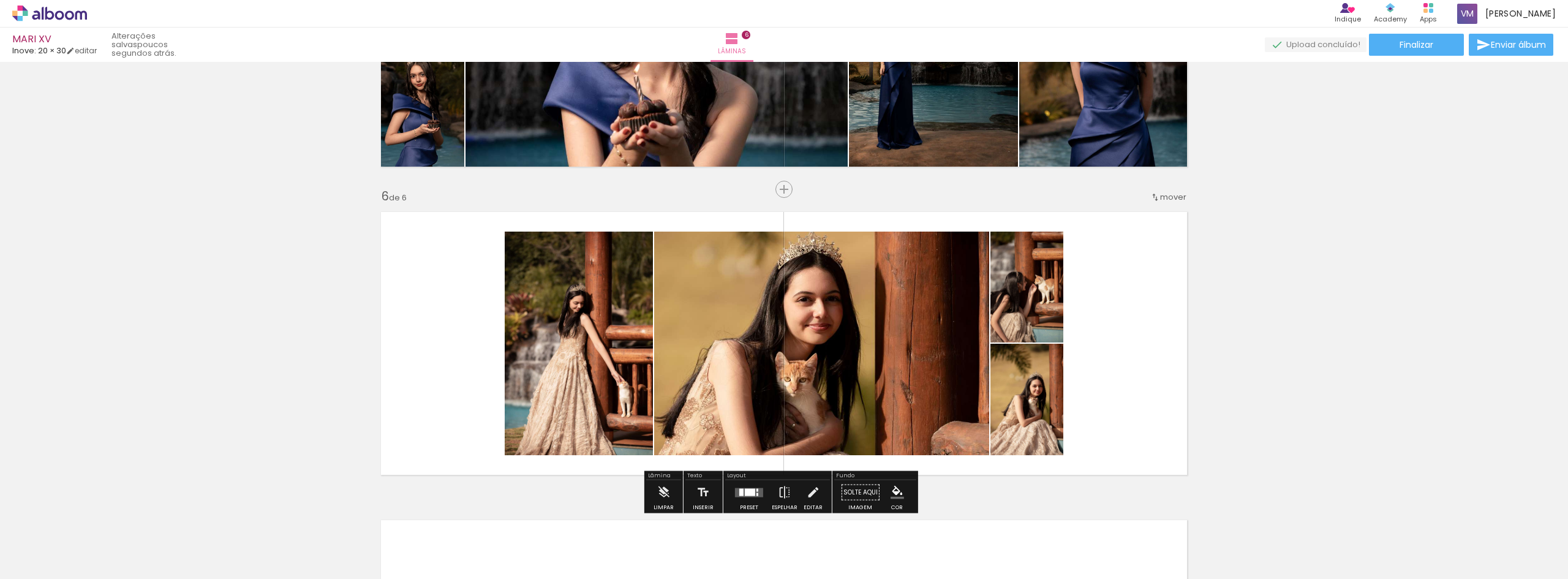
click at [750, 494] on div at bounding box center [750, 492] width 11 height 8
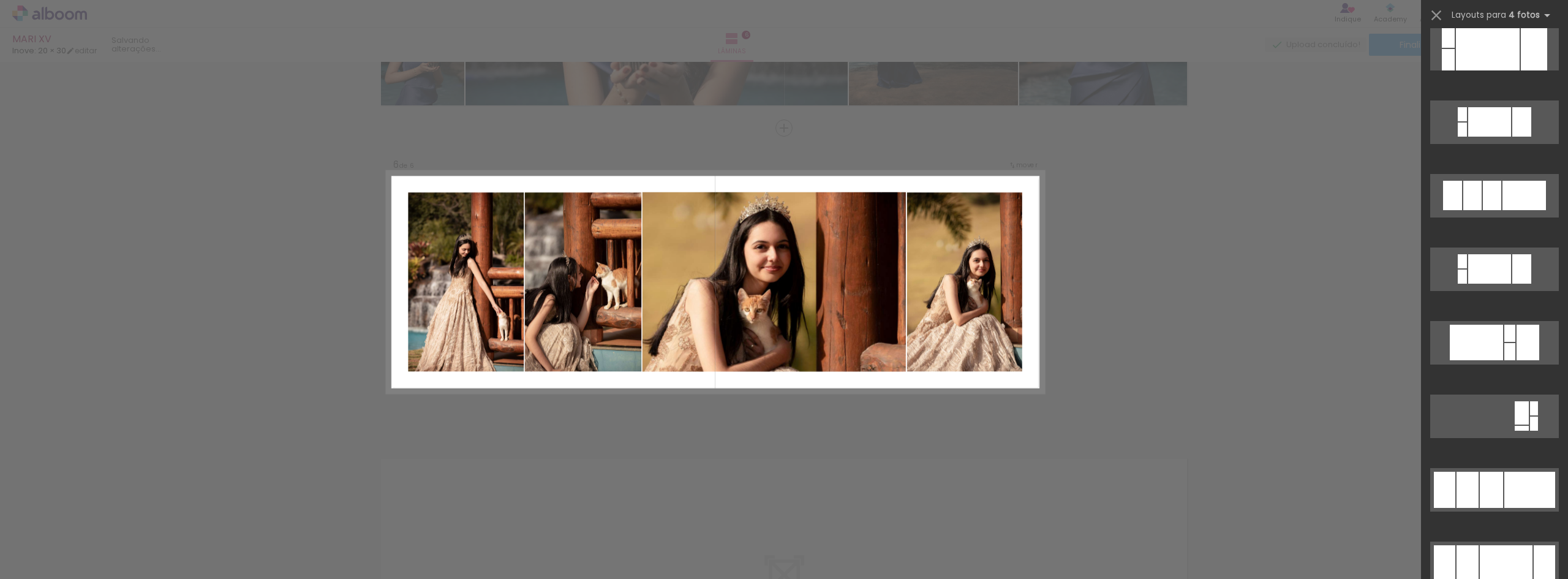
scroll to position [4180, 0]
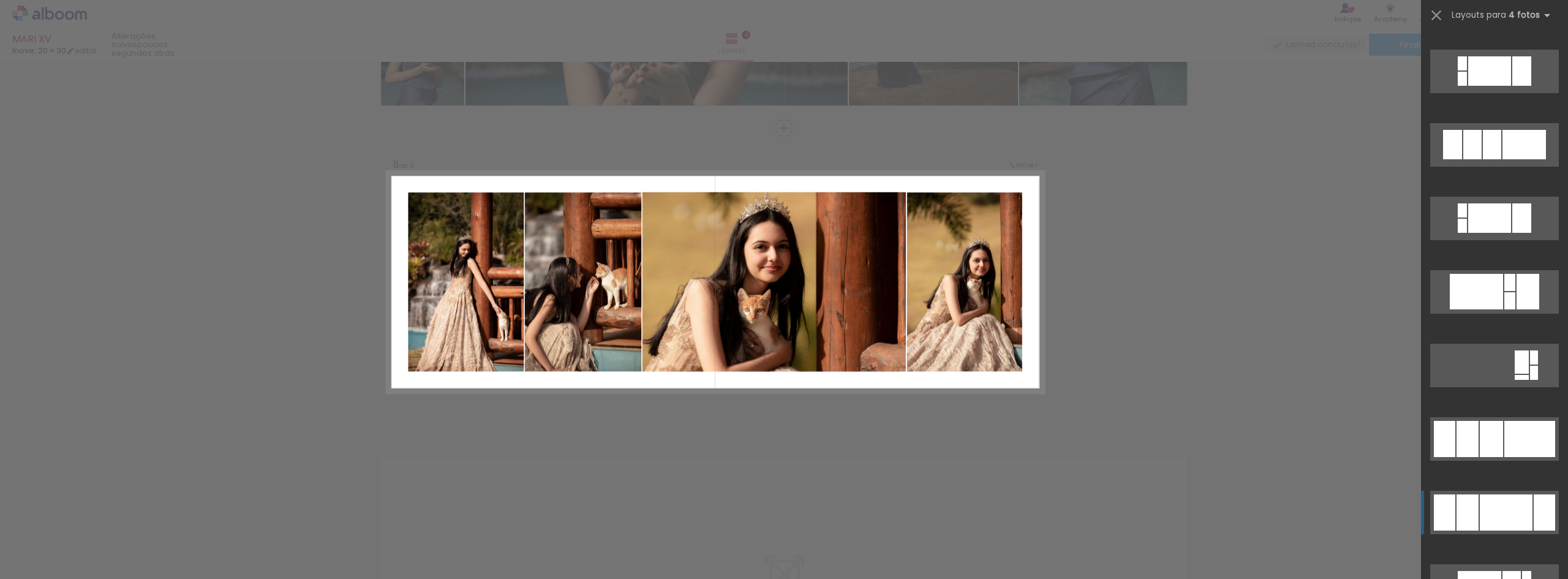
click at [1534, 515] on div at bounding box center [1544, 513] width 21 height 36
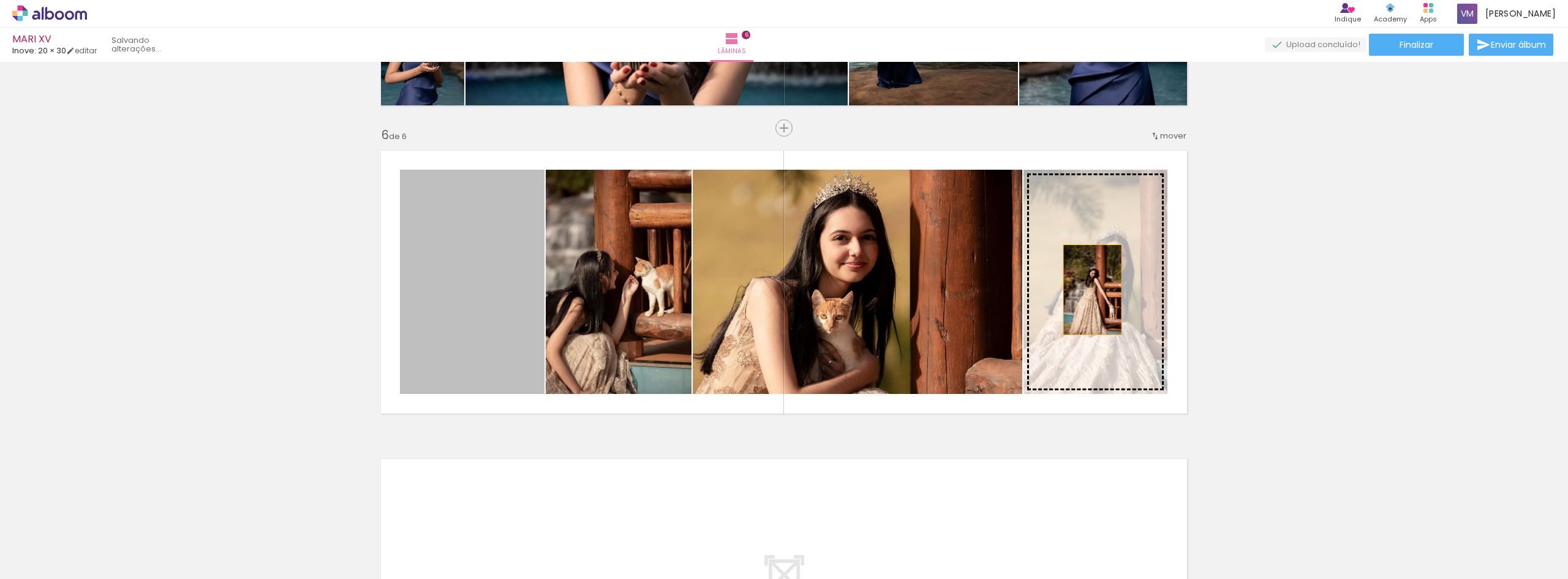
drag, startPoint x: 464, startPoint y: 314, endPoint x: 1088, endPoint y: 290, distance: 624.5
click at [0, 0] on slot at bounding box center [0, 0] width 0 height 0
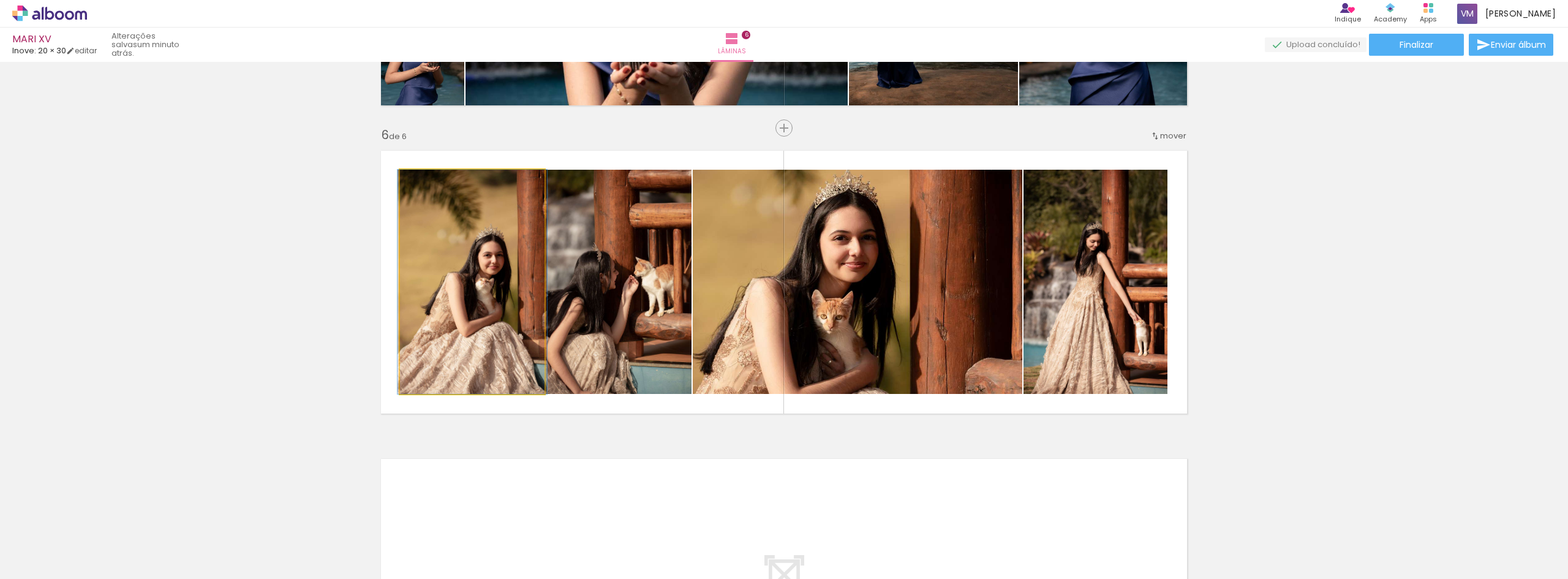
click at [469, 343] on quentale-photo at bounding box center [472, 281] width 144 height 224
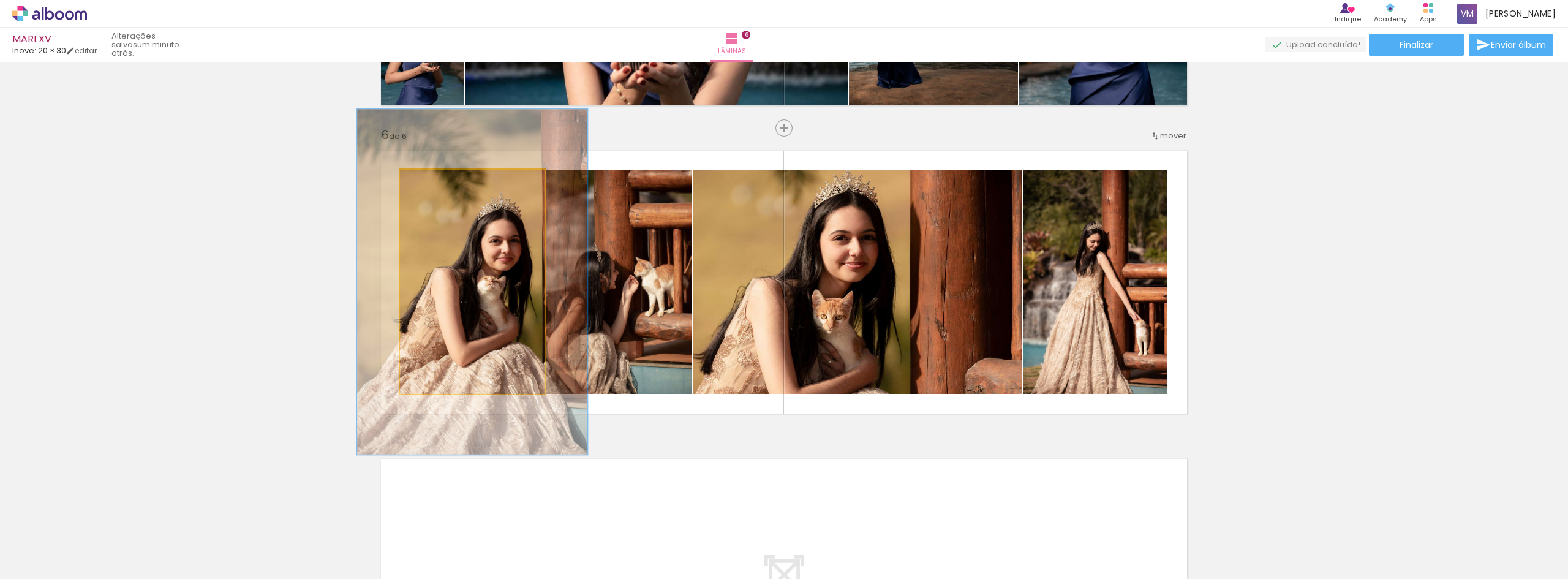
drag, startPoint x: 424, startPoint y: 182, endPoint x: 446, endPoint y: 187, distance: 22.6
type paper-slider "154"
click at [446, 187] on div at bounding box center [451, 182] width 11 height 11
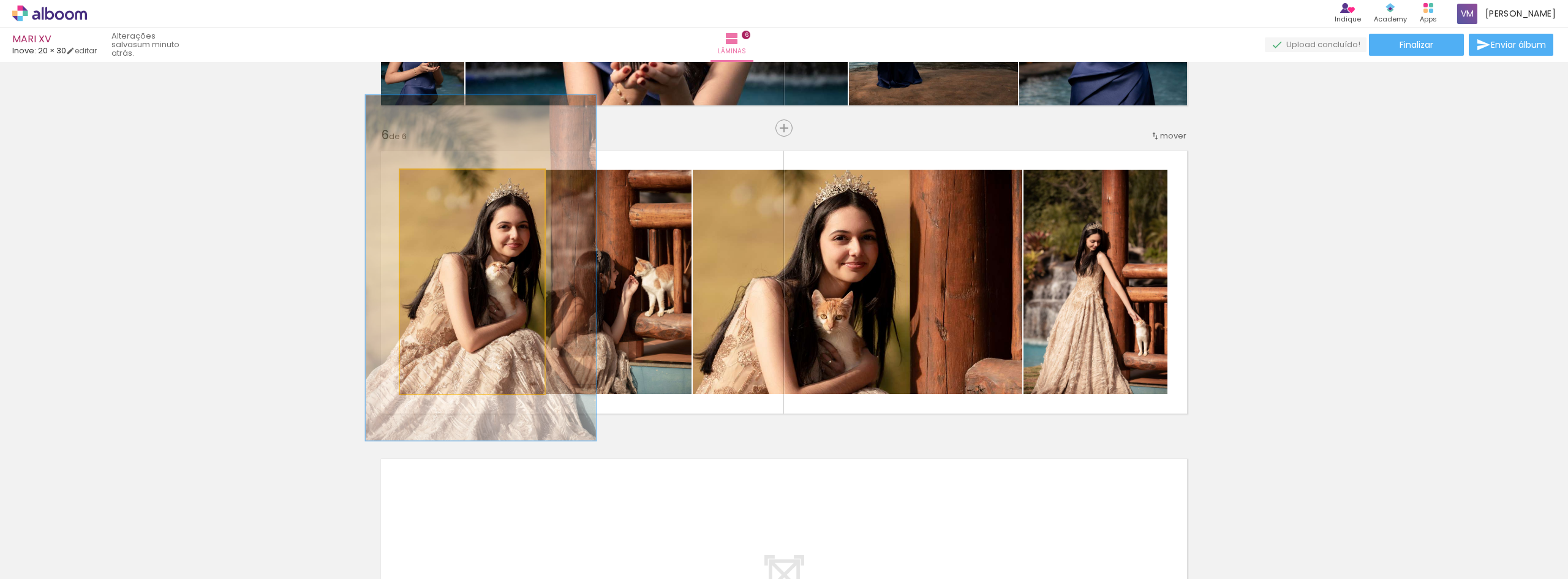
drag, startPoint x: 448, startPoint y: 298, endPoint x: 456, endPoint y: 283, distance: 17.0
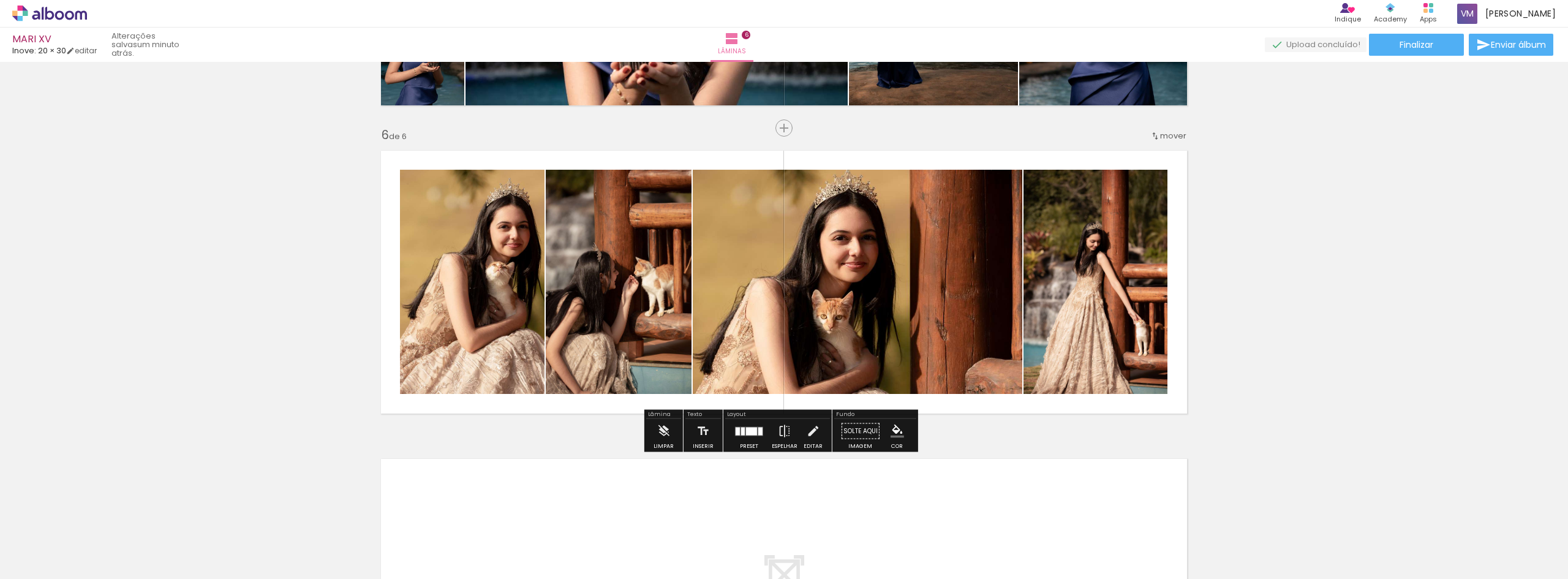
click at [648, 350] on quentale-photo at bounding box center [619, 281] width 146 height 224
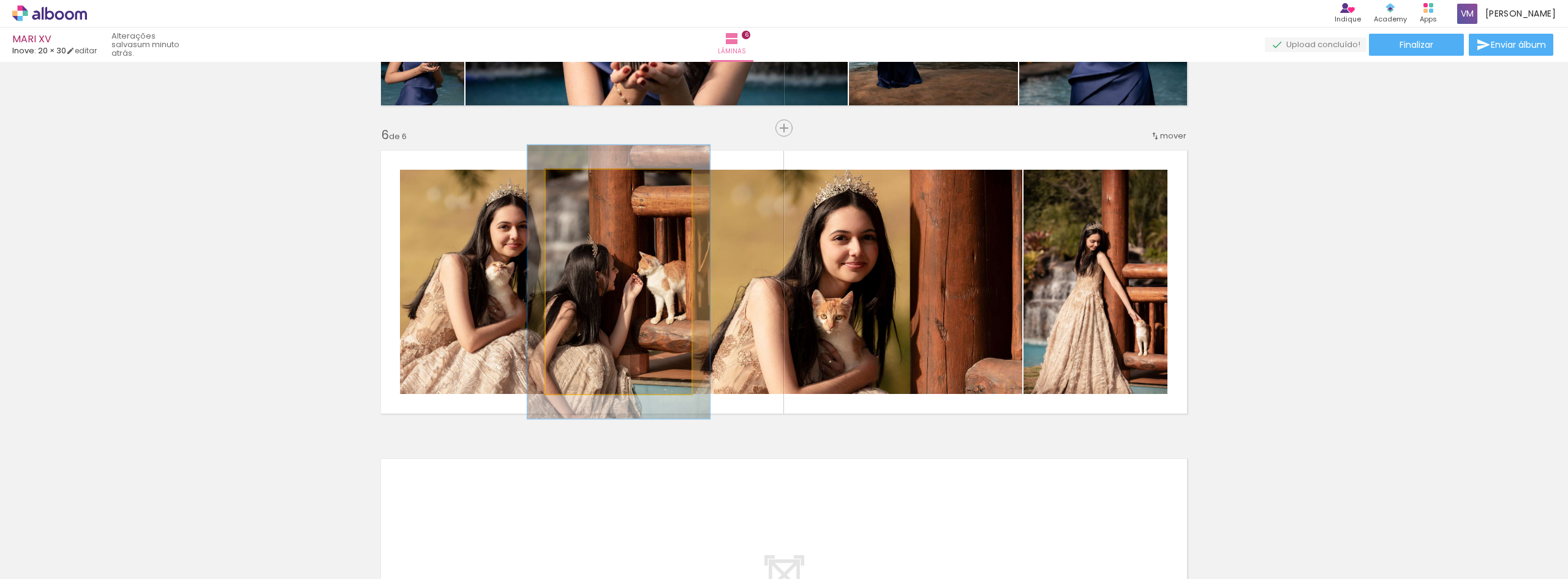
drag, startPoint x: 572, startPoint y: 188, endPoint x: 581, endPoint y: 188, distance: 9.0
type paper-slider "122"
click at [581, 188] on div at bounding box center [584, 182] width 20 height 20
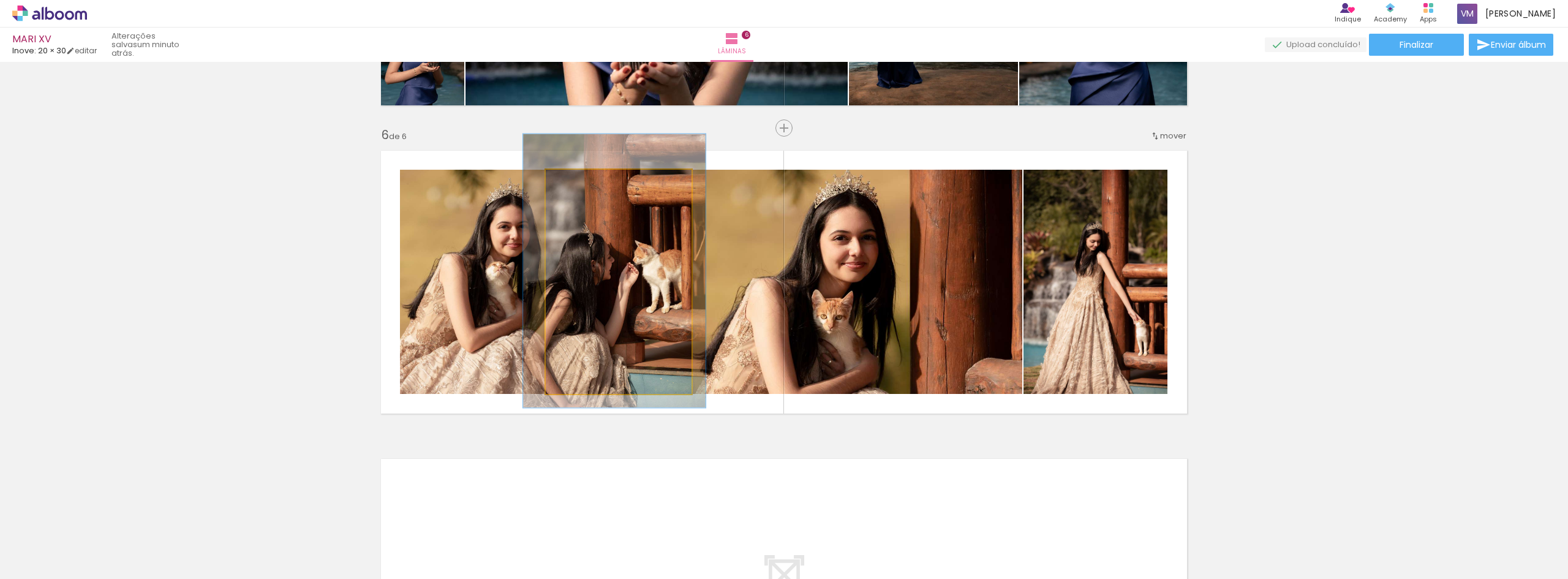
drag, startPoint x: 625, startPoint y: 321, endPoint x: 620, endPoint y: 309, distance: 13.0
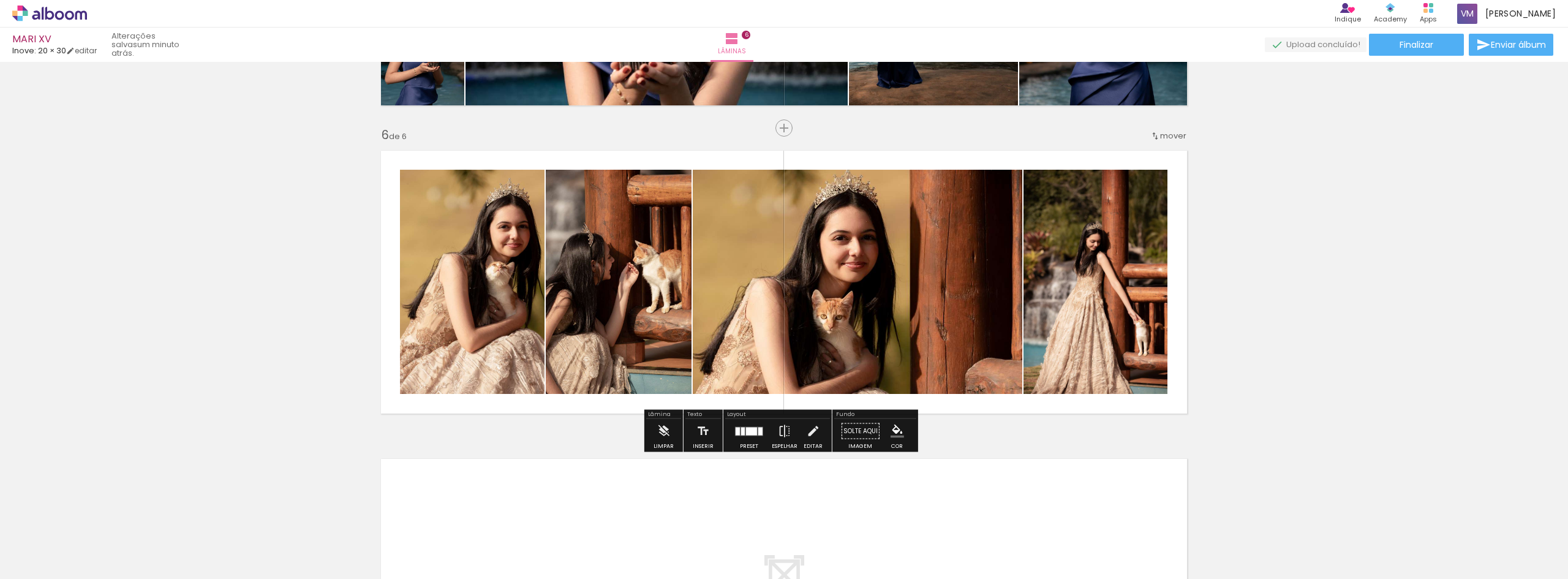
click at [478, 305] on quentale-photo at bounding box center [472, 281] width 144 height 224
click at [784, 428] on iron-icon at bounding box center [784, 432] width 14 height 24
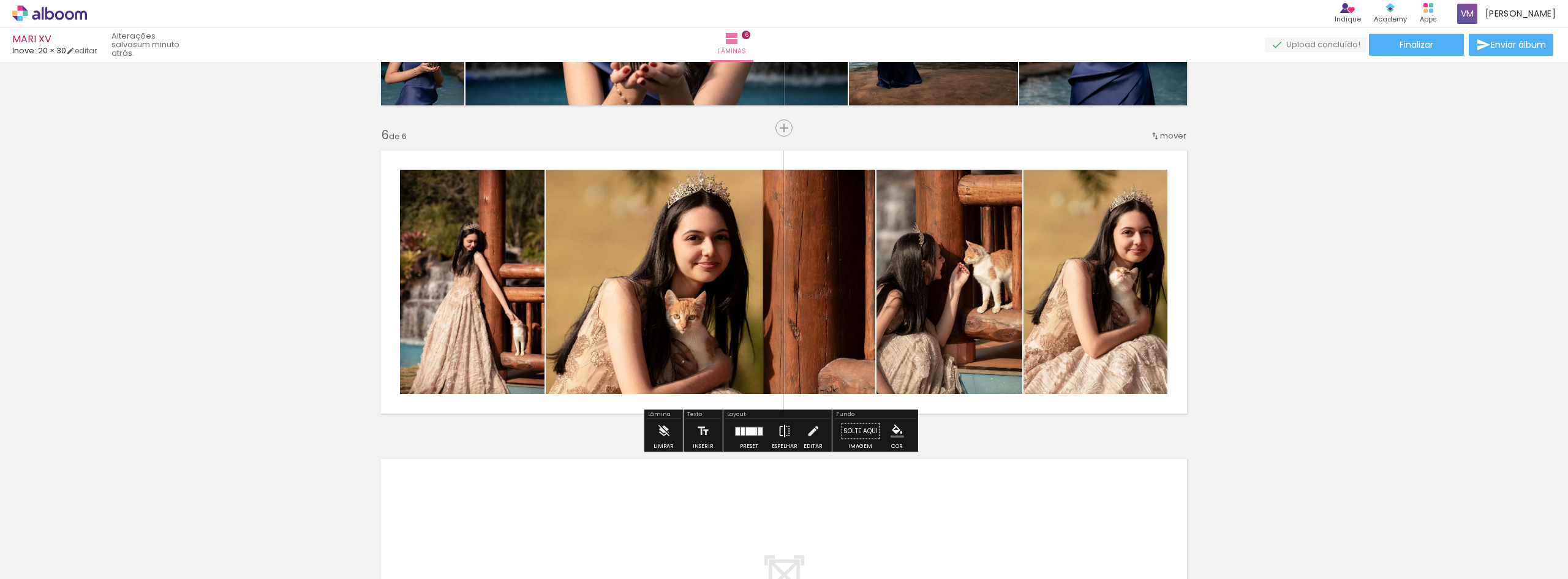
click at [784, 428] on iron-icon at bounding box center [784, 432] width 14 height 24
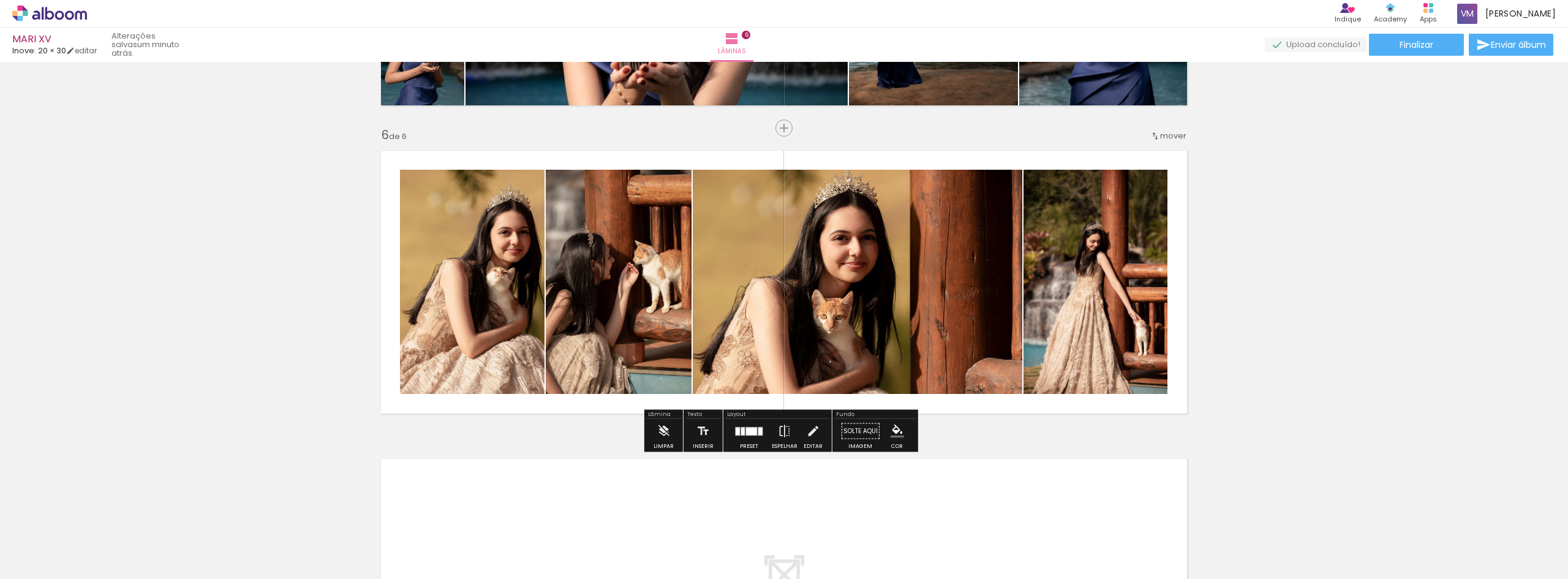
click at [518, 321] on quentale-photo at bounding box center [472, 281] width 144 height 224
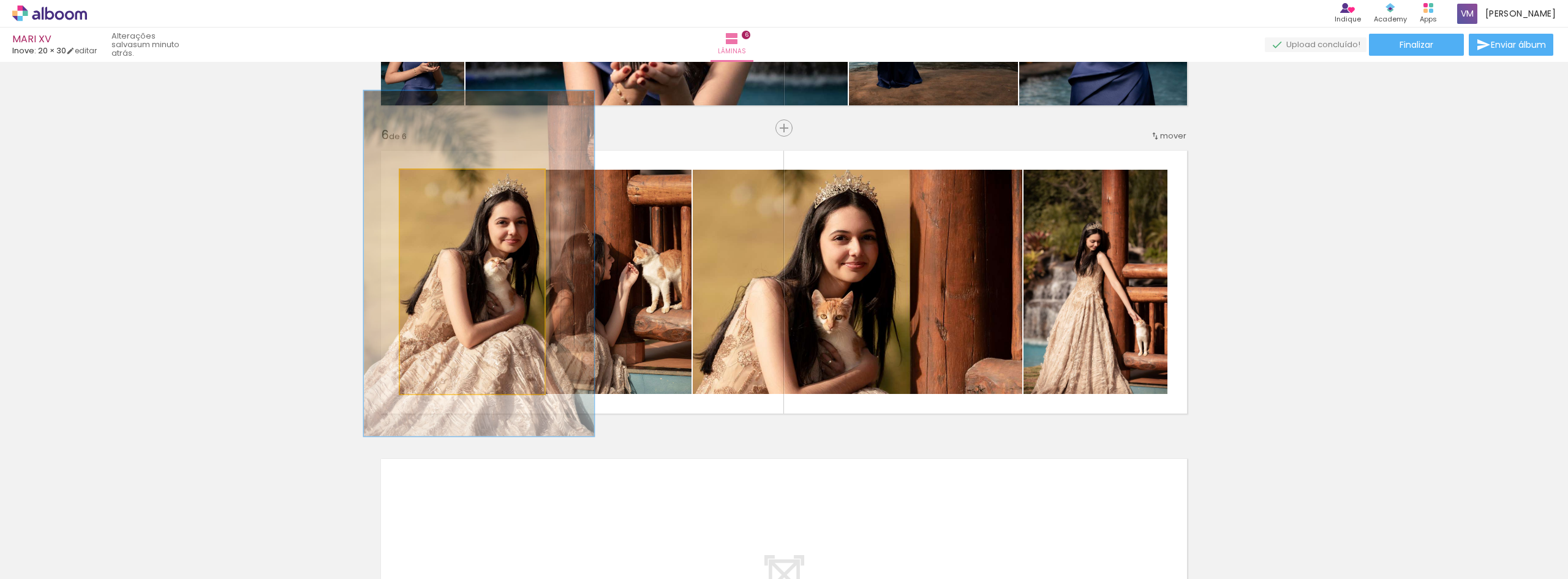
drag, startPoint x: 513, startPoint y: 309, endPoint x: 511, endPoint y: 299, distance: 10.2
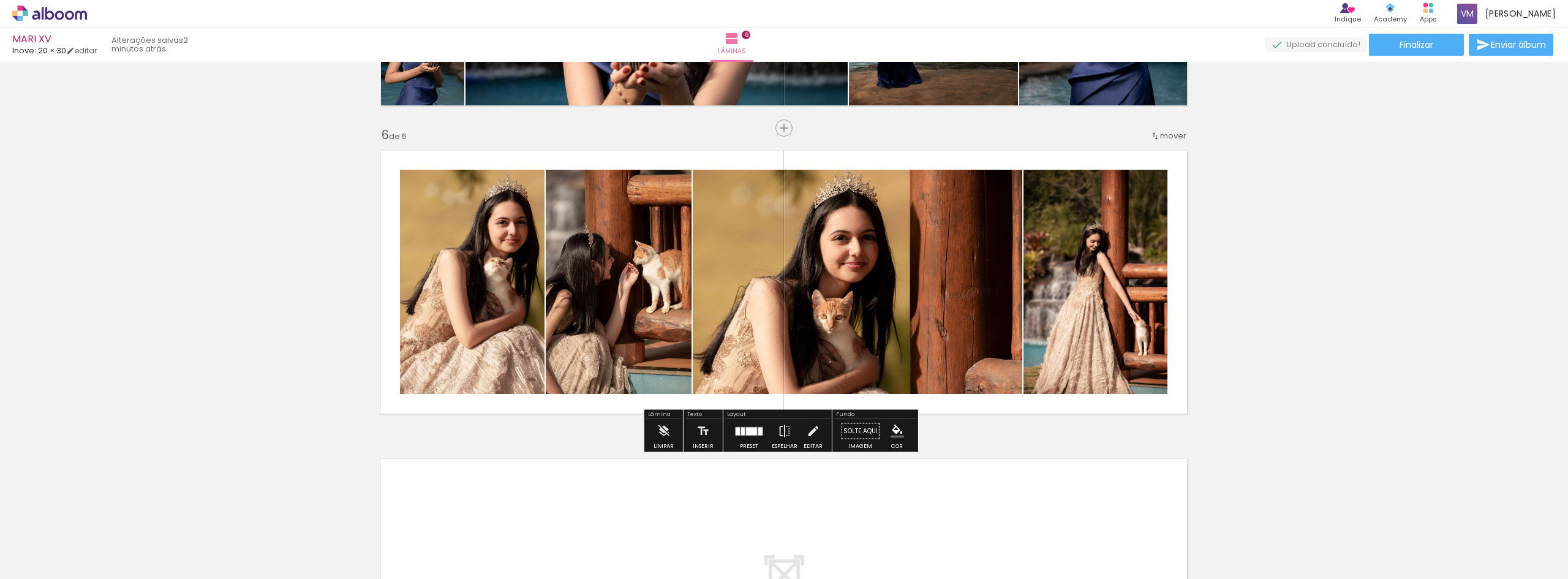
scroll to position [0, 427]
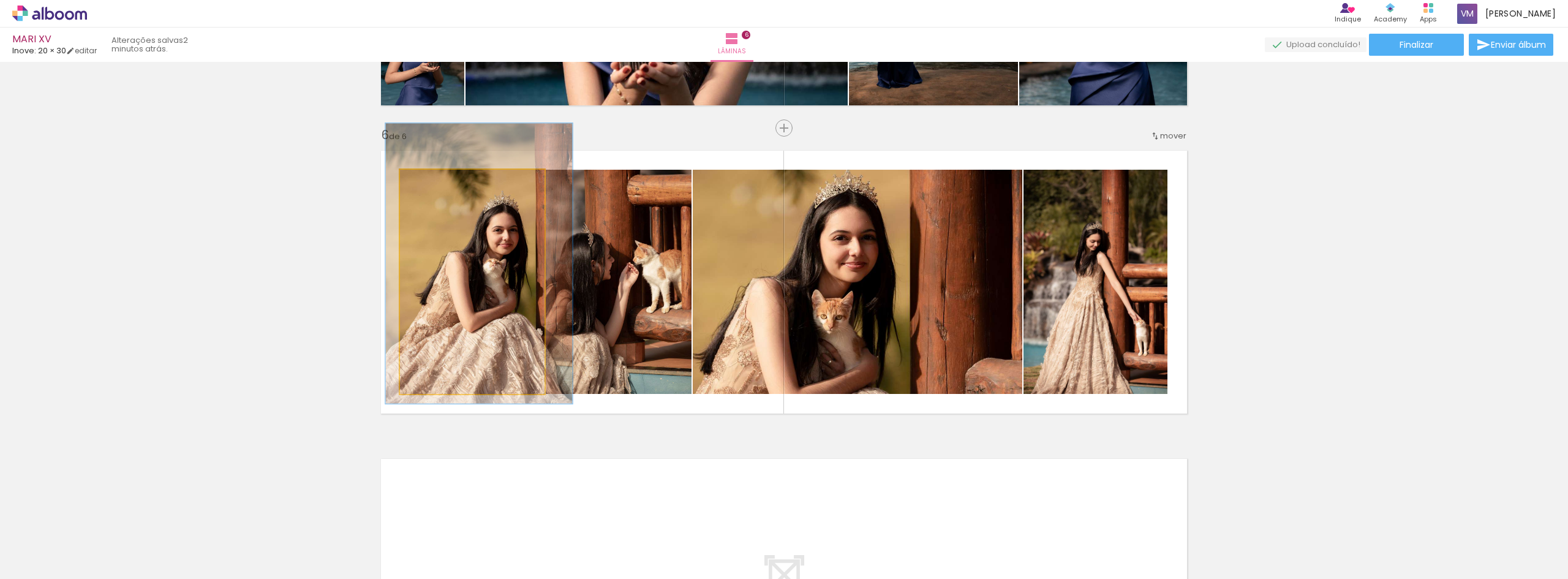
drag, startPoint x: 450, startPoint y: 188, endPoint x: 435, endPoint y: 186, distance: 15.1
type paper-slider "125"
click at [435, 186] on div at bounding box center [440, 182] width 20 height 20
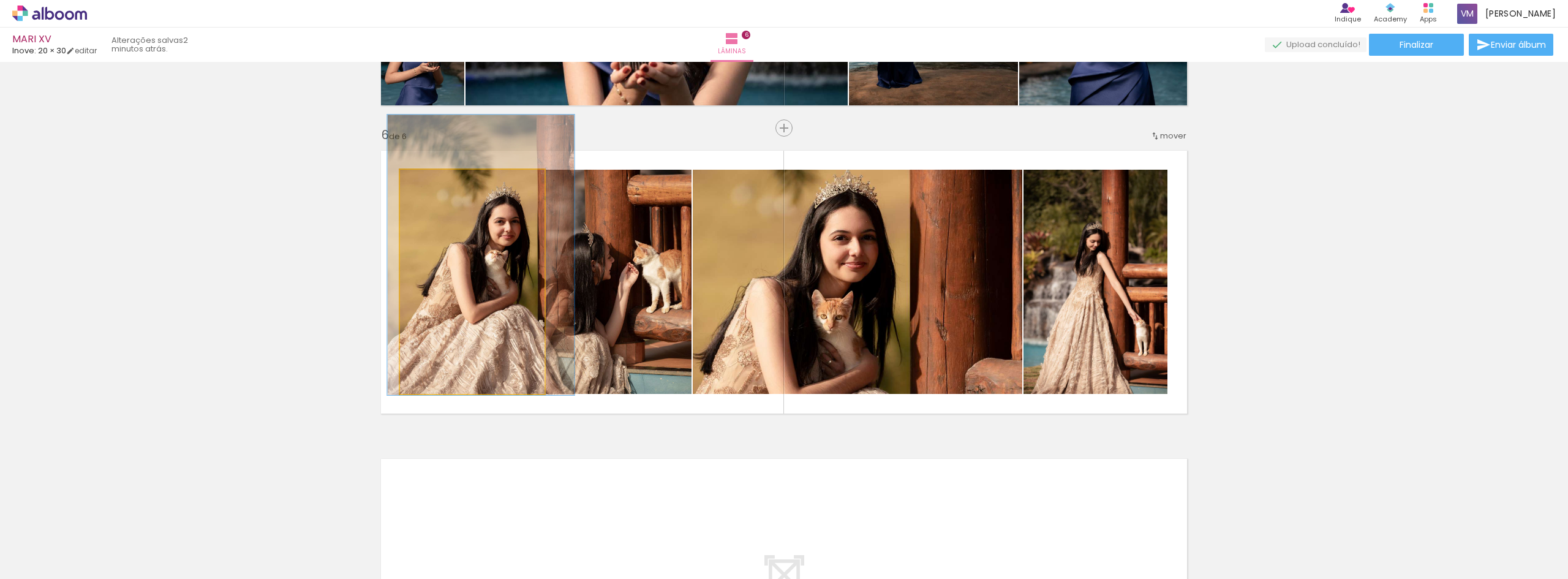
drag, startPoint x: 448, startPoint y: 243, endPoint x: 450, endPoint y: 235, distance: 8.2
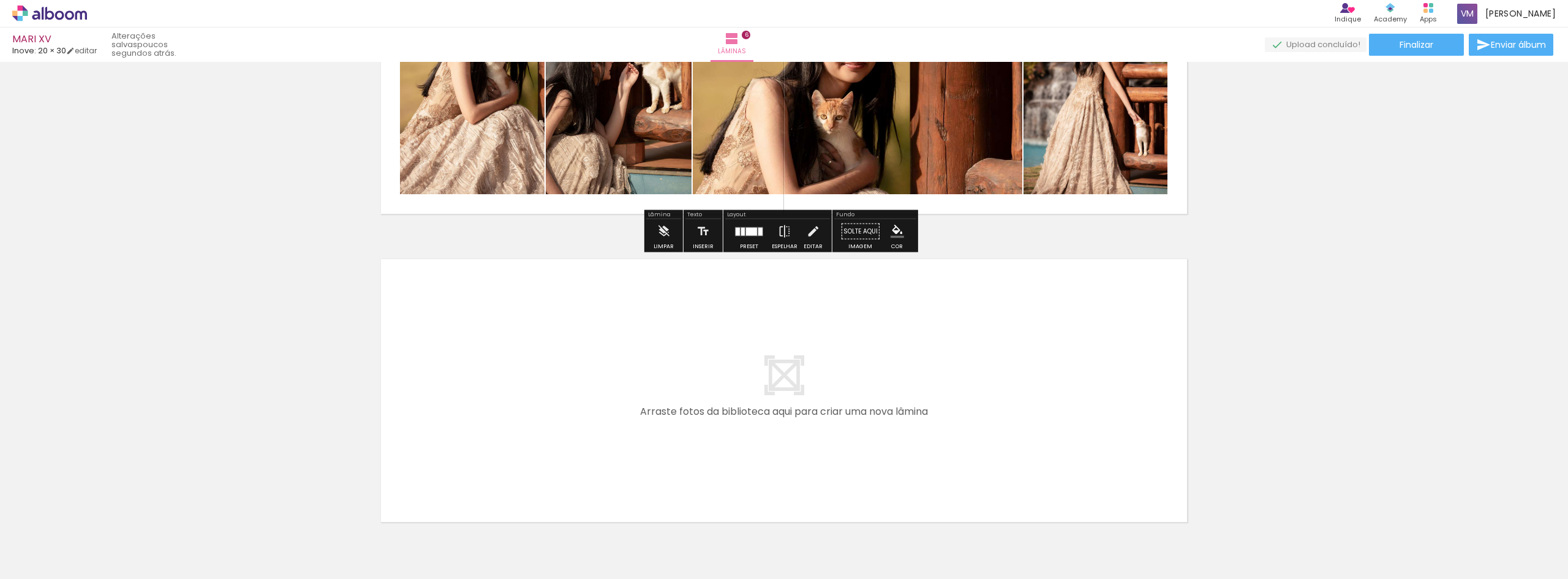
scroll to position [1741, 0]
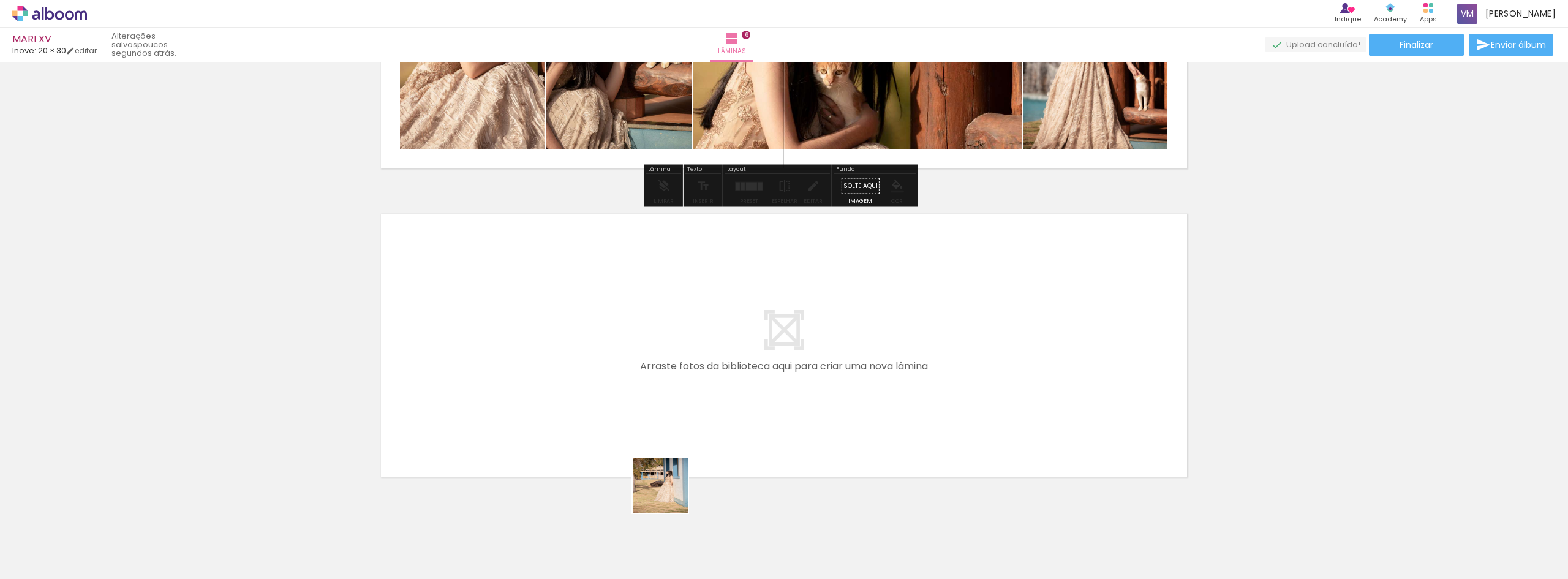
drag, startPoint x: 663, startPoint y: 563, endPoint x: 671, endPoint y: 393, distance: 170.2
click at [671, 393] on quentale-workspace at bounding box center [784, 290] width 1568 height 579
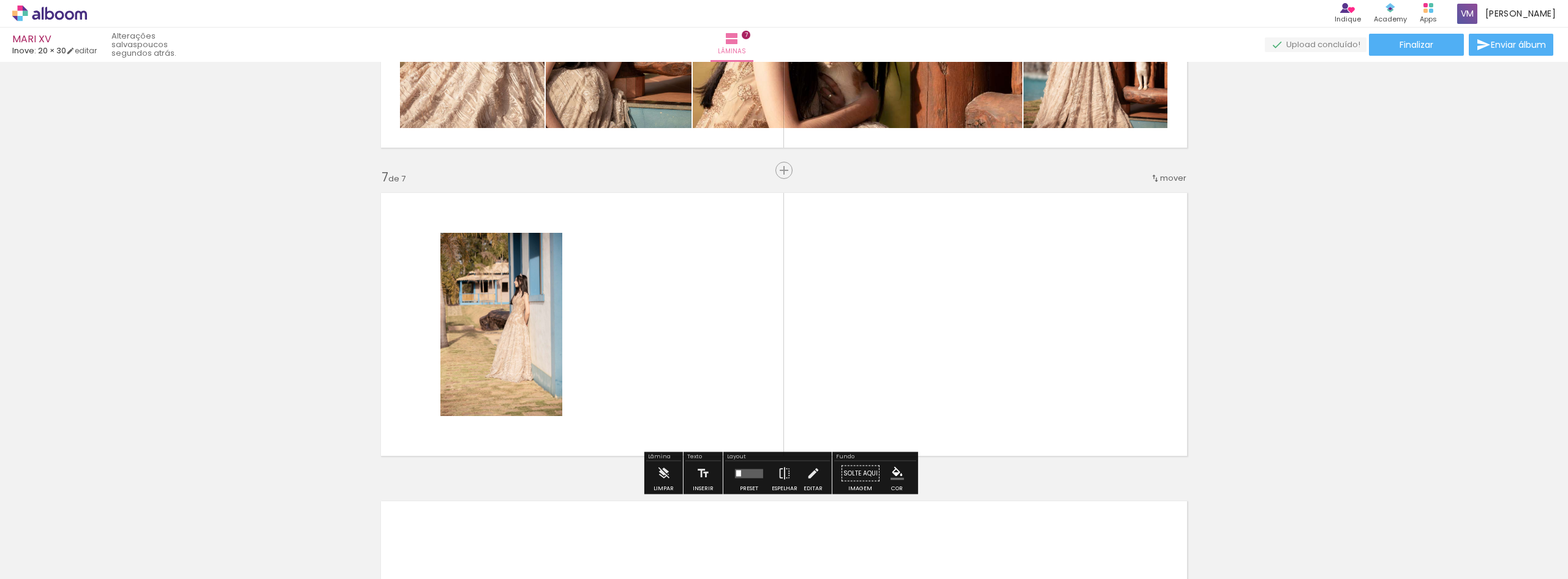
scroll to position [1804, 0]
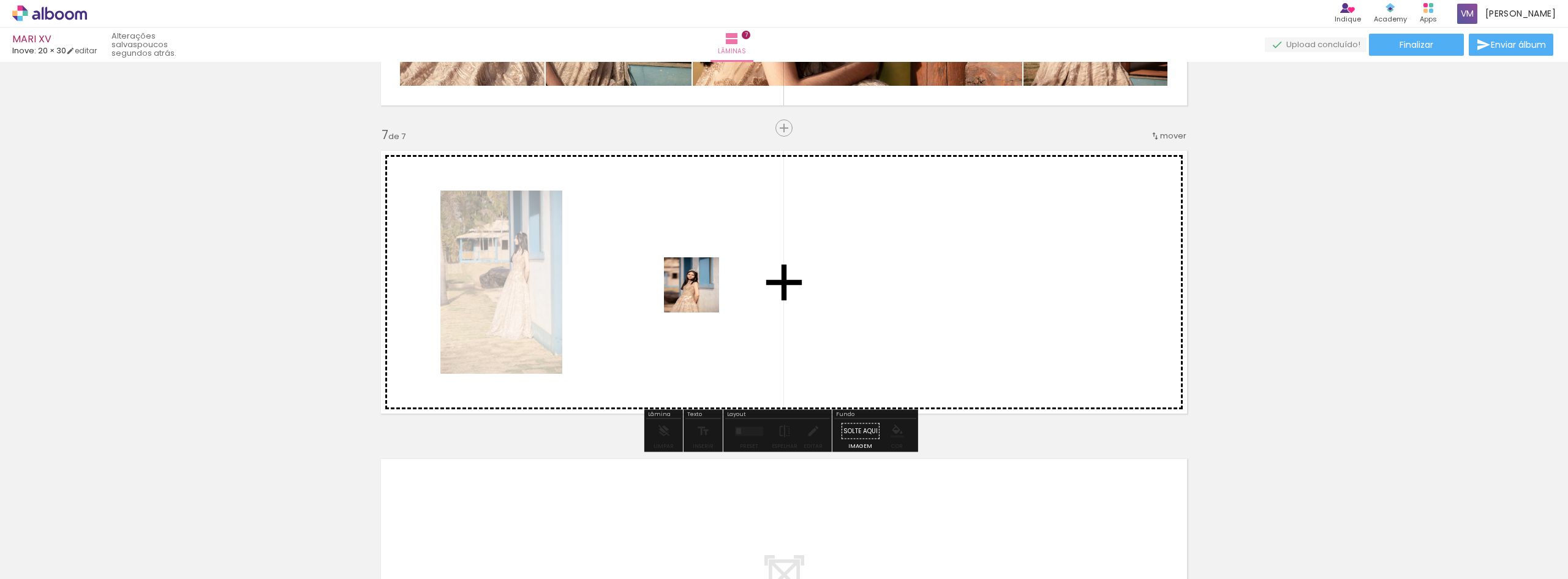
drag, startPoint x: 733, startPoint y: 557, endPoint x: 698, endPoint y: 284, distance: 275.2
click at [698, 284] on quentale-workspace at bounding box center [784, 290] width 1568 height 579
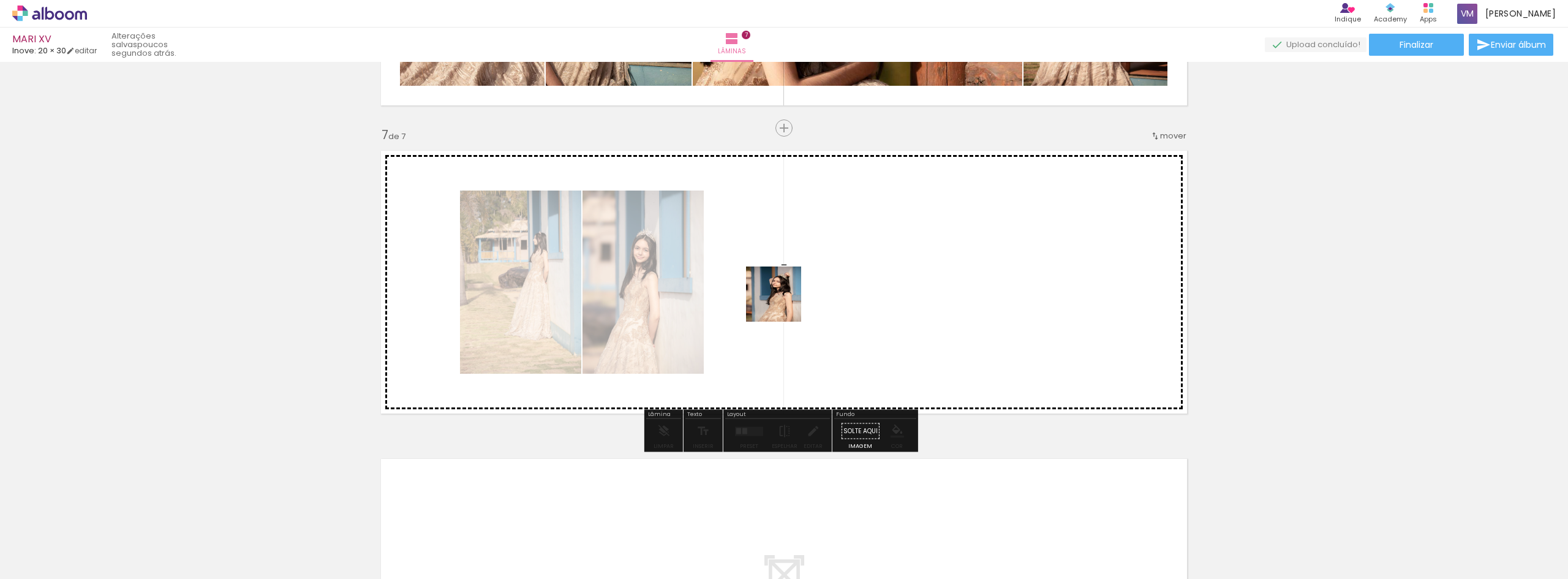
drag, startPoint x: 808, startPoint y: 537, endPoint x: 775, endPoint y: 280, distance: 259.1
click at [775, 280] on quentale-workspace at bounding box center [784, 290] width 1568 height 579
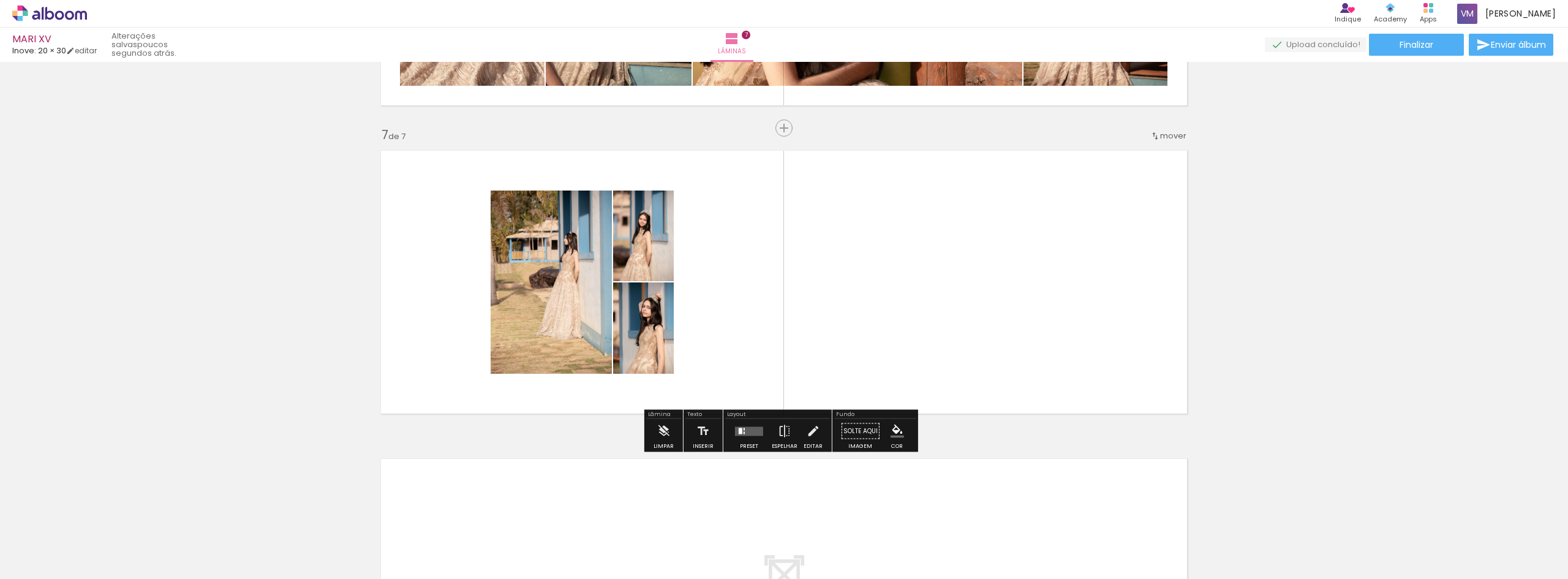
drag, startPoint x: 853, startPoint y: 547, endPoint x: 824, endPoint y: 293, distance: 255.7
click at [824, 293] on quentale-workspace at bounding box center [784, 290] width 1568 height 579
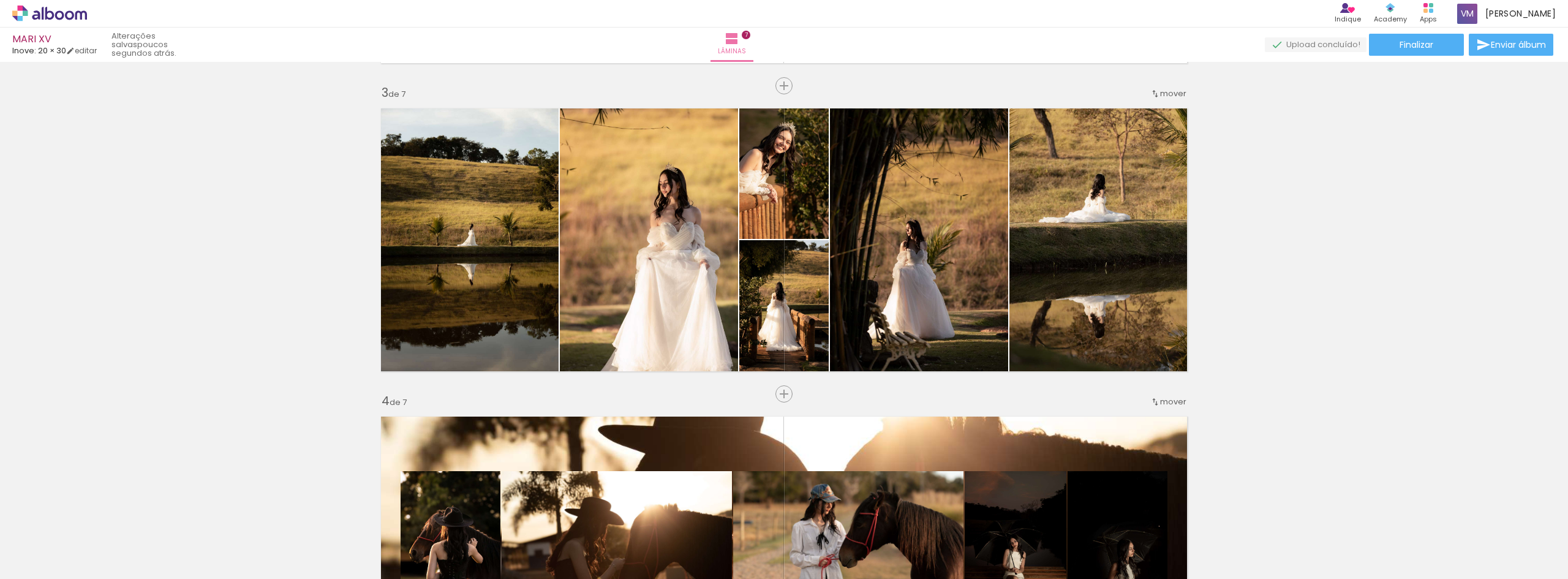
scroll to position [306, 0]
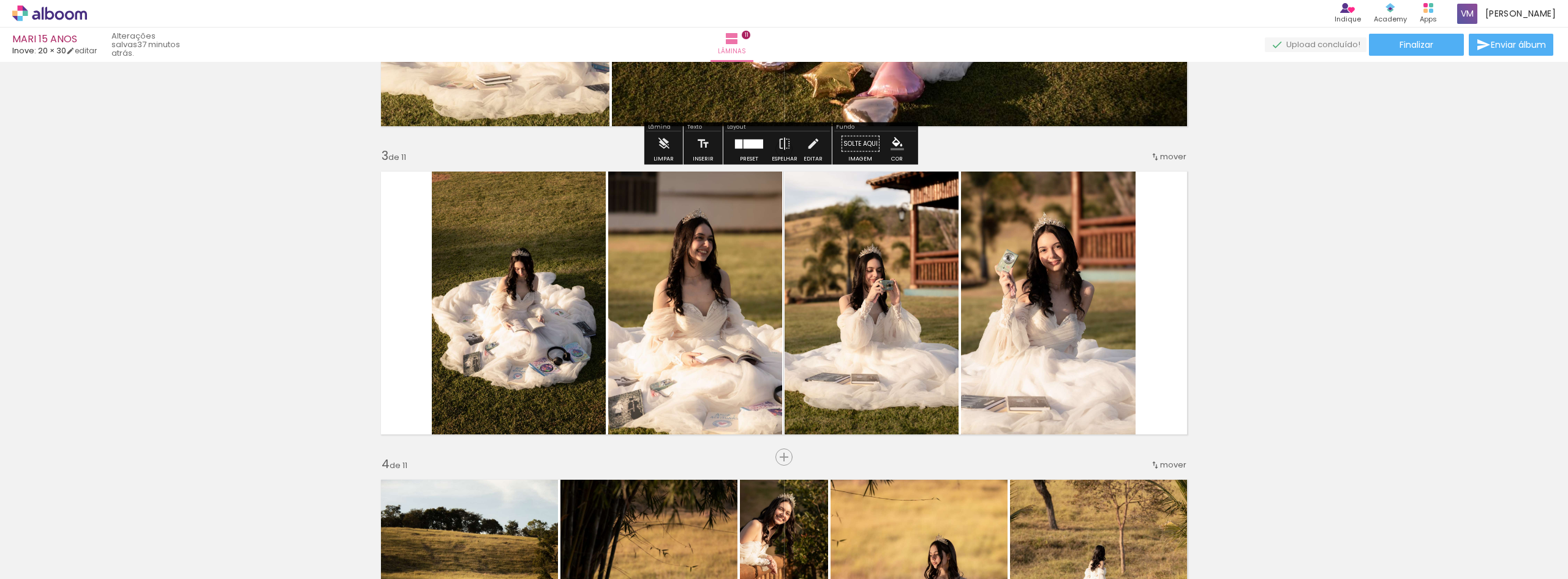
scroll to position [674, 0]
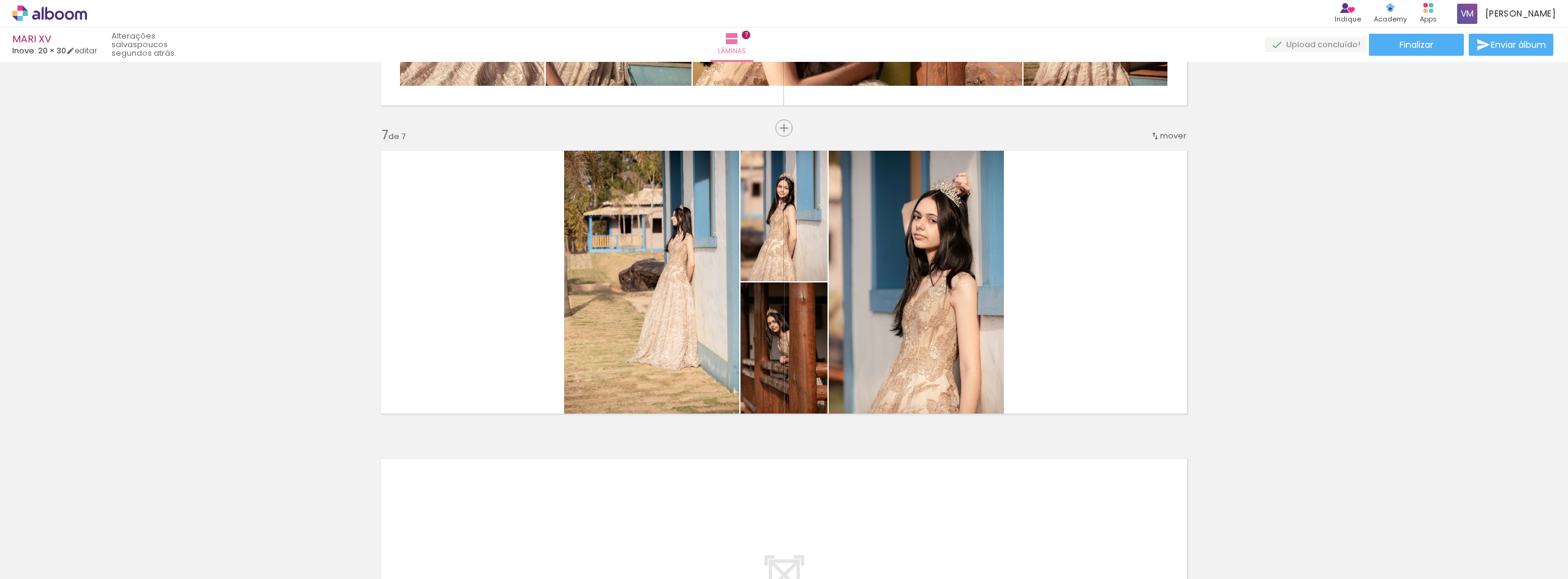
scroll to position [0, 711]
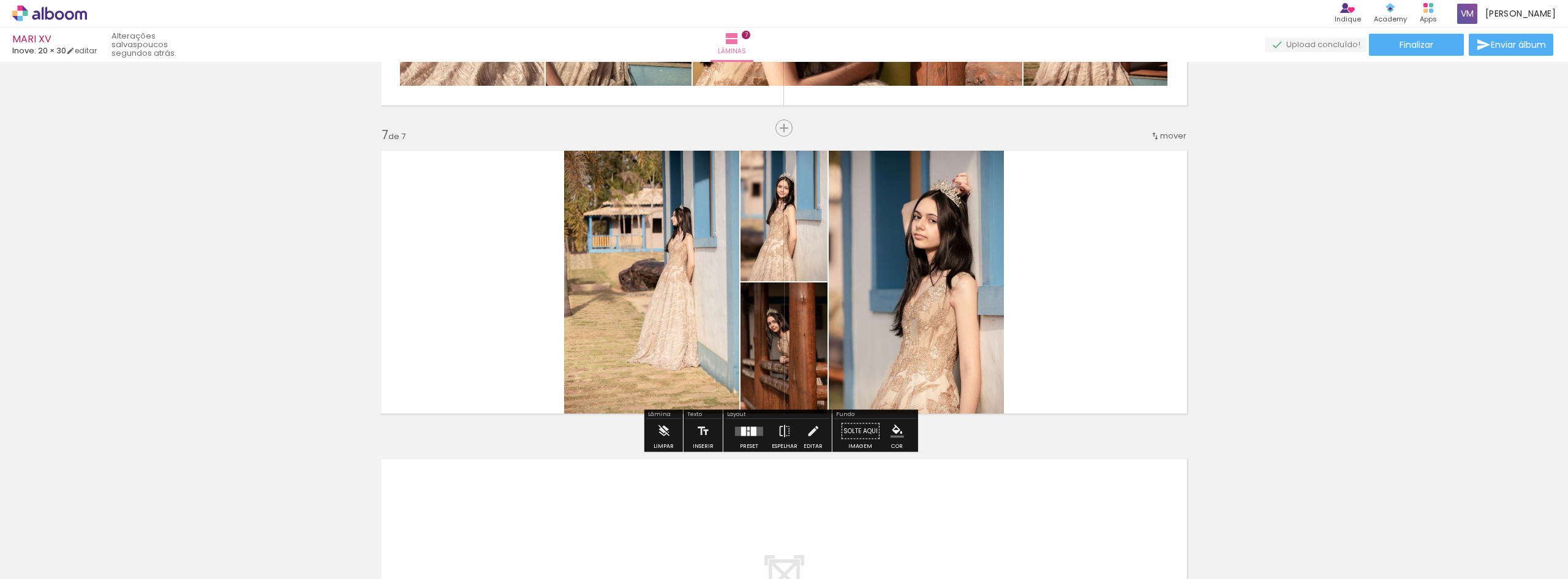
drag, startPoint x: 749, startPoint y: 430, endPoint x: 878, endPoint y: 382, distance: 137.6
click at [751, 430] on div at bounding box center [753, 431] width 5 height 9
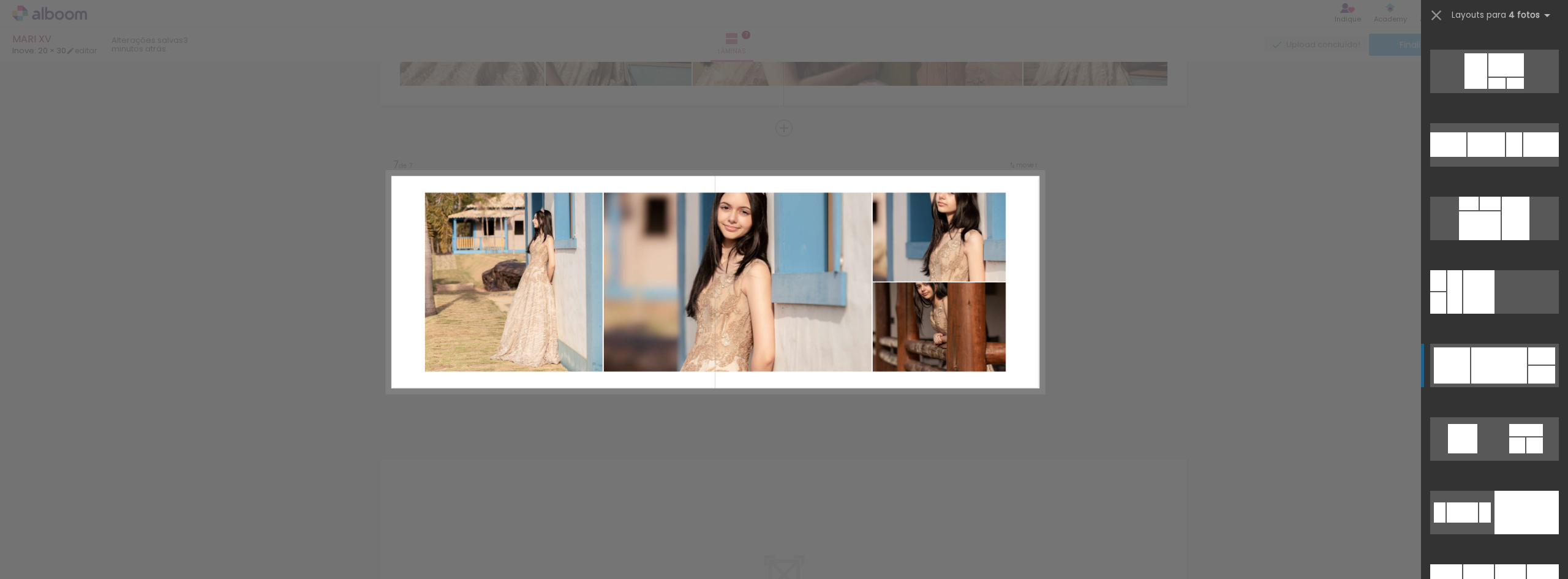
scroll to position [16854, 0]
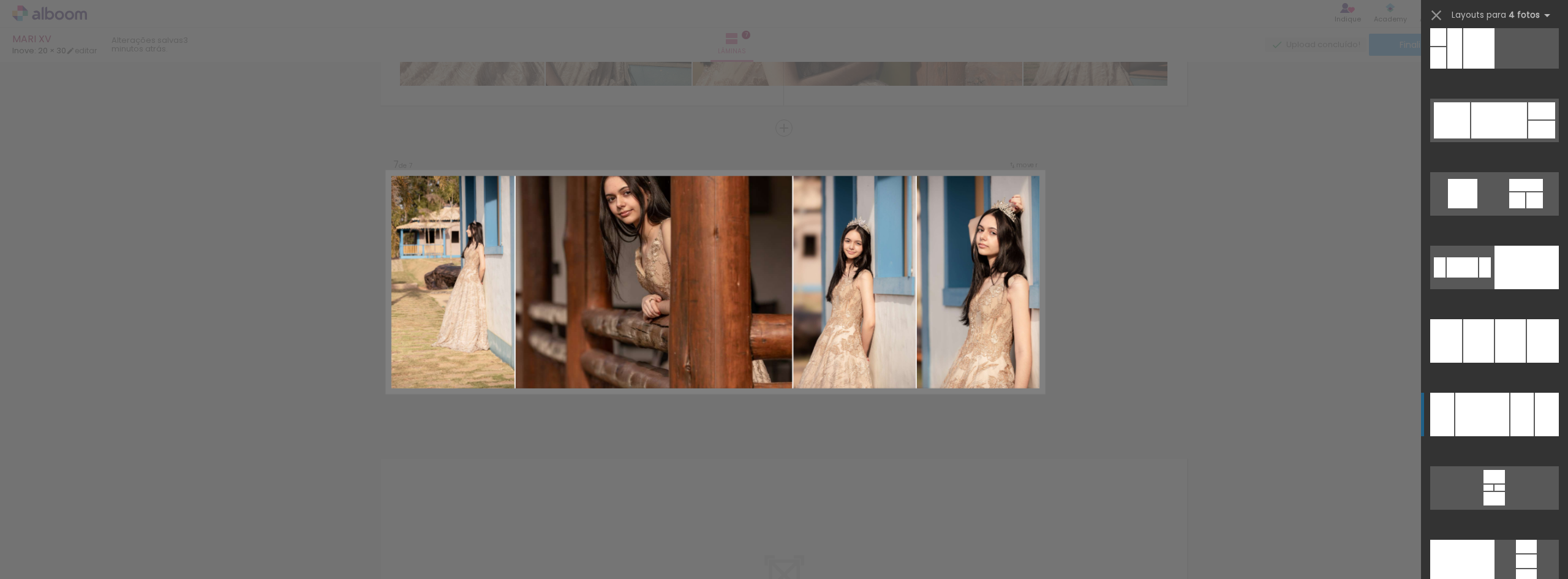
click at [1500, 434] on div at bounding box center [1481, 414] width 54 height 43
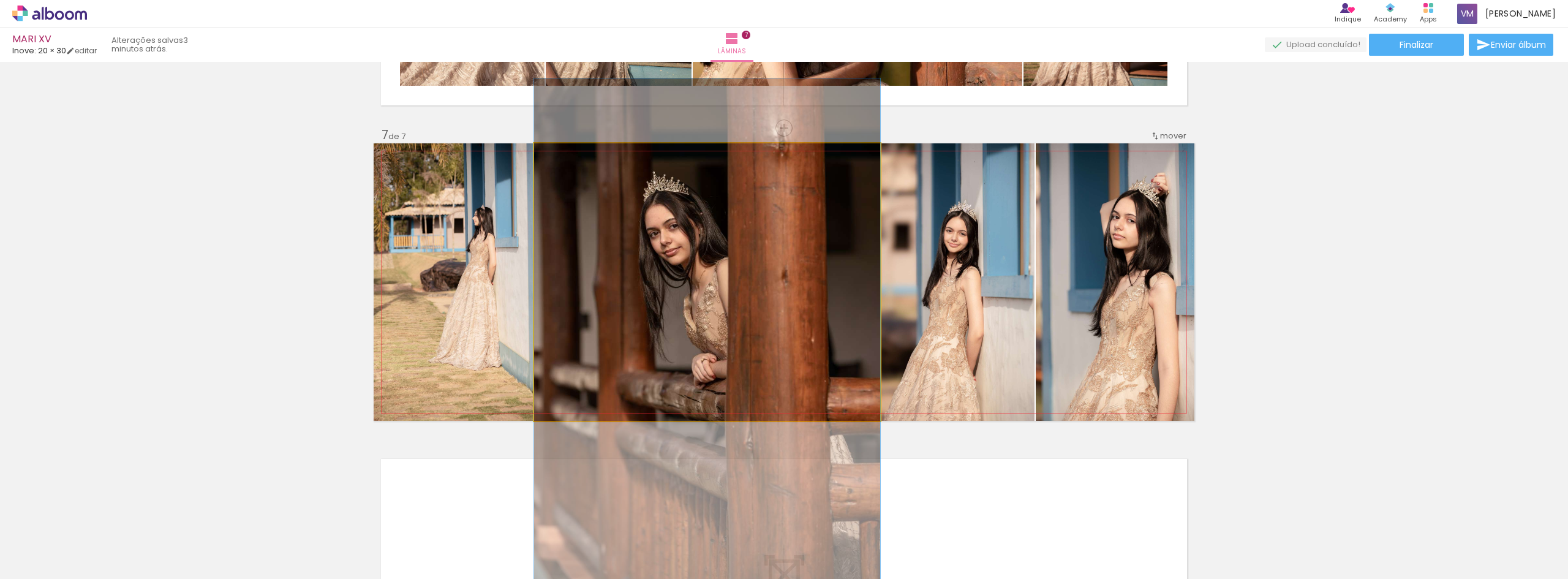
drag, startPoint x: 735, startPoint y: 244, endPoint x: 768, endPoint y: 299, distance: 64.1
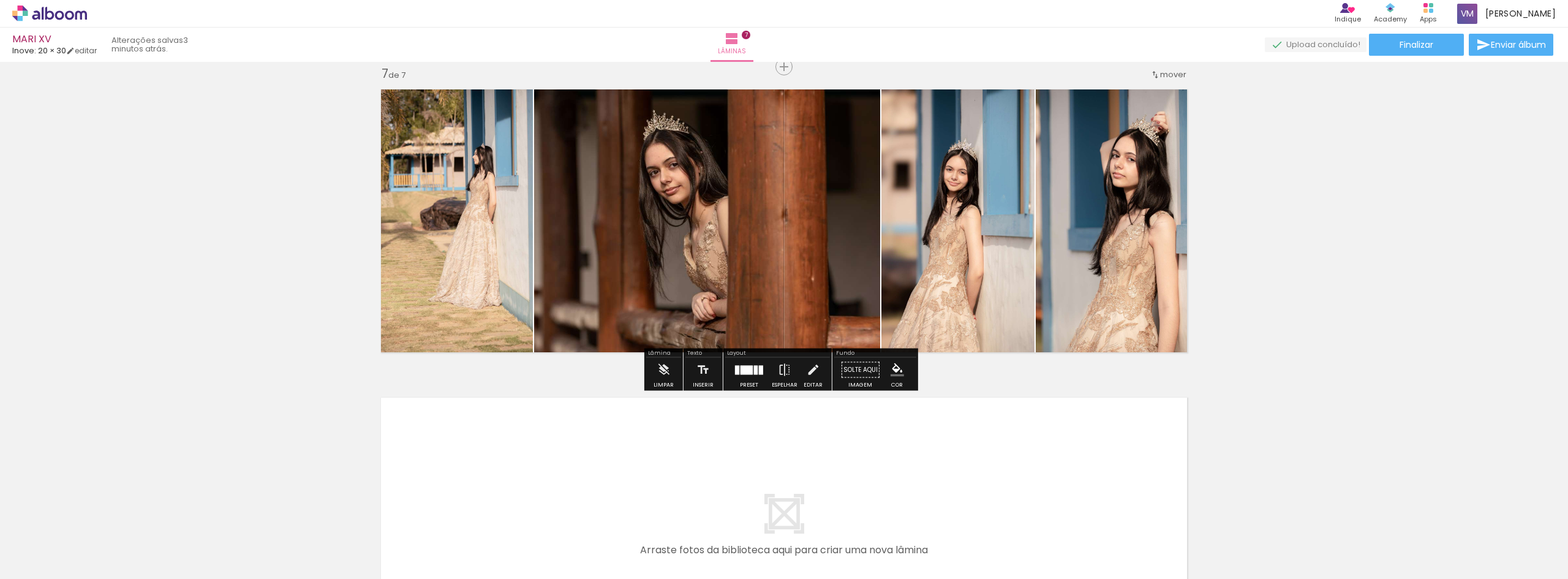
scroll to position [2074, 0]
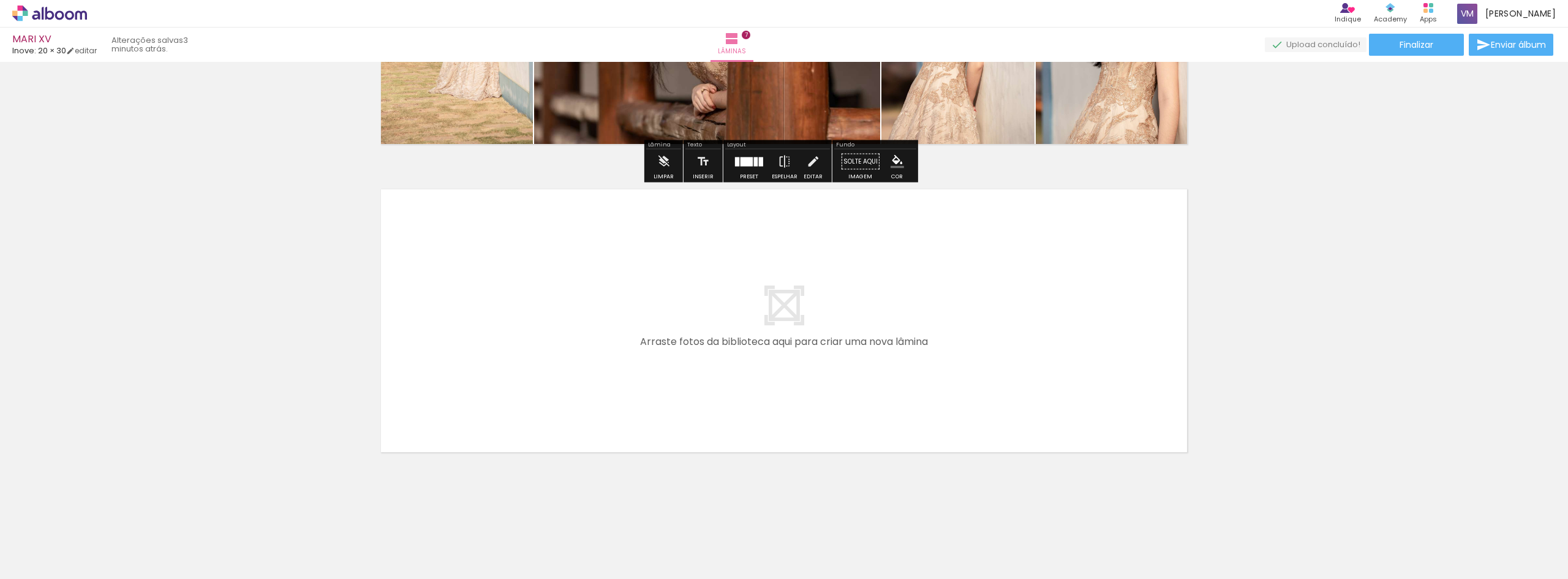
click at [797, 363] on quentale-layouter at bounding box center [784, 321] width 821 height 277
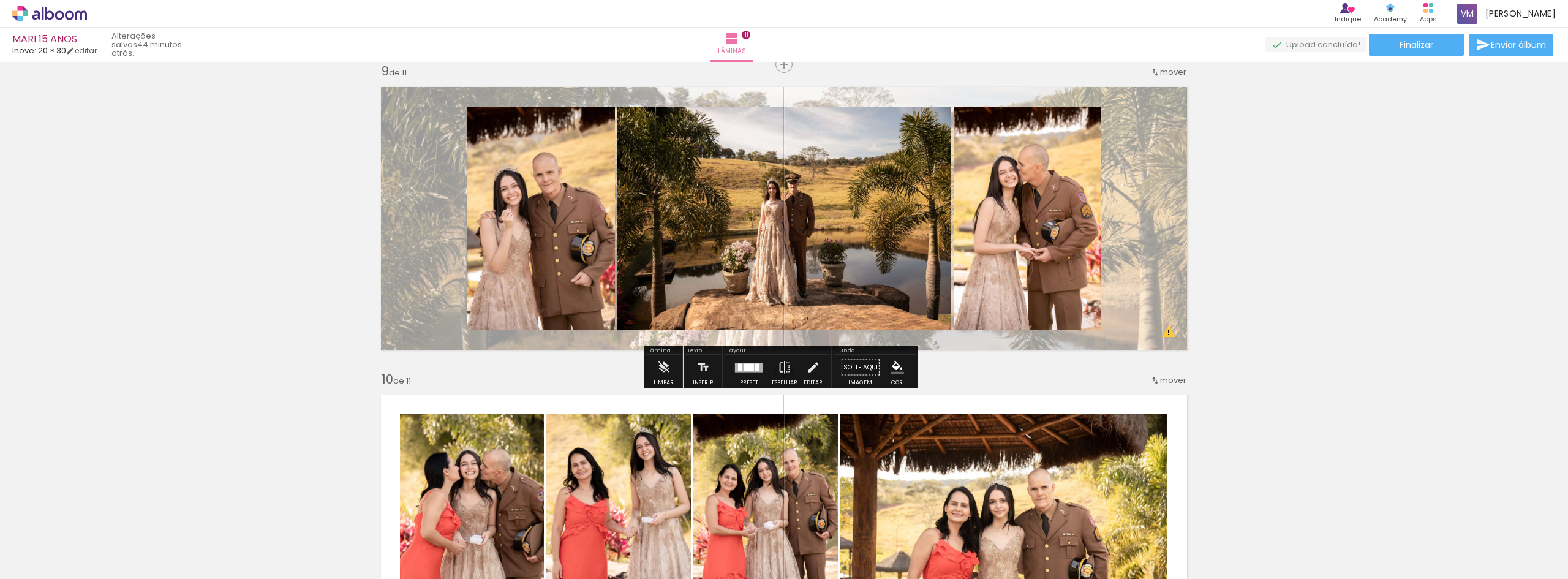
scroll to position [2513, 0]
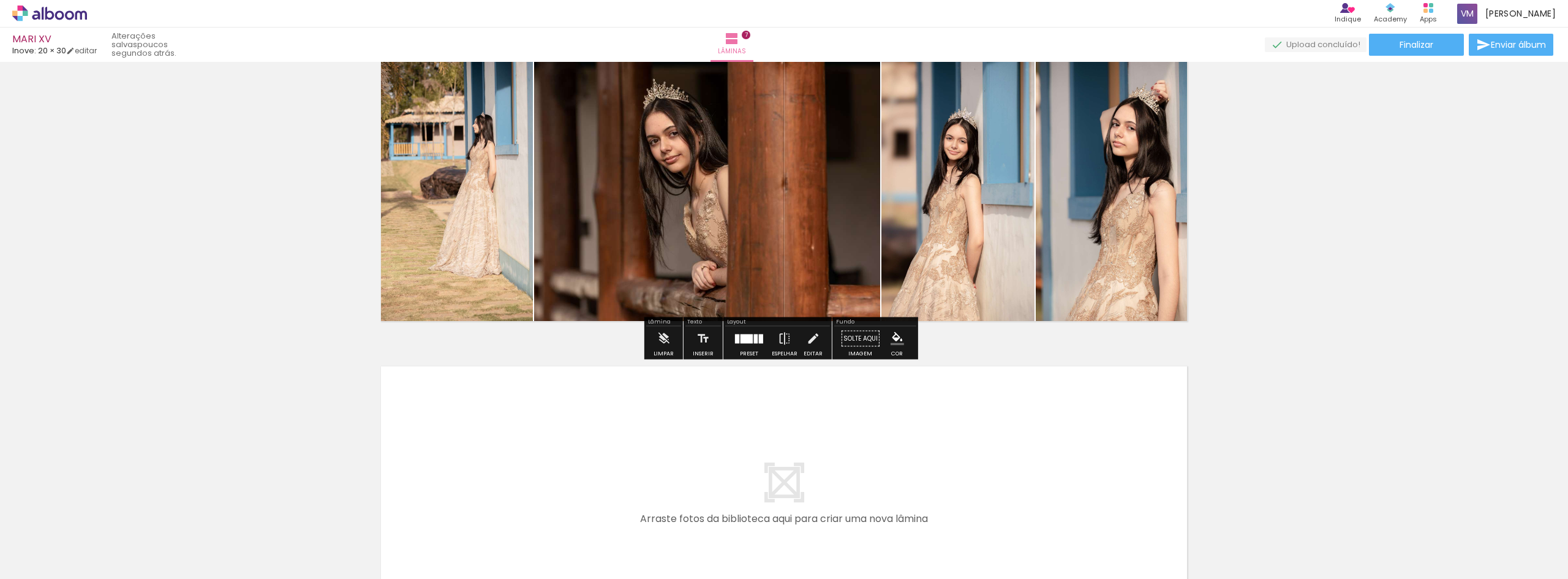
scroll to position [1890, 0]
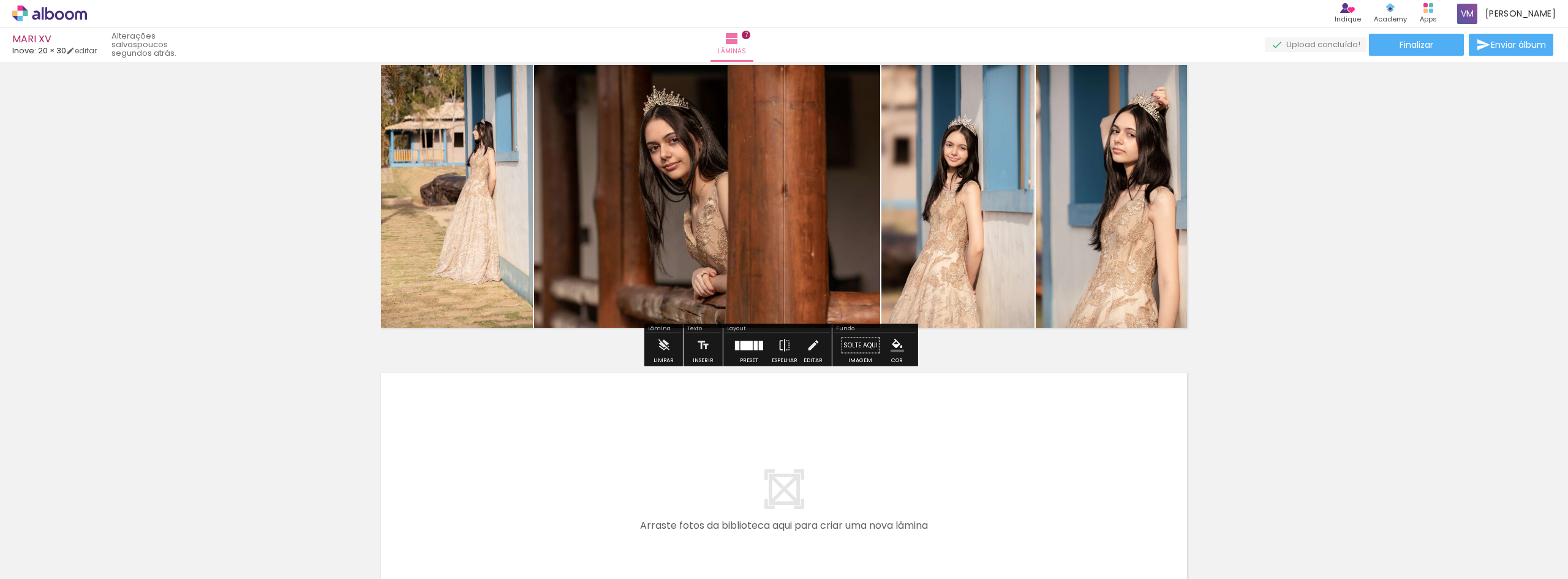
click at [754, 347] on div at bounding box center [756, 345] width 4 height 9
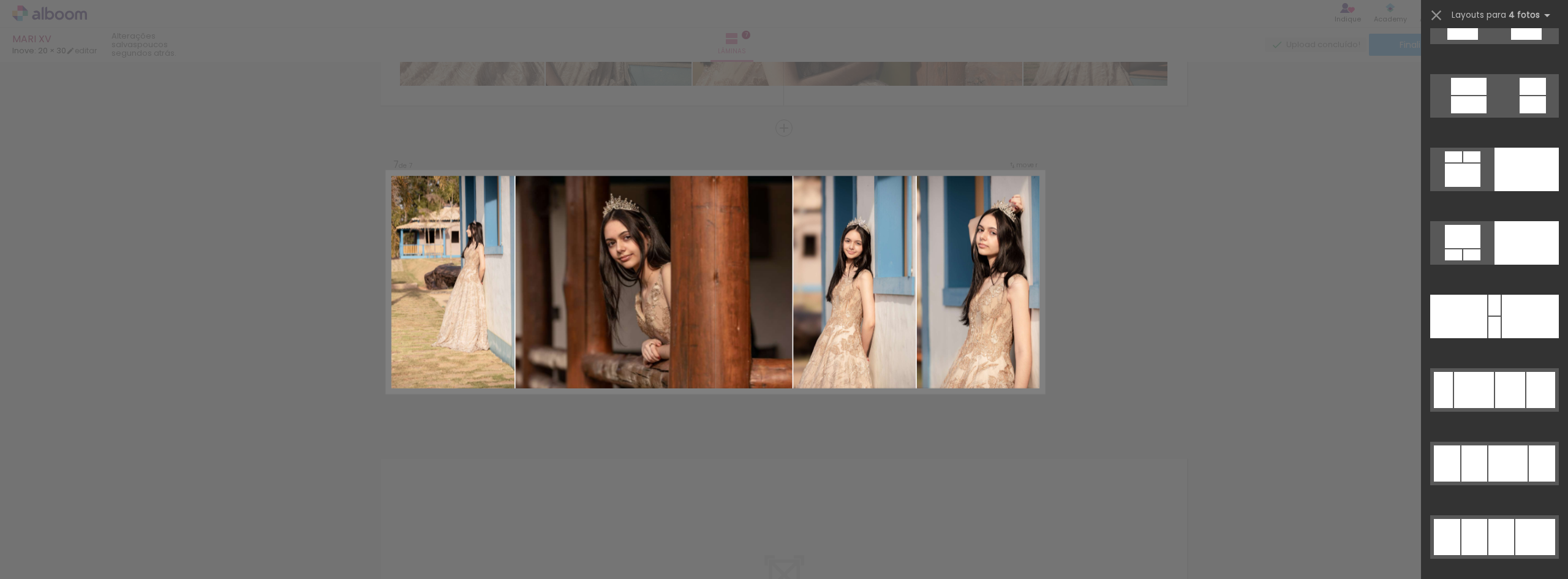
scroll to position [23846, 0]
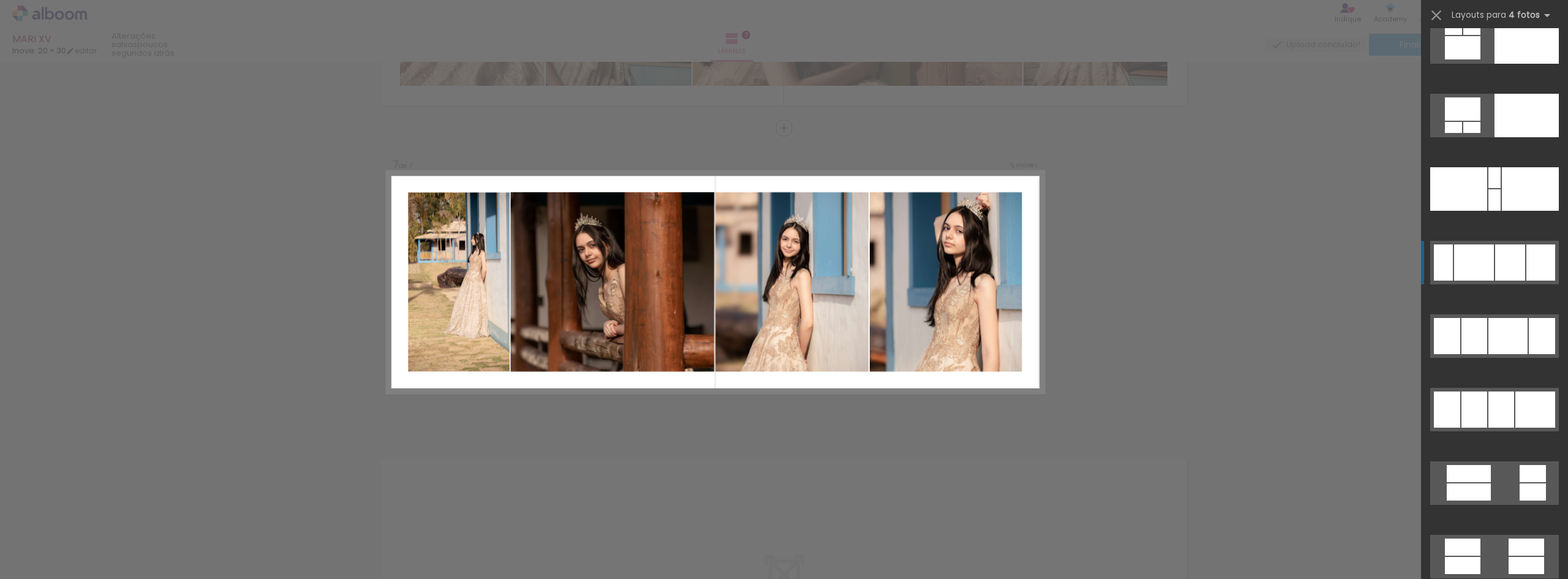
click at [1495, 273] on div at bounding box center [1510, 263] width 30 height 36
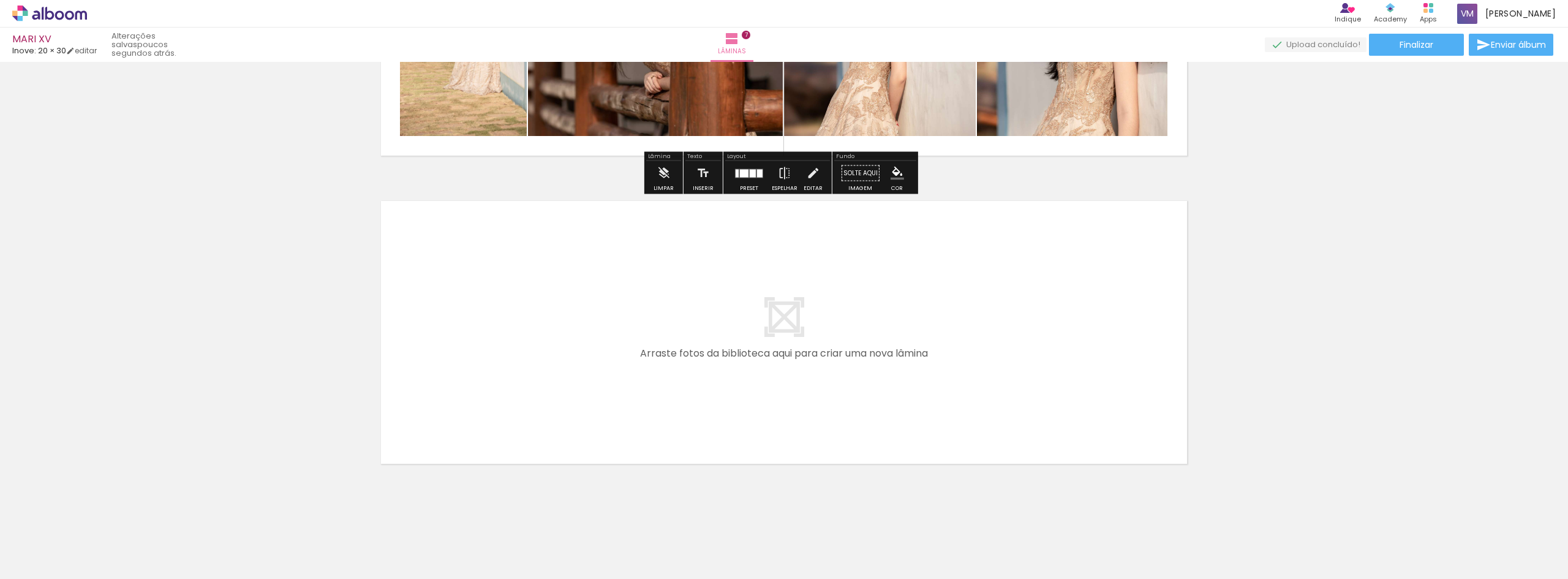
scroll to position [2074, 0]
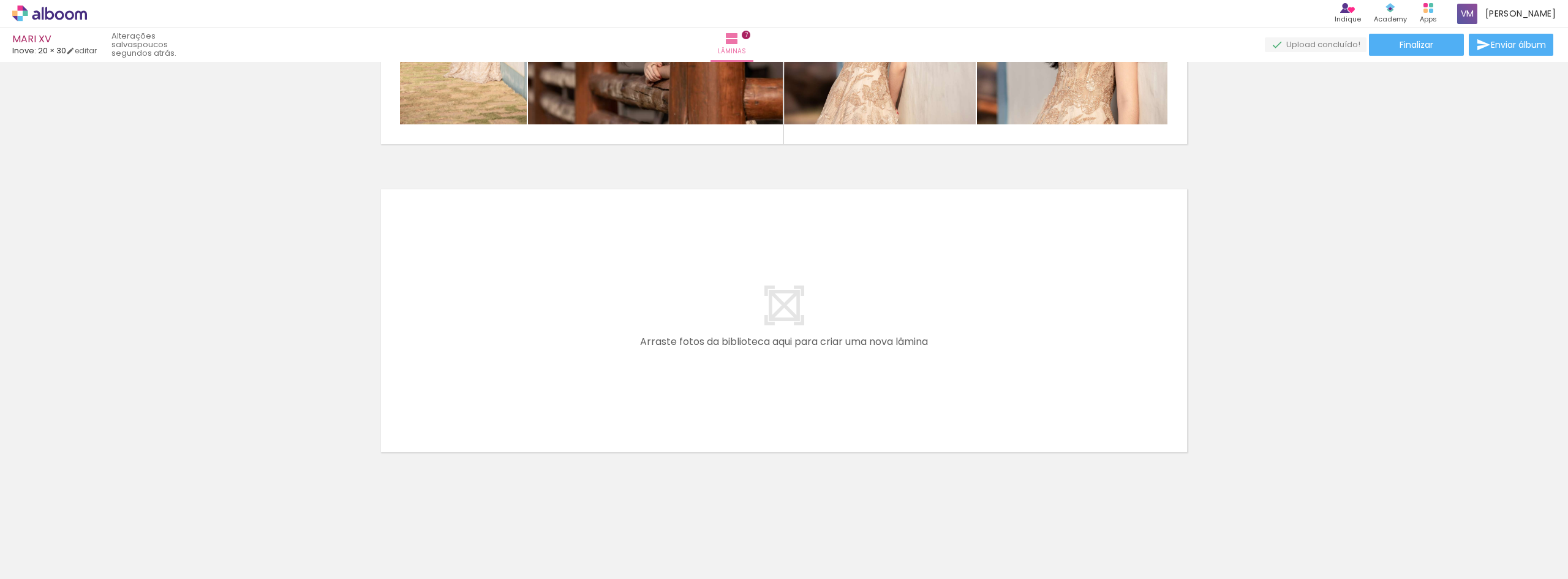
click at [787, 327] on quentale-layouter at bounding box center [784, 321] width 821 height 277
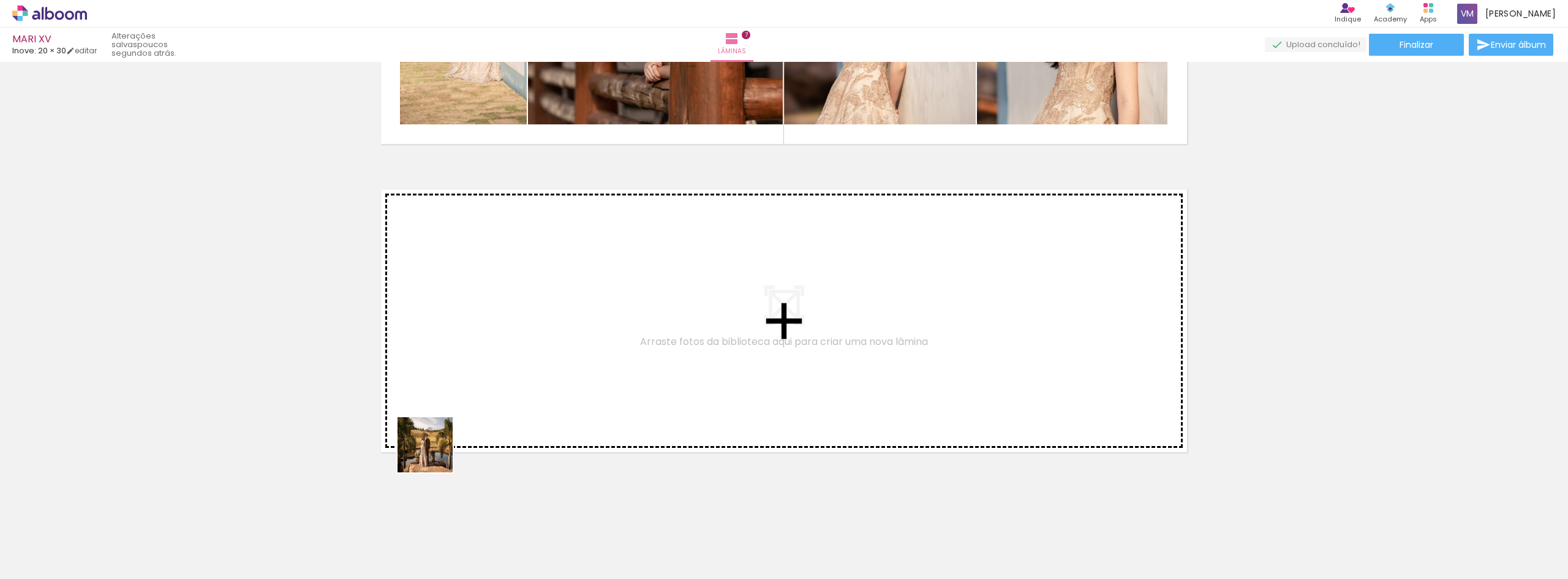
drag, startPoint x: 276, startPoint y: 543, endPoint x: 733, endPoint y: 312, distance: 512.1
click at [733, 312] on quentale-workspace at bounding box center [784, 290] width 1568 height 579
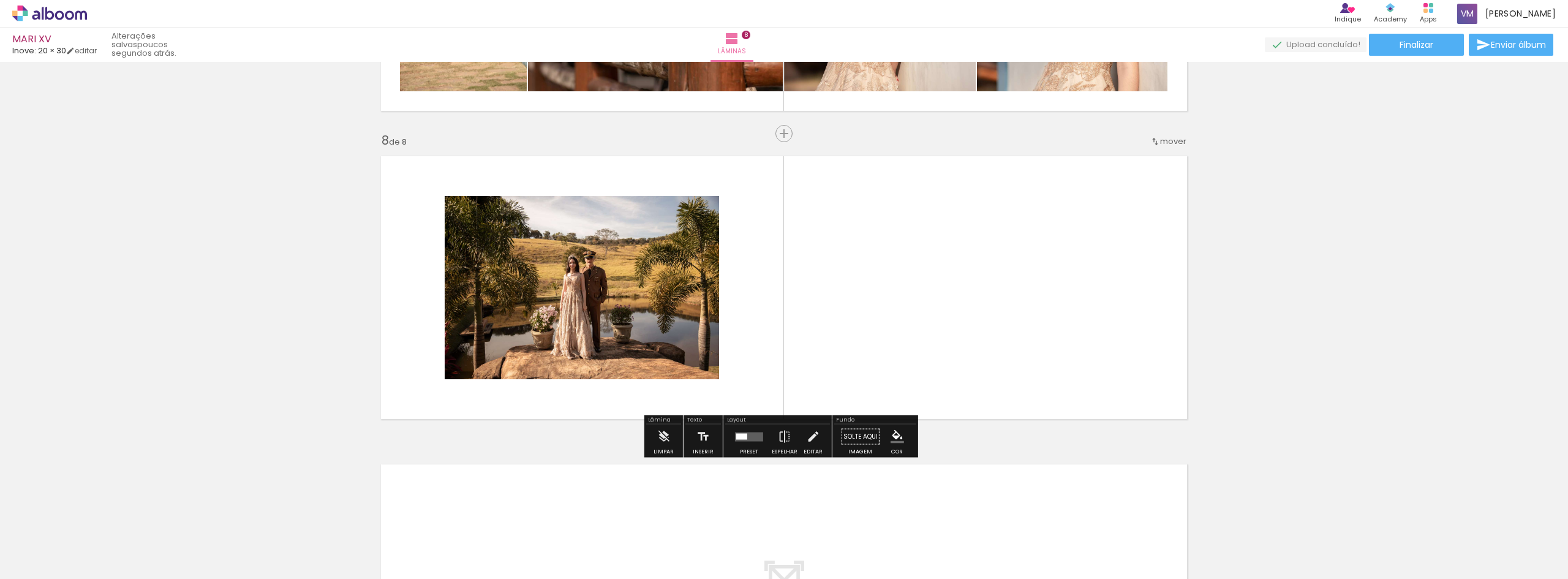
scroll to position [2112, 0]
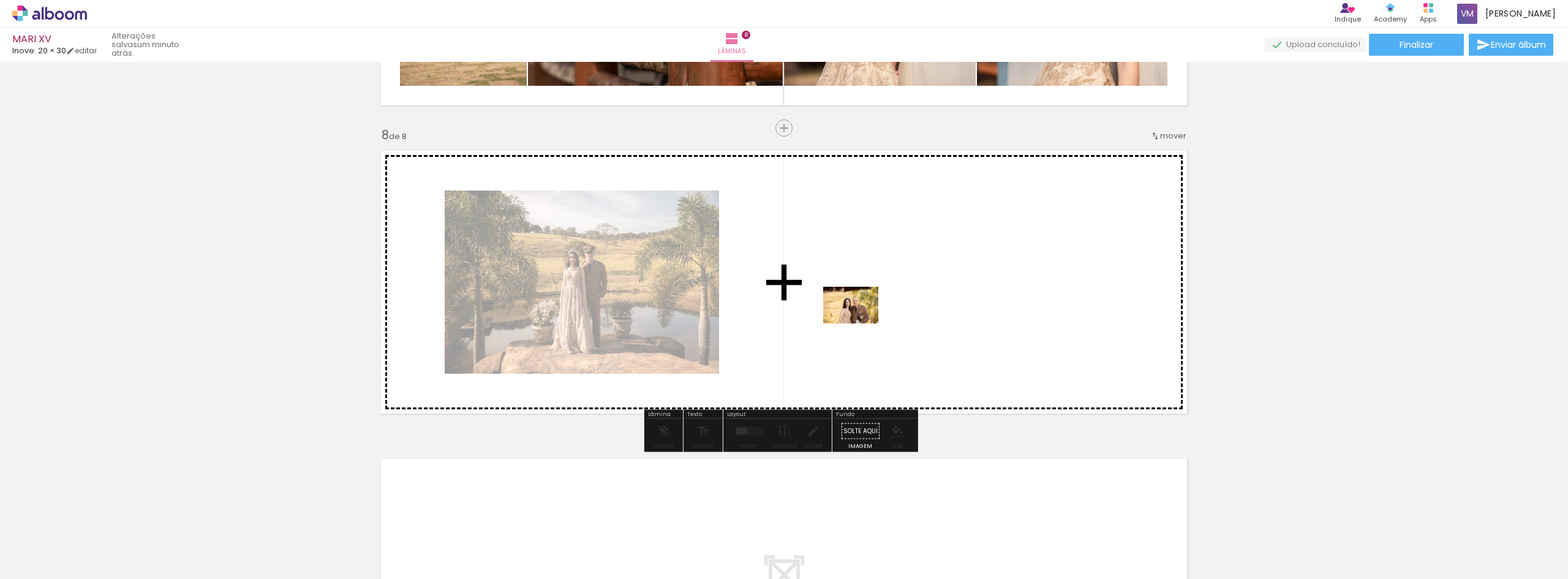
drag, startPoint x: 355, startPoint y: 550, endPoint x: 860, endPoint y: 324, distance: 553.3
click at [860, 324] on quentale-workspace at bounding box center [784, 290] width 1568 height 579
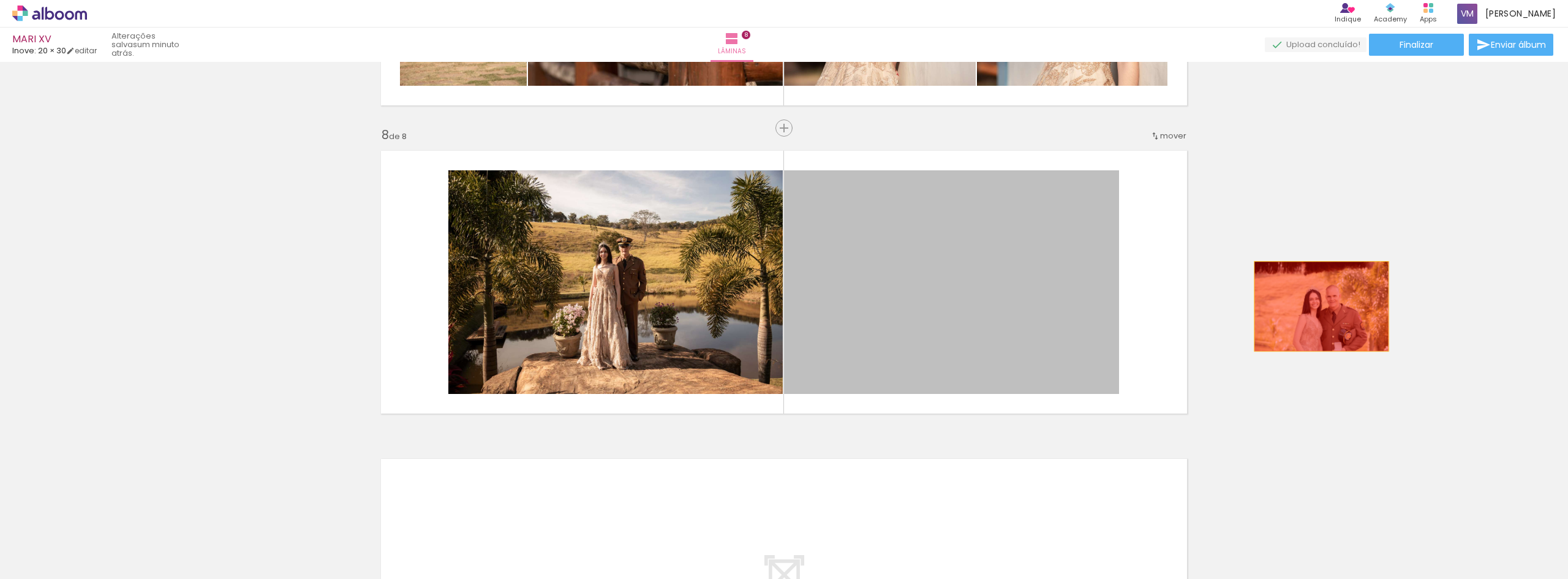
drag, startPoint x: 935, startPoint y: 298, endPoint x: 1317, endPoint y: 306, distance: 382.1
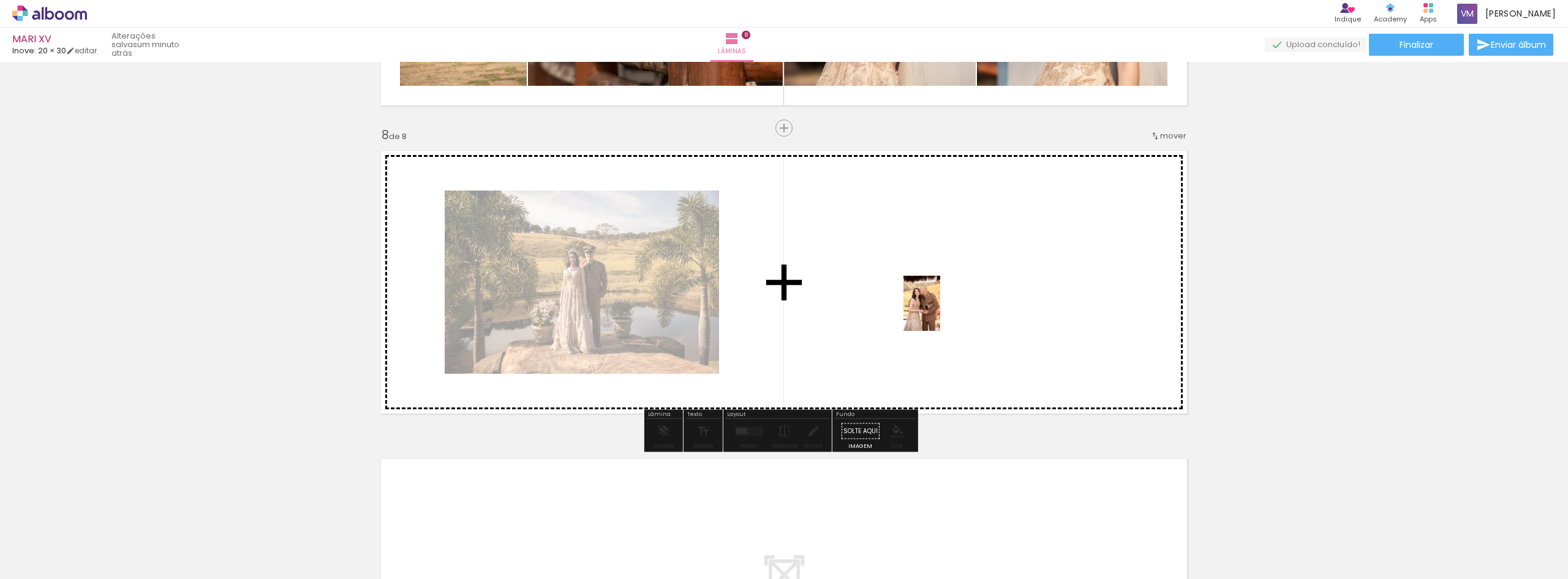
drag, startPoint x: 462, startPoint y: 557, endPoint x: 933, endPoint y: 314, distance: 530.0
click at [977, 293] on quentale-workspace at bounding box center [784, 290] width 1568 height 579
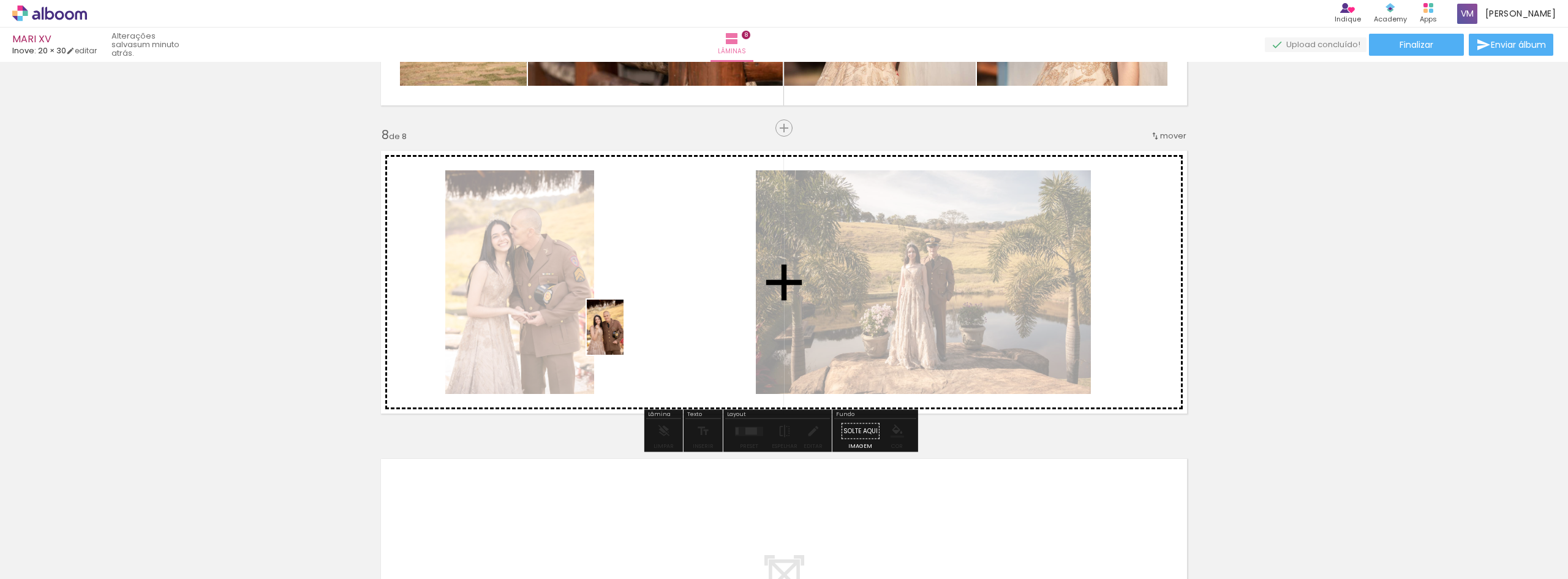
drag, startPoint x: 406, startPoint y: 539, endPoint x: 666, endPoint y: 288, distance: 361.4
click at [666, 288] on quentale-workspace at bounding box center [784, 290] width 1568 height 579
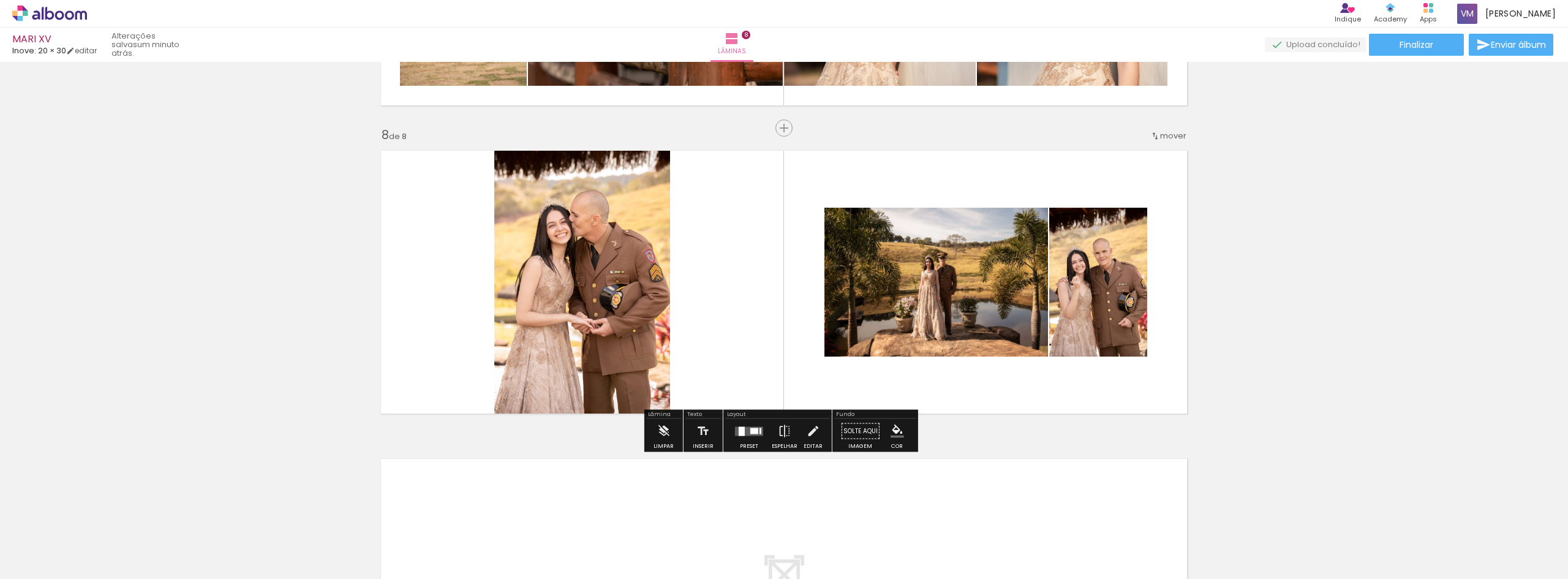
click at [752, 435] on quentale-layouter at bounding box center [749, 431] width 28 height 9
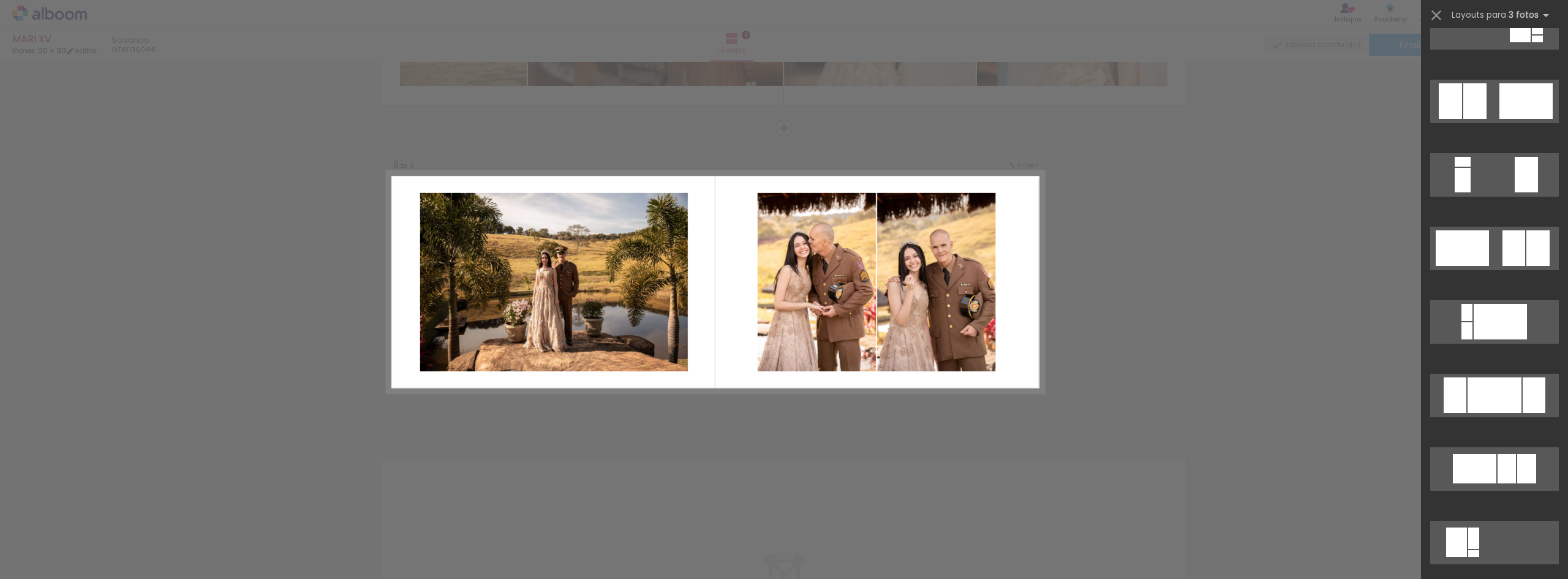
scroll to position [429, 0]
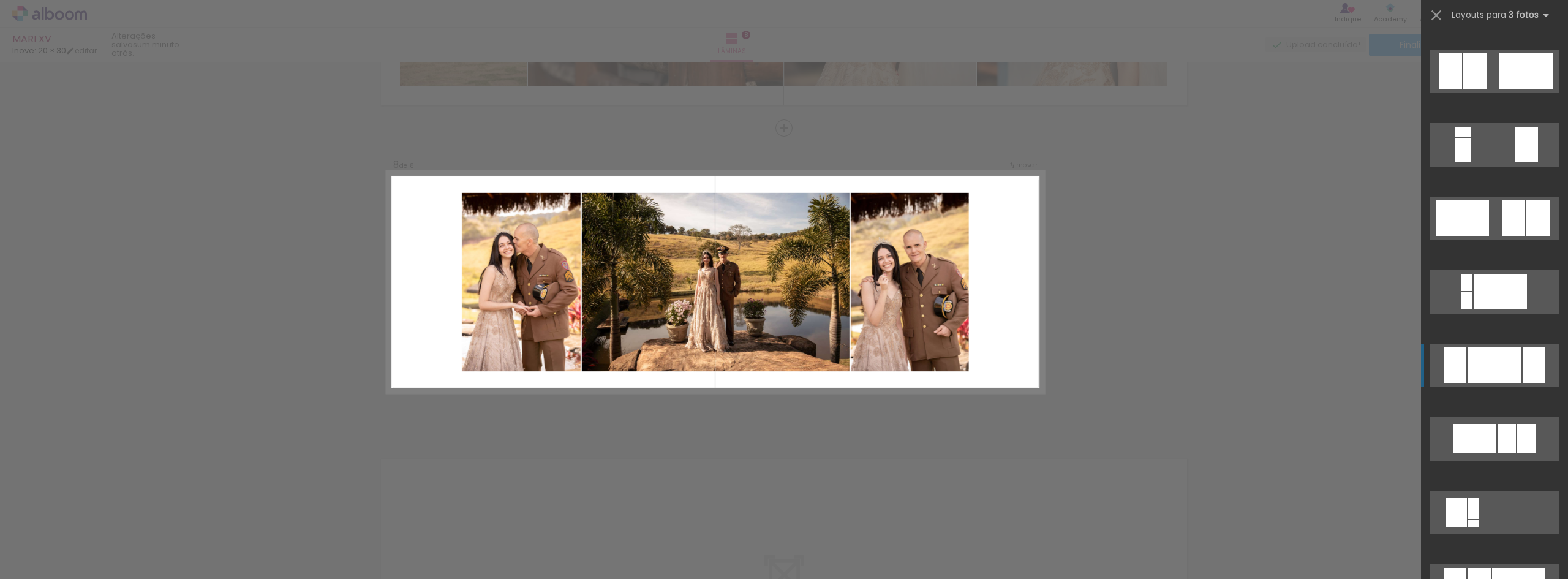
click at [1503, 361] on div at bounding box center [1494, 365] width 54 height 36
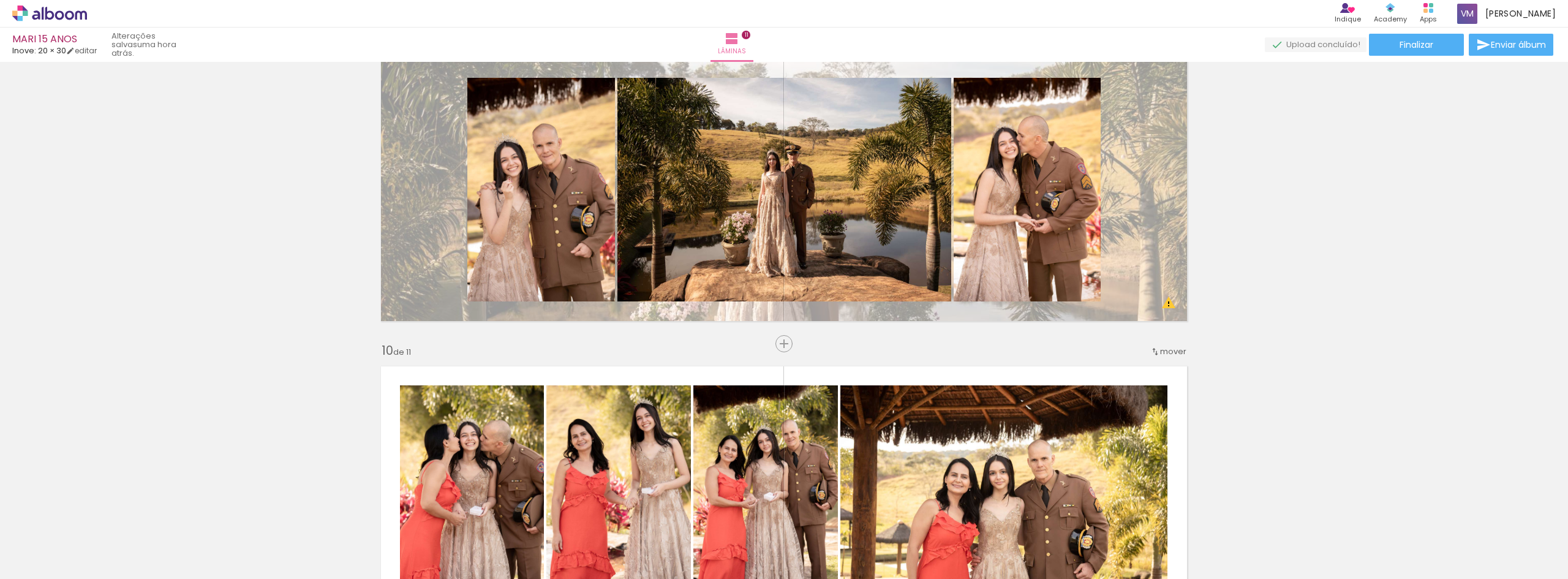
scroll to position [0, 1417]
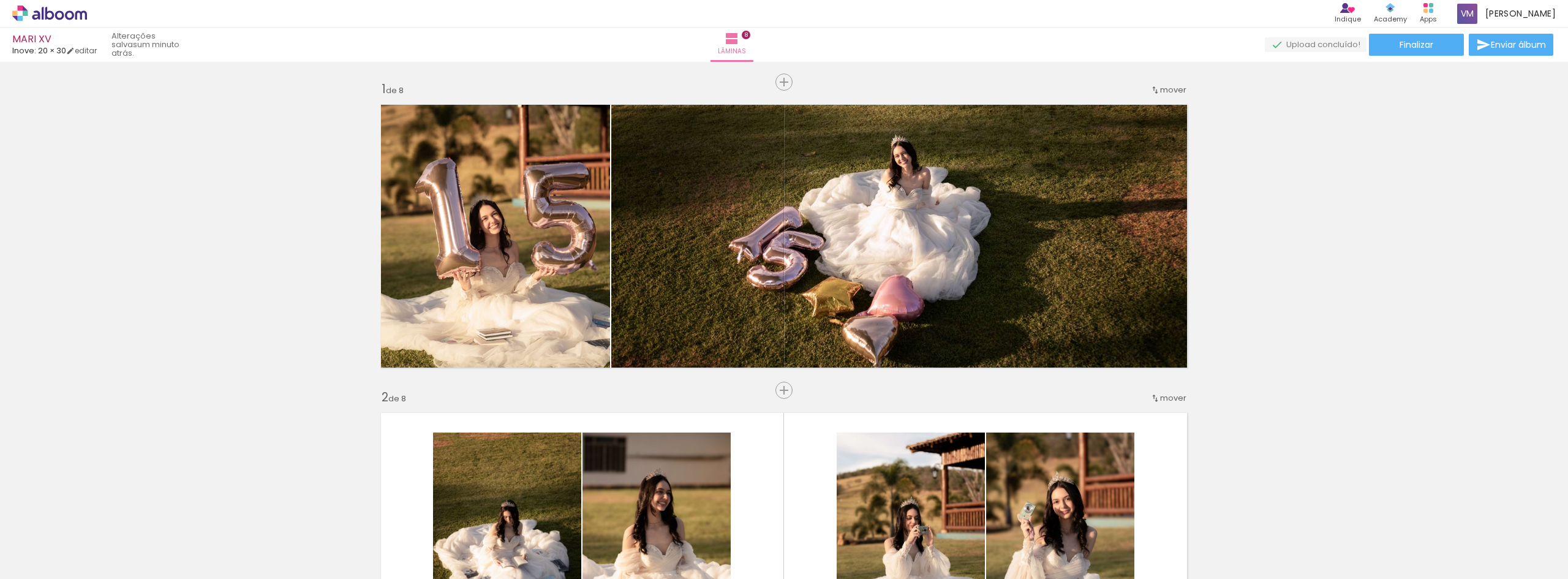
scroll to position [2112, 0]
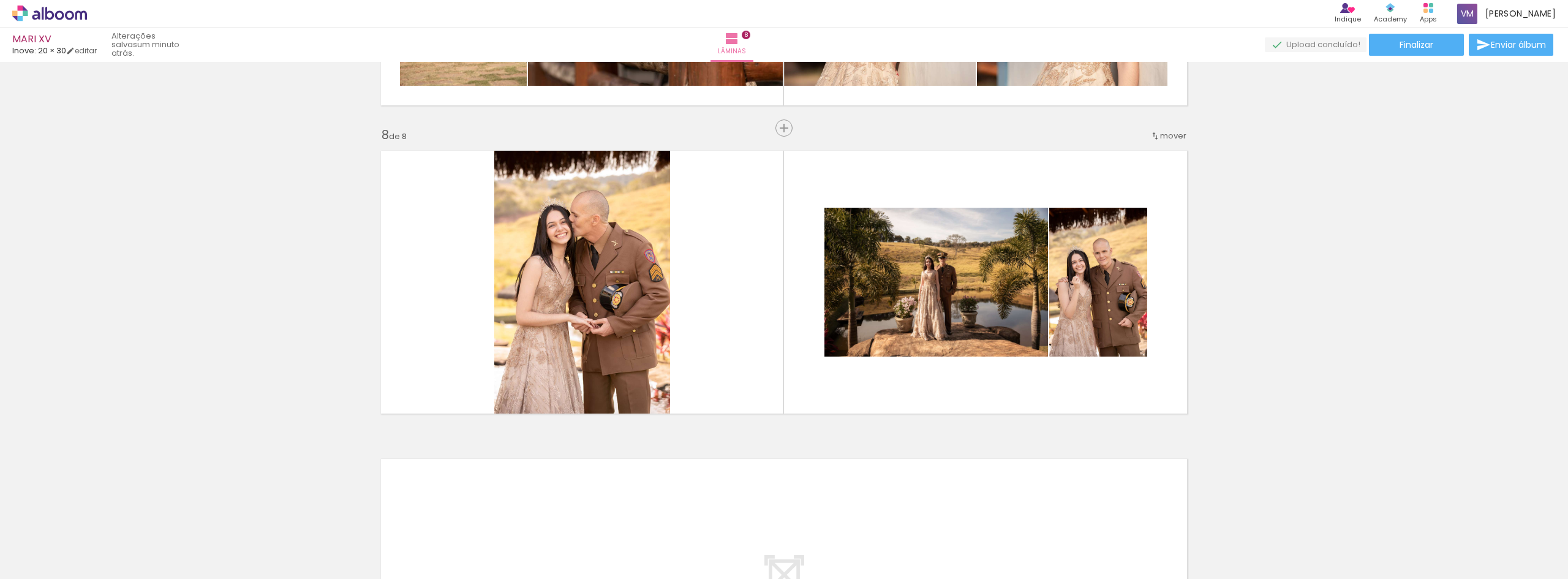
click at [787, 293] on quentale-layouter at bounding box center [784, 282] width 821 height 277
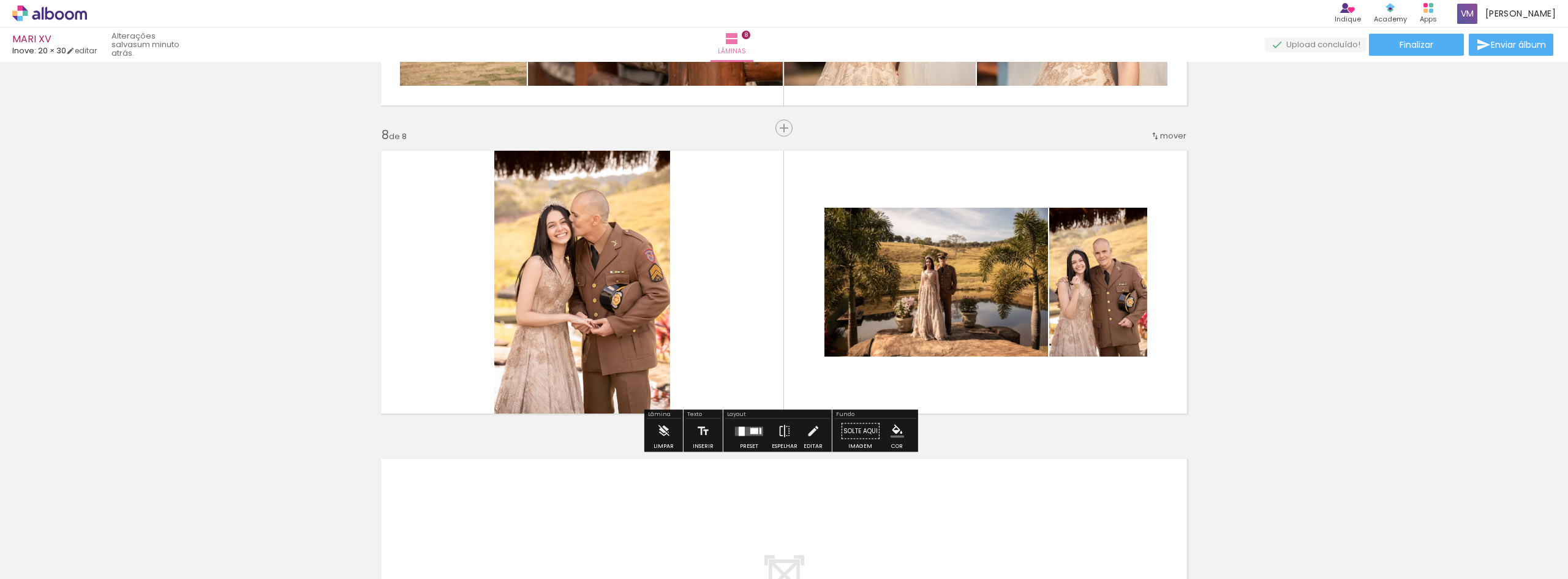
scroll to position [429, 0]
click at [750, 432] on div at bounding box center [754, 431] width 8 height 6
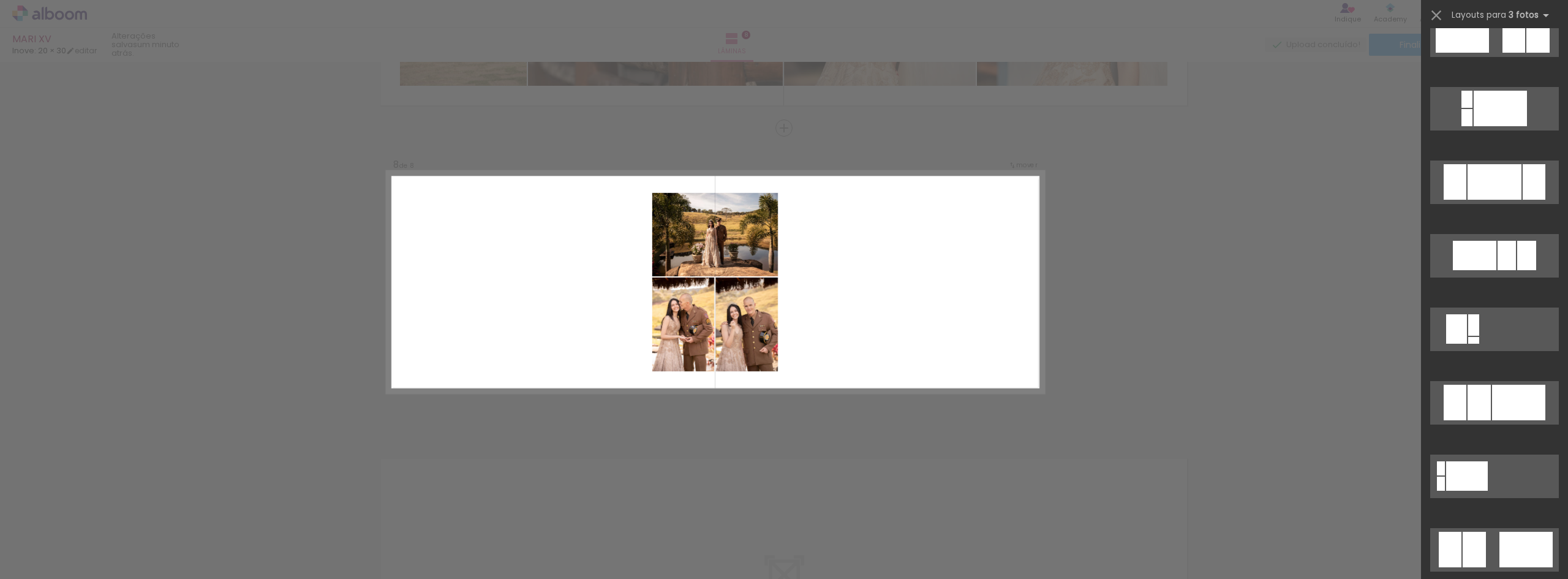
scroll to position [613, 0]
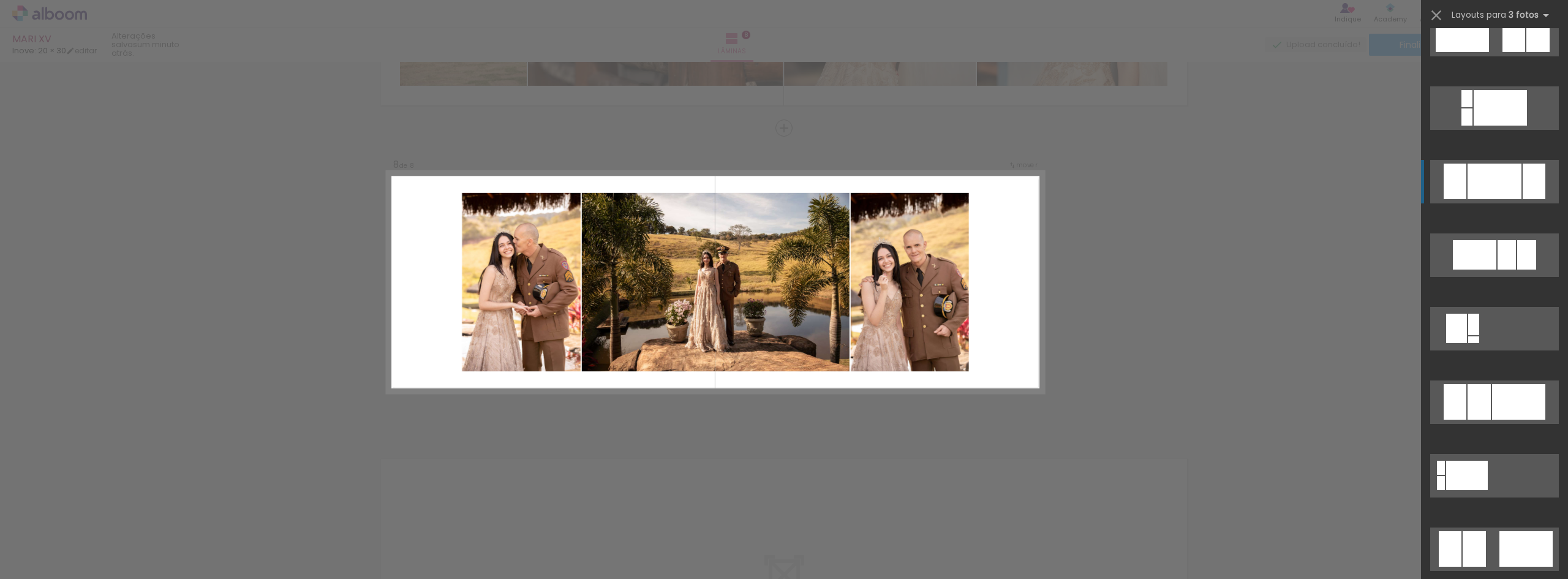
click at [1493, 185] on div at bounding box center [1494, 181] width 54 height 36
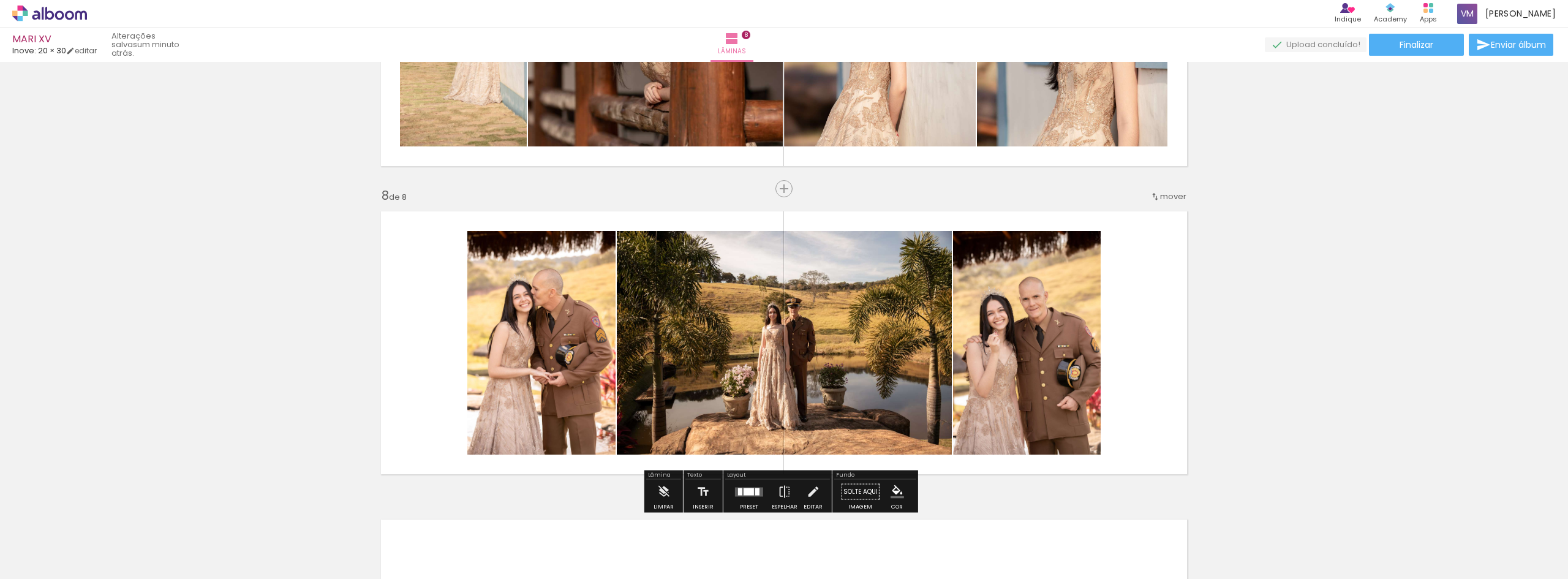
scroll to position [2051, 0]
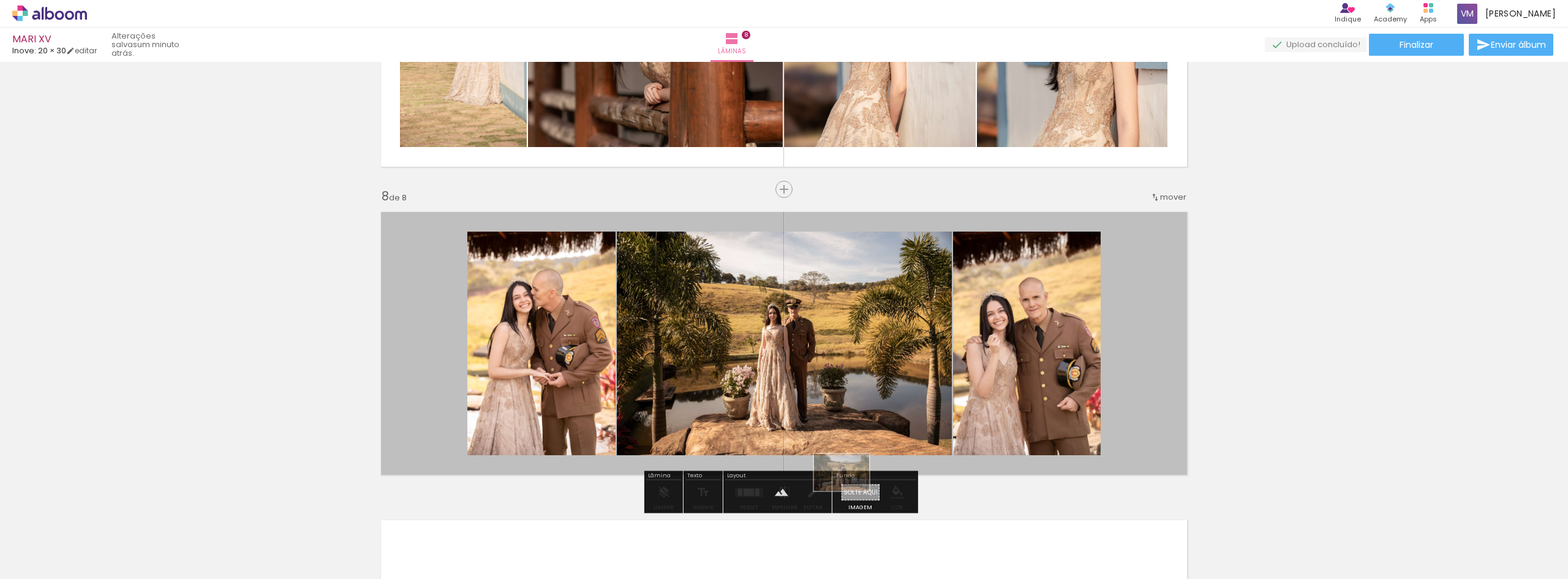
drag, startPoint x: 277, startPoint y: 546, endPoint x: 850, endPoint y: 491, distance: 575.6
click at [850, 491] on quentale-workspace at bounding box center [784, 290] width 1568 height 579
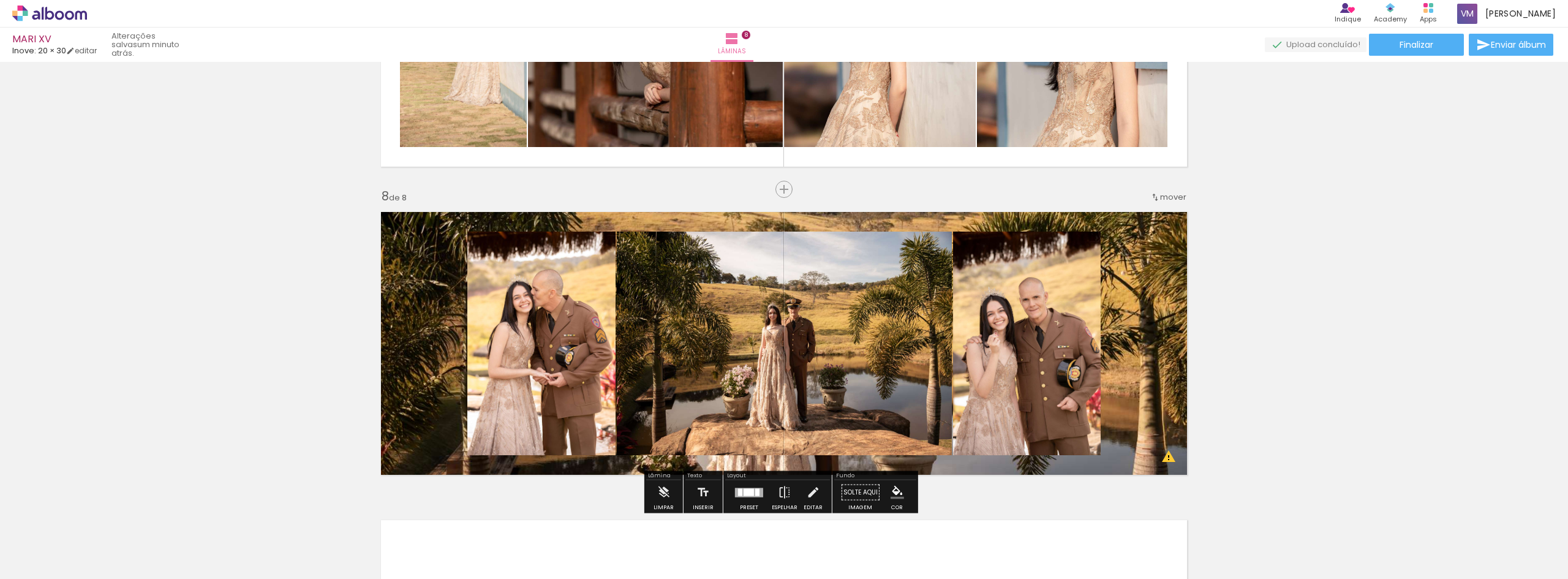
click at [1163, 299] on quentale-layouter at bounding box center [784, 343] width 821 height 277
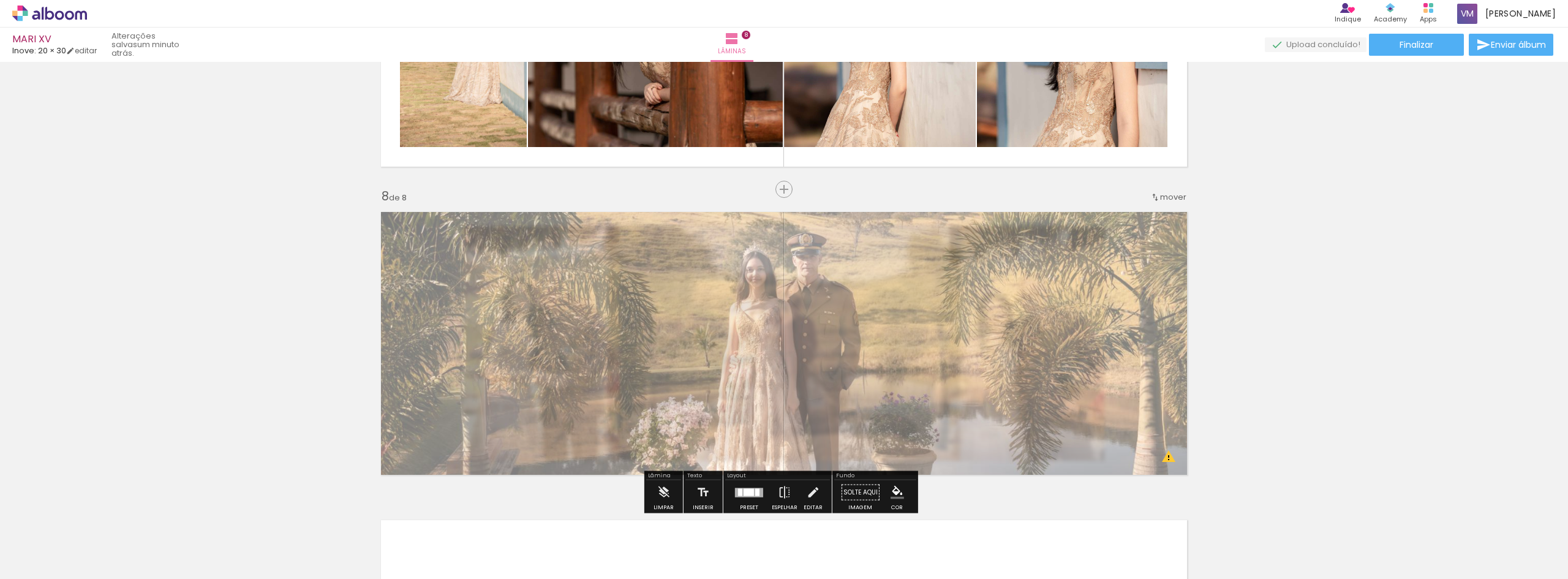
drag, startPoint x: 543, startPoint y: 236, endPoint x: 519, endPoint y: 236, distance: 24.0
type paper-slider "50"
click at [521, 236] on div at bounding box center [531, 236] width 20 height 20
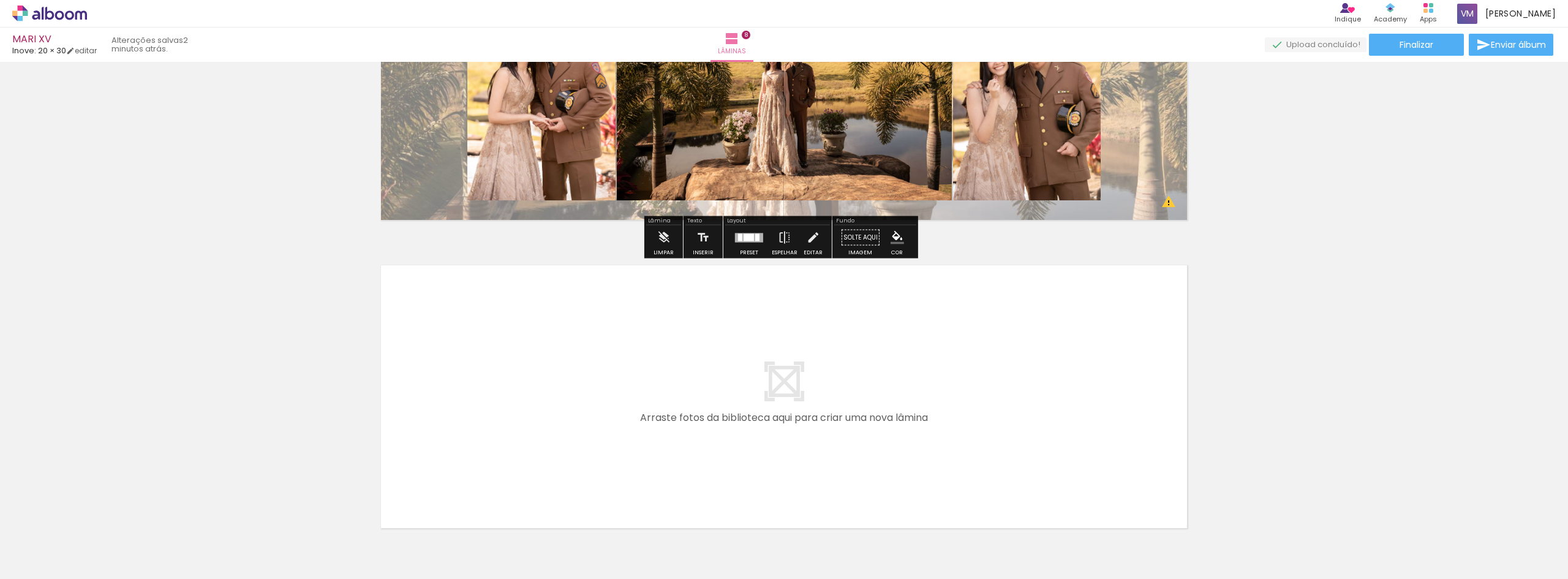
scroll to position [2381, 0]
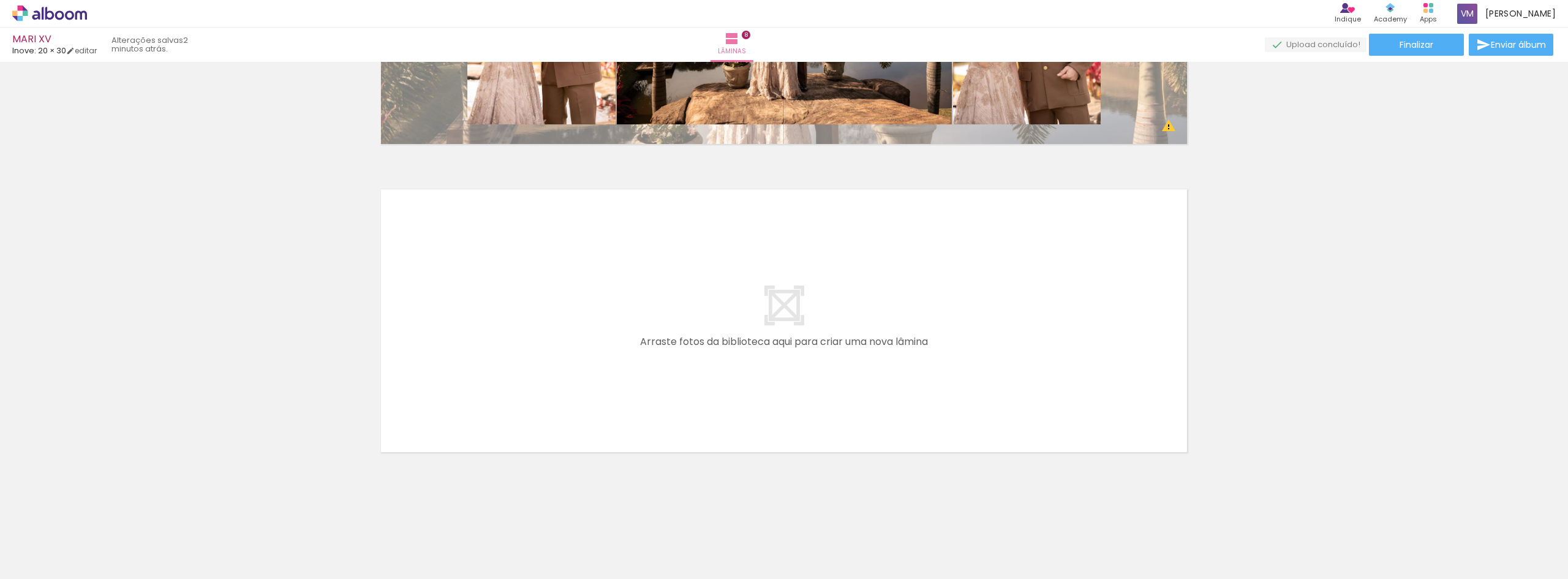
click at [730, 353] on quentale-layouter at bounding box center [784, 321] width 821 height 277
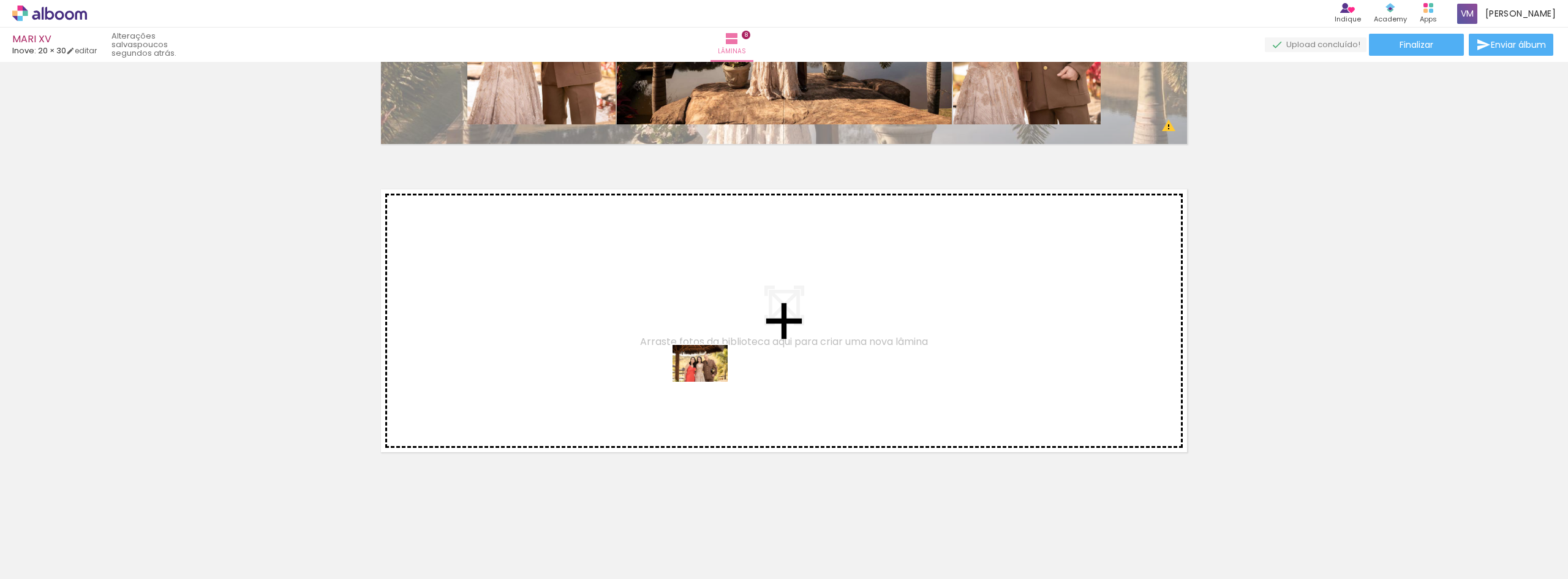
drag, startPoint x: 733, startPoint y: 552, endPoint x: 709, endPoint y: 381, distance: 172.7
click at [709, 381] on quentale-workspace at bounding box center [784, 290] width 1568 height 579
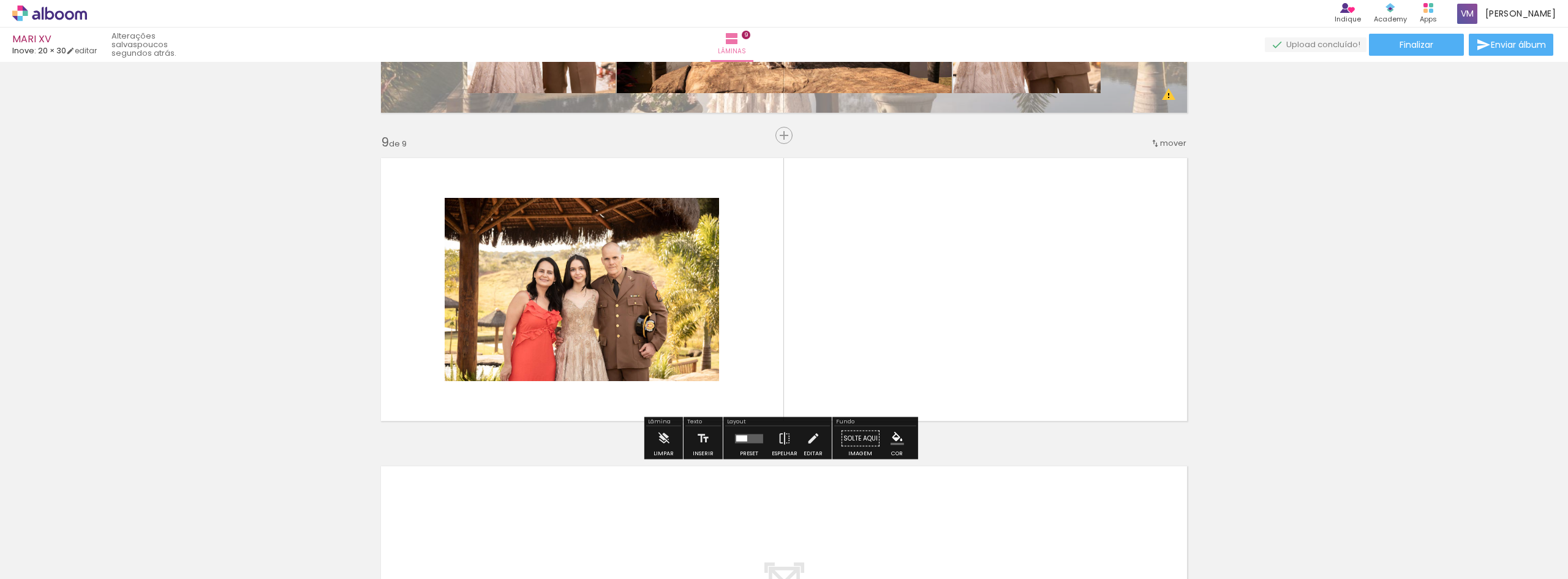
scroll to position [2420, 0]
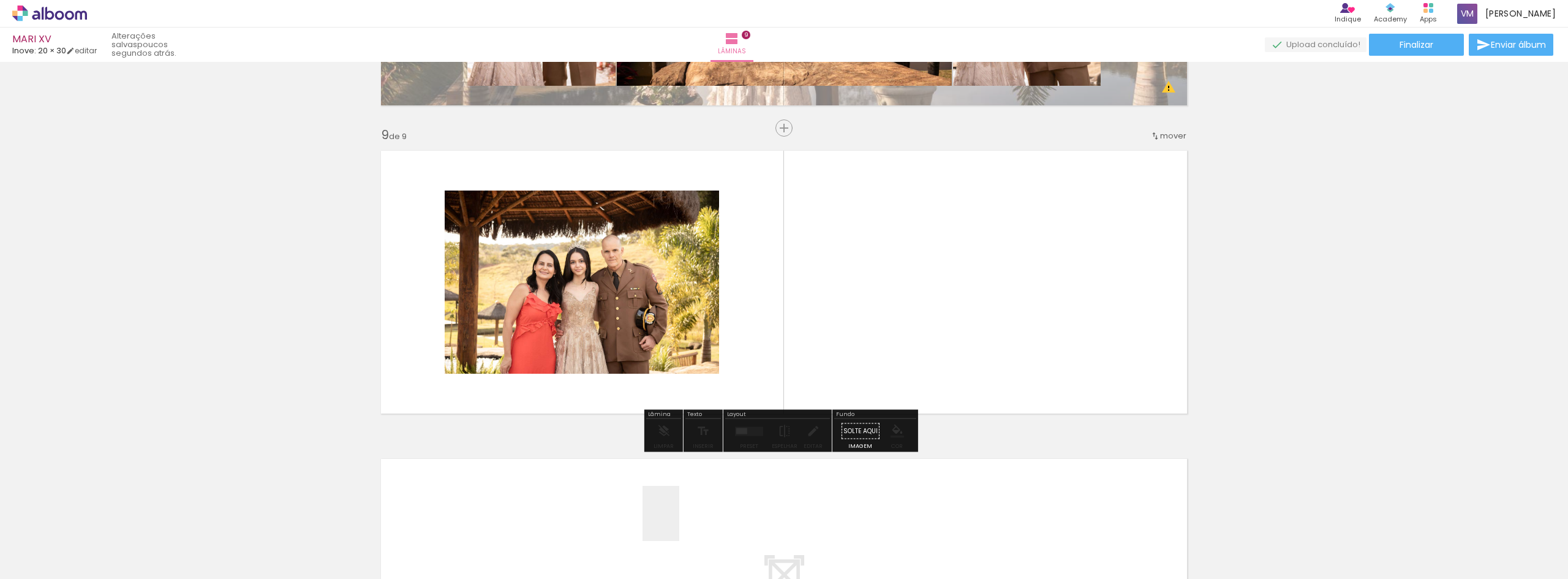
drag, startPoint x: 680, startPoint y: 531, endPoint x: 765, endPoint y: 335, distance: 213.6
click at [768, 331] on quentale-workspace at bounding box center [784, 290] width 1568 height 579
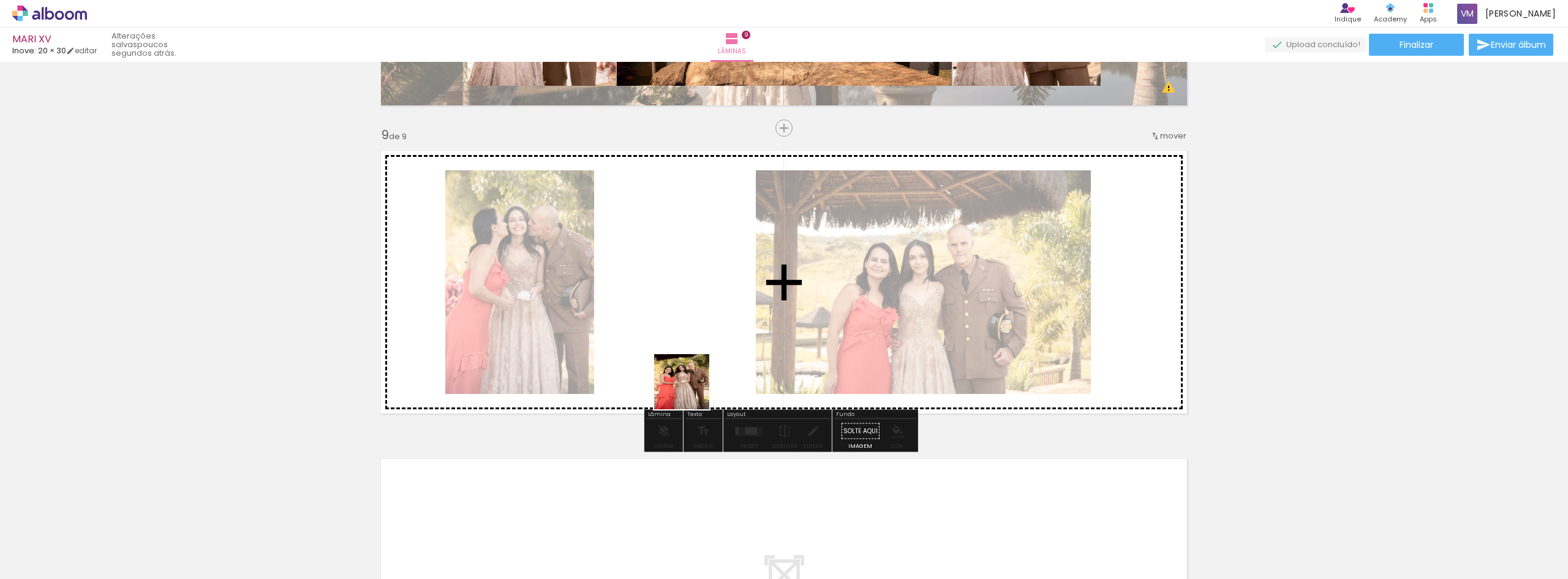
drag, startPoint x: 619, startPoint y: 543, endPoint x: 716, endPoint y: 315, distance: 247.8
click at [716, 309] on quentale-workspace at bounding box center [784, 290] width 1568 height 579
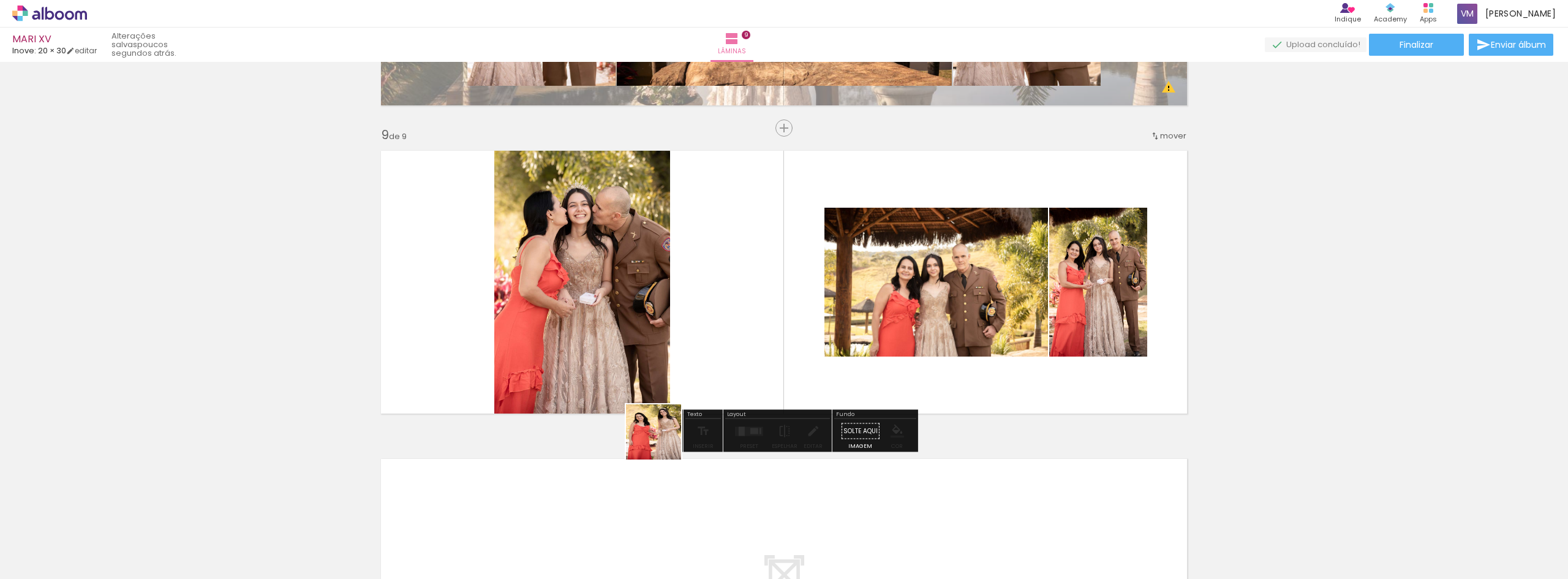
drag, startPoint x: 550, startPoint y: 546, endPoint x: 728, endPoint y: 349, distance: 265.5
click at [728, 349] on quentale-workspace at bounding box center [784, 290] width 1568 height 579
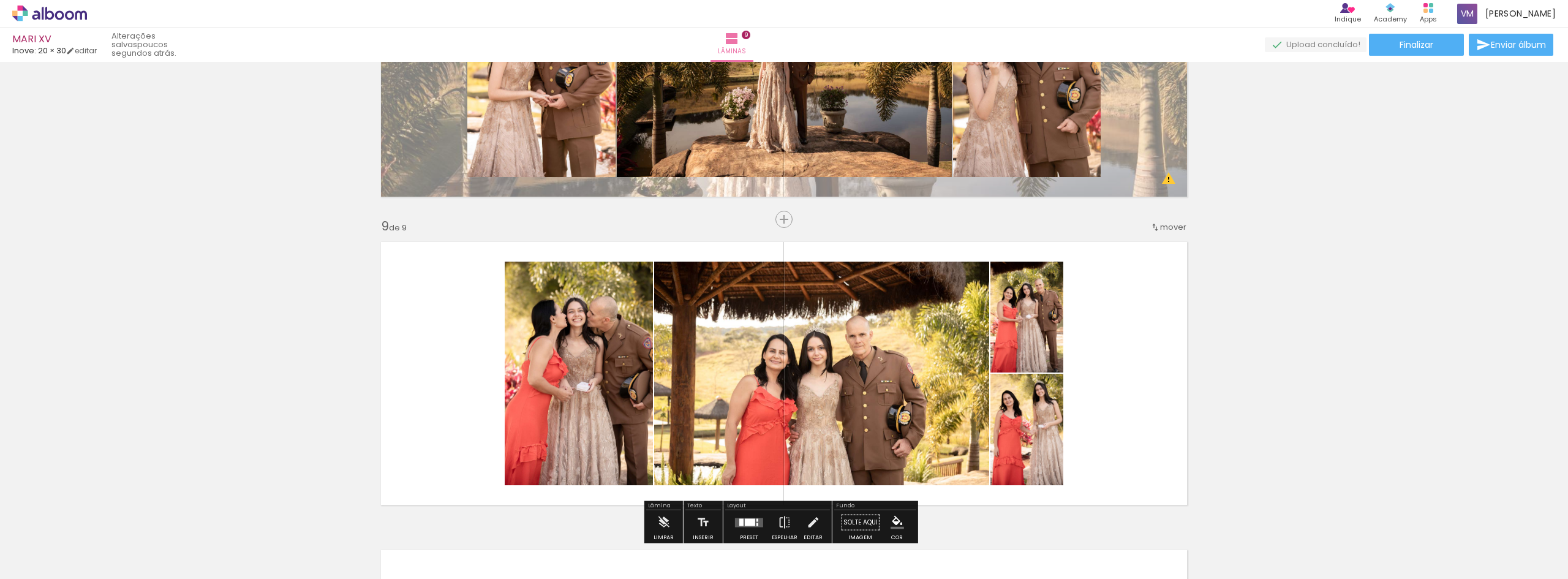
scroll to position [2359, 0]
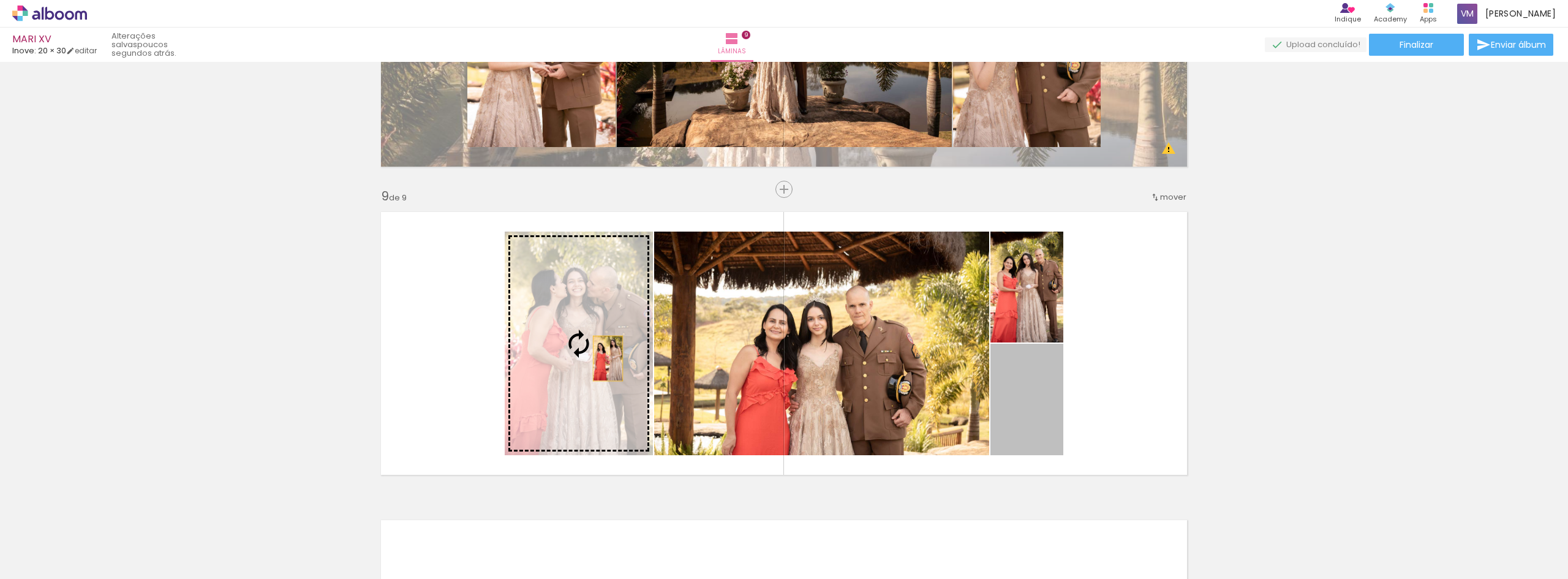
drag, startPoint x: 1021, startPoint y: 397, endPoint x: 594, endPoint y: 356, distance: 429.0
click at [0, 0] on slot at bounding box center [0, 0] width 0 height 0
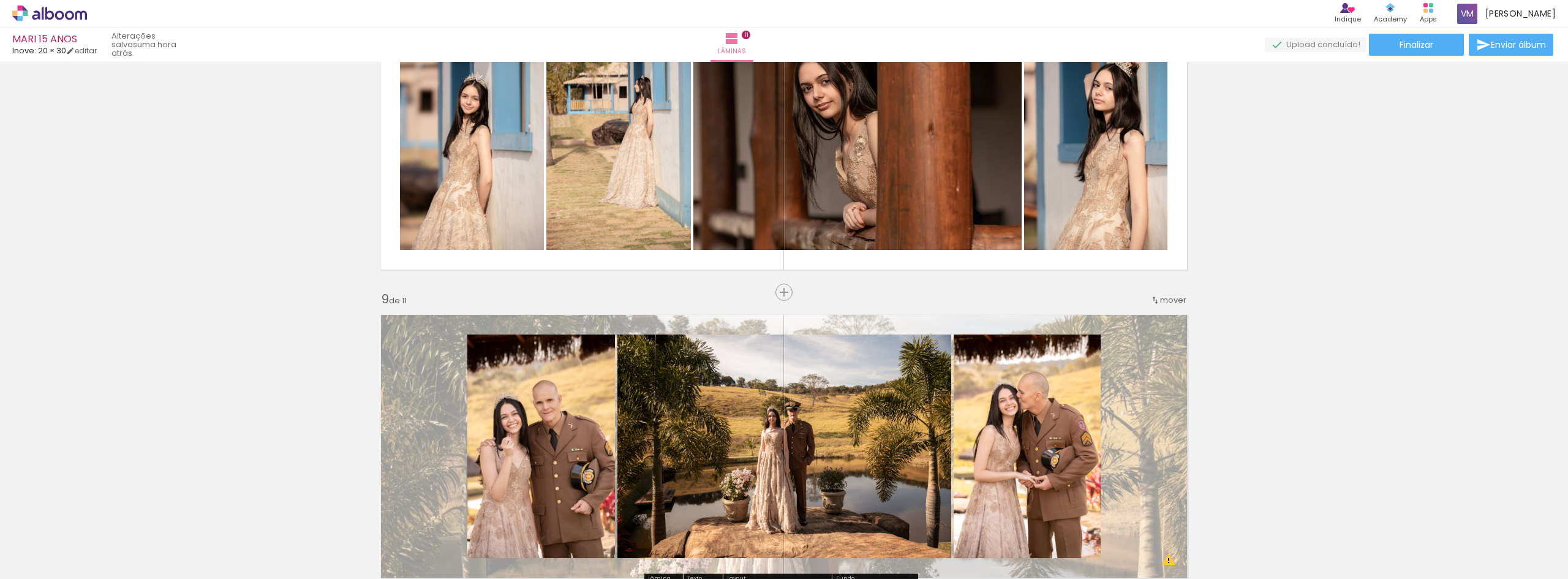
scroll to position [2326, 0]
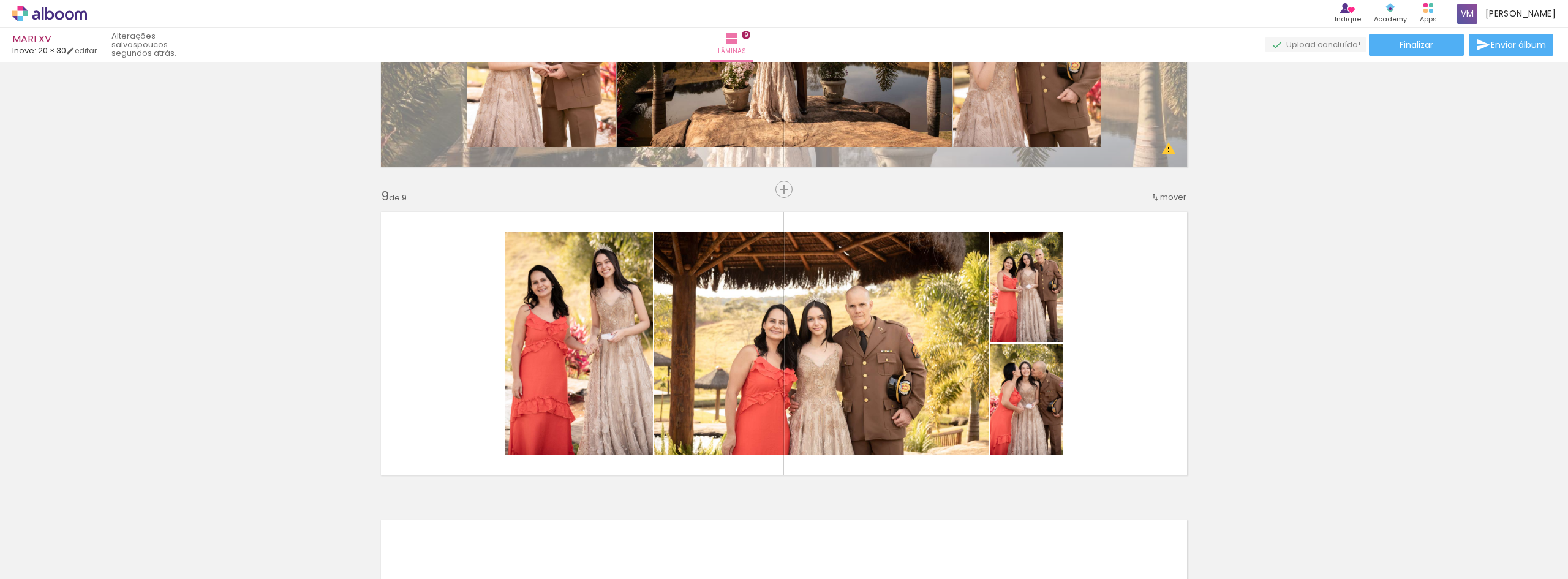
scroll to position [613, 0]
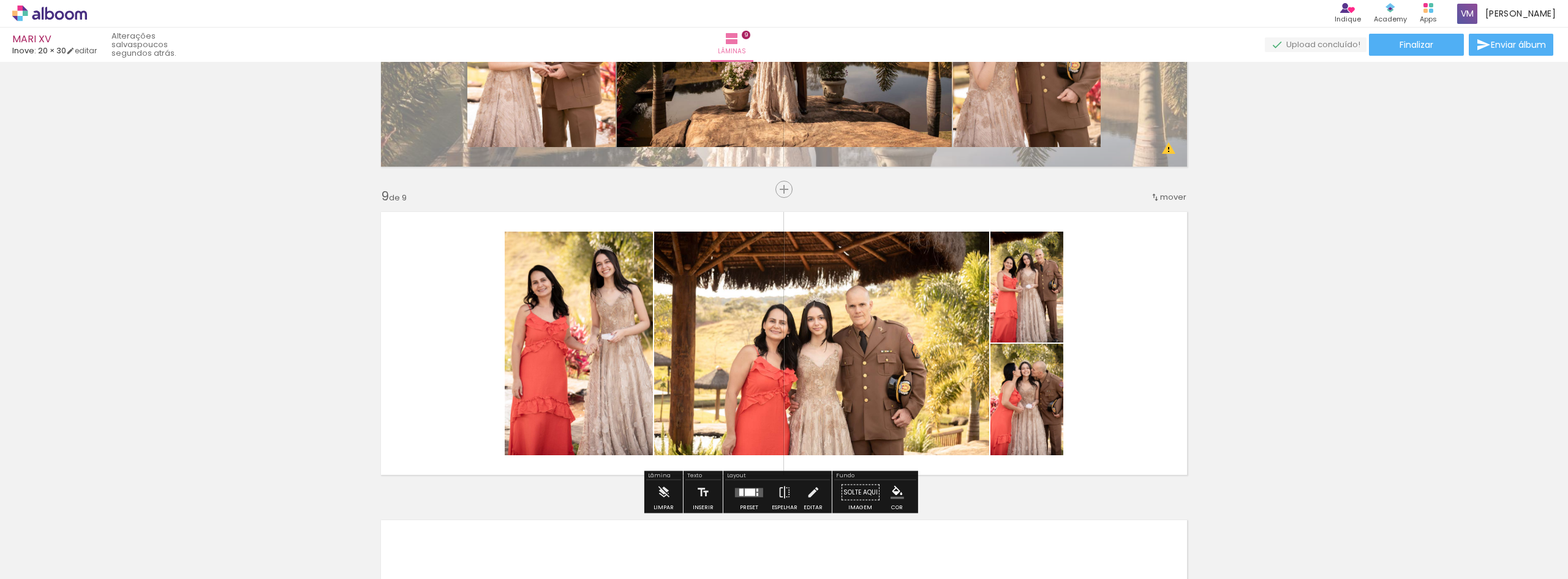
click at [747, 498] on div at bounding box center [749, 492] width 33 height 24
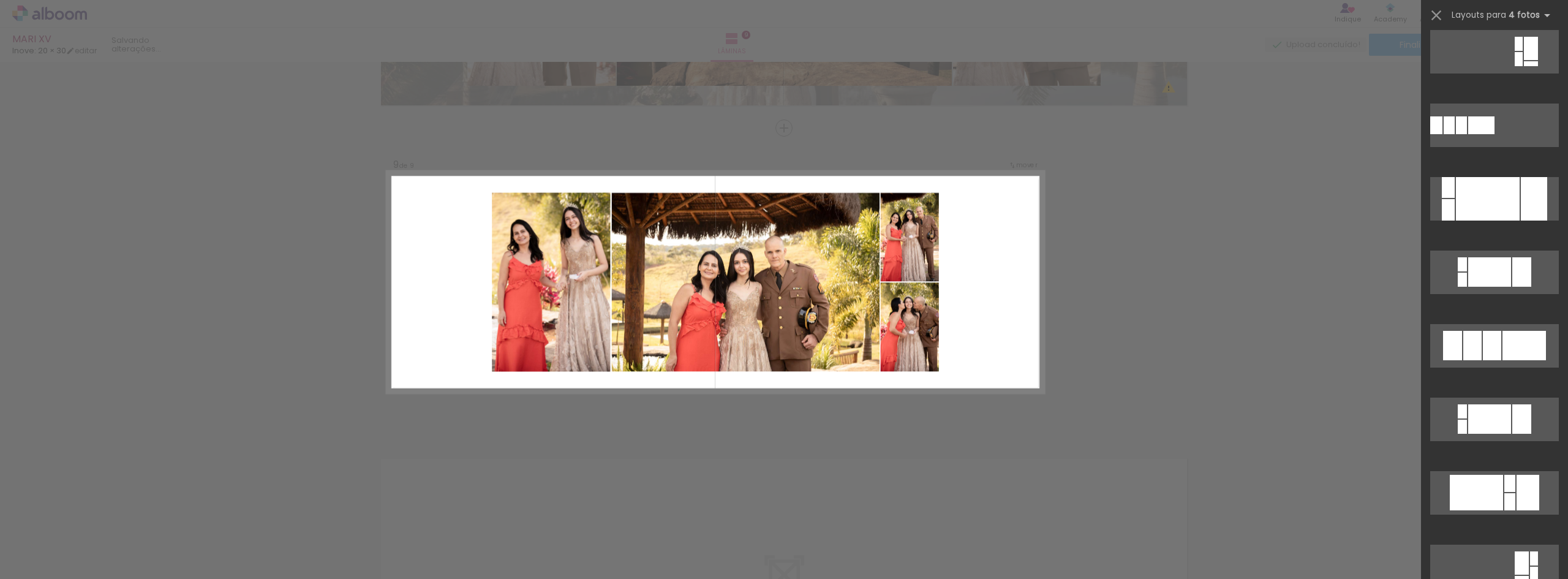
scroll to position [245, 0]
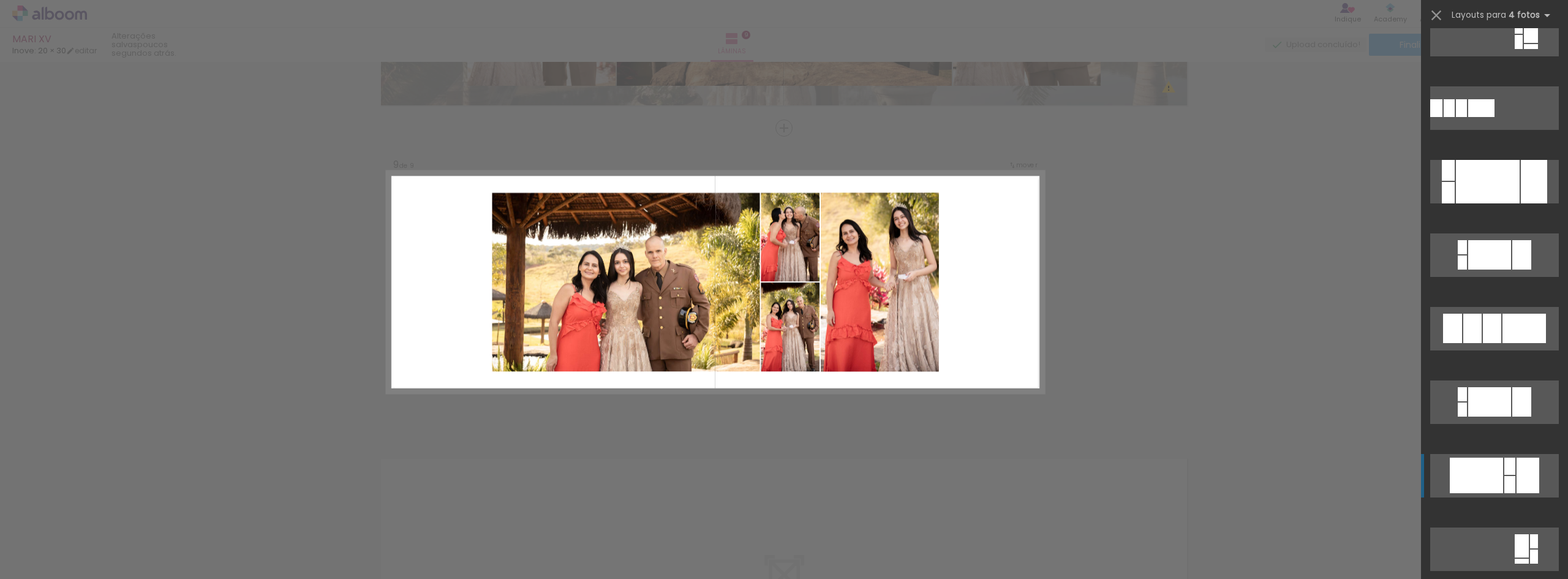
click at [1494, 464] on div at bounding box center [1476, 476] width 53 height 36
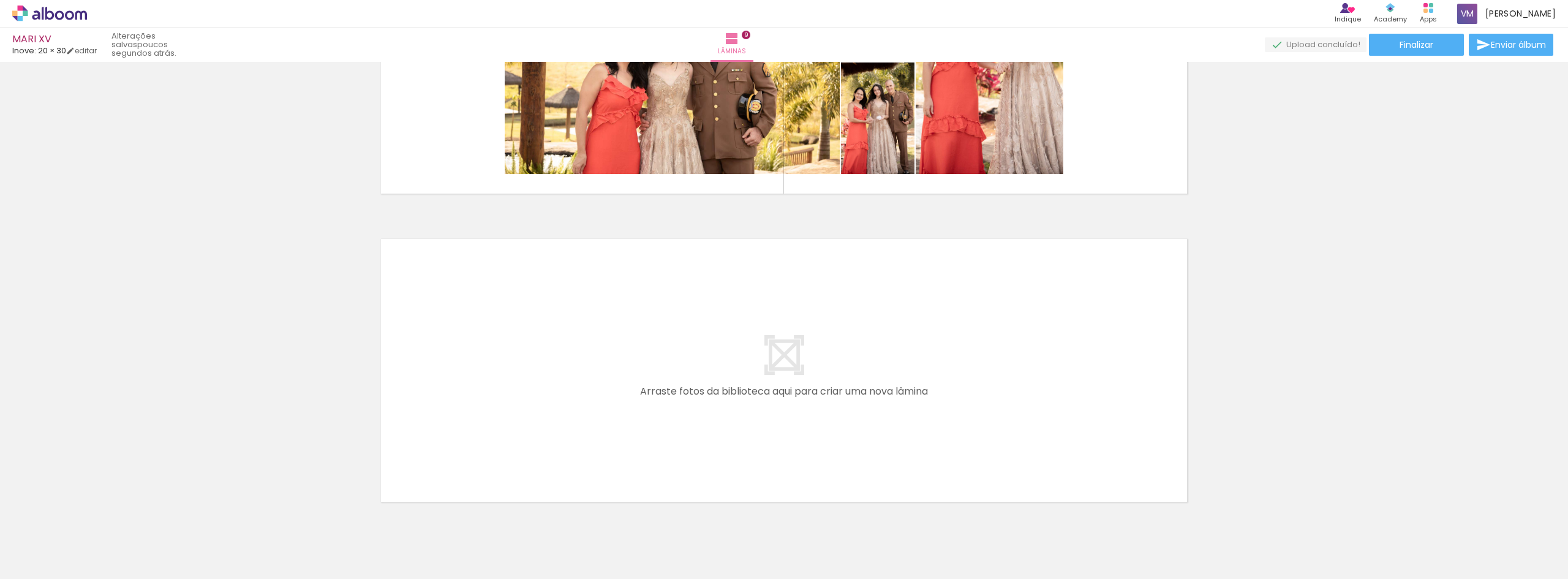
scroll to position [2690, 0]
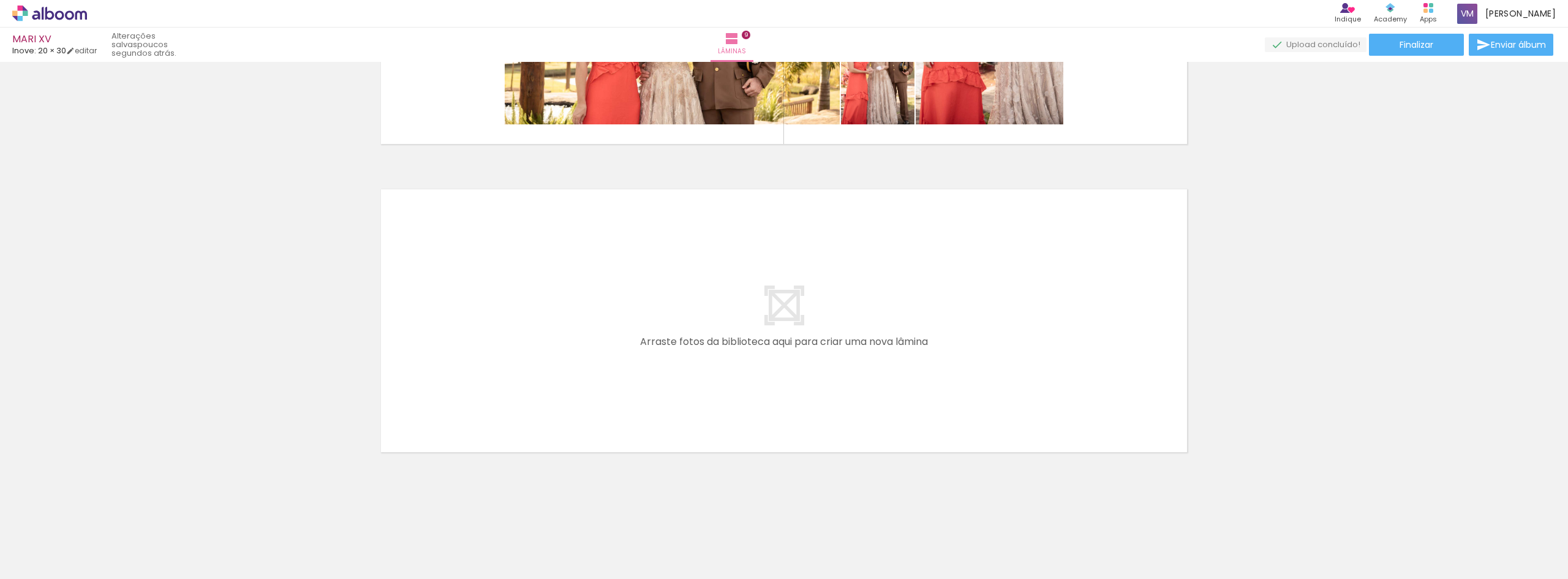
click at [850, 318] on quentale-layouter at bounding box center [784, 321] width 821 height 277
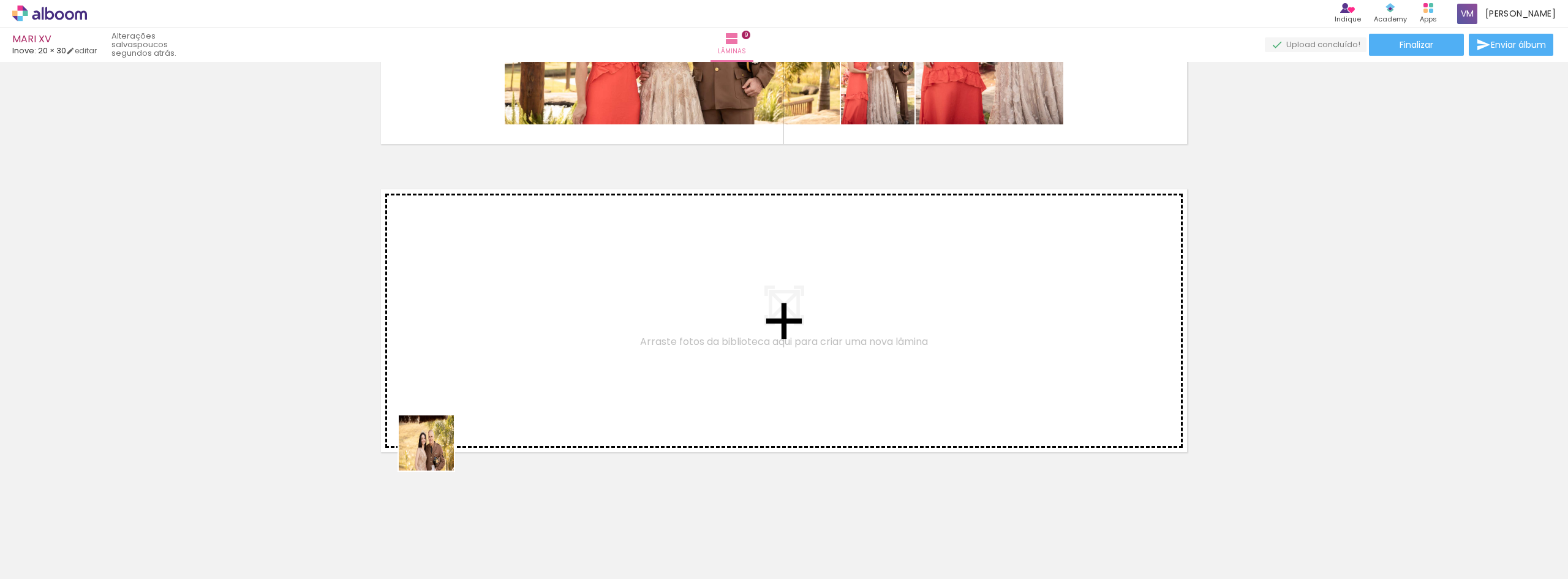
drag, startPoint x: 334, startPoint y: 540, endPoint x: 623, endPoint y: 328, distance: 358.4
click at [623, 328] on quentale-workspace at bounding box center [784, 290] width 1568 height 579
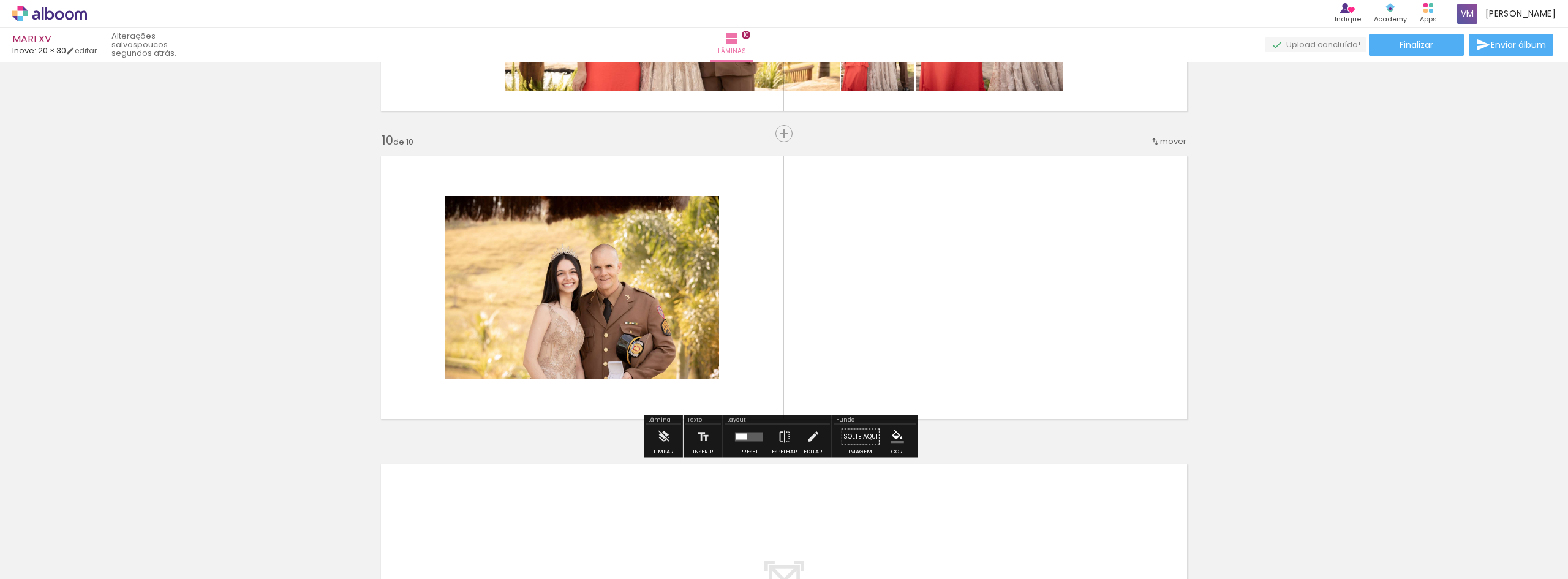
scroll to position [2729, 0]
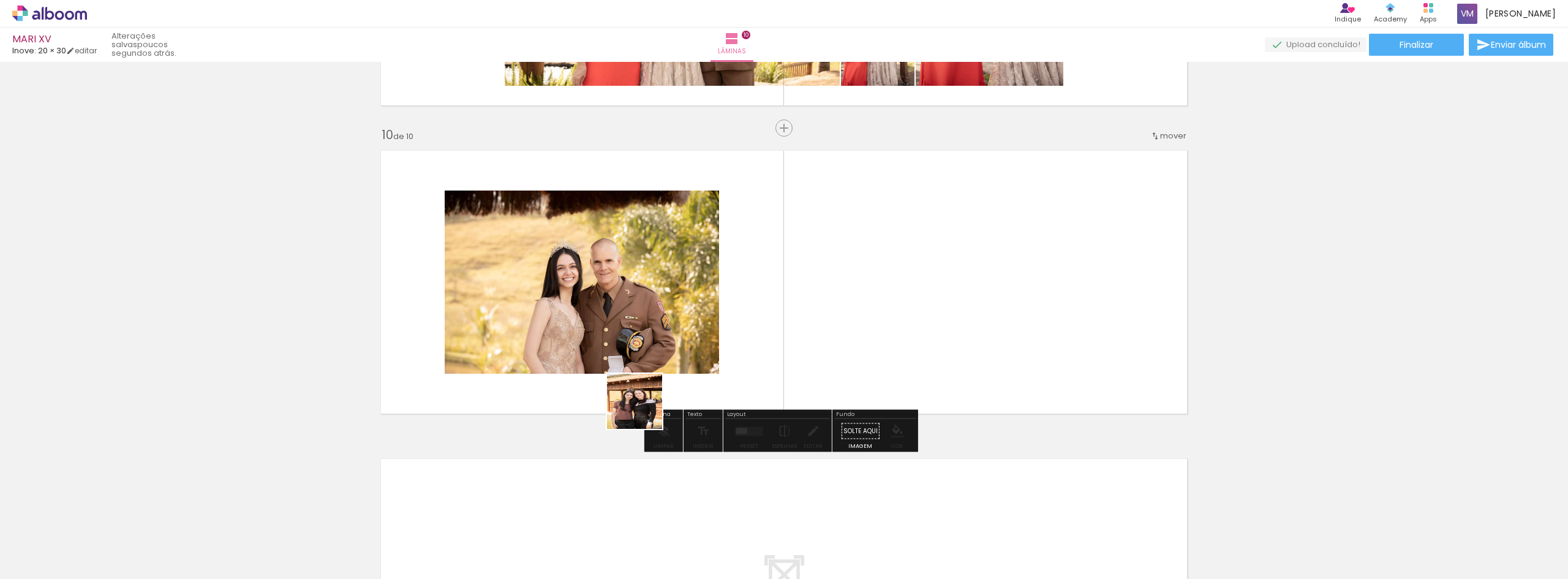
drag, startPoint x: 291, startPoint y: 506, endPoint x: 749, endPoint y: 337, distance: 488.2
click at [749, 340] on quentale-workspace at bounding box center [784, 290] width 1568 height 579
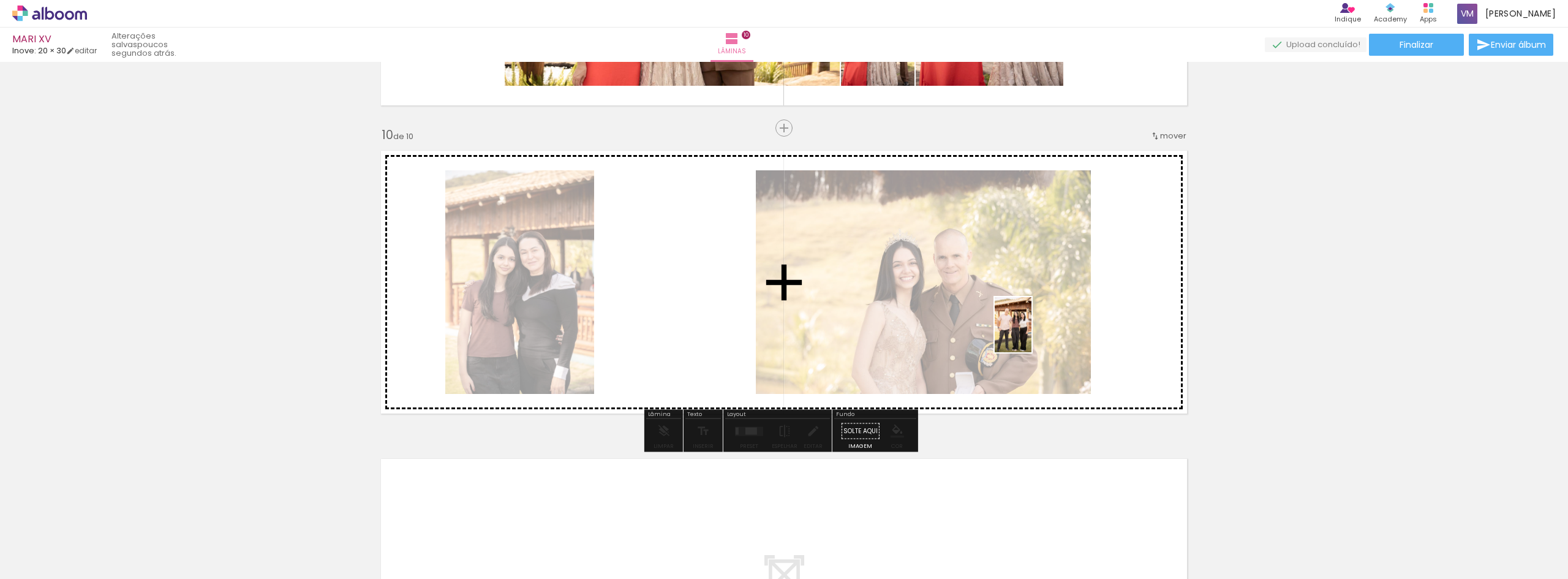
drag, startPoint x: 128, startPoint y: 551, endPoint x: 1066, endPoint y: 324, distance: 965.1
click at [1066, 324] on quentale-workspace at bounding box center [784, 290] width 1568 height 579
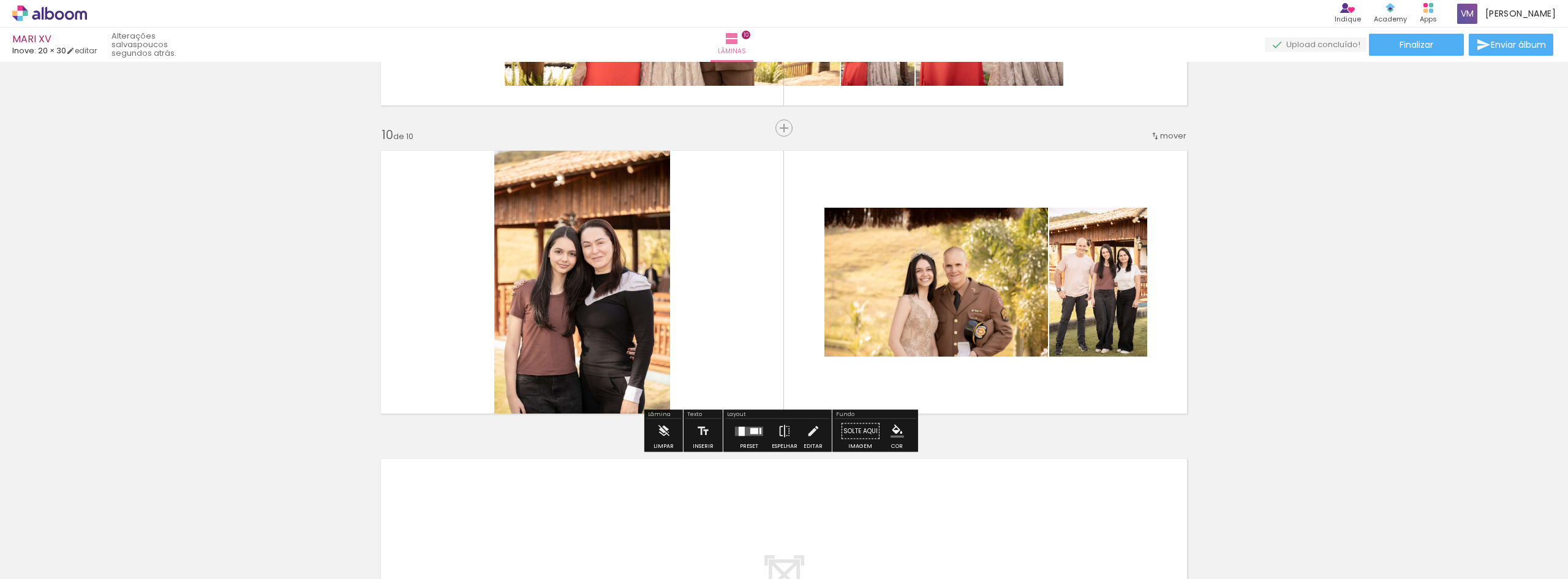
click at [747, 435] on quentale-layouter at bounding box center [749, 431] width 28 height 9
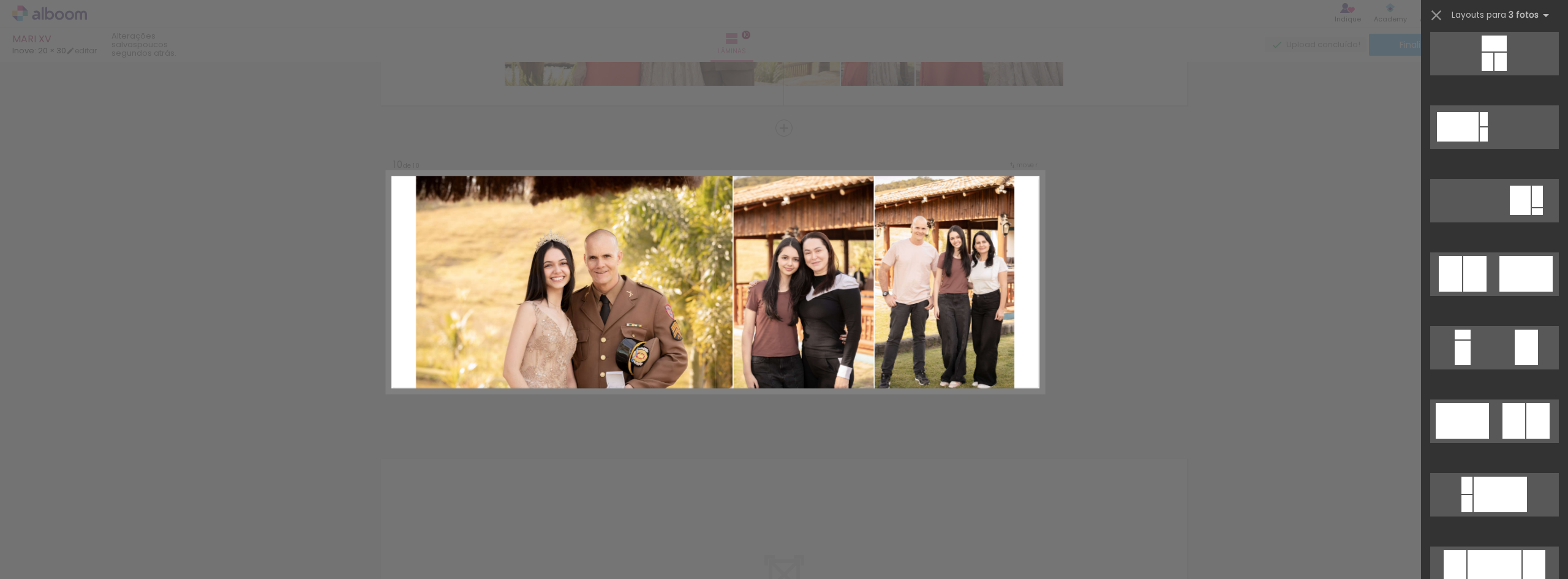
scroll to position [245, 0]
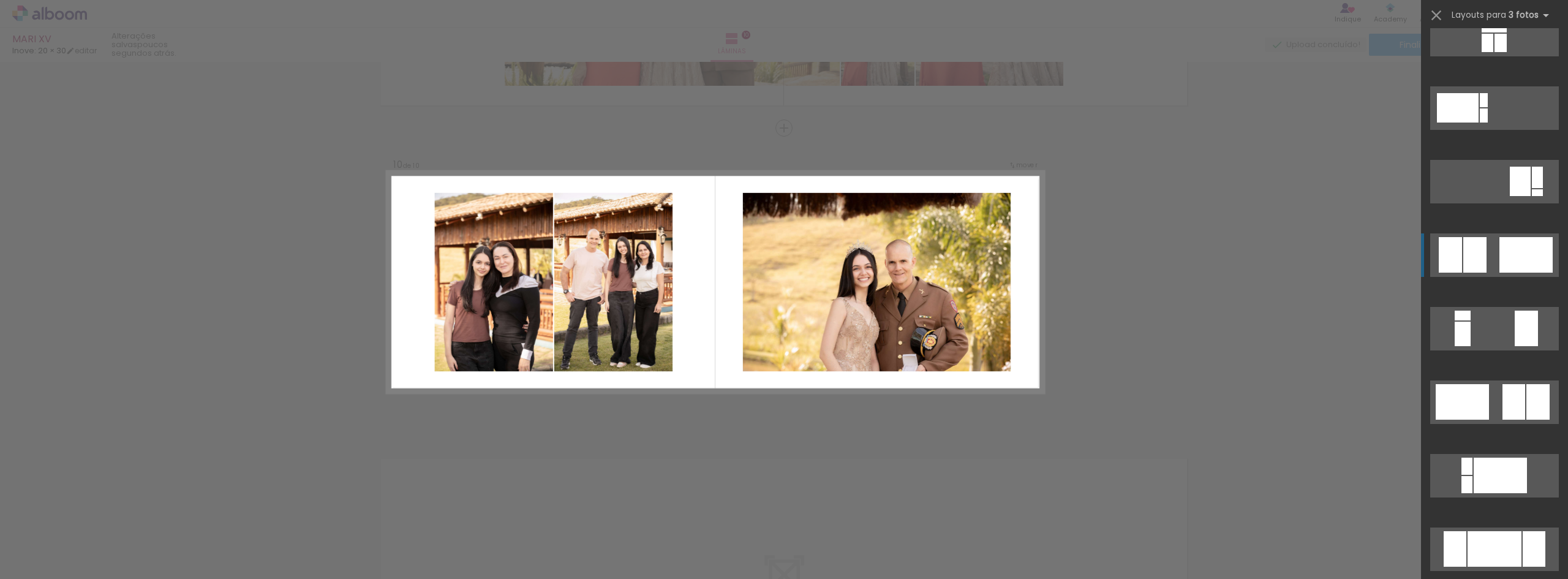
click at [1506, 263] on div at bounding box center [1526, 255] width 53 height 36
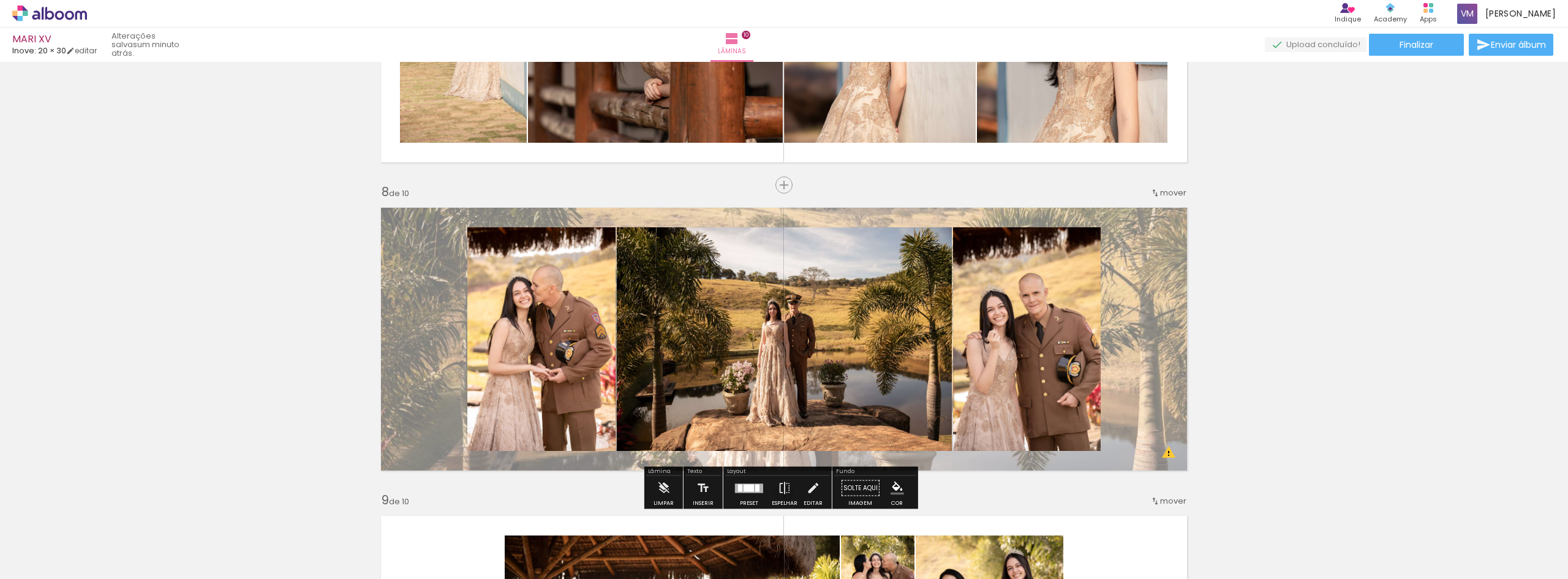
scroll to position [2055, 0]
click at [1160, 189] on span "mover" at bounding box center [1173, 193] width 27 height 11
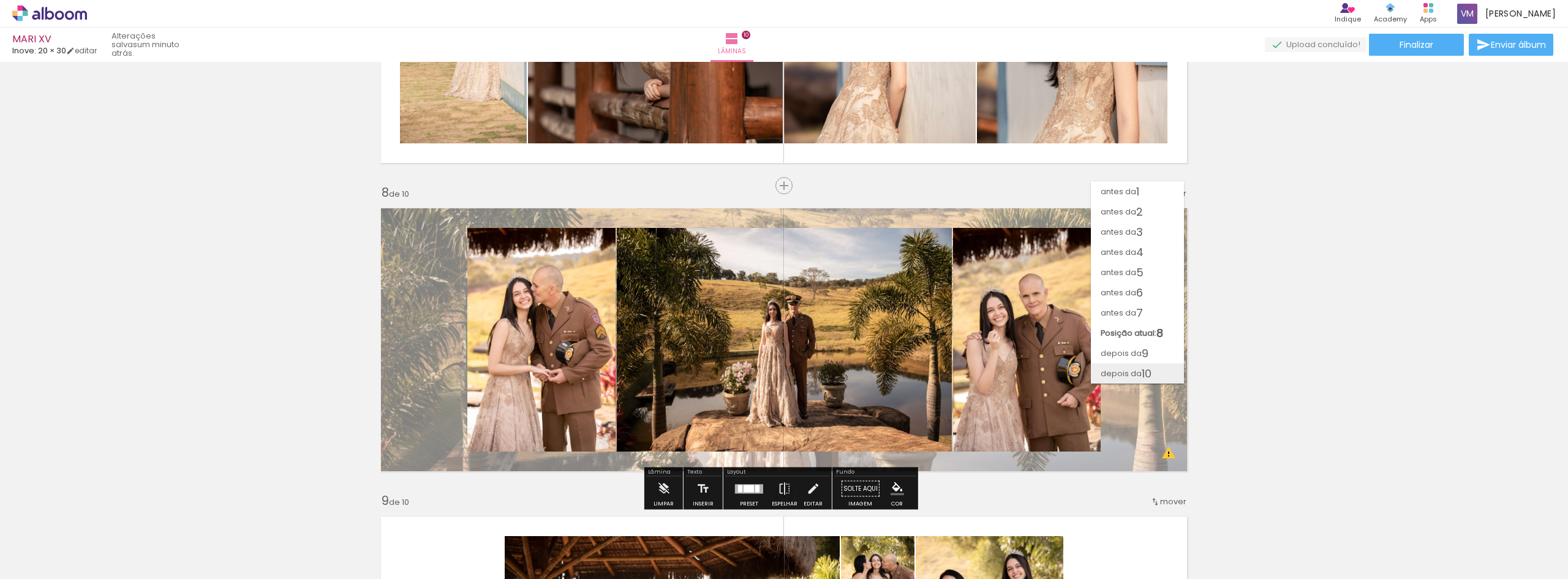
click at [1131, 370] on span "depois da" at bounding box center [1121, 373] width 41 height 21
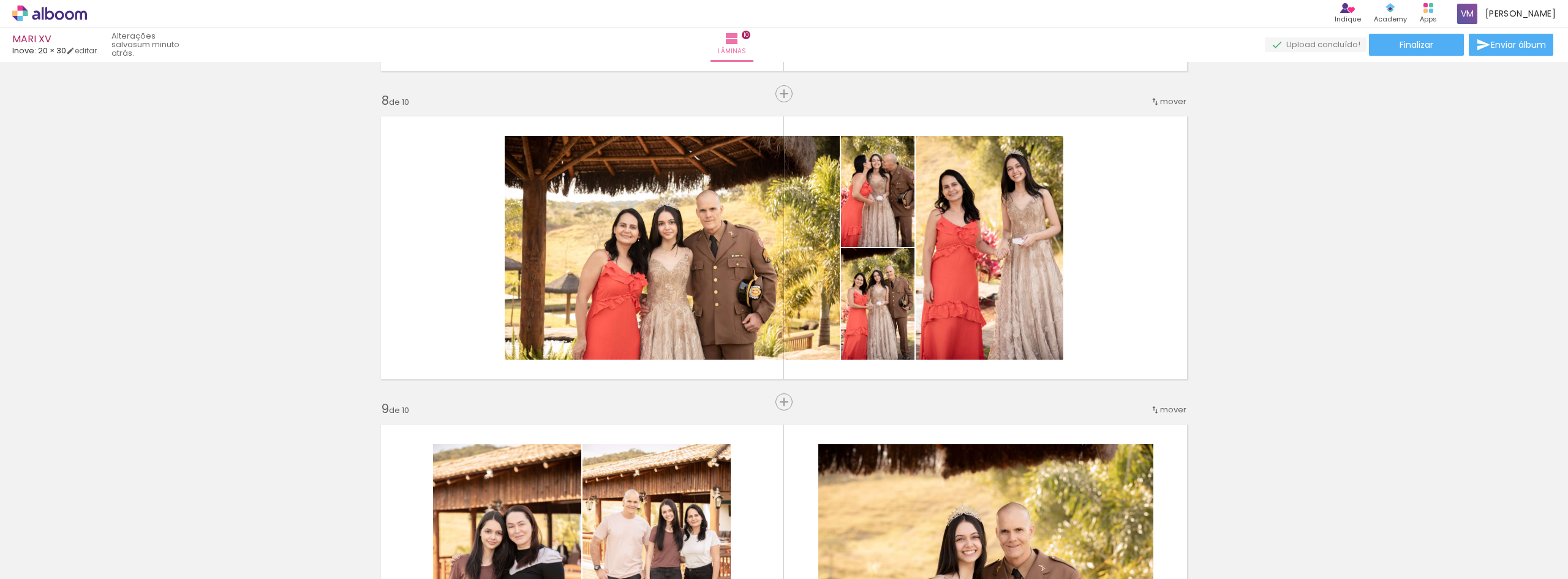
scroll to position [2115, 0]
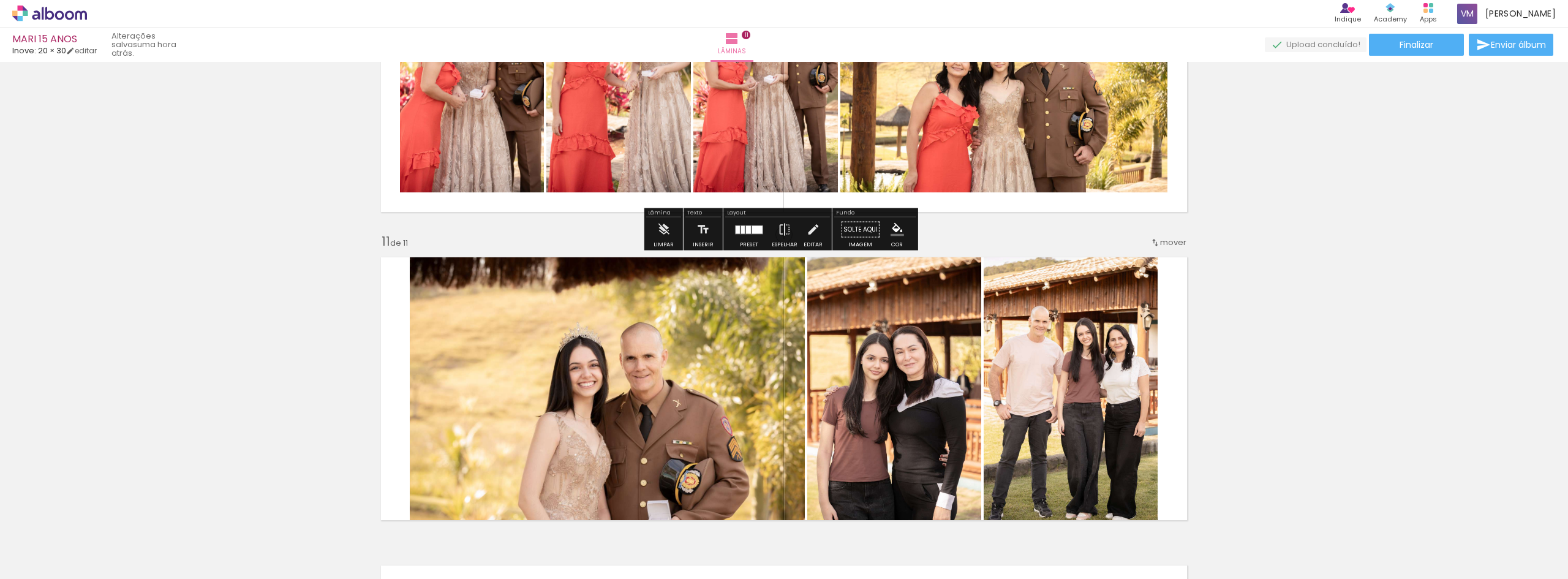
scroll to position [3003, 0]
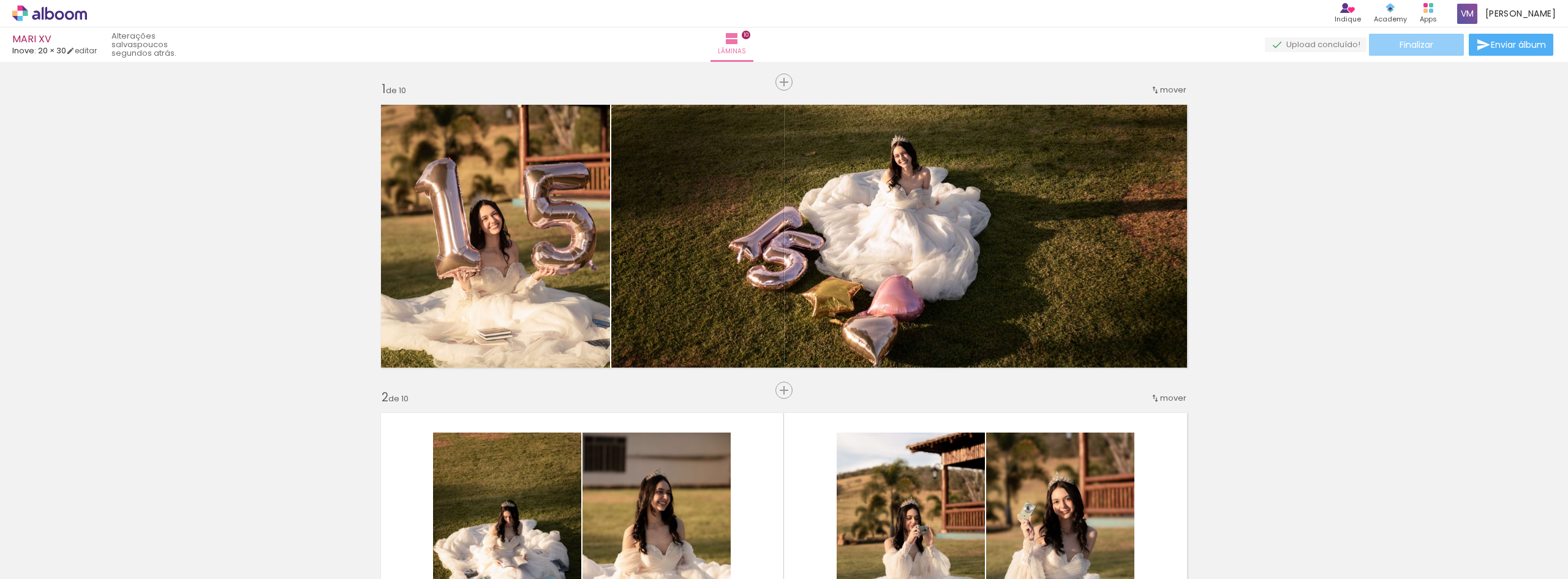
click at [1419, 49] on span "Finalizar" at bounding box center [1416, 44] width 33 height 8
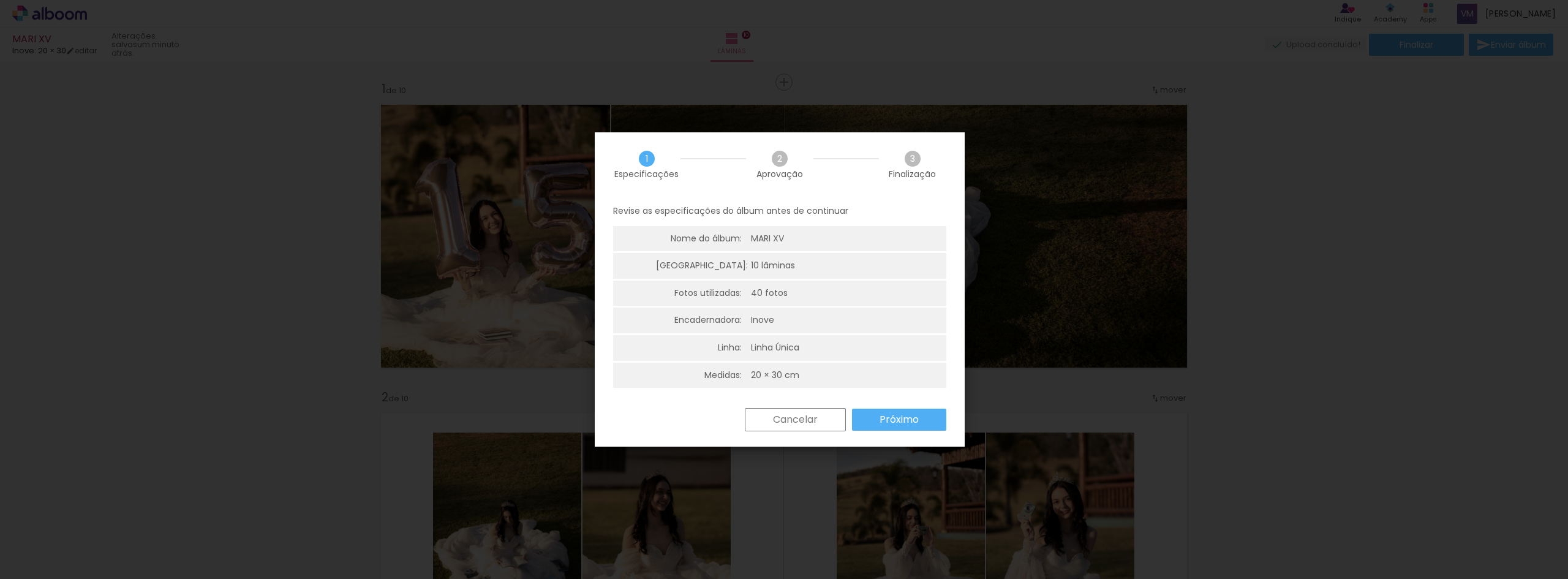
click at [0, 0] on slot "Próximo" at bounding box center [0, 0] width 0 height 0
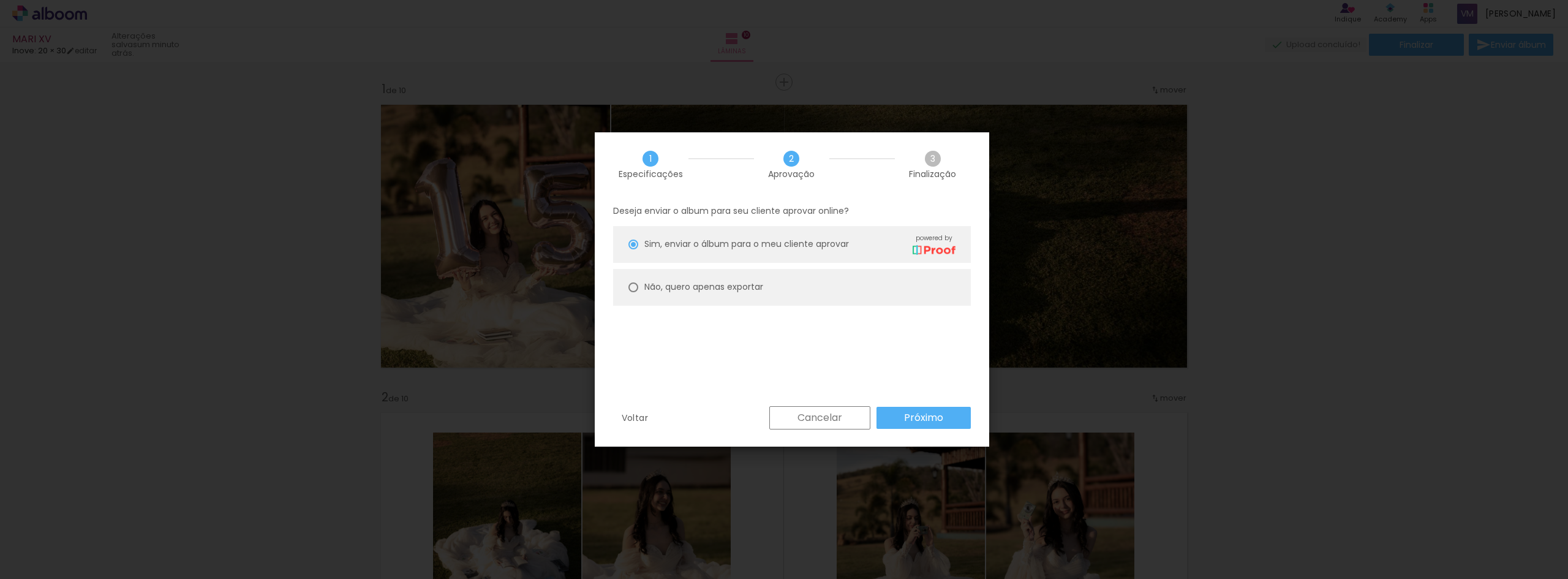
click at [901, 419] on paper-button "Próximo" at bounding box center [923, 418] width 94 height 22
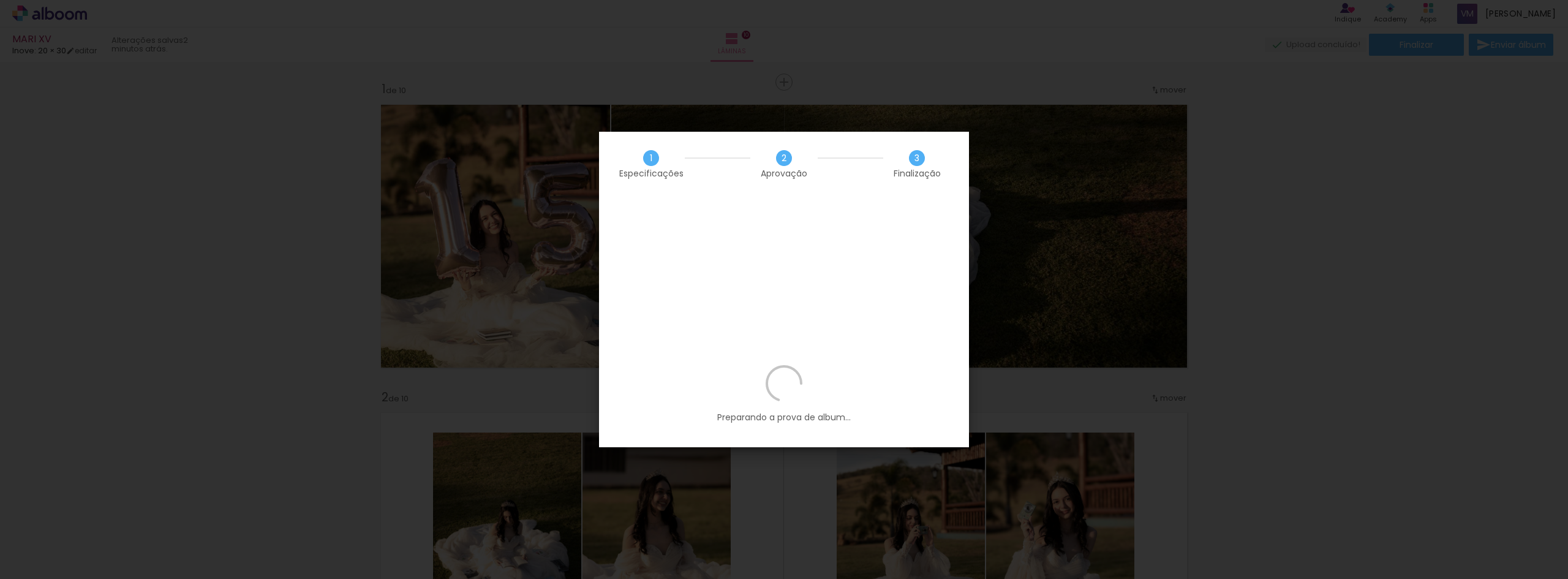
scroll to position [245, 0]
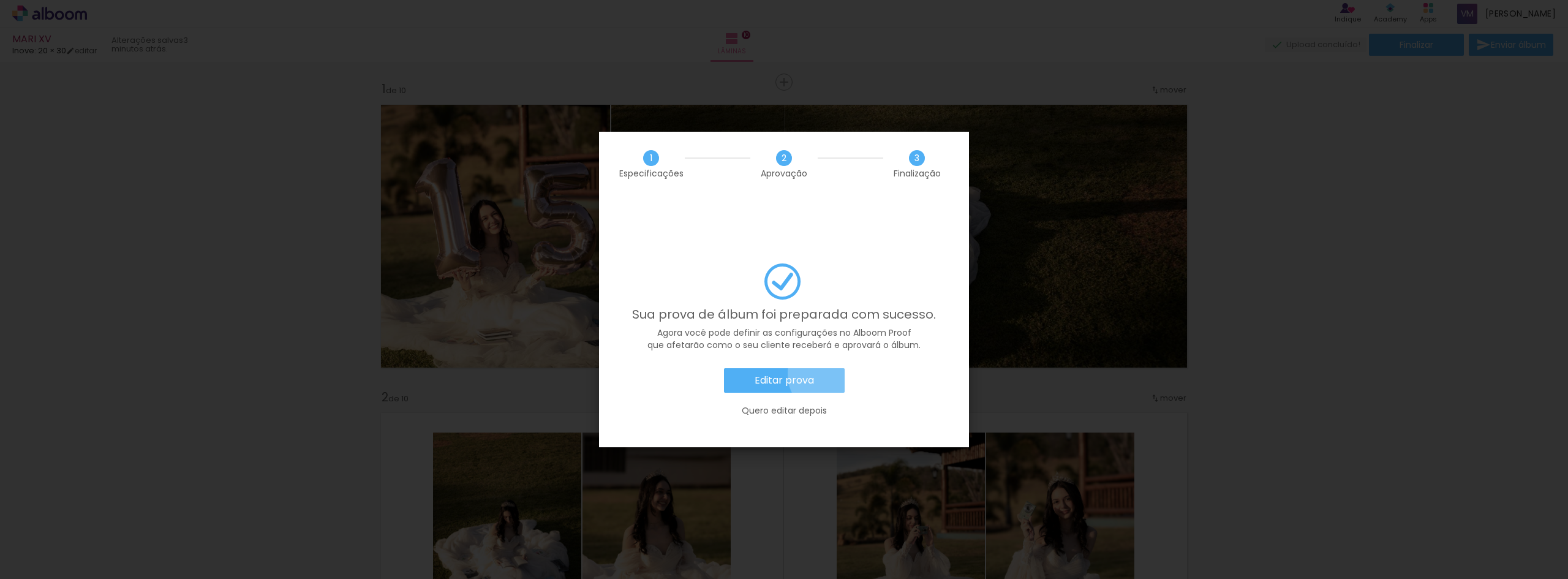
click at [830, 369] on paper-button "Editar prova" at bounding box center [784, 381] width 121 height 24
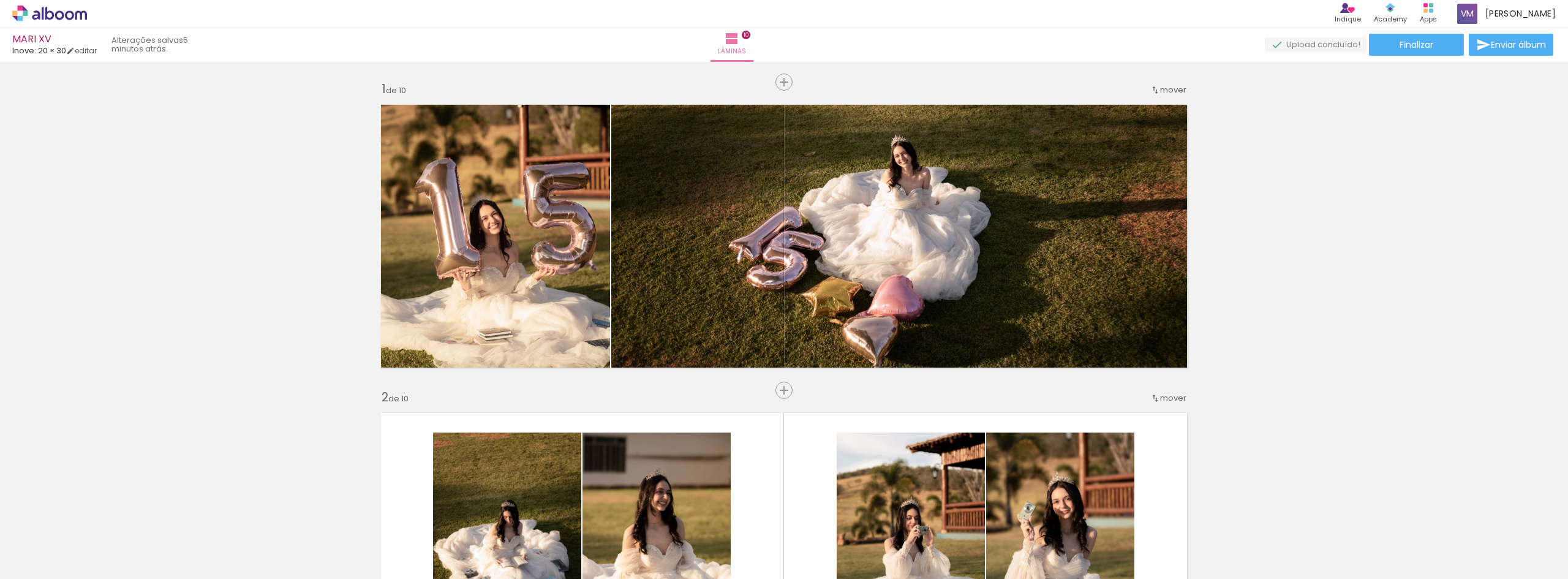
scroll to position [245, 0]
